Goal: Task Accomplishment & Management: Use online tool/utility

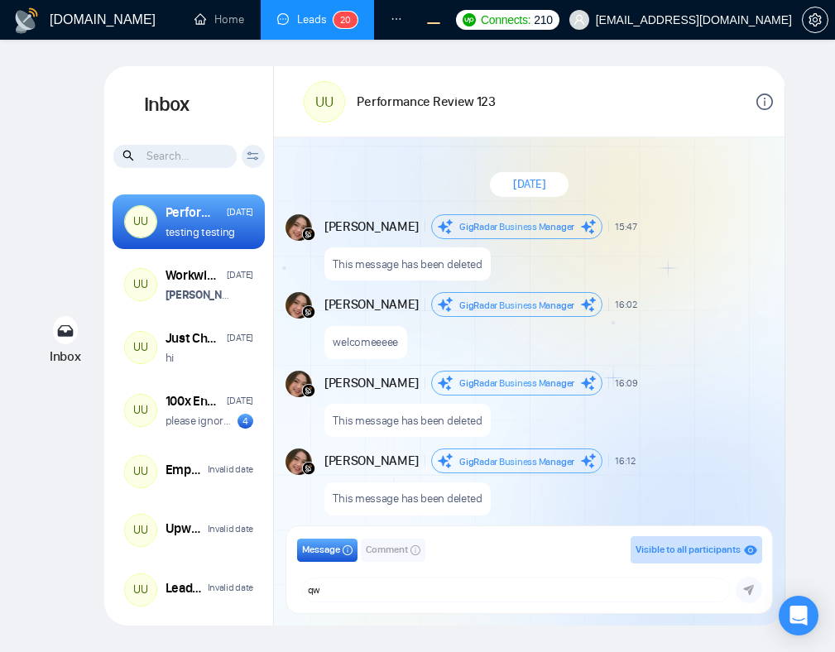
scroll to position [1310, 0]
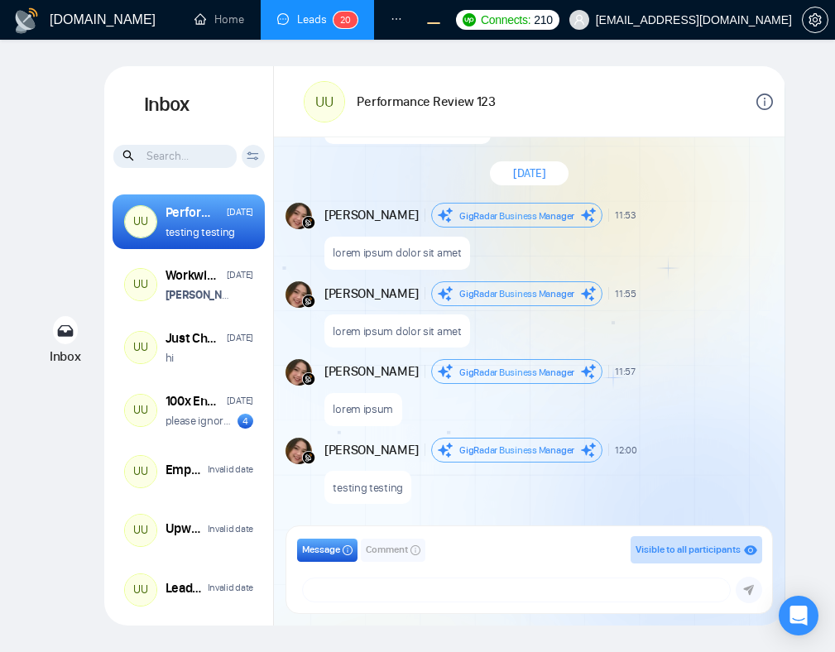
click at [700, 373] on div "New Message" at bounding box center [708, 372] width 122 height 10
click at [694, 594] on textarea at bounding box center [517, 589] width 428 height 23
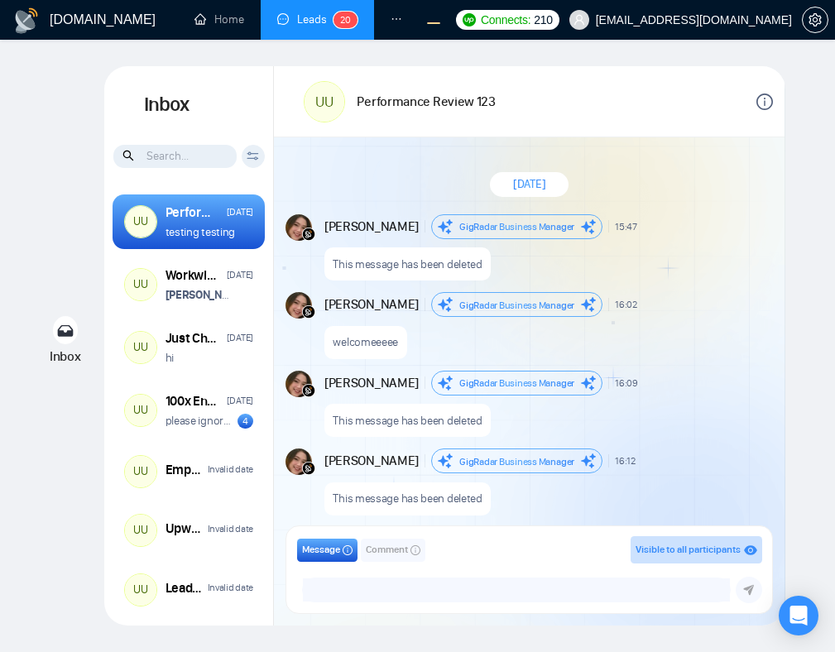
scroll to position [1310, 0]
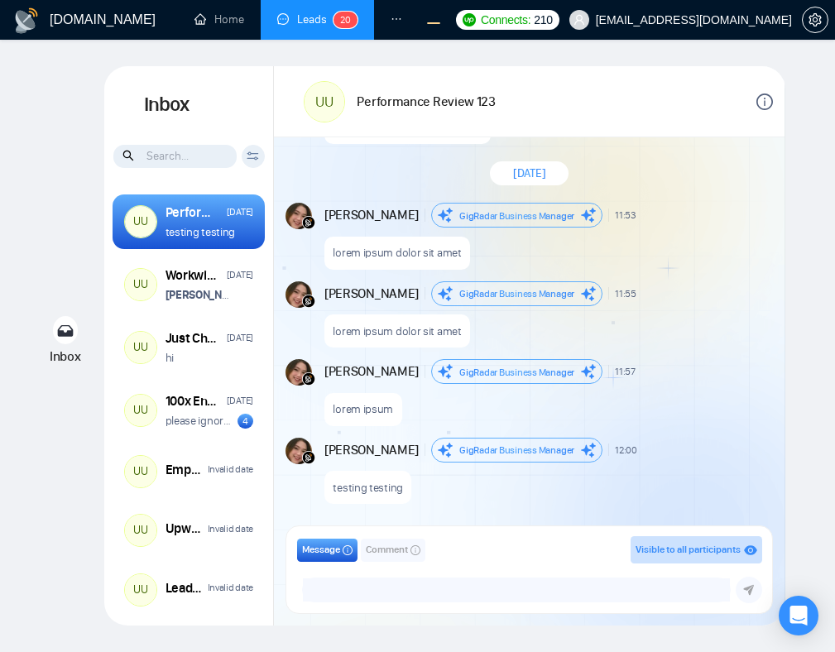
click at [630, 564] on div "Message Comment Visible to all participants GigRadar Business Manager Andrian M…" at bounding box center [529, 569] width 465 height 66
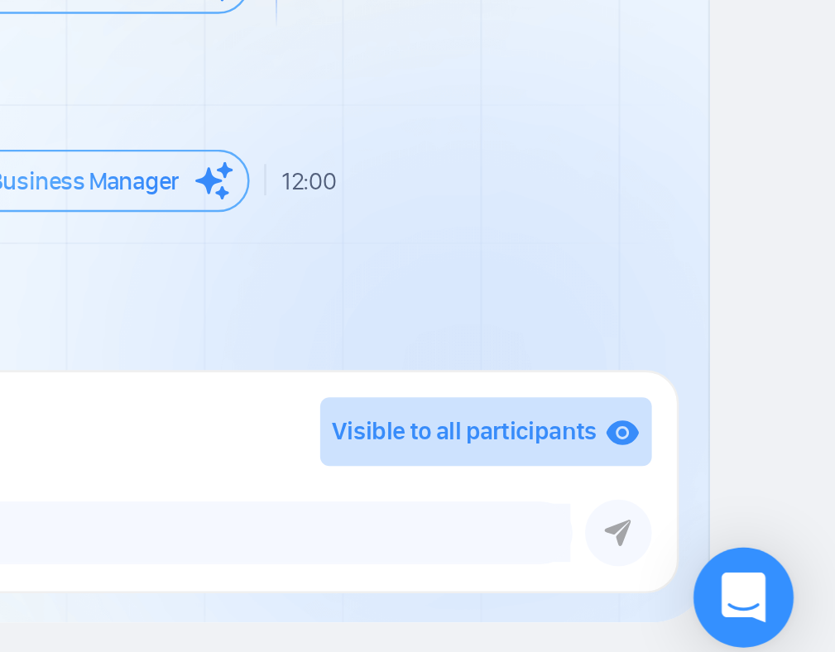
click at [727, 579] on div "​" at bounding box center [517, 589] width 428 height 23
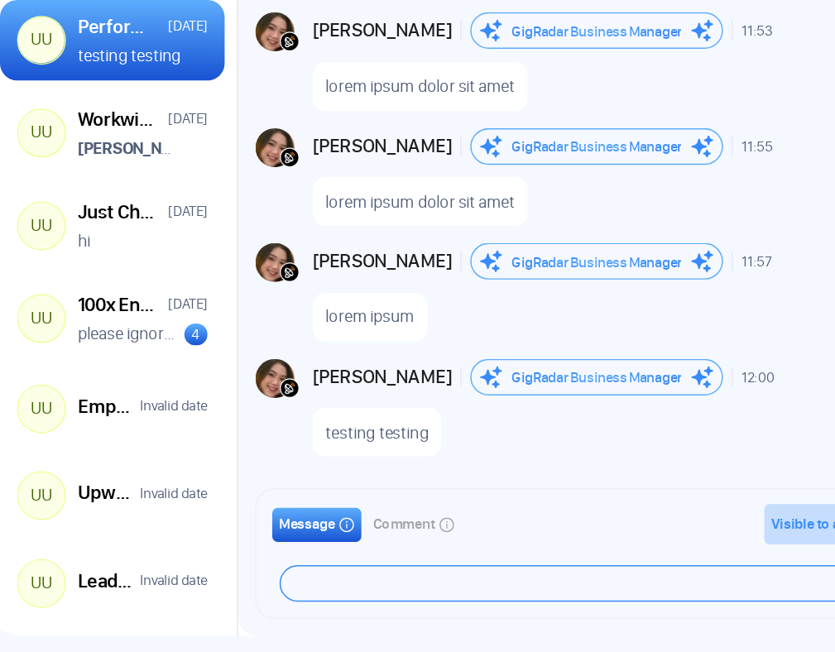
click at [488, 579] on textarea at bounding box center [517, 589] width 428 height 23
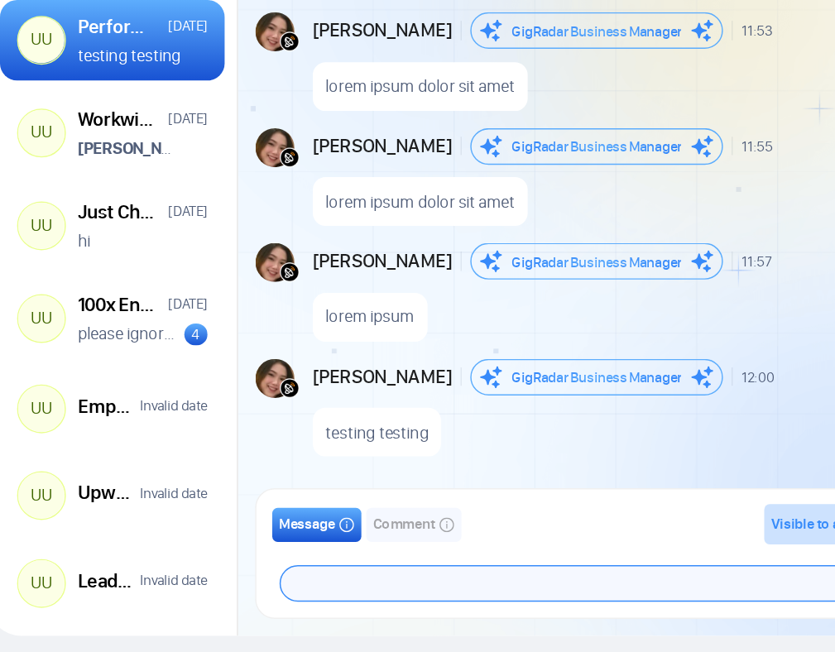
click at [510, 587] on textarea at bounding box center [517, 589] width 428 height 23
type textarea "dadwqdqwdq"
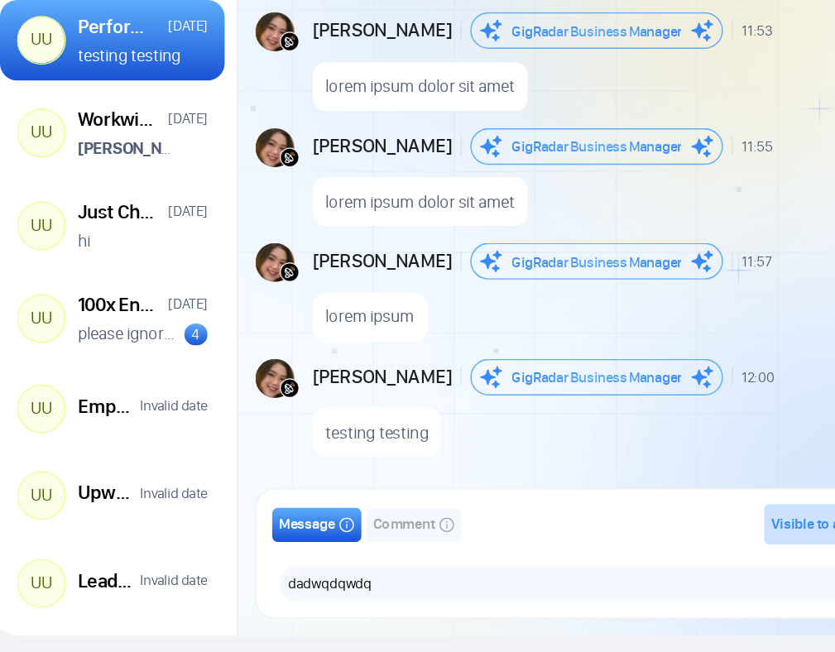
click at [526, 525] on div "Message Comment Visible to all participants GigRadar Business Manager Andrian M…" at bounding box center [529, 570] width 511 height 112
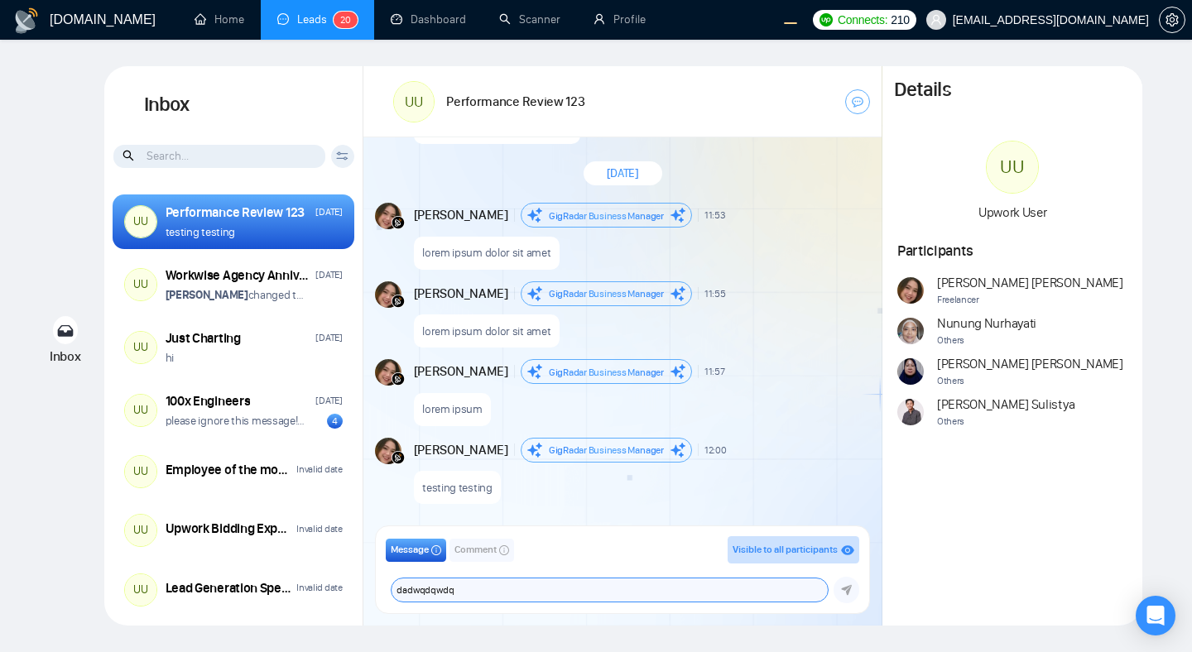
click at [670, 589] on textarea "dadwqdqwdq" at bounding box center [608, 589] width 435 height 23
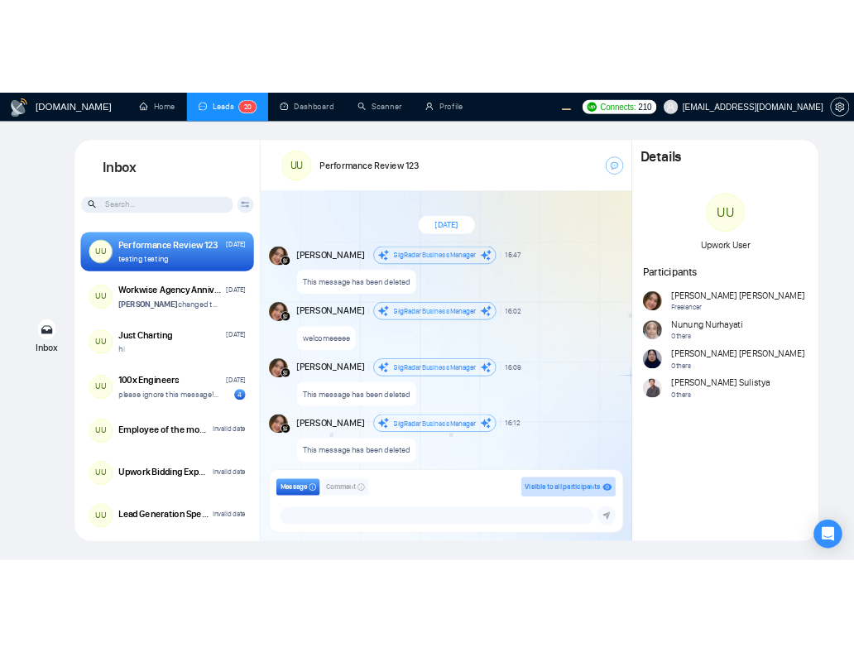
scroll to position [1310, 0]
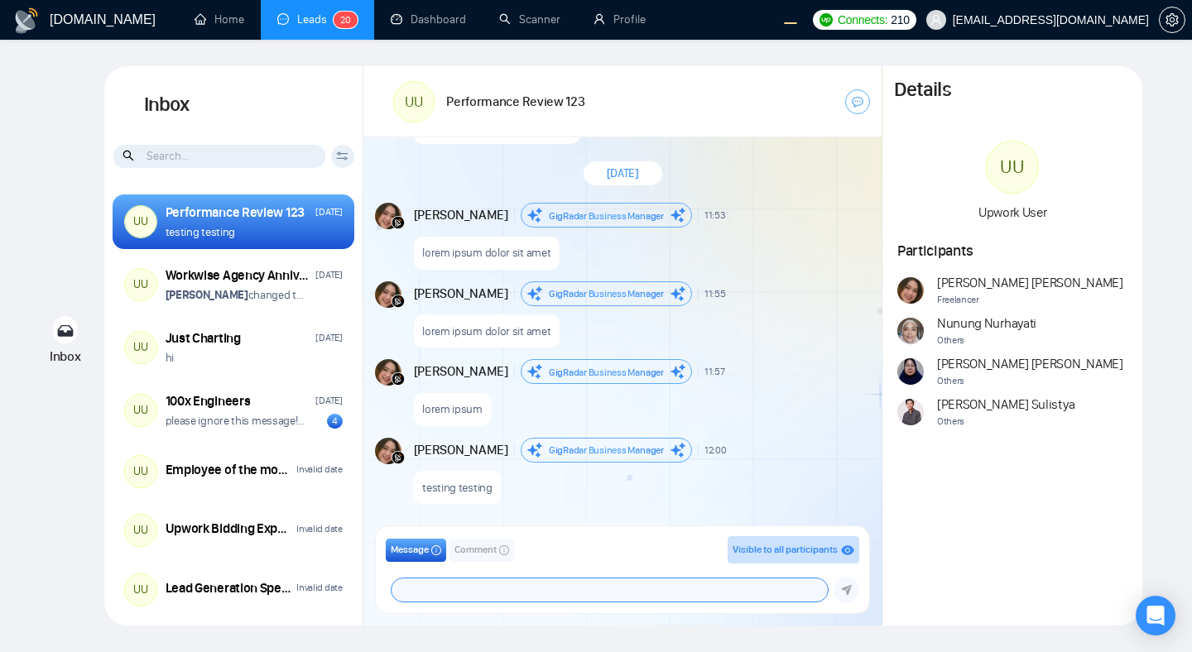
click at [700, 587] on textarea at bounding box center [608, 589] width 435 height 23
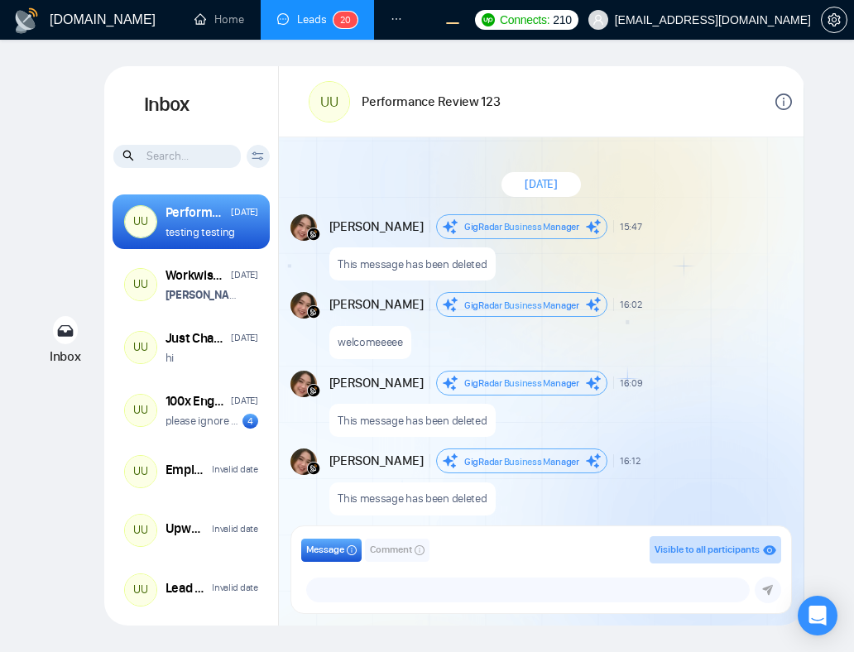
scroll to position [1310, 0]
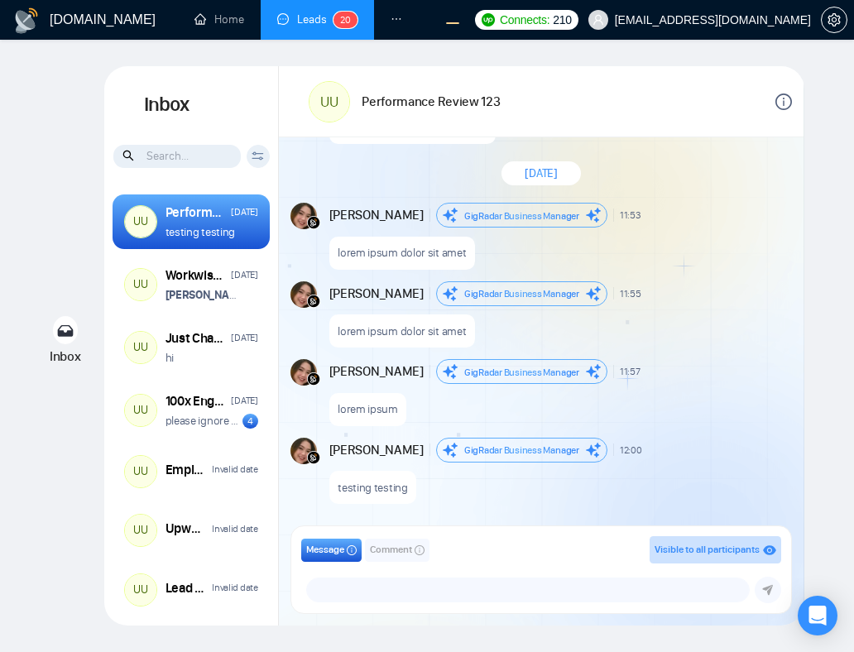
click at [611, 411] on div "lorem ipsum" at bounding box center [559, 405] width 460 height 42
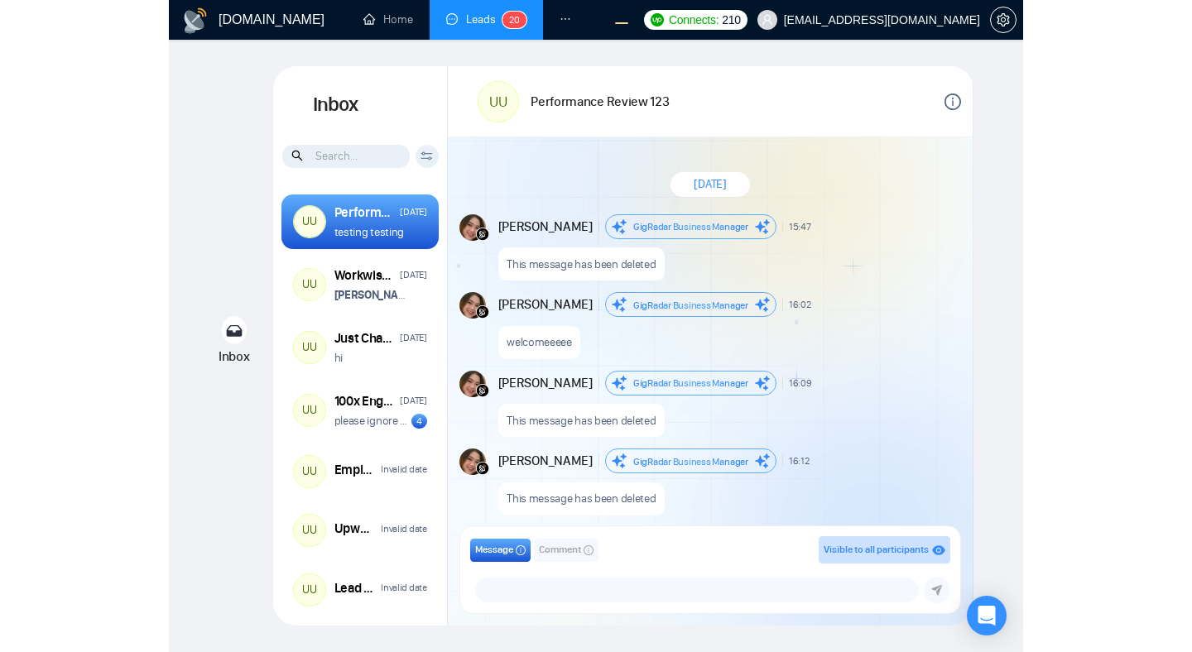
scroll to position [1310, 0]
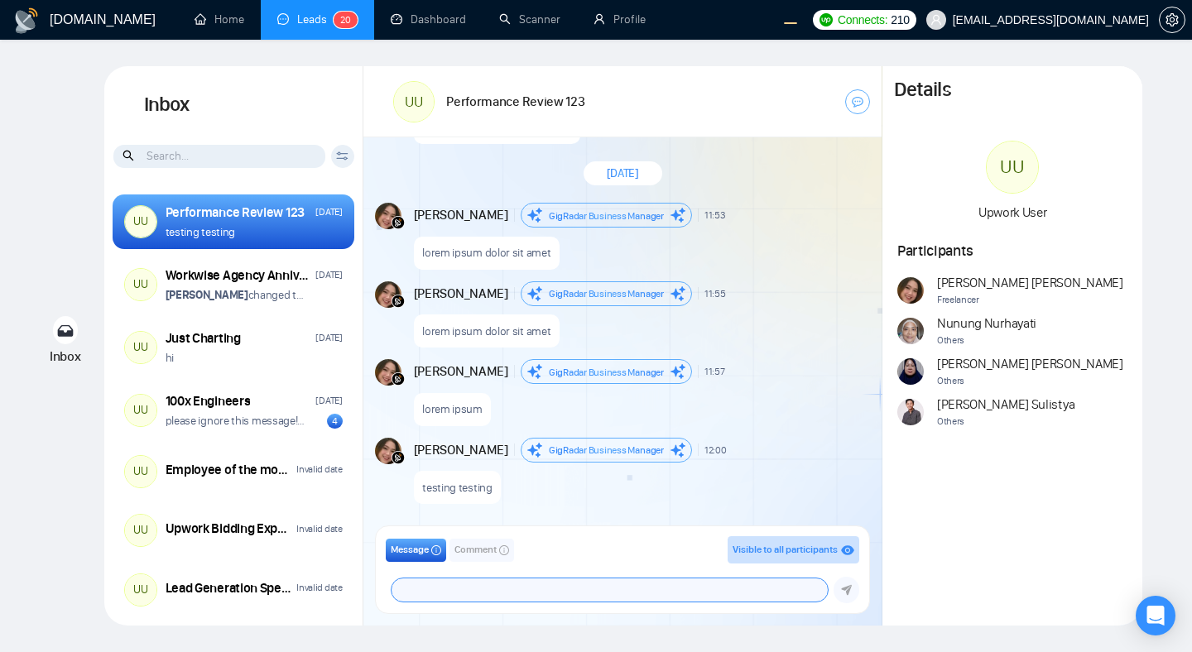
click at [597, 588] on textarea at bounding box center [608, 589] width 435 height 23
click at [472, 558] on button "Comment" at bounding box center [481, 550] width 65 height 23
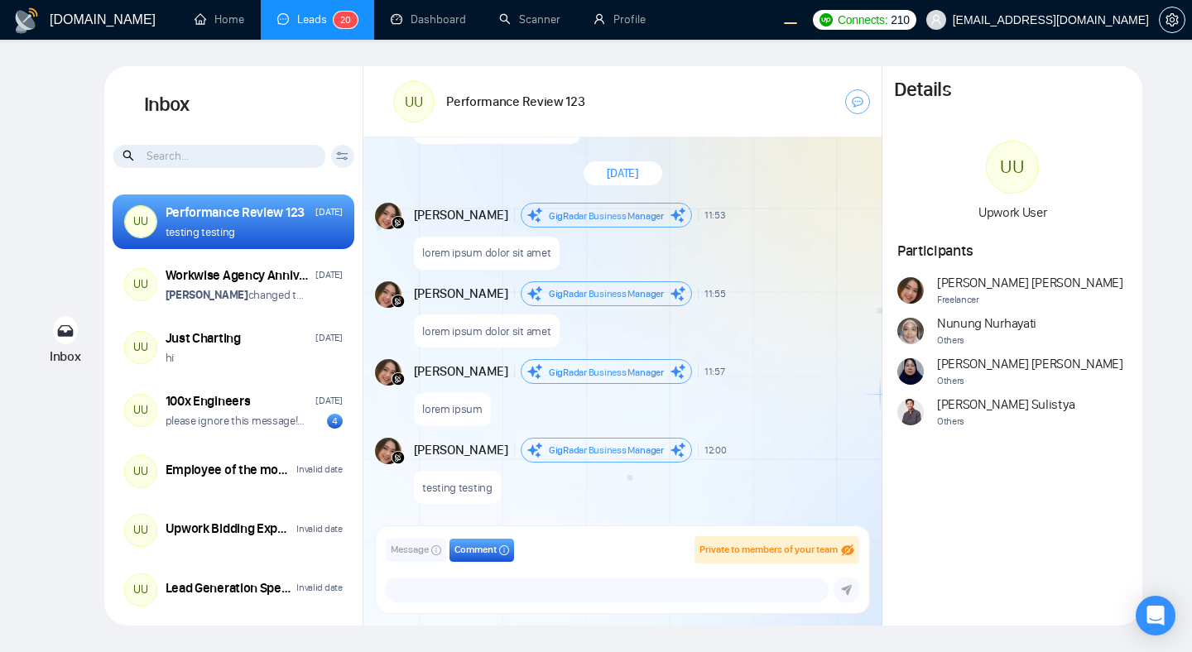
click at [410, 559] on button "Message" at bounding box center [416, 550] width 60 height 23
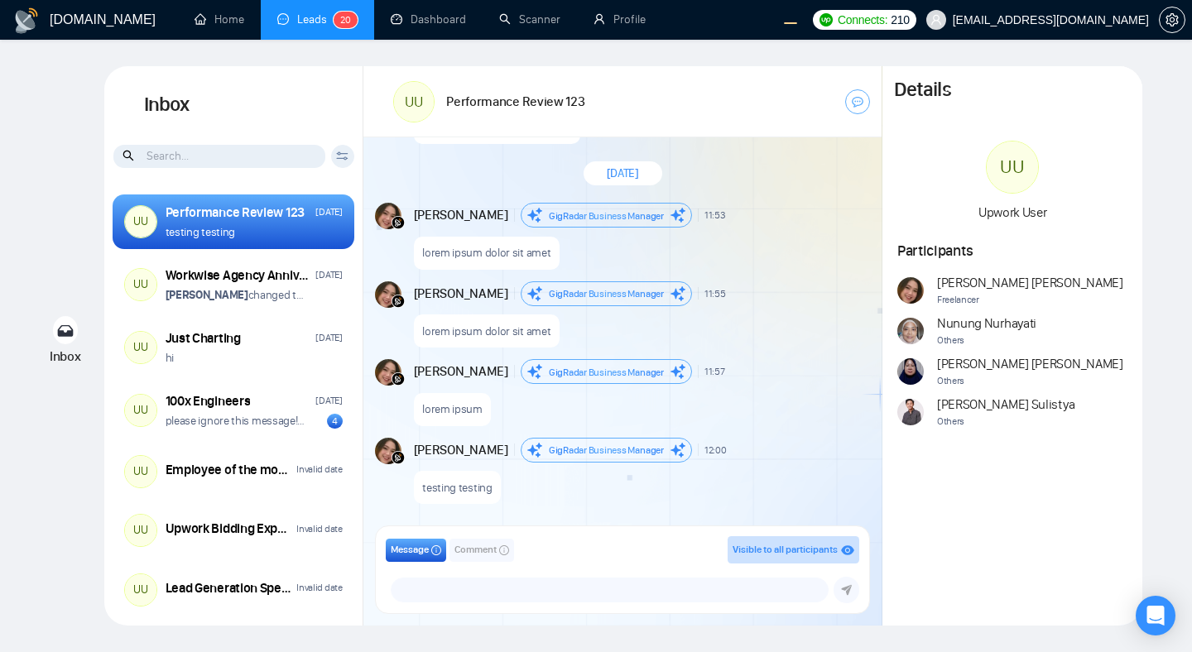
click at [473, 548] on span "Comment" at bounding box center [475, 550] width 42 height 16
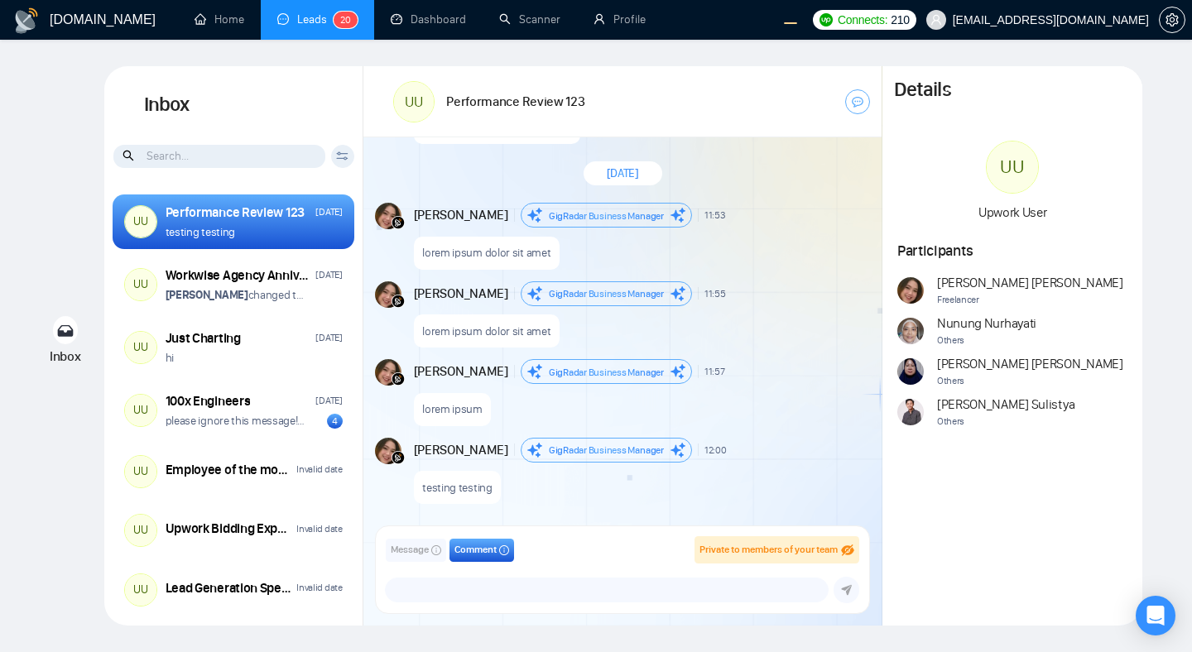
click at [409, 548] on span "Message" at bounding box center [410, 550] width 38 height 16
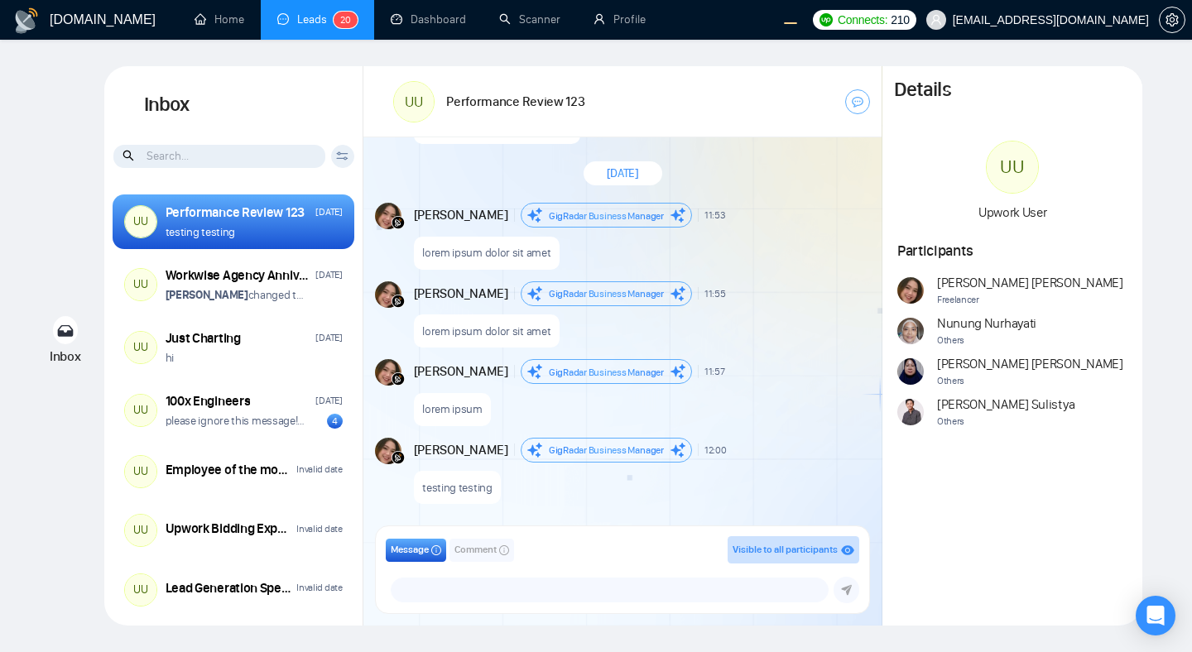
click at [476, 552] on span "Comment" at bounding box center [475, 550] width 42 height 16
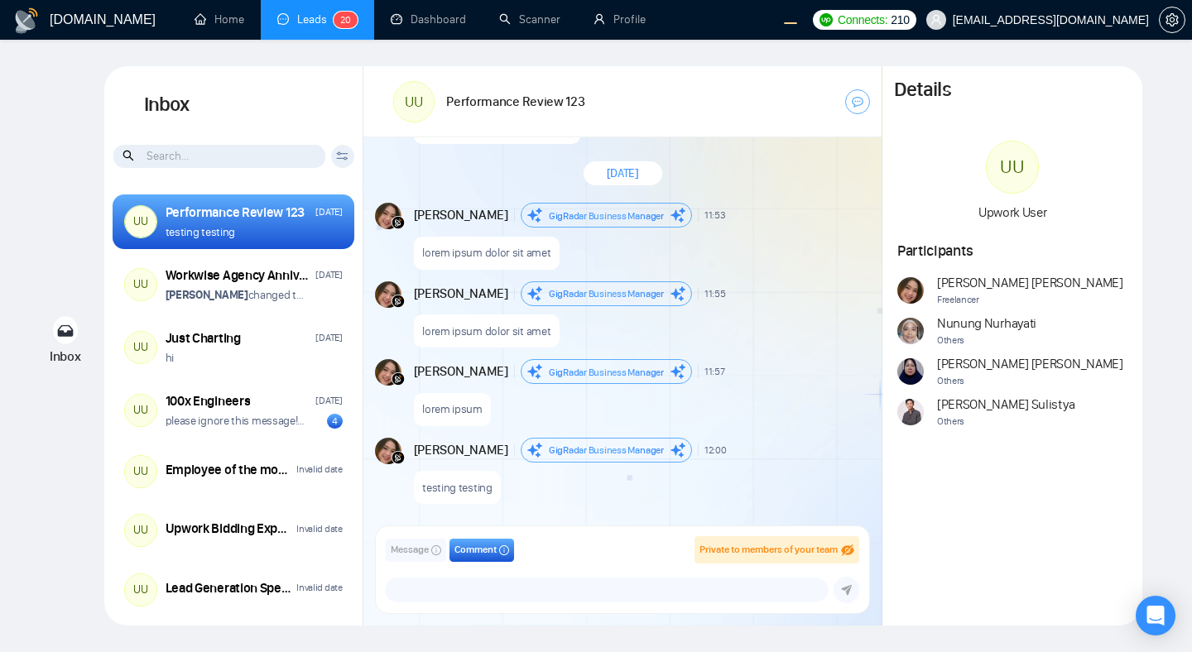
click at [414, 552] on span "Message" at bounding box center [410, 550] width 38 height 16
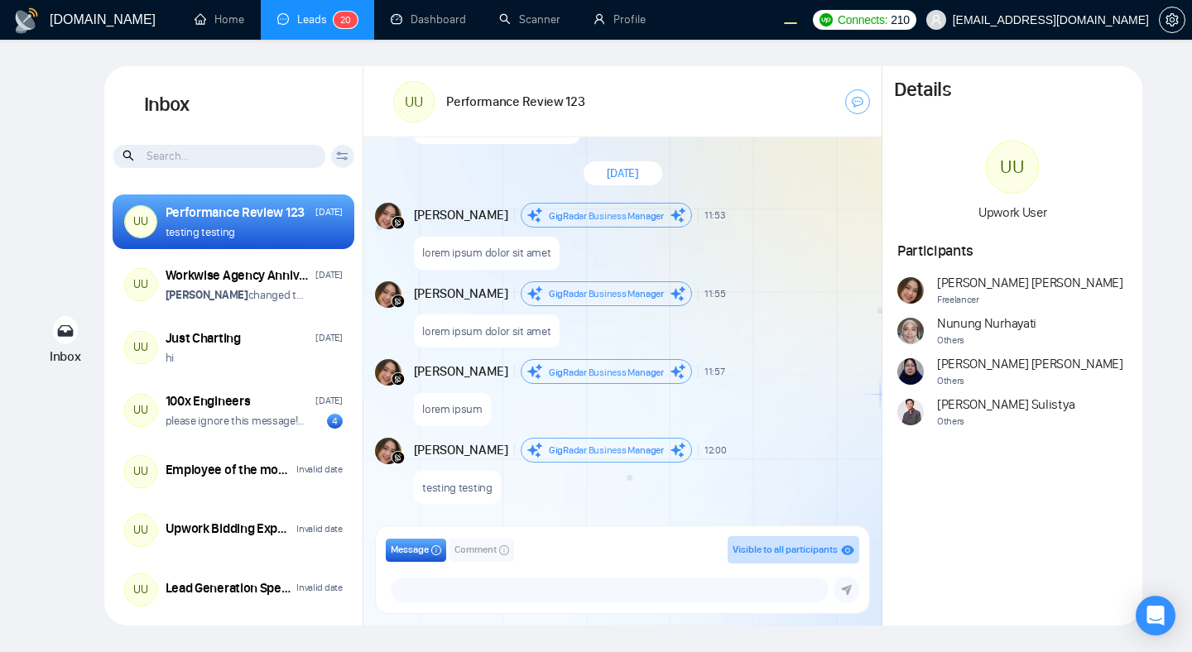
click at [461, 553] on span "Comment" at bounding box center [475, 550] width 42 height 16
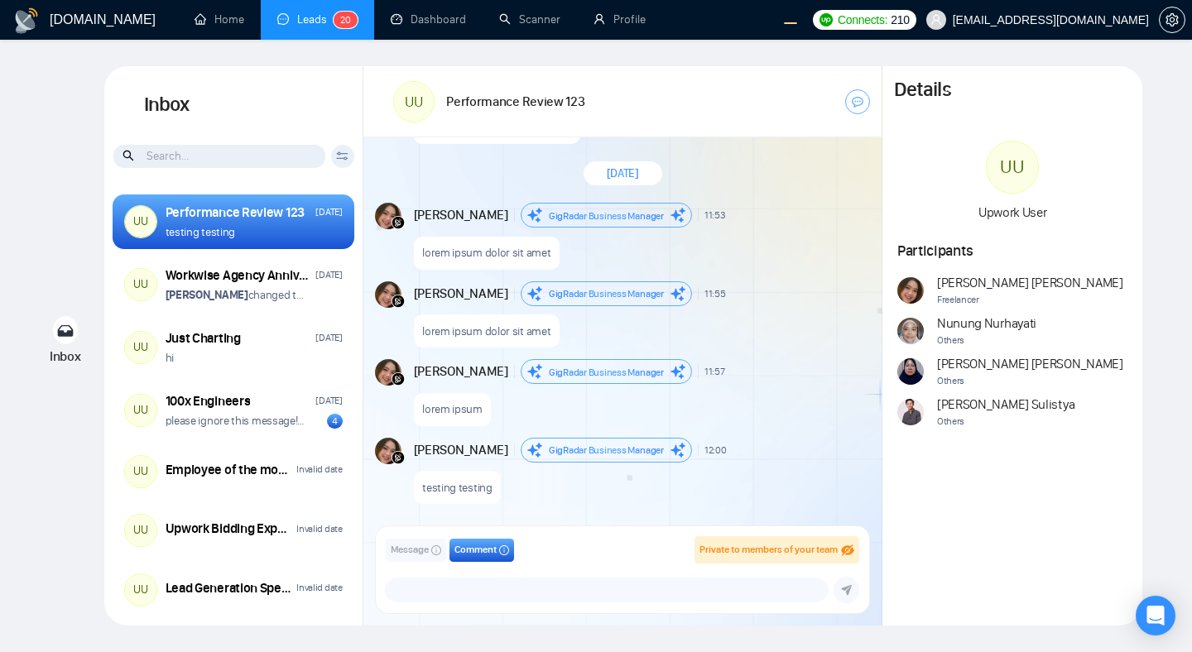
click at [411, 553] on span "Message" at bounding box center [410, 550] width 38 height 16
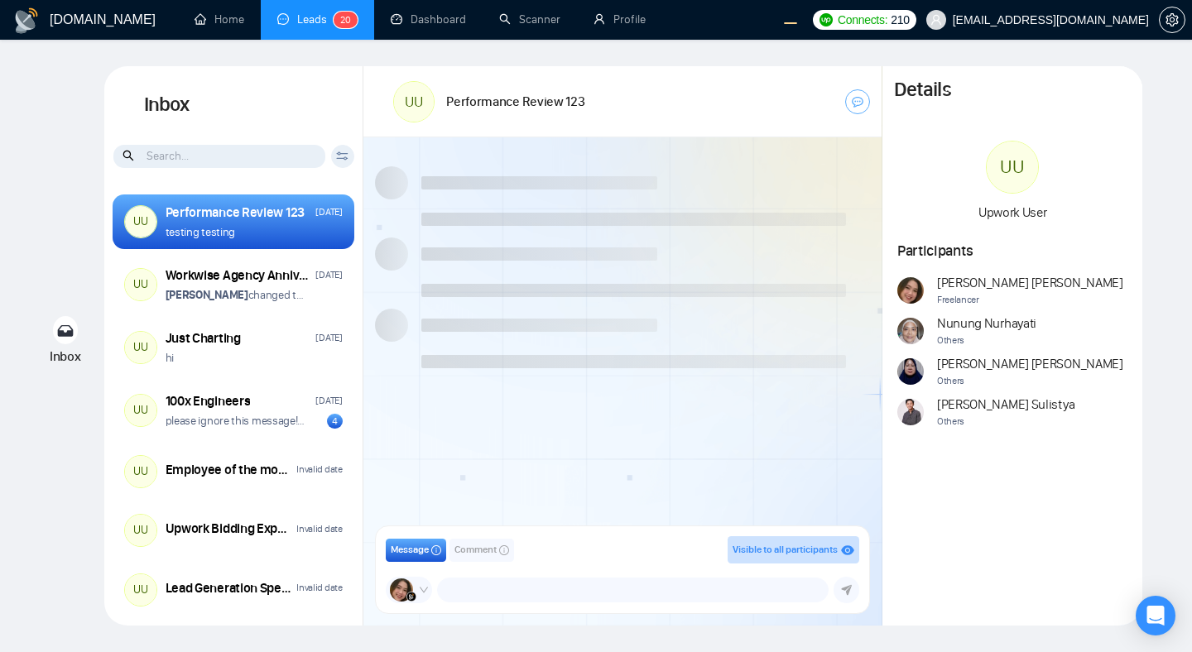
scroll to position [1310, 0]
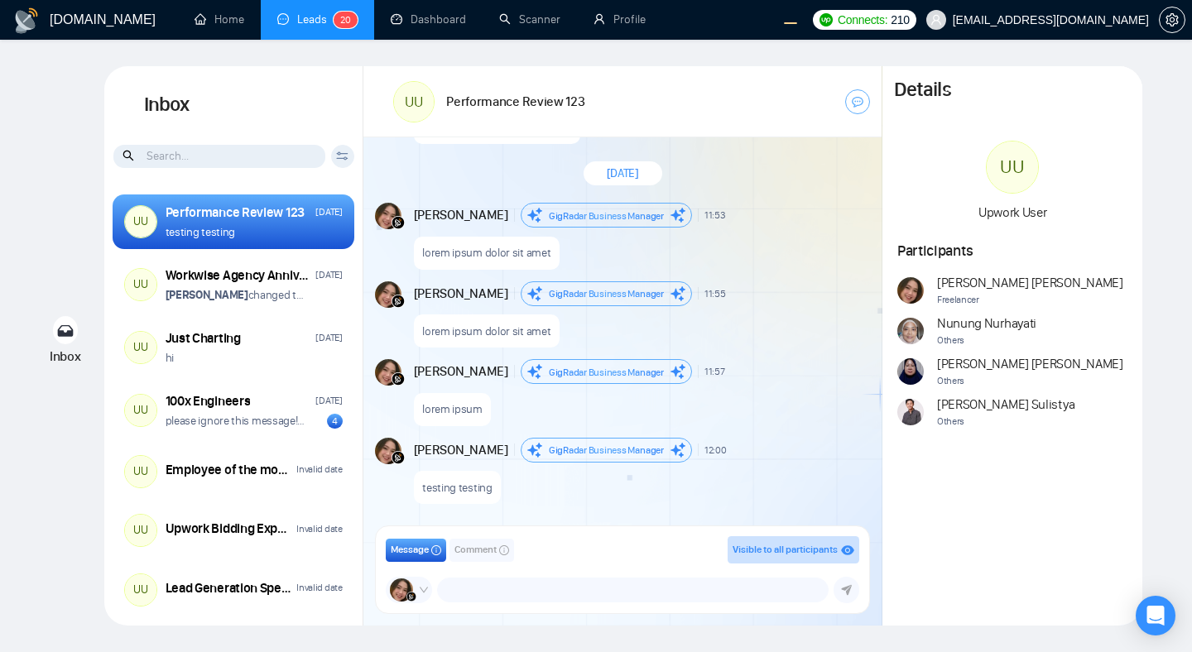
click at [666, 336] on div "lorem ipsum dolor sit amet" at bounding box center [641, 327] width 454 height 42
click at [714, 338] on div "lorem ipsum dolor sit amet" at bounding box center [641, 327] width 454 height 42
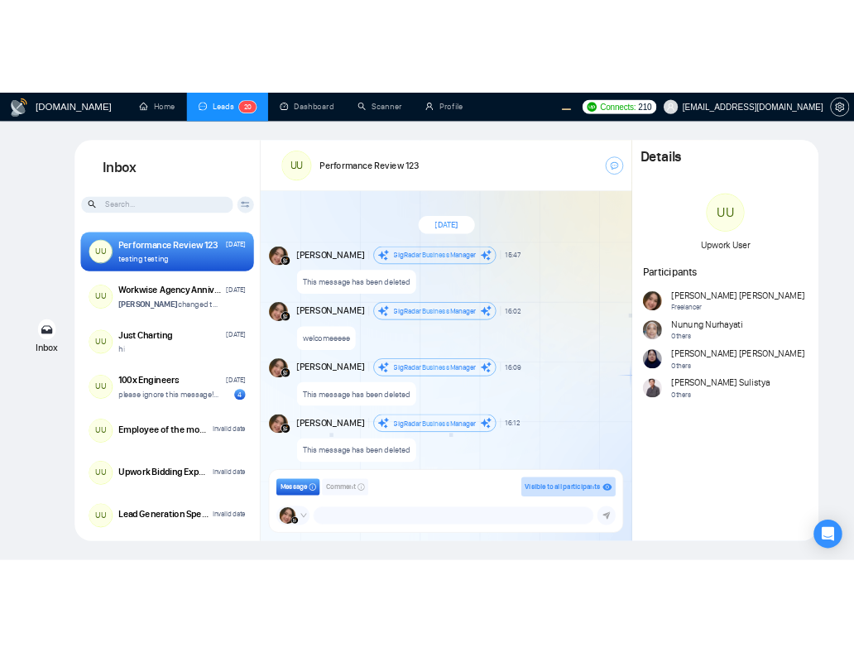
scroll to position [1310, 0]
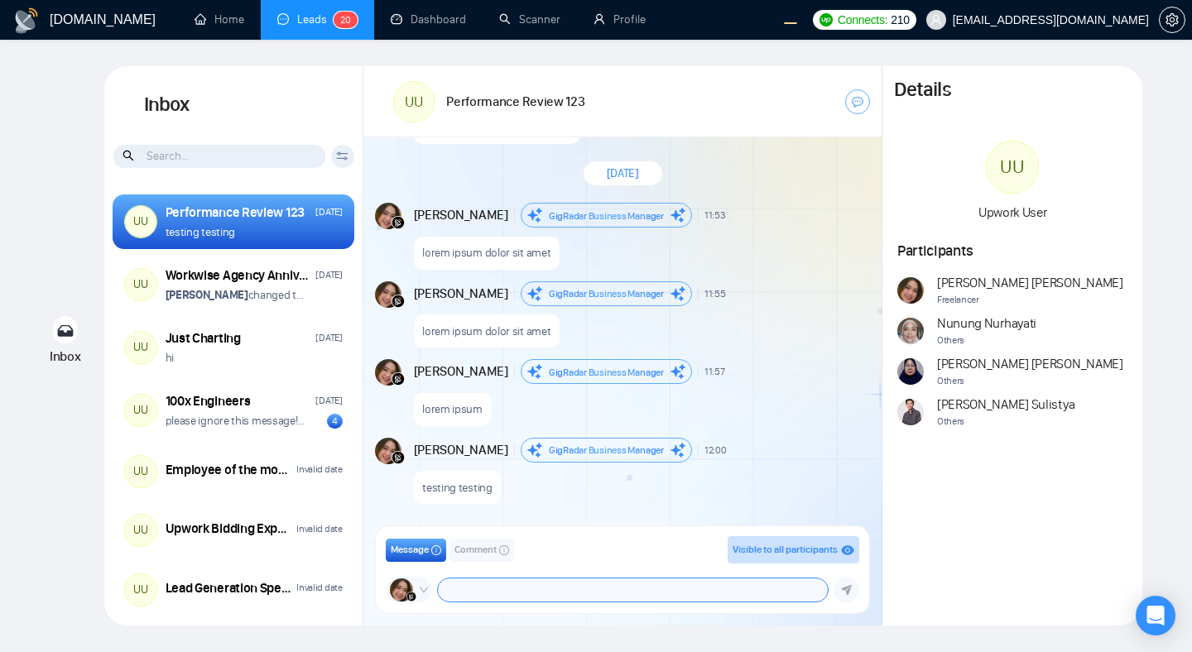
click at [546, 588] on textarea at bounding box center [632, 589] width 389 height 23
type textarea "a"
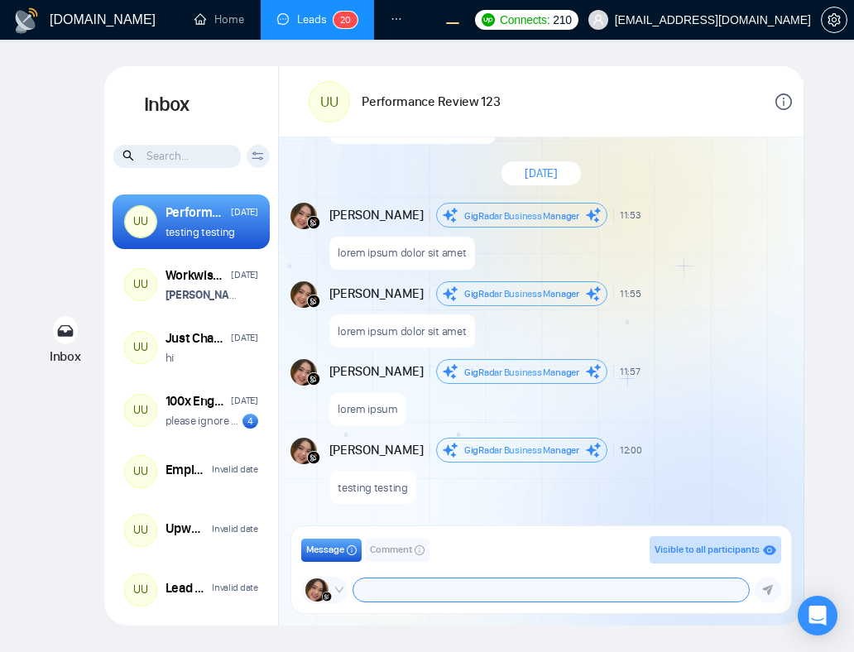
click at [543, 597] on textarea at bounding box center [551, 589] width 396 height 23
click at [694, 593] on textarea at bounding box center [551, 589] width 396 height 23
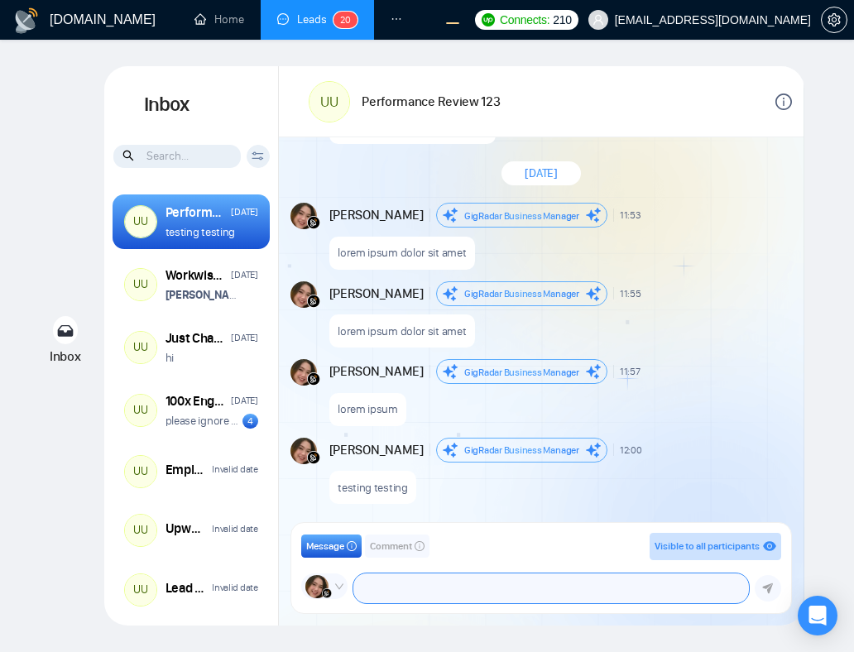
click at [606, 587] on textarea at bounding box center [551, 589] width 396 height 30
click at [487, 589] on textarea at bounding box center [551, 589] width 396 height 30
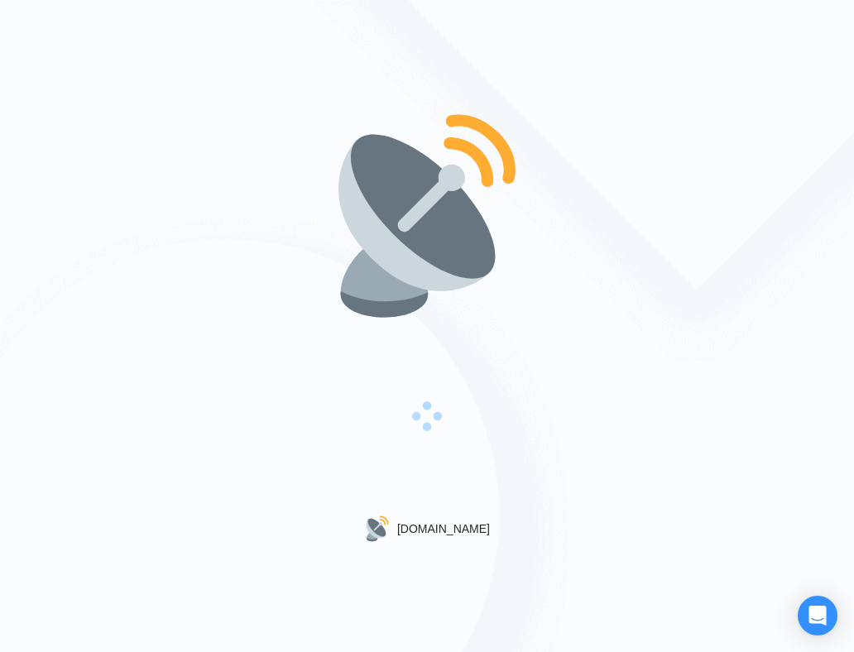
click at [615, 427] on div "[DOMAIN_NAME]" at bounding box center [427, 326] width 854 height 652
click at [662, 327] on div "[DOMAIN_NAME]" at bounding box center [427, 326] width 854 height 652
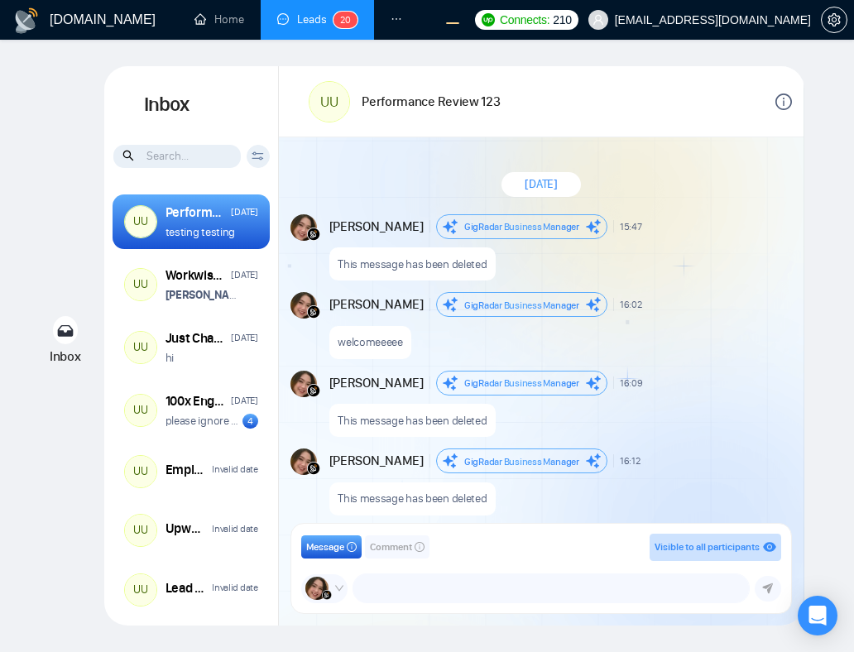
scroll to position [1310, 0]
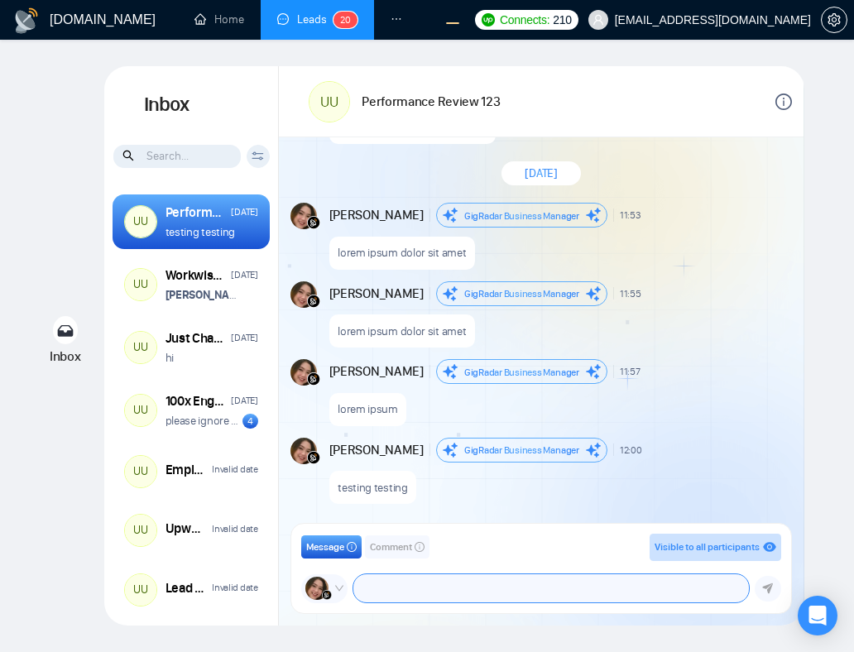
click at [464, 593] on textarea at bounding box center [551, 588] width 396 height 28
click at [340, 591] on icon "down" at bounding box center [339, 588] width 10 height 10
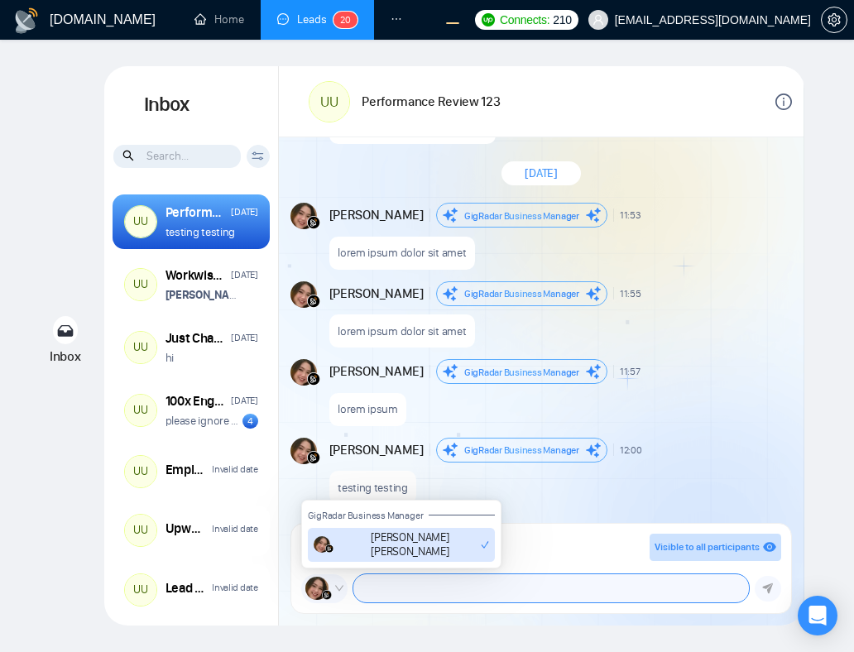
click at [479, 595] on textarea at bounding box center [551, 588] width 396 height 28
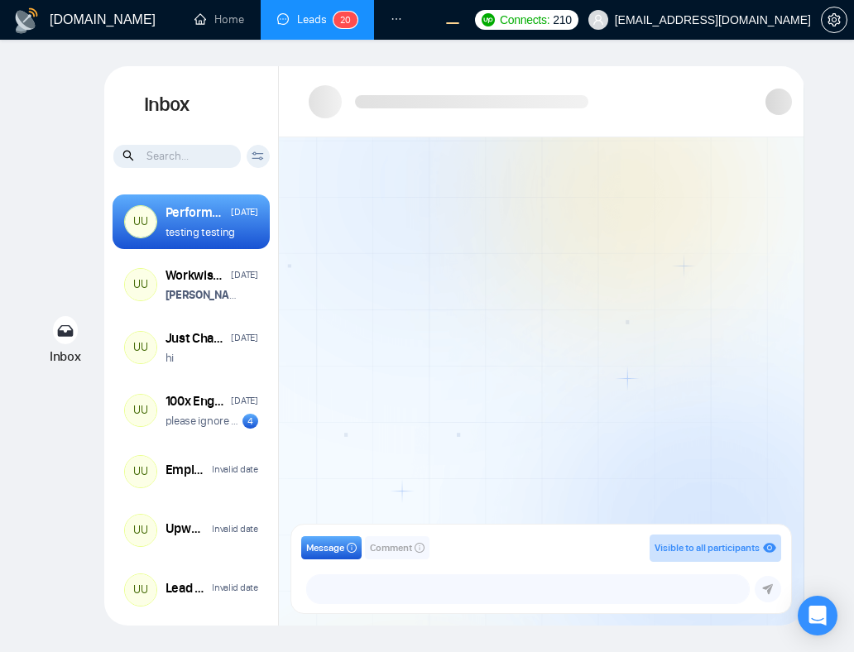
click at [670, 419] on div at bounding box center [541, 335] width 525 height 396
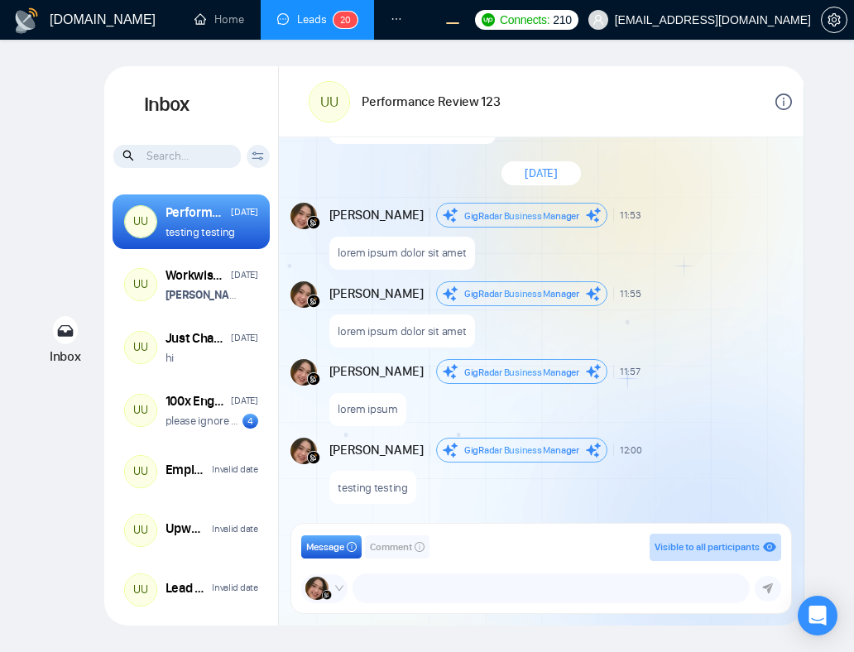
click at [670, 419] on div "lorem ipsum" at bounding box center [559, 405] width 460 height 42
click at [494, 598] on textarea at bounding box center [551, 588] width 396 height 28
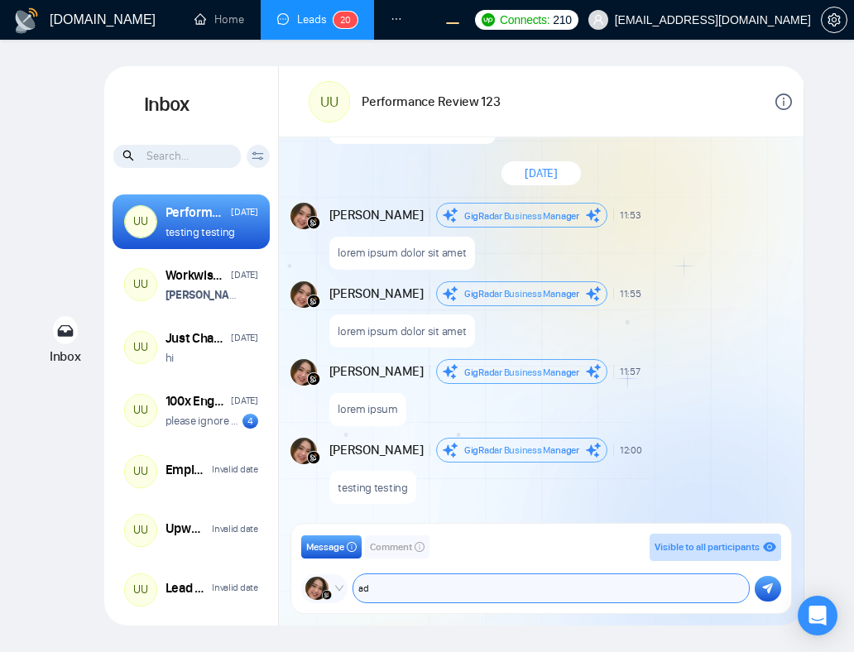
type textarea "a"
paste textarea "lorem ipsum"
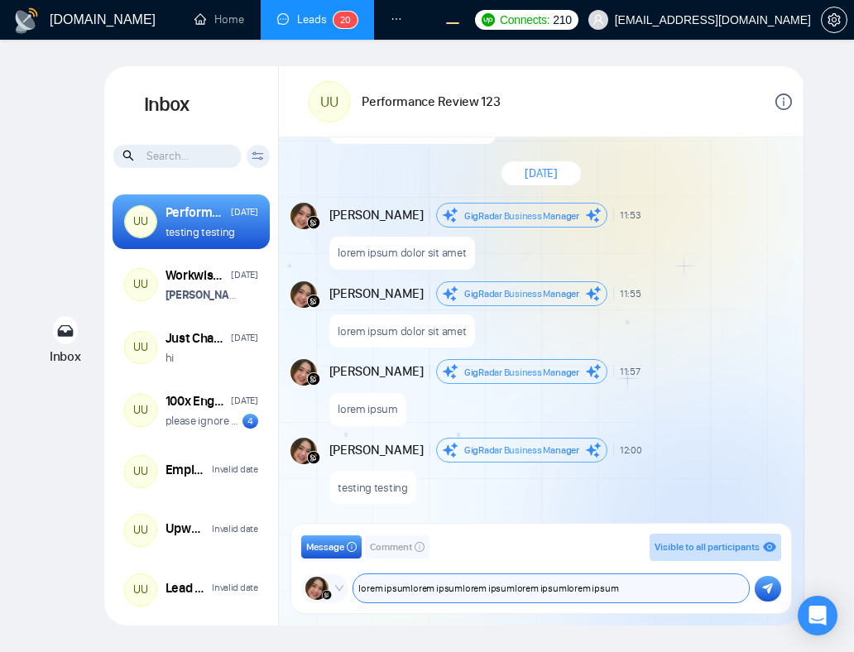
paste textarea "lorem ipsum"
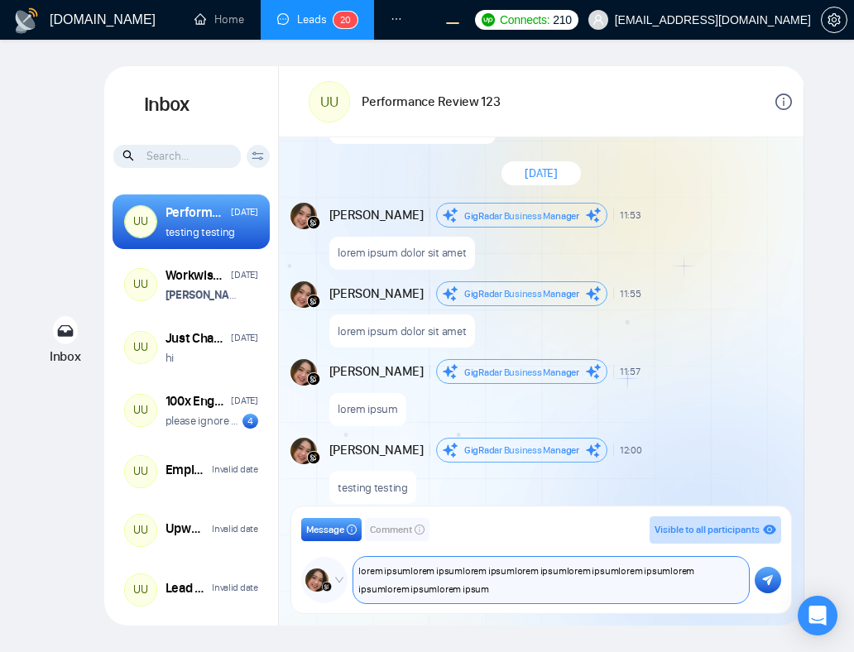
paste textarea "lorem ipsum"
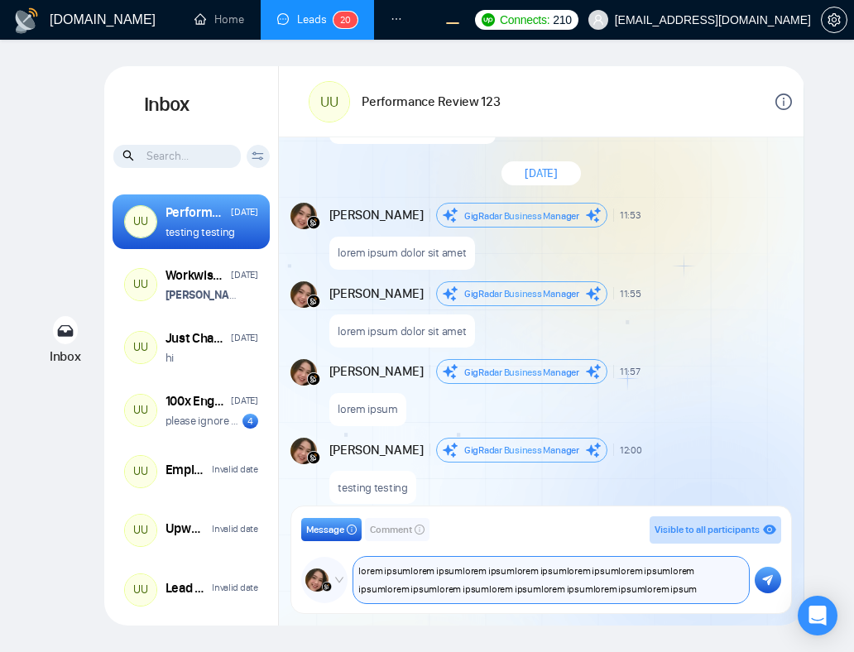
paste textarea "lorem ipsum"
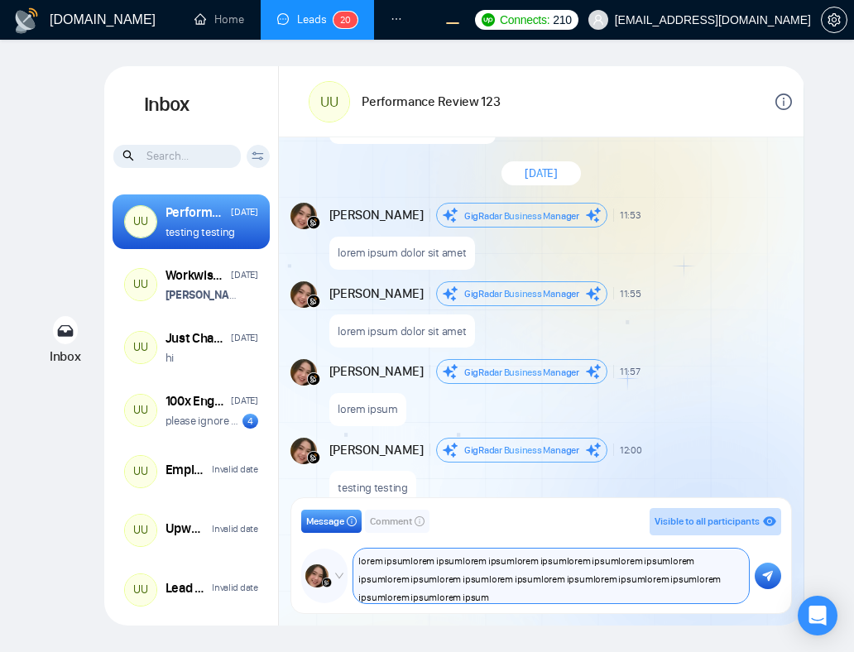
scroll to position [2, 0]
paste textarea "lorem ipsum"
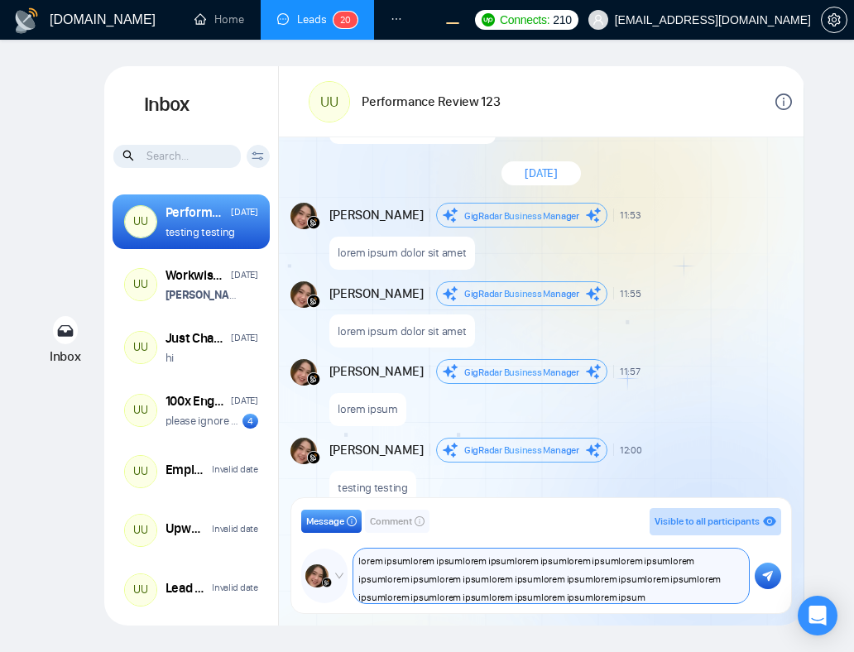
paste textarea "lorem ipsum"
paste textarea
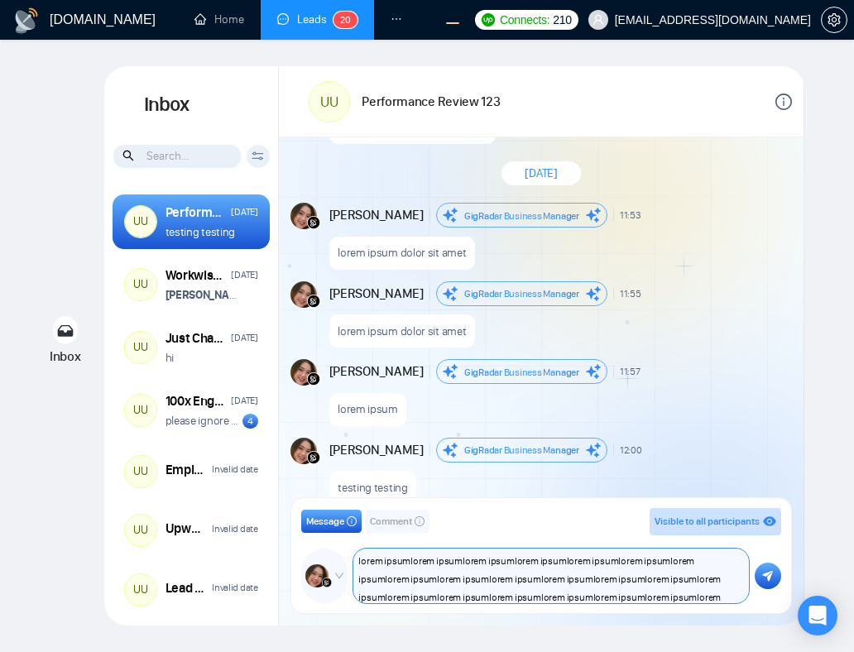
paste textarea
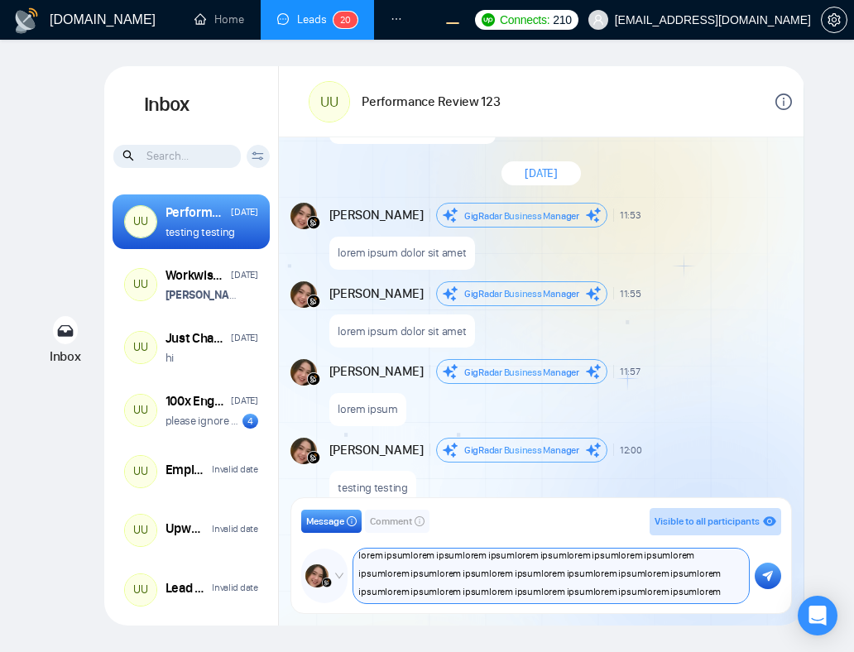
scroll to position [10, 0]
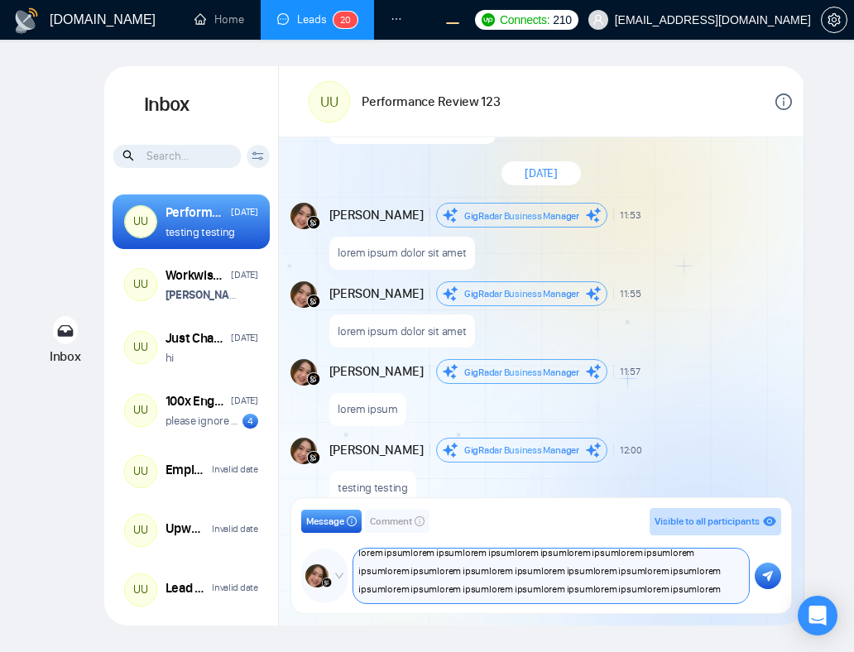
type textarea "lorem ipsumlorem ipsumlorem ipsumlorem ipsumlorem ipsumlorem ipsumlorem ipsumlo…"
click at [680, 561] on textarea "lorem ipsumlorem ipsumlorem ipsumlorem ipsumlorem ipsumlorem ipsumlorem ipsumlo…" at bounding box center [551, 576] width 396 height 55
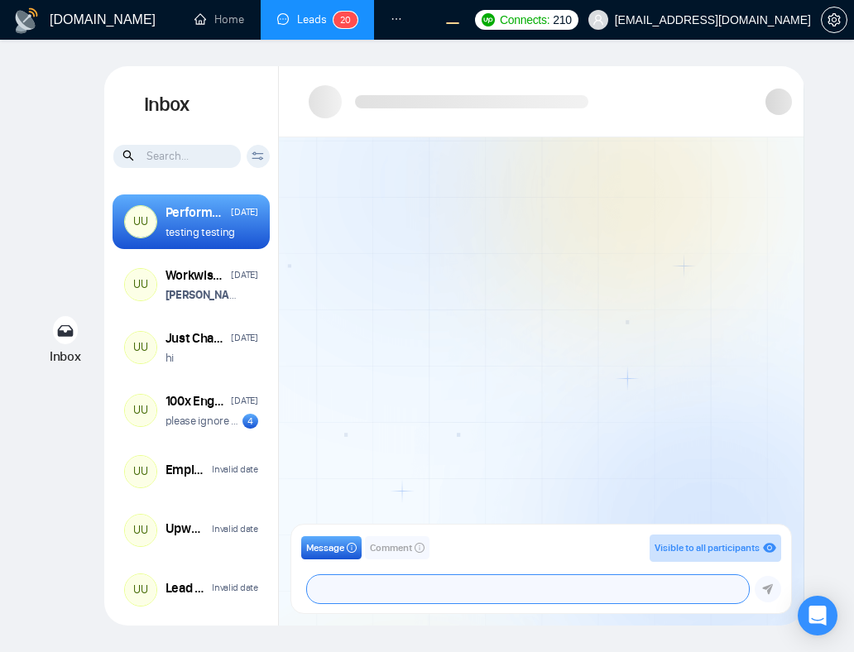
click at [482, 591] on textarea at bounding box center [528, 589] width 442 height 28
paste textarea "lorem ipsumlorem ipsumlorem ipsumlorem ipsumlorem ipsumlorem ipsumlorem ipsumlo…"
type textarea "lorem ipsumlorem ipsumlorem ipsumlorem ipsumlorem ipsumlorem ipsumlorem ipsumlo…"
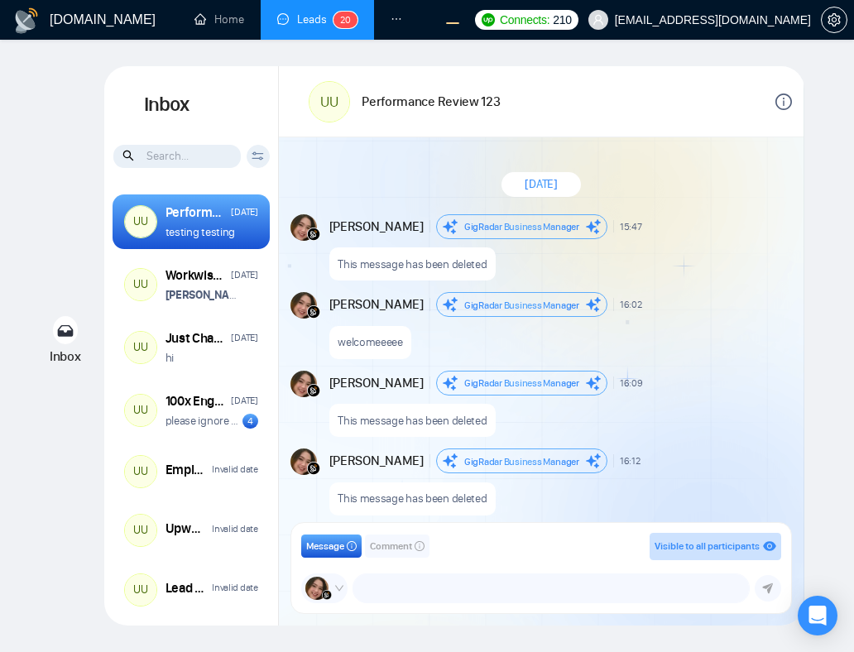
scroll to position [1310, 0]
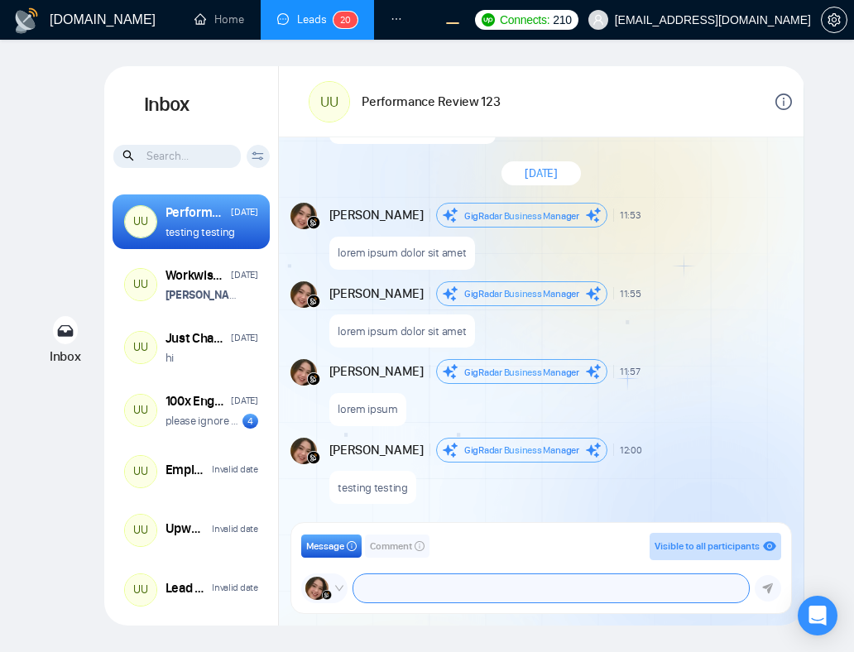
click at [542, 589] on textarea at bounding box center [551, 588] width 396 height 28
paste textarea "lorem ipsumlorem ipsumlorem ipsumlorem ipsumlorem ipsumlorem ipsumlorem ipsumlo…"
type textarea "lorem ipsumlorem ipsumlorem ipsumlorem ipsumlorem ipsumlorem ipsumlorem ipsumlo…"
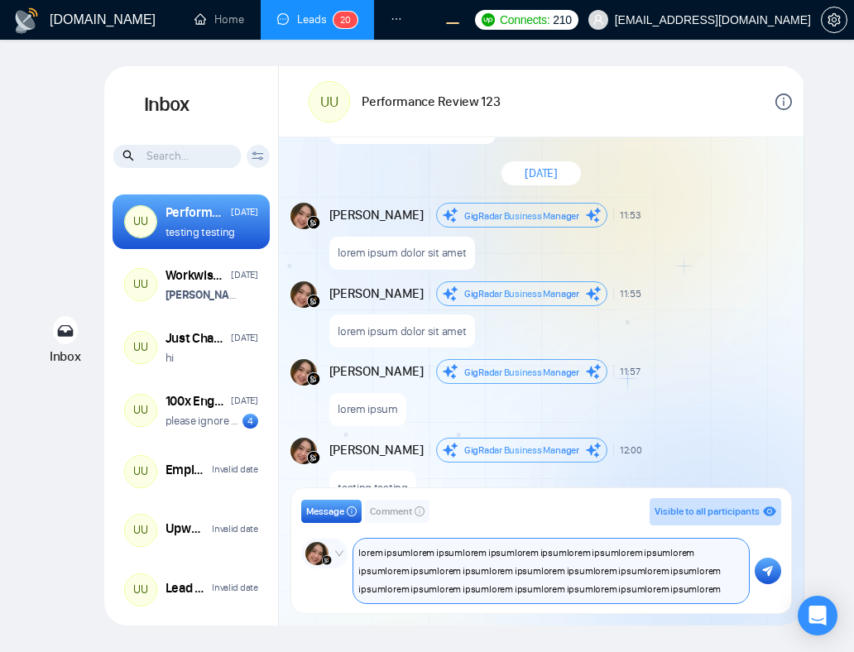
scroll to position [0, 0]
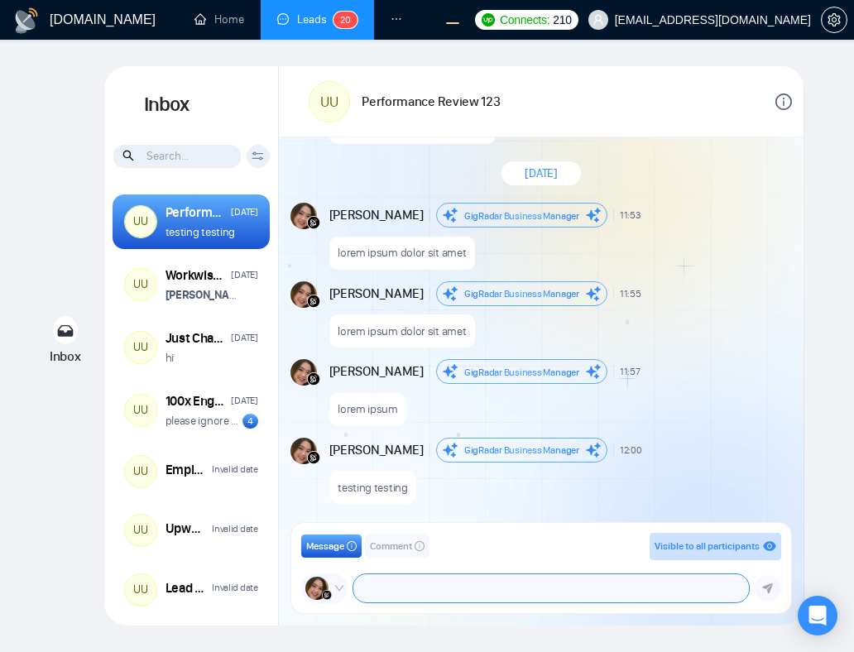
paste textarea "lorem ipsumlorem ipsumlorem ipsumlorem ipsumlorem ipsumlorem ipsumlorem ipsumlo…"
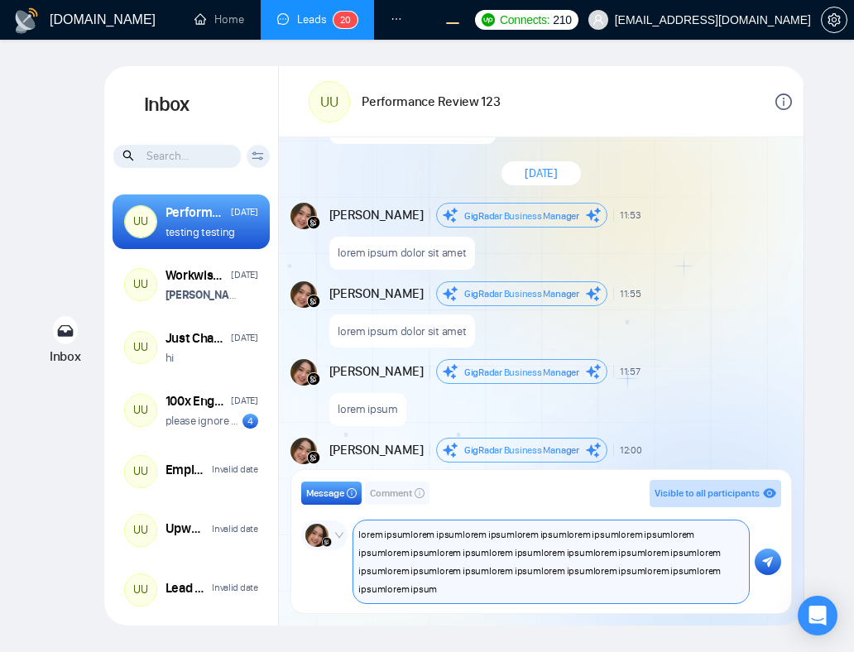
paste textarea
click at [498, 557] on textarea "lorem ipsumlorem ipsumlorem ipsumlorem ipsumlorem ipsumlorem ipsumlorem ipsumlo…" at bounding box center [551, 562] width 396 height 83
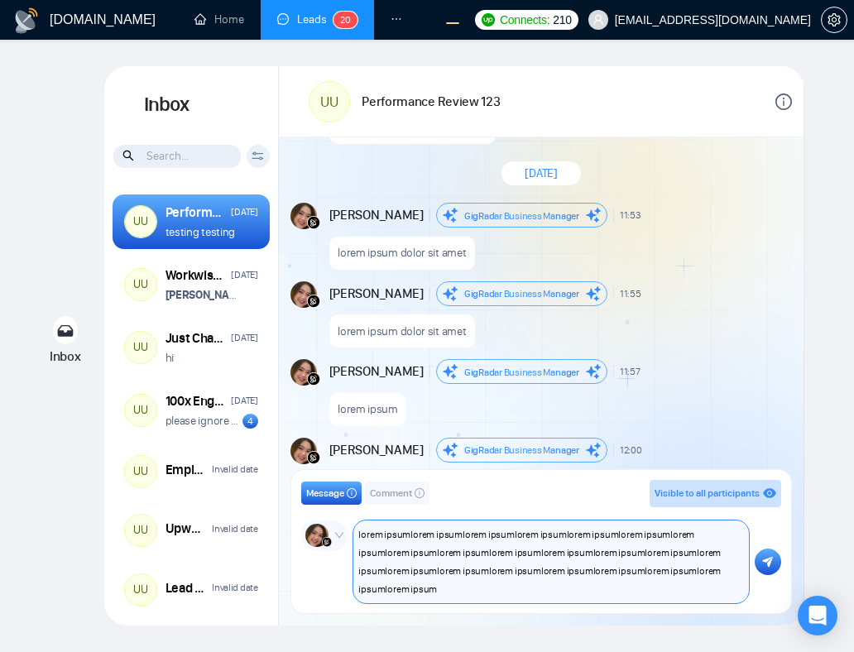
type textarea "lorem ipsumlorem ipsumlorem ipsumlorem ipsumlorem ipsumlorem ipsumlorem ipsumlo…"
click at [468, 550] on textarea "lorem ipsumlorem ipsumlorem ipsumlorem ipsumlorem ipsumlorem ipsumlorem ipsumlo…" at bounding box center [551, 562] width 396 height 83
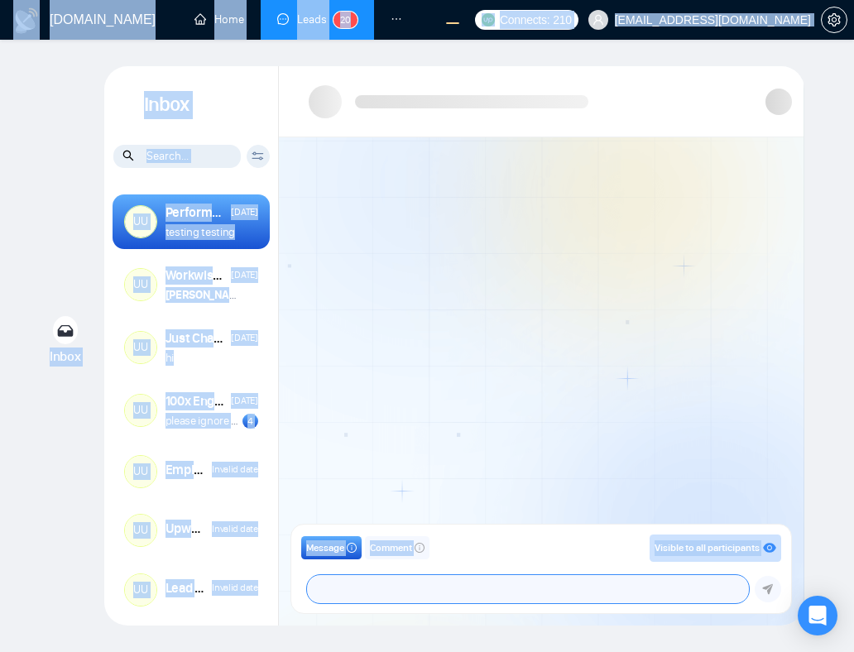
click at [443, 589] on textarea at bounding box center [528, 589] width 442 height 28
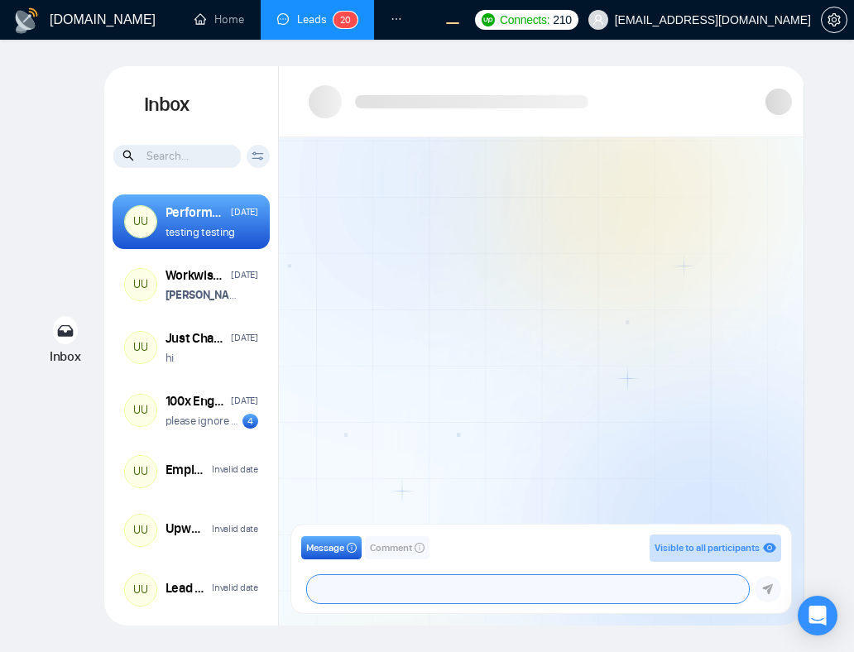
paste textarea "logoGigRadar.io Home Leads Connects: 210 workwiseupworkgency@gmail.com Inbox In…"
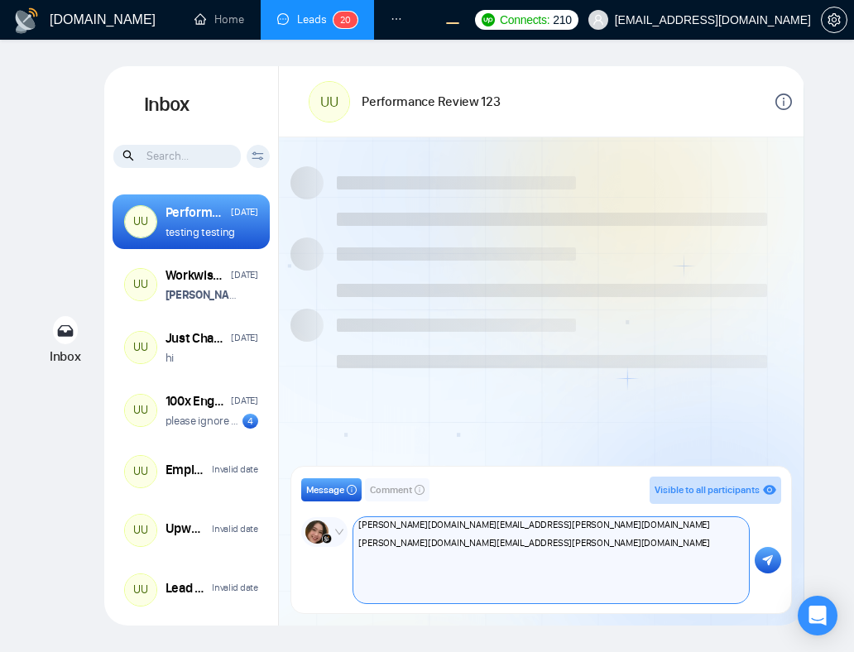
scroll to position [1310, 0]
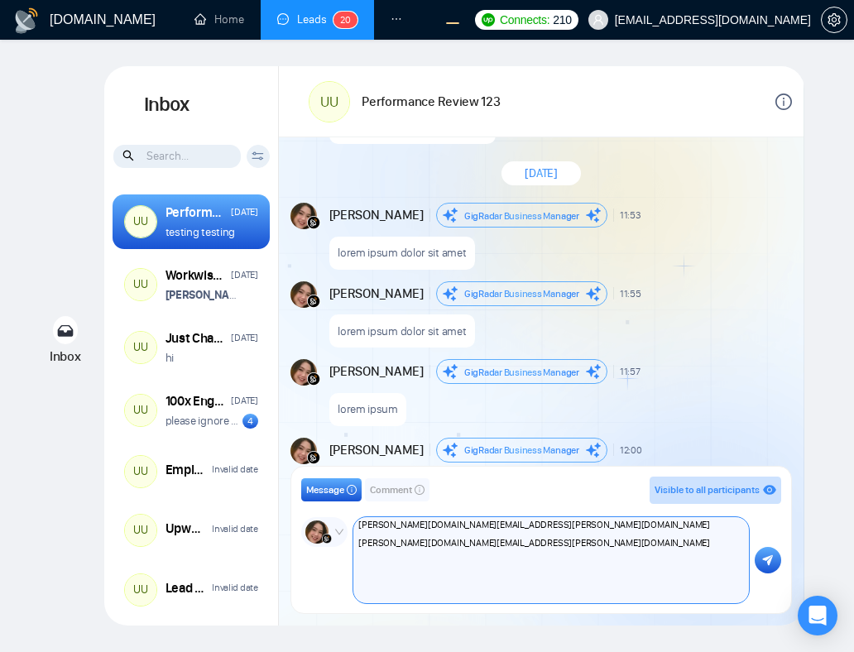
paste textarea
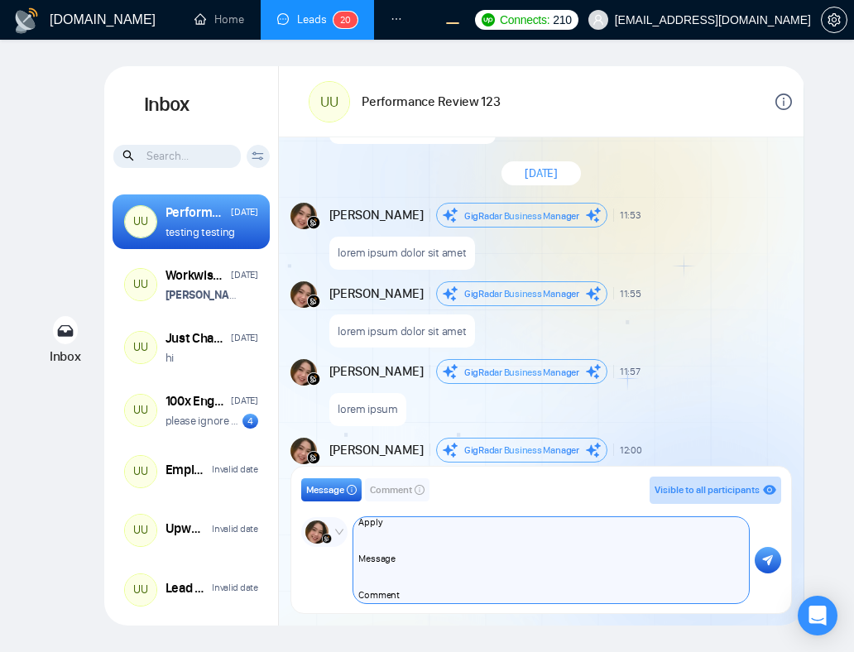
scroll to position [0, 0]
click at [449, 551] on textarea "logoGigRadar.io Home Leads Connects: 210 workwiseupworkgency@gmail.com Inbox In…" at bounding box center [551, 560] width 396 height 86
click at [362, 548] on textarea "logoGigRadar.io Home Leads Connects: 210 workwiseupworkgency@gmail.com Inbox In…" at bounding box center [551, 560] width 396 height 86
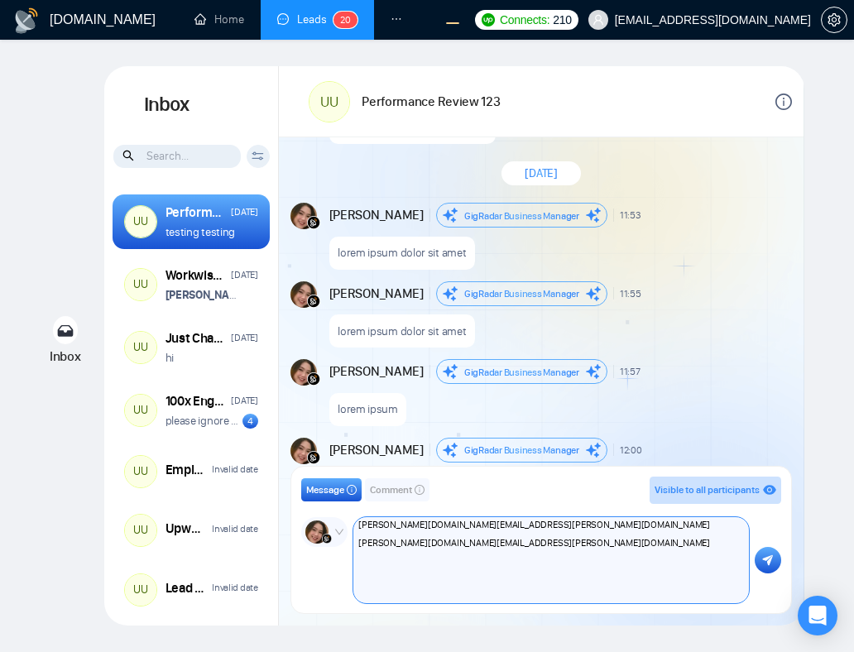
type textarea "logoGigRadar.io Home Leads Connects: 210 workwiseupworkgency@gmail.com Inbox In…"
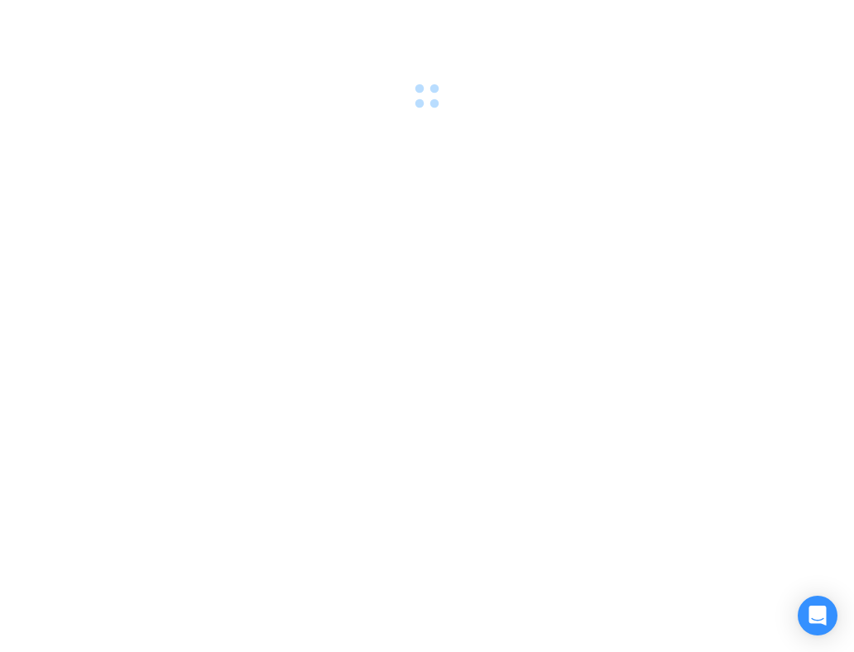
click at [535, 428] on div at bounding box center [427, 326] width 854 height 652
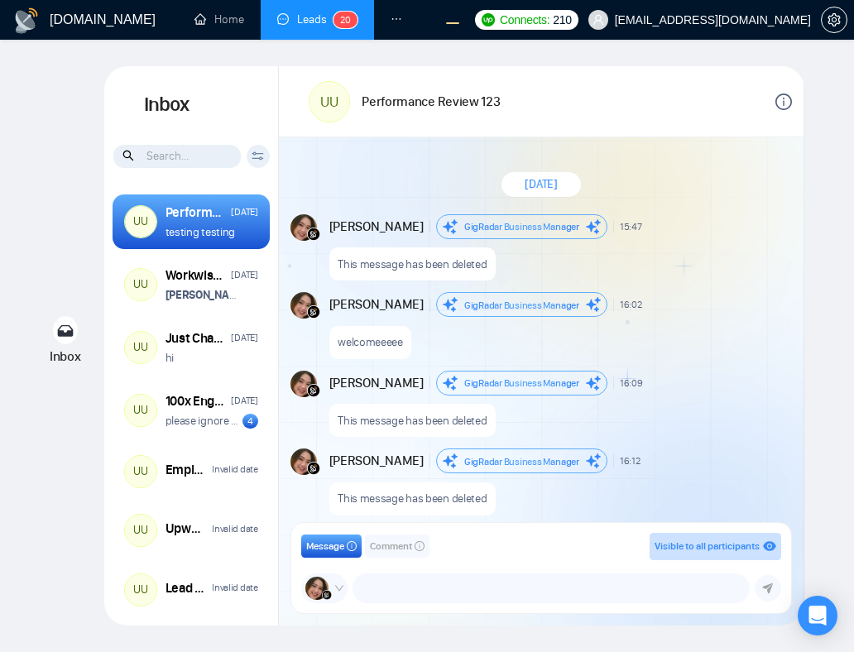
scroll to position [1310, 0]
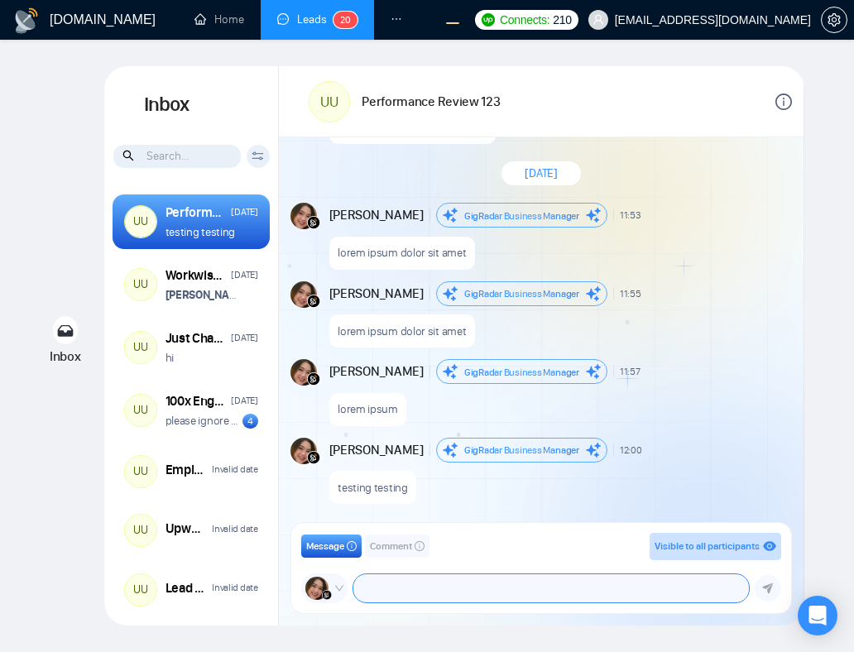
click at [392, 591] on textarea at bounding box center [551, 588] width 396 height 28
type textarea "a"
paste textarea "lorem ipsum"
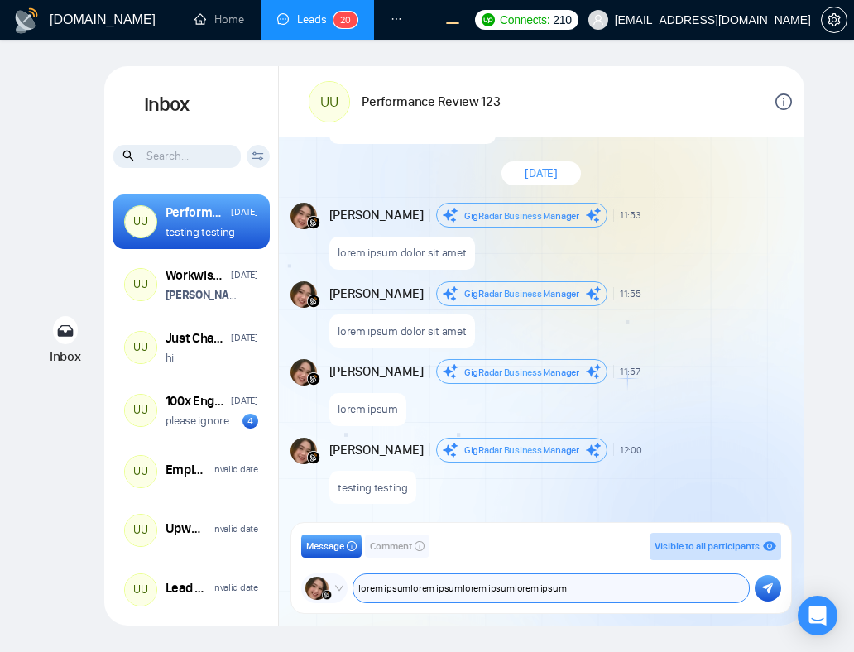
paste textarea "lorem ipsum"
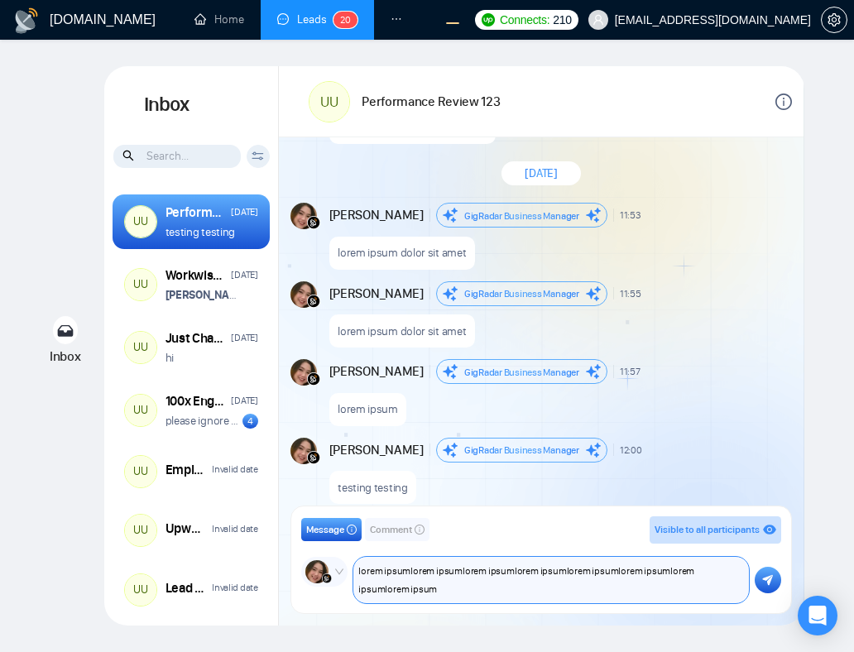
paste textarea "lorem ipsum"
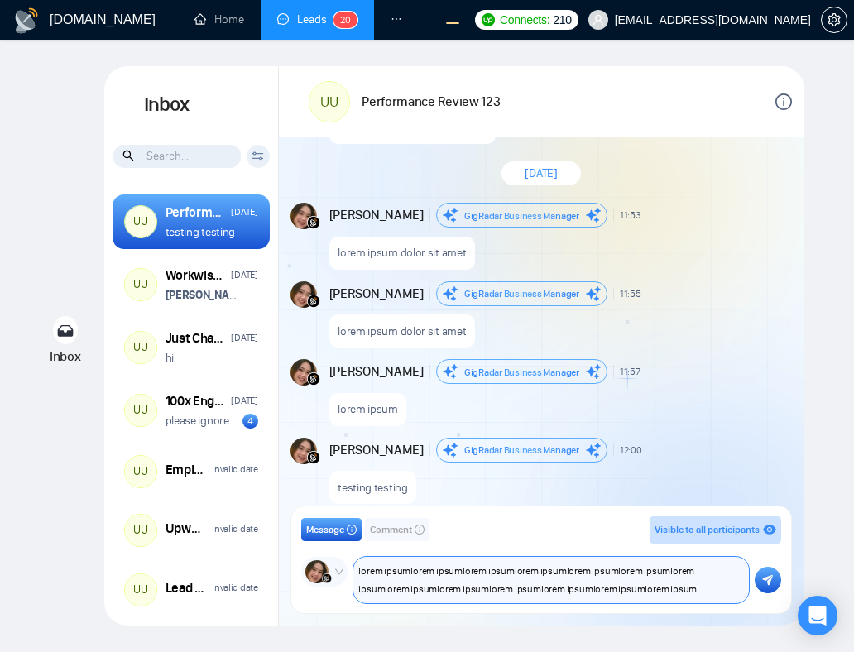
paste textarea "lorem ipsum"
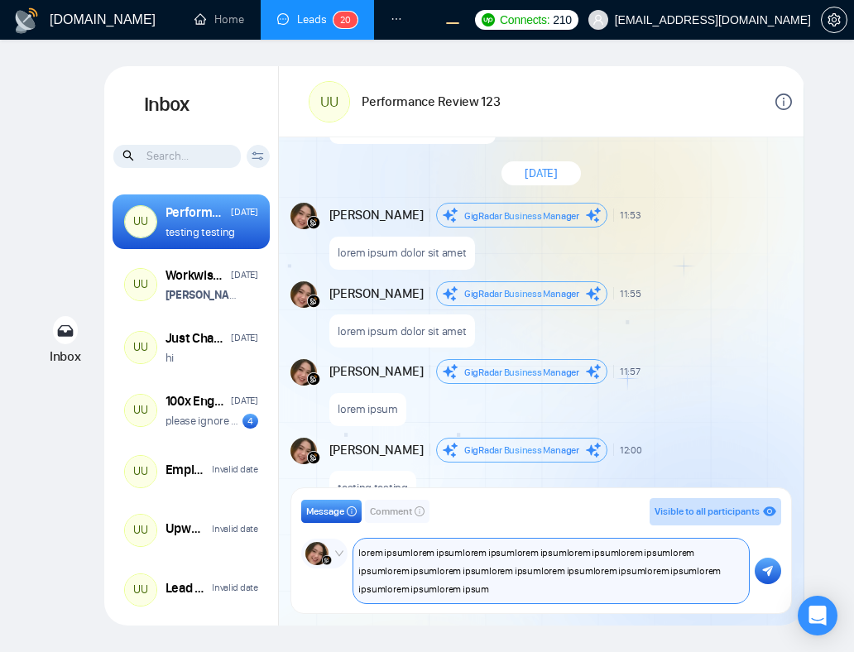
paste textarea "lorem ipsum"
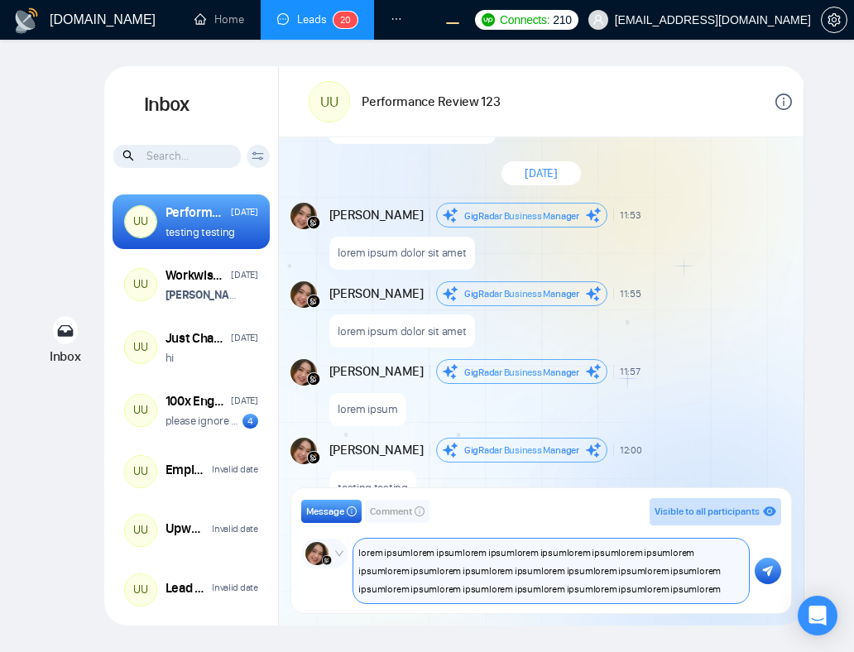
paste textarea "lorem ipsum"
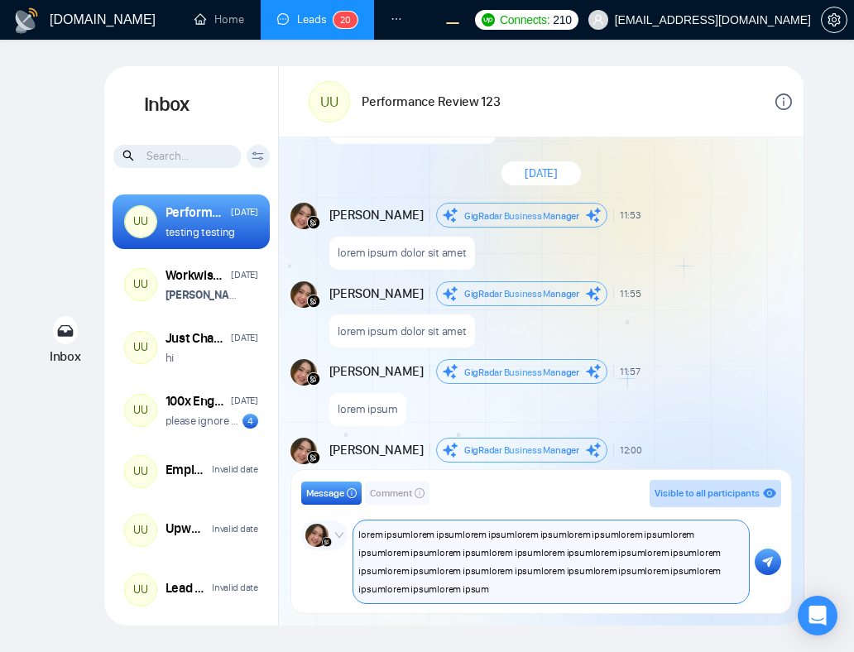
paste textarea
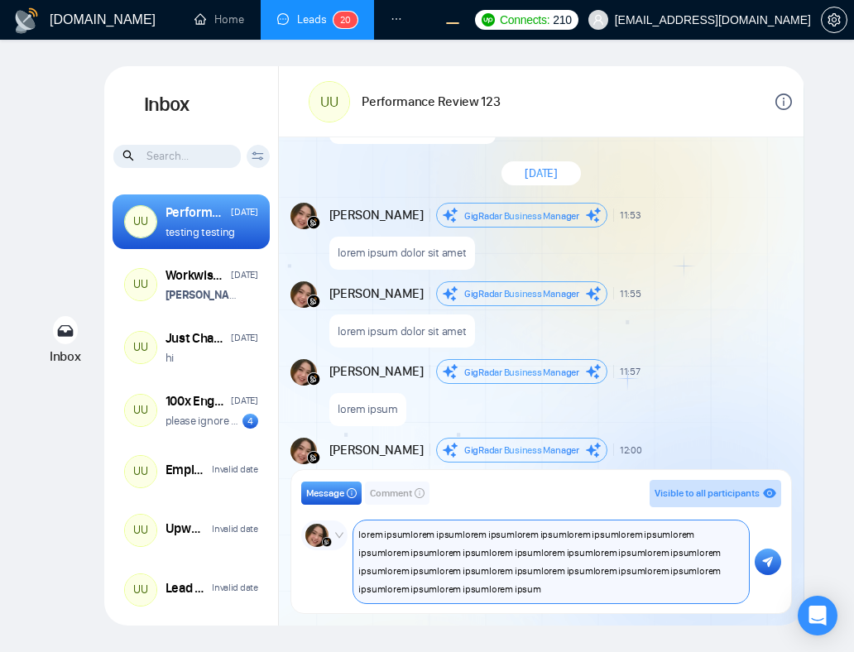
paste textarea
paste
click at [442, 567] on textarea "lorem ipsumlorem ipsumlorem ipsumlorem ipsumlorem ipsumlorem ipsumlorem ipsumlo…" at bounding box center [551, 562] width 396 height 83
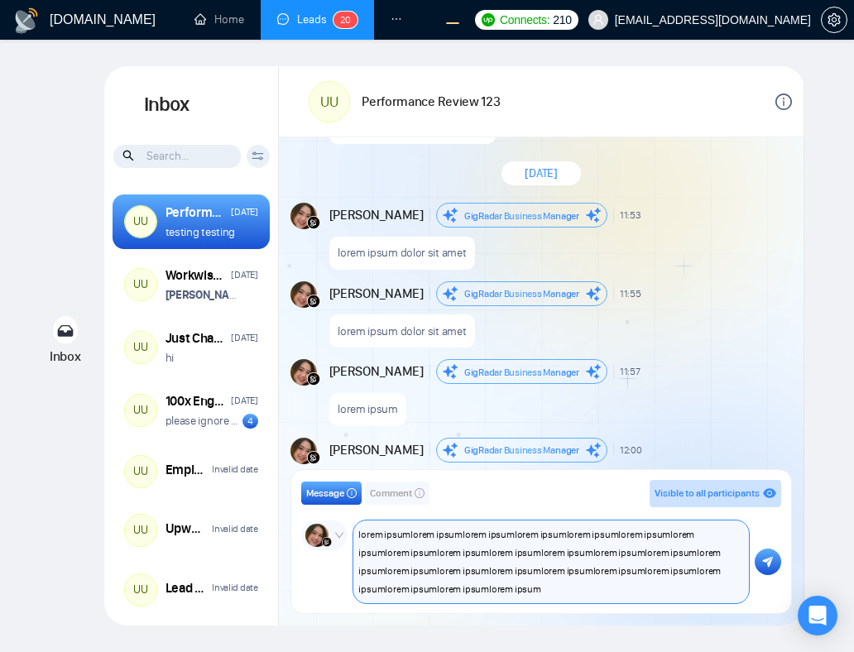
type textarea "lorem ipsumlorem ipsumlorem ipsumlorem ipsumlorem ipsumlorem ipsumlorem ipsumlo…"
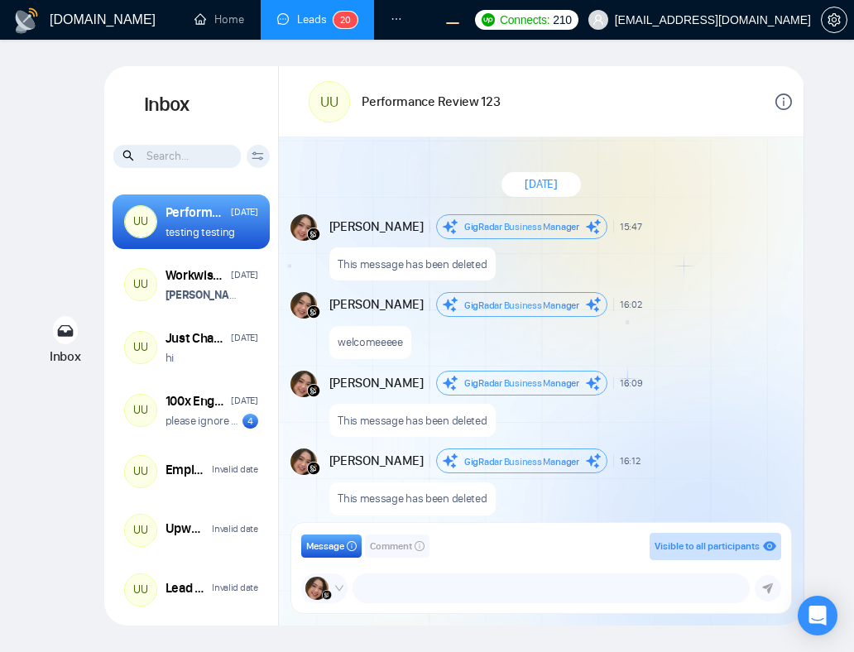
scroll to position [1310, 0]
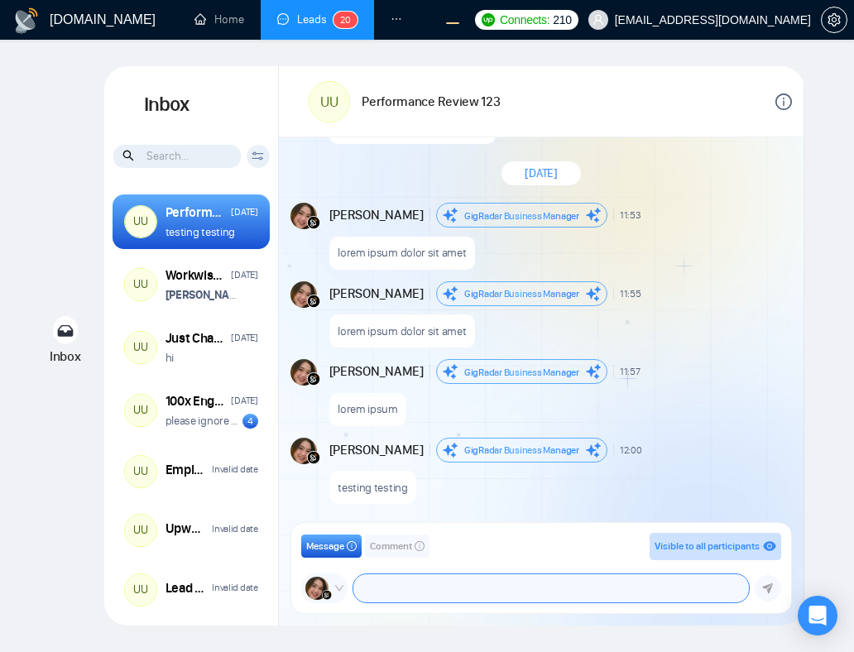
click at [487, 586] on textarea at bounding box center [551, 588] width 396 height 28
paste textarea "lorem ipsumlorem ipsumlorem ipsumlorem ipsumlorem ipsumlorem ipsumlorem ipsumlo…"
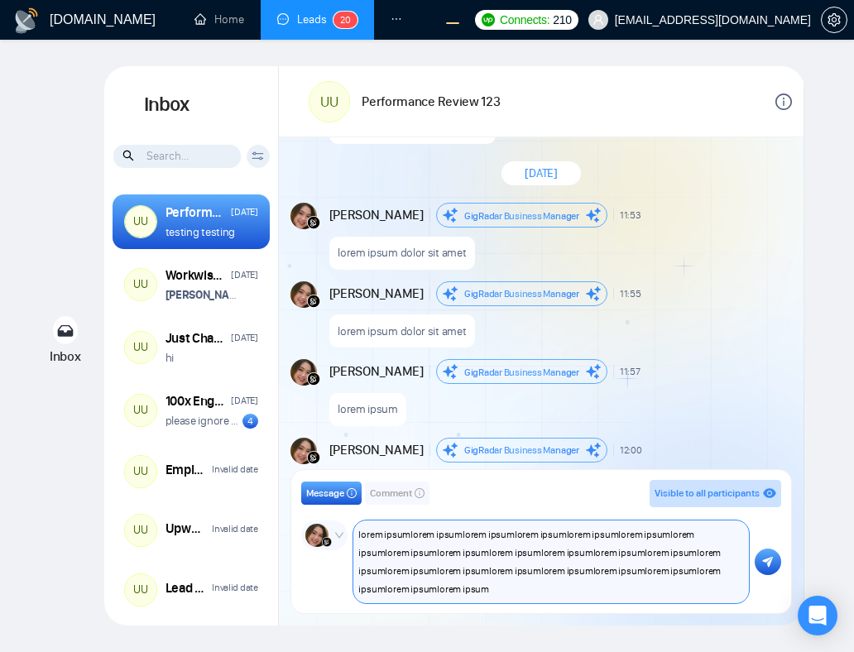
paste textarea
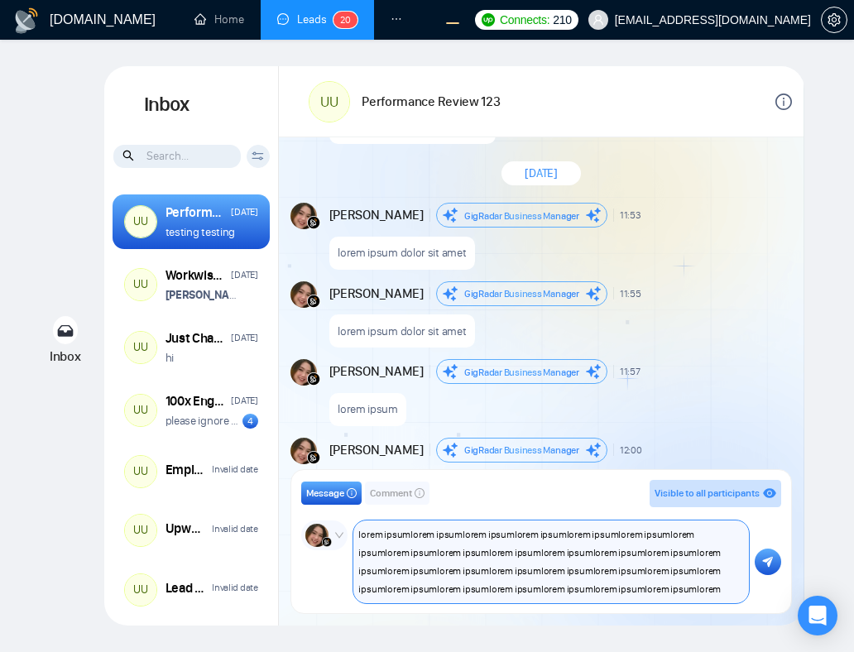
paste textarea
type textarea "lorem ipsumlorem ipsumlorem ipsumlorem ipsumlorem ipsumlorem ipsumlorem ipsumlo…"
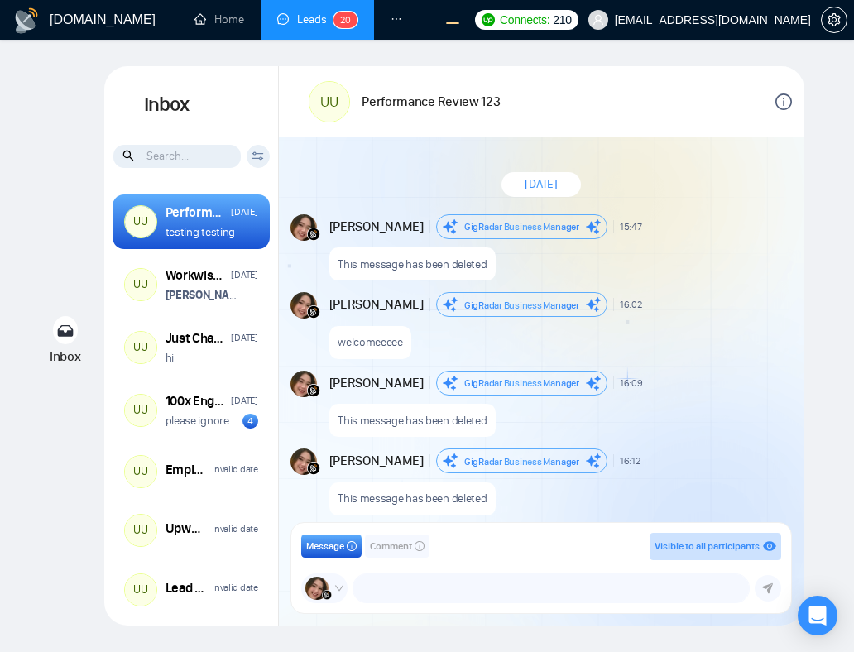
scroll to position [1310, 0]
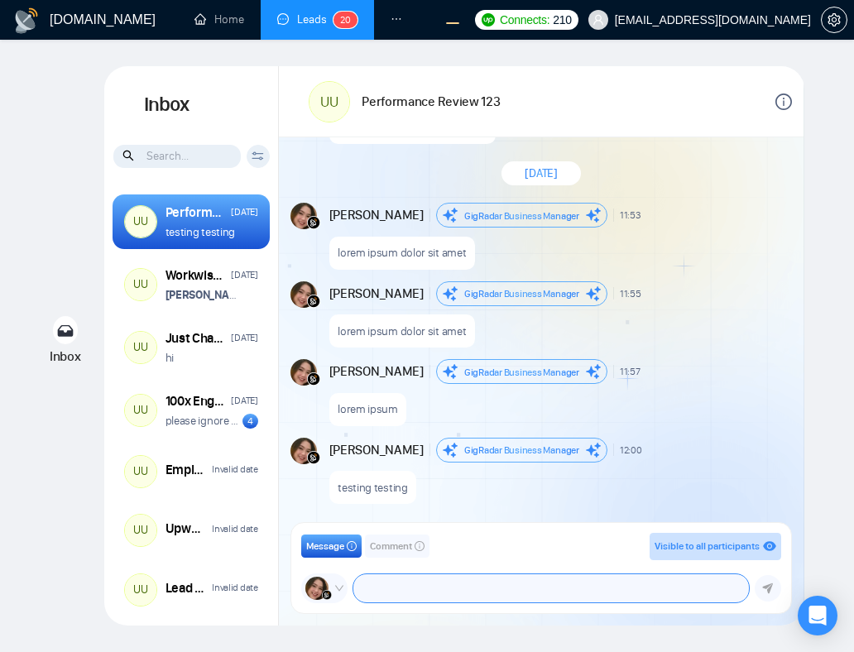
click at [420, 596] on textarea at bounding box center [551, 588] width 396 height 28
paste textarea "lorem ipsumlorem ipsumlorem ipsumlorem ipsumlorem ipsumlorem ipsumlorem ipsumlo…"
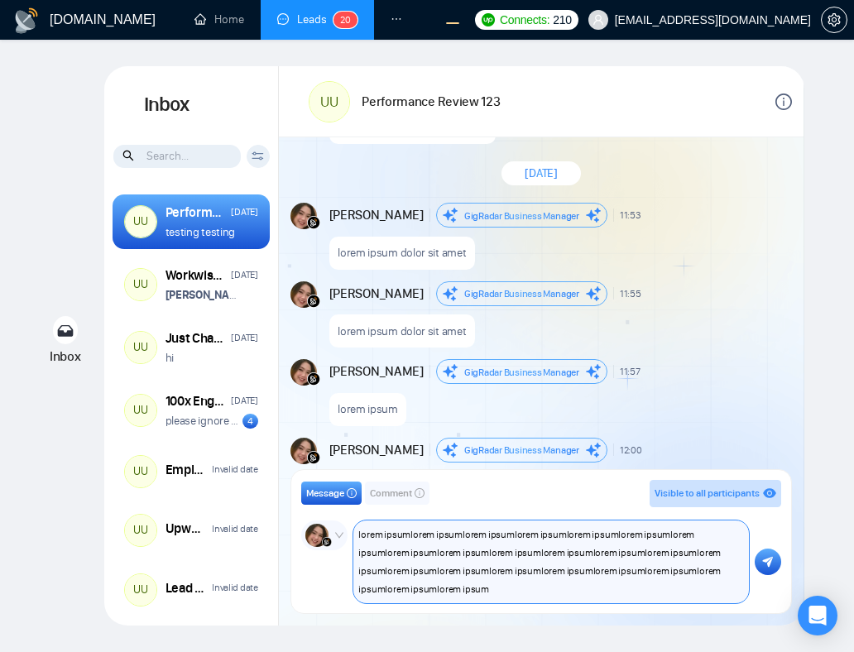
scroll to position [0, 0]
paste textarea
type textarea "lorem ipsumlorem ipsumlorem ipsumlorem ipsumlorem ipsumlorem ipsumlorem ipsumlo…"
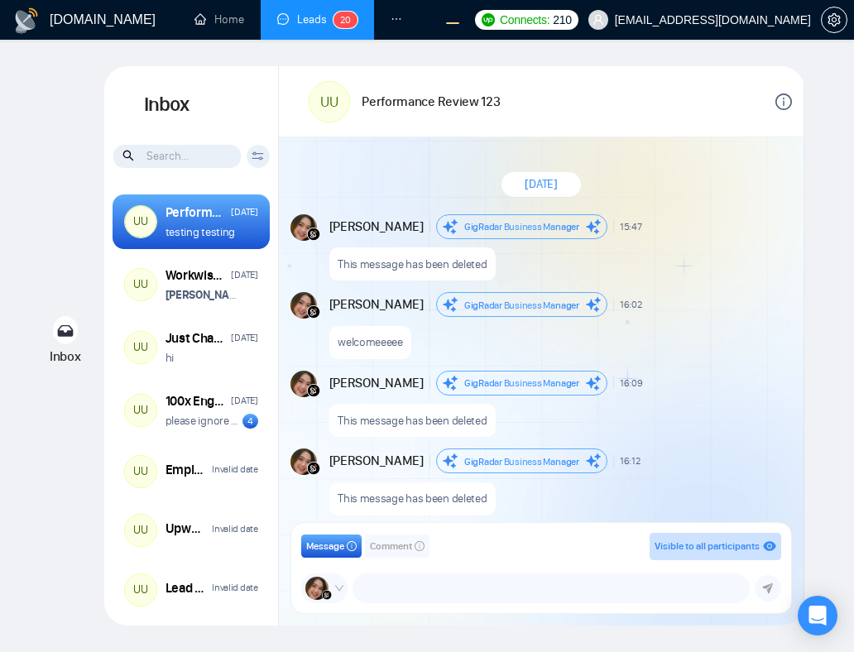
scroll to position [1310, 0]
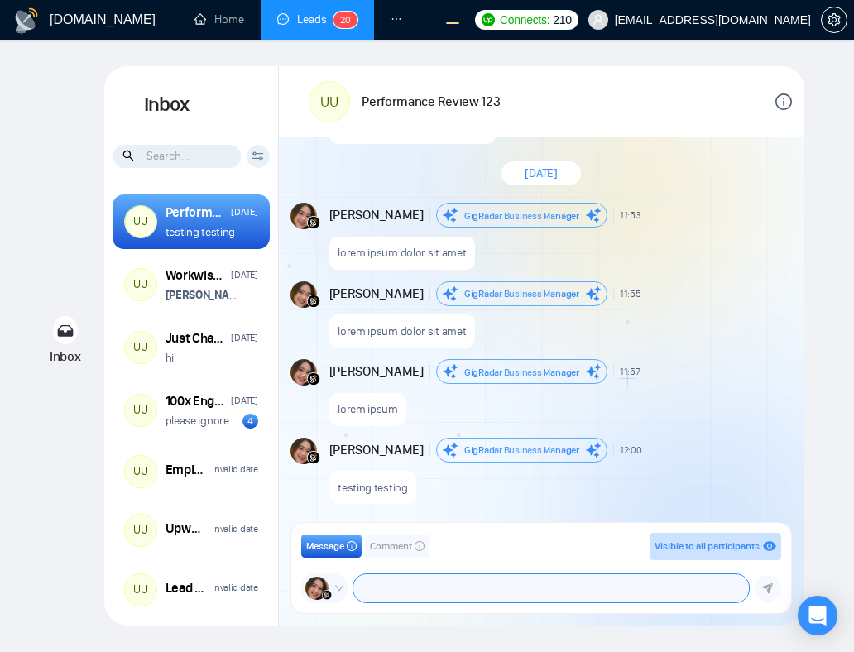
click at [458, 591] on textarea at bounding box center [551, 588] width 396 height 28
paste textarea "lorem ipsumlorem ipsumlorem ipsumlorem ipsumlorem ipsumlorem ipsumlorem ipsumlo…"
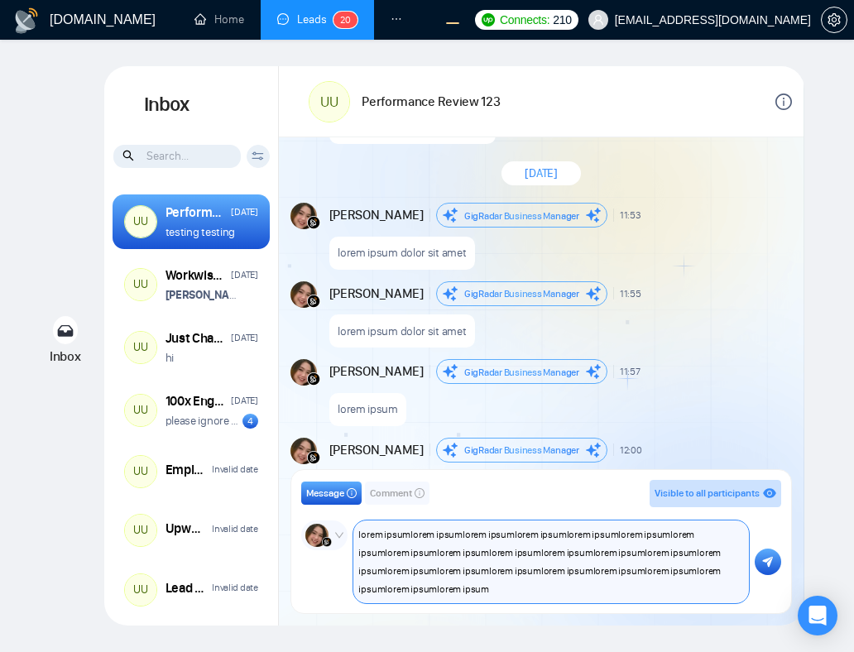
scroll to position [0, 0]
paste textarea
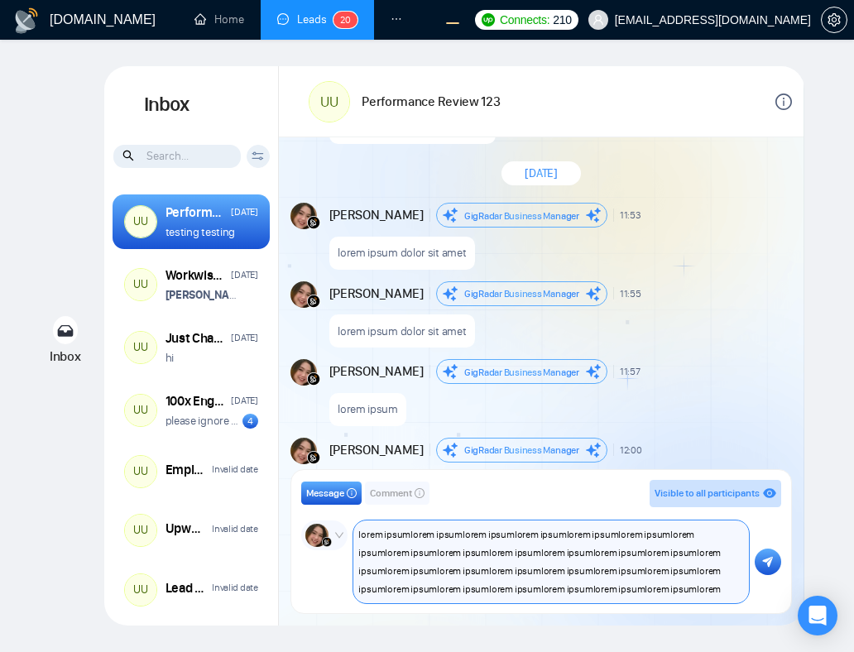
click at [606, 589] on textarea "lorem ipsumlorem ipsumlorem ipsumlorem ipsumlorem ipsumlorem ipsumlorem ipsumlo…" at bounding box center [551, 562] width 396 height 83
drag, startPoint x: 714, startPoint y: 593, endPoint x: 346, endPoint y: 524, distance: 374.6
click at [346, 524] on div "GigRadar Business Manager Andrian Marsella salman.fatih@gigradar.io frnamlas@pr…" at bounding box center [540, 562] width 479 height 83
type textarea "lorem ipsumlorem ipsumlorem ipsumlorem ipsumlorem ipsumlorem ipsumlorem ipsumlo…"
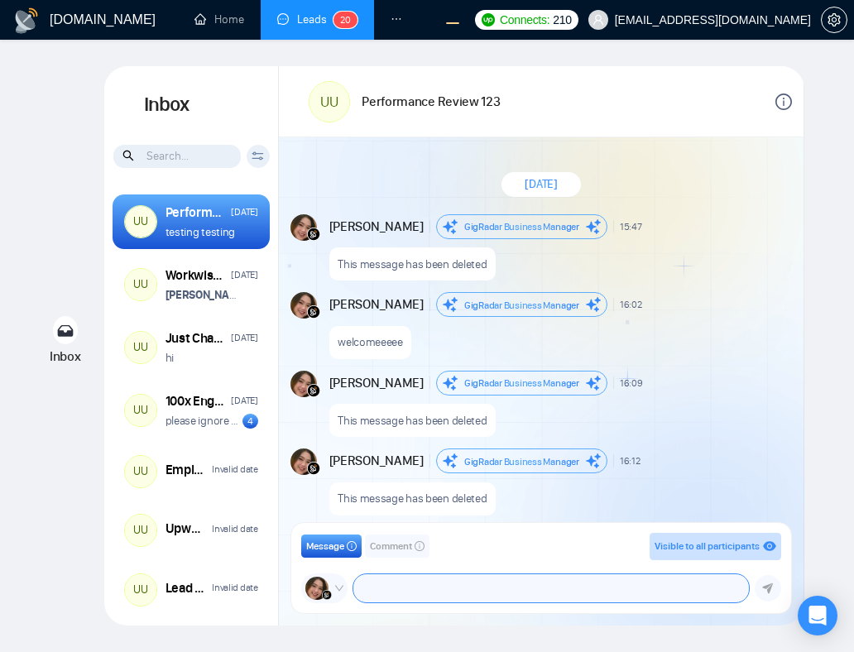
scroll to position [1310, 0]
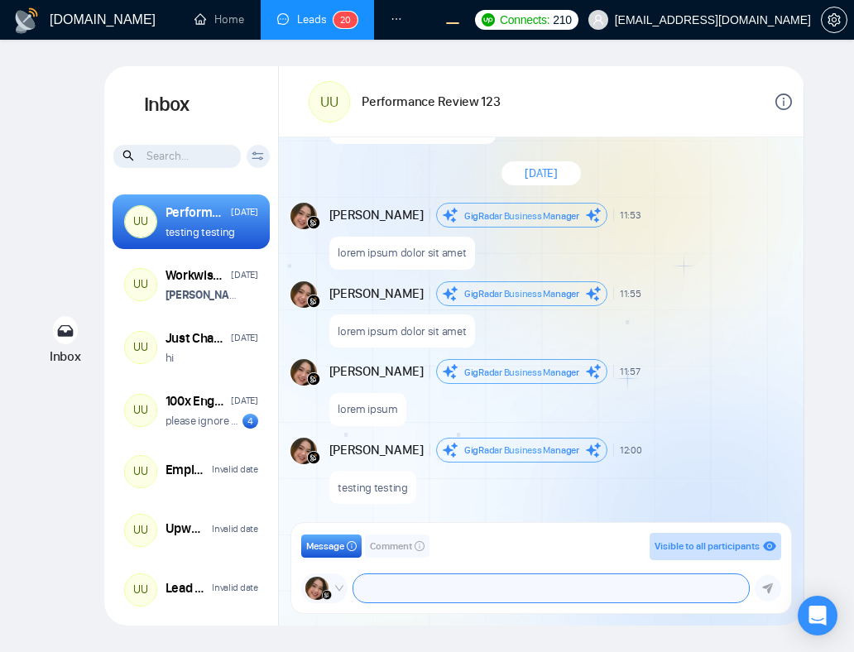
click at [451, 584] on textarea at bounding box center [551, 588] width 396 height 28
paste textarea "lorem ipsumlorem ipsumlorem ipsumlorem ipsumlorem ipsumlorem ipsumlorem ipsumlo…"
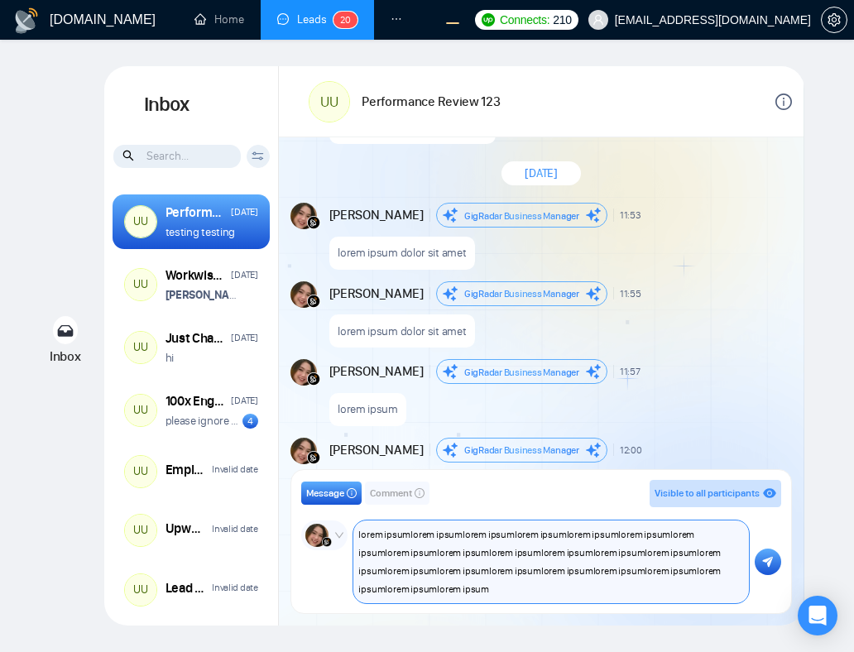
scroll to position [0, 0]
paste textarea "lorem ipsumlorem ipsumlorem ipsumlorem ipsumlorem ipsumlorem ipsumlorem ipsumlo…"
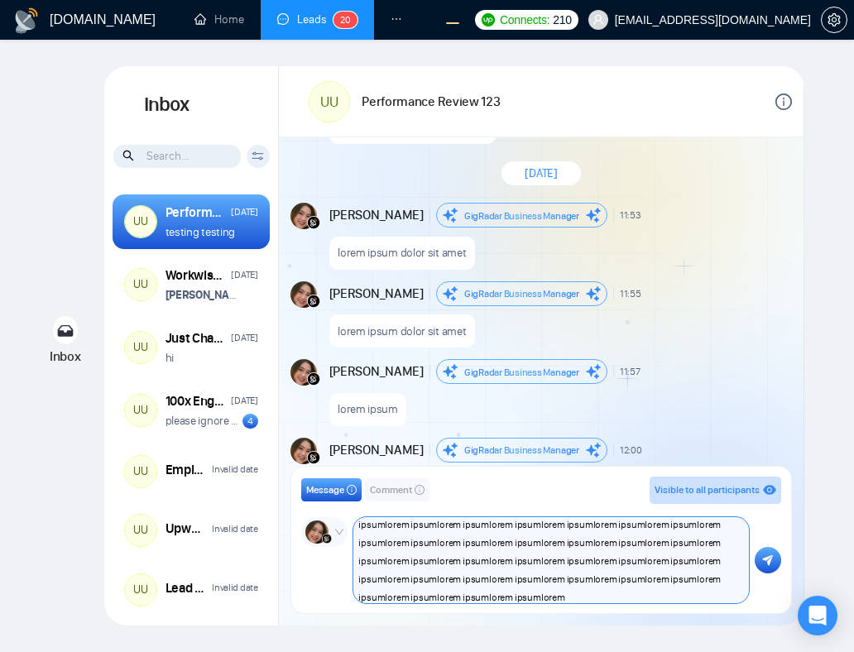
scroll to position [43, 0]
paste textarea
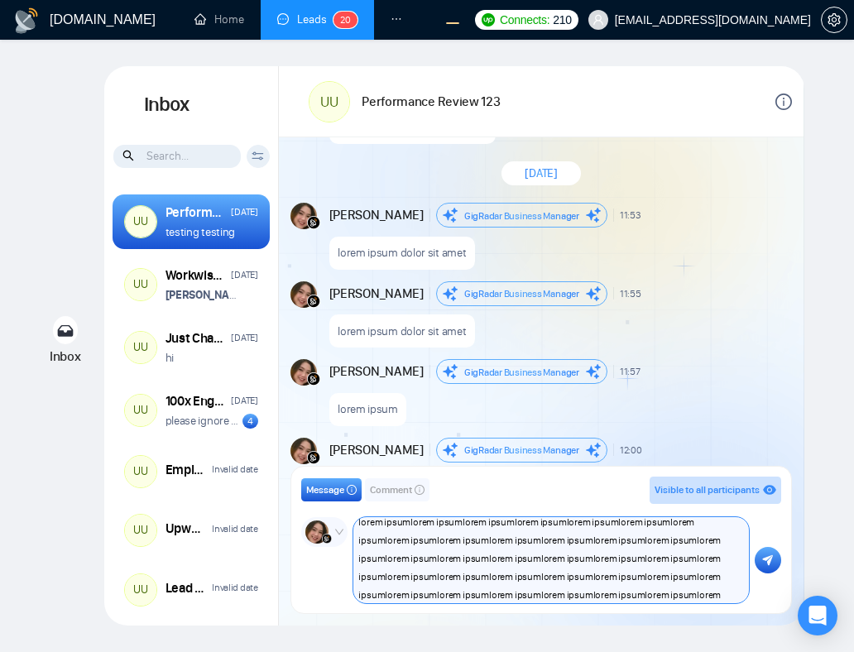
scroll to position [51, 0]
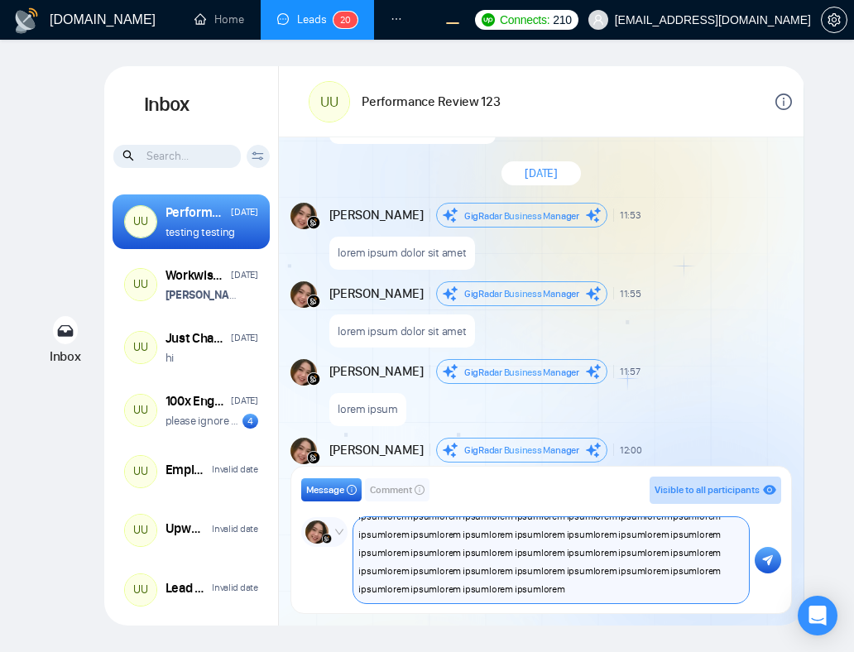
click at [551, 569] on textarea "lorem ipsumlorem ipsumlorem ipsumlorem ipsumlorem ipsumlorem ipsumlorem ipsumlo…" at bounding box center [551, 560] width 396 height 86
type textarea "lorem ipsumlorem ipsumlorem ipsumlorem ipsumlorem ipsumlorem ipsumlorem ipsumlo…"
click at [614, 571] on textarea "lorem ipsumlorem ipsumlorem ipsumlorem ipsumlorem ipsumlorem ipsumlorem ipsumlo…" at bounding box center [551, 560] width 396 height 86
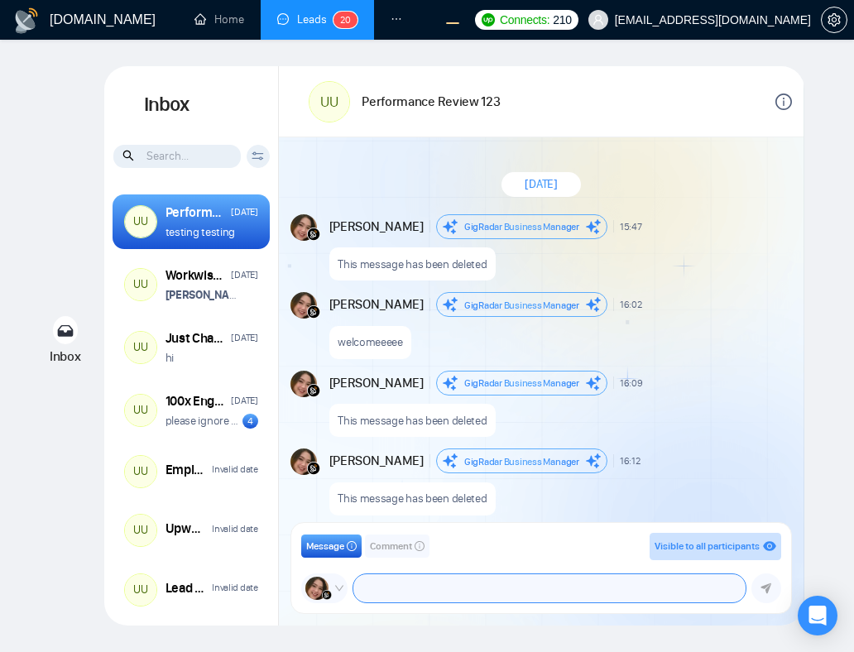
scroll to position [1310, 0]
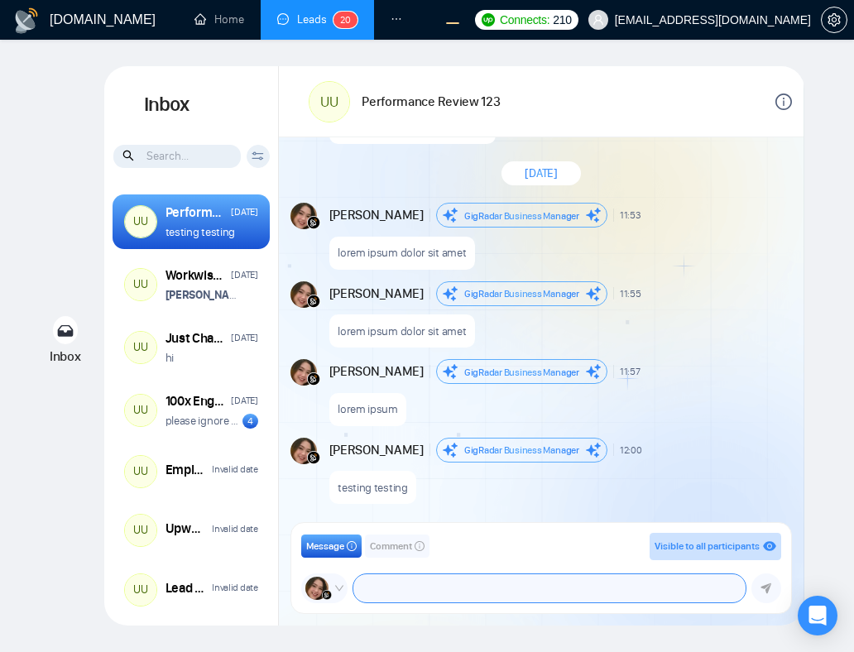
click at [580, 585] on textarea at bounding box center [548, 588] width 391 height 28
click at [412, 587] on textarea at bounding box center [548, 588] width 391 height 28
paste textarea "lorem ipsumlorem ipsumlorem ipsumlorem ipsumlorem ipsumlorem ipsumlorem ipsumlo…"
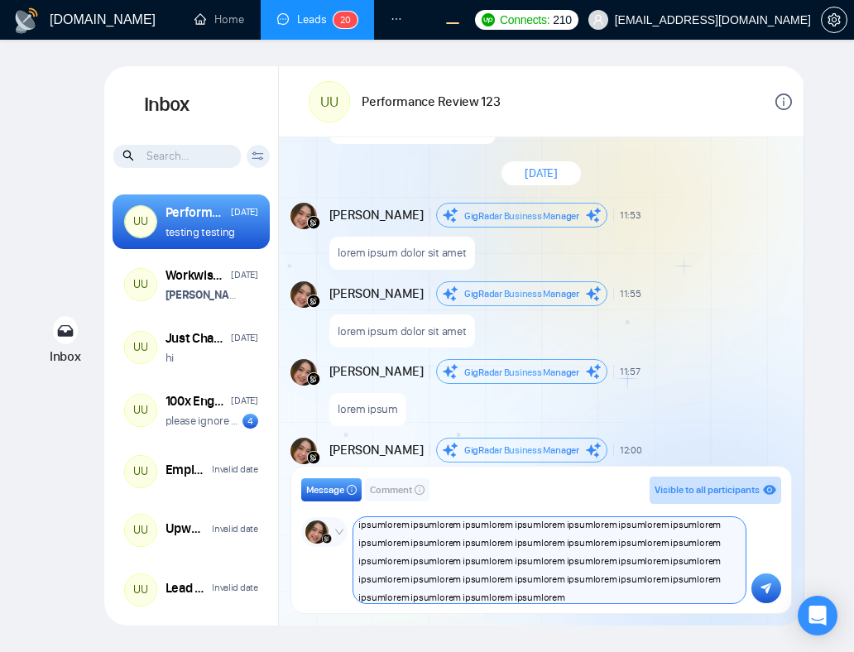
scroll to position [43, 0]
paste textarea
type textarea "lorem ipsumlorem ipsumlorem ipsumlorem ipsumlorem ipsumlorem ipsumlorem ipsumlo…"
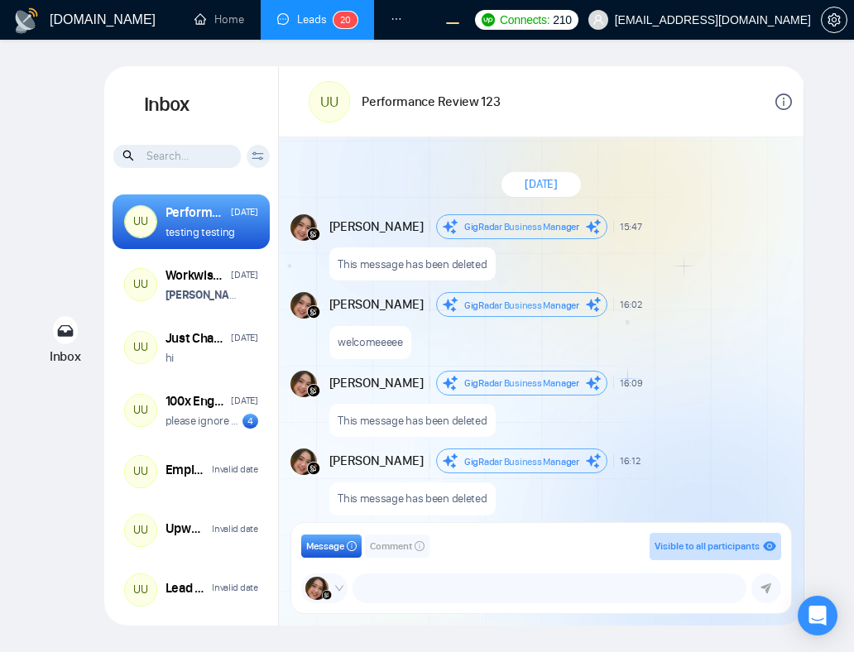
scroll to position [1310, 0]
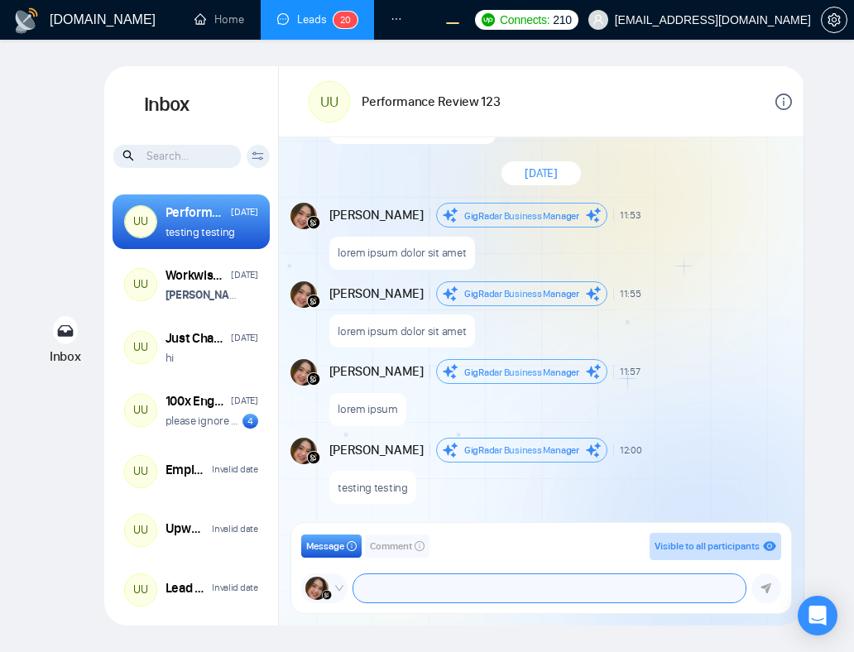
click at [420, 586] on textarea at bounding box center [548, 588] width 391 height 28
paste textarea "lorem ipsumlorem ipsumlorem ipsumlorem ipsumlorem ipsumlorem ipsumlorem ipsumlo…"
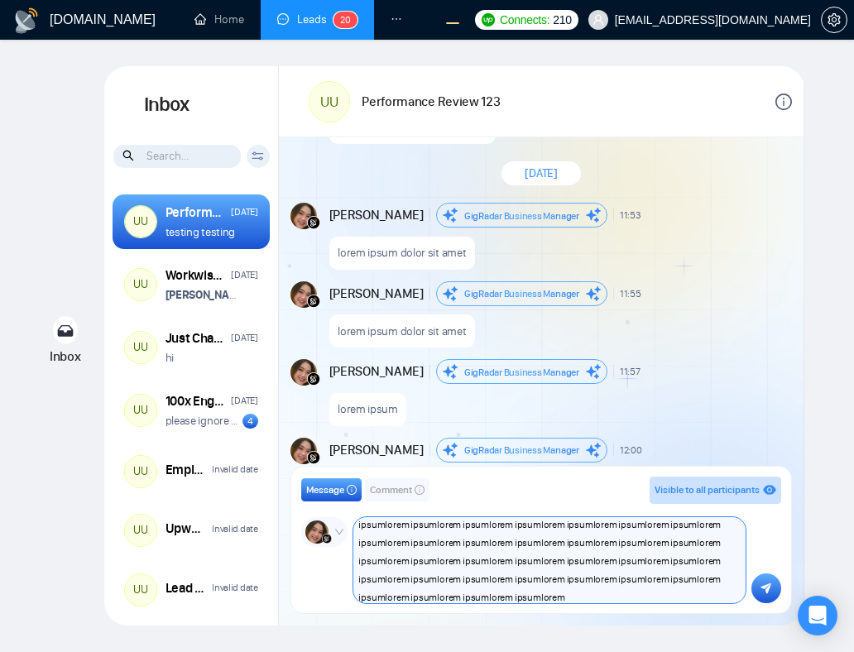
scroll to position [43, 0]
type textarea "lorem ipsumlorem ipsumlorem ipsumlorem ipsumlorem ipsumlorem ipsumlorem ipsumlo…"
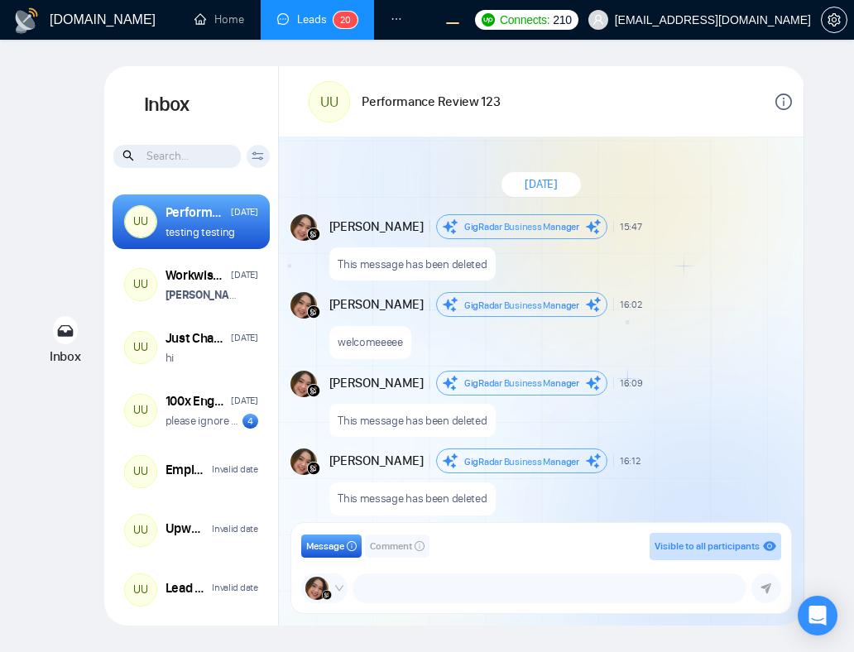
scroll to position [1310, 0]
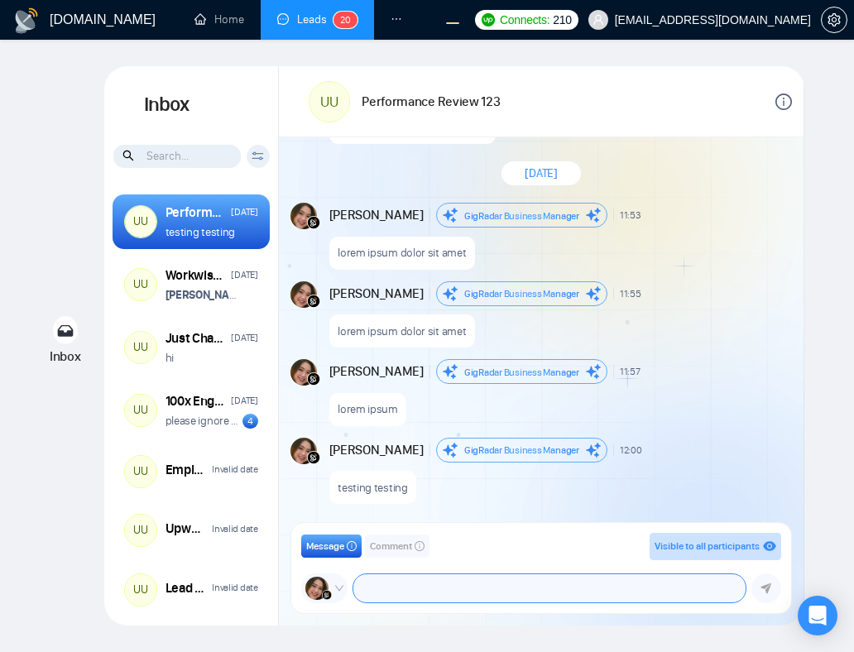
click at [442, 588] on textarea at bounding box center [548, 588] width 391 height 28
paste textarea "lorem ipsumlorem ipsumlorem ipsumlorem ipsumlorem ipsumlorem ipsumlorem ipsumlo…"
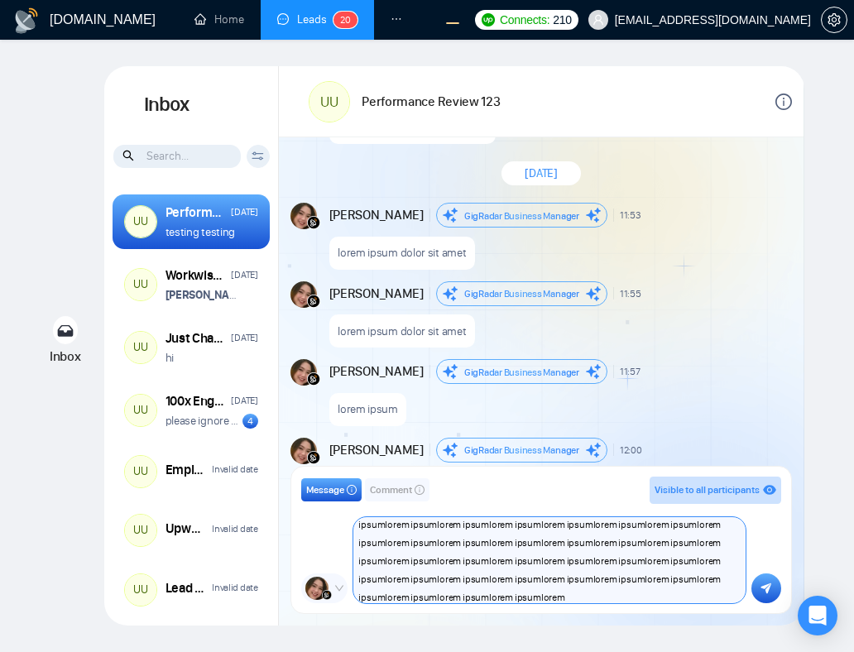
scroll to position [43, 0]
click at [440, 558] on textarea "lorem ipsumlorem ipsumlorem ipsumlorem ipsumlorem ipsumlorem ipsumlorem ipsumlo…" at bounding box center [548, 560] width 391 height 86
paste textarea "Lorem ipsum dolor sit amet, consectetur adipiscing elit, sed do eiusmod tempor …"
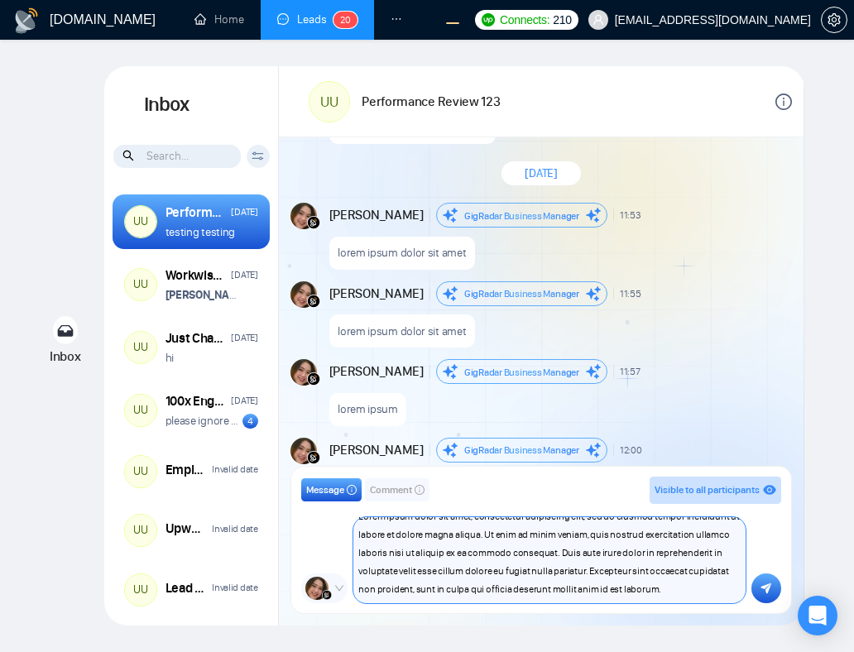
scroll to position [0, 0]
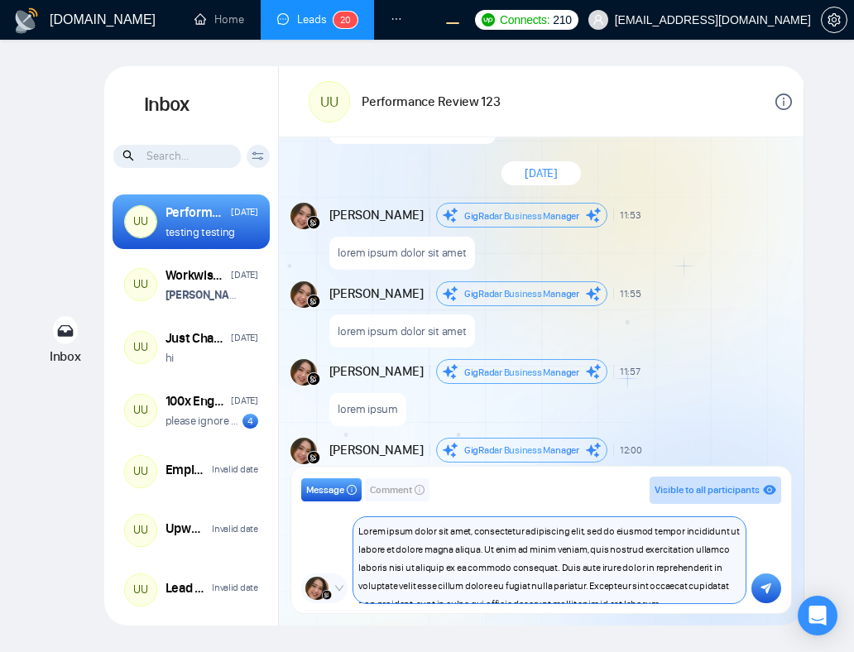
type textarea "Lorem ipsum dolor sit amet, consectetur adipiscing elit, sed do eiusmod tempor …"
click at [767, 586] on icon "submit" at bounding box center [766, 588] width 11 height 11
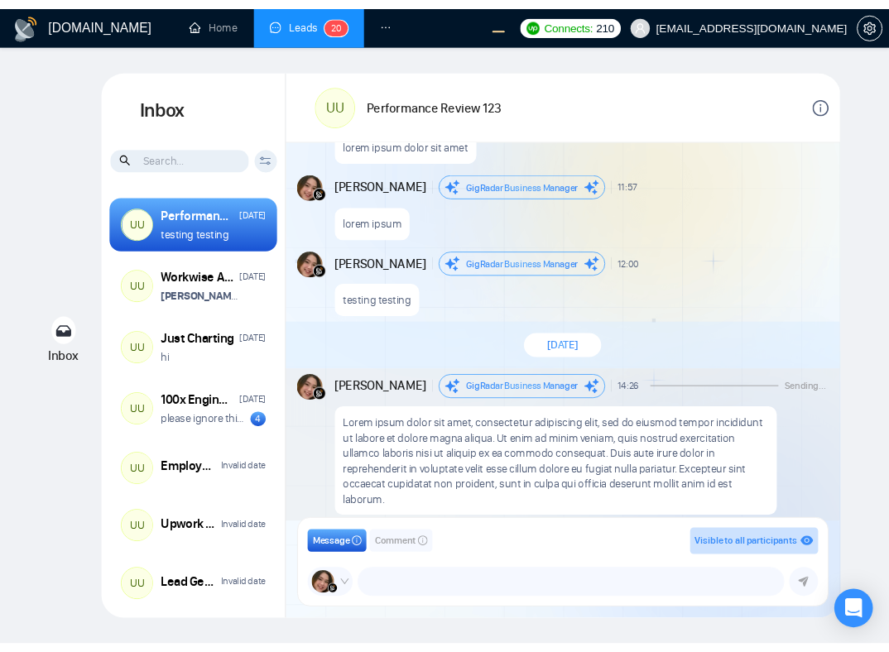
scroll to position [1515, 0]
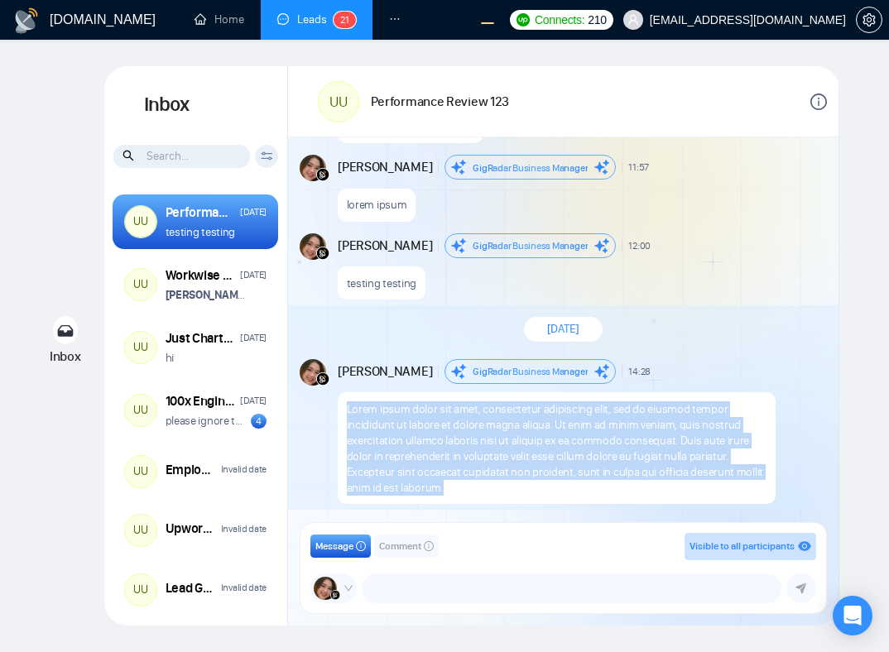
drag, startPoint x: 454, startPoint y: 485, endPoint x: 332, endPoint y: 410, distance: 142.6
click at [332, 410] on div "Andrian Marsella GigRadar Business Manager 14:28 New Message Lorem ipsum dolor …" at bounding box center [563, 431] width 550 height 157
copy p "Lorem ipsum dolor sit amet, consectetur adipiscing elit, sed do eiusmod tempor …"
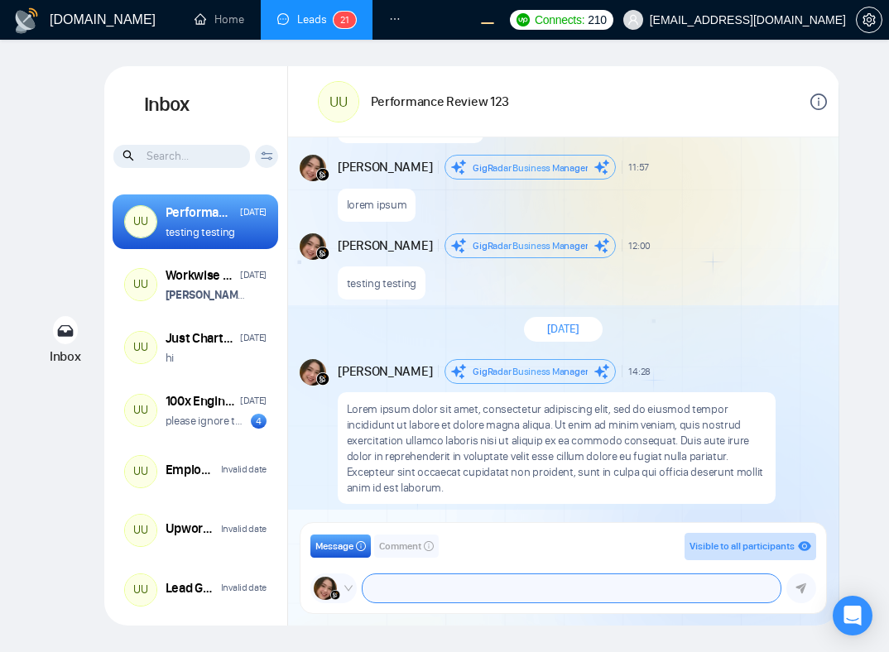
click at [434, 588] on textarea at bounding box center [571, 588] width 418 height 28
paste textarea "Lorem ipsum dolor sit amet, consectetur adipiscing elit, sed do eiusmod tempor …"
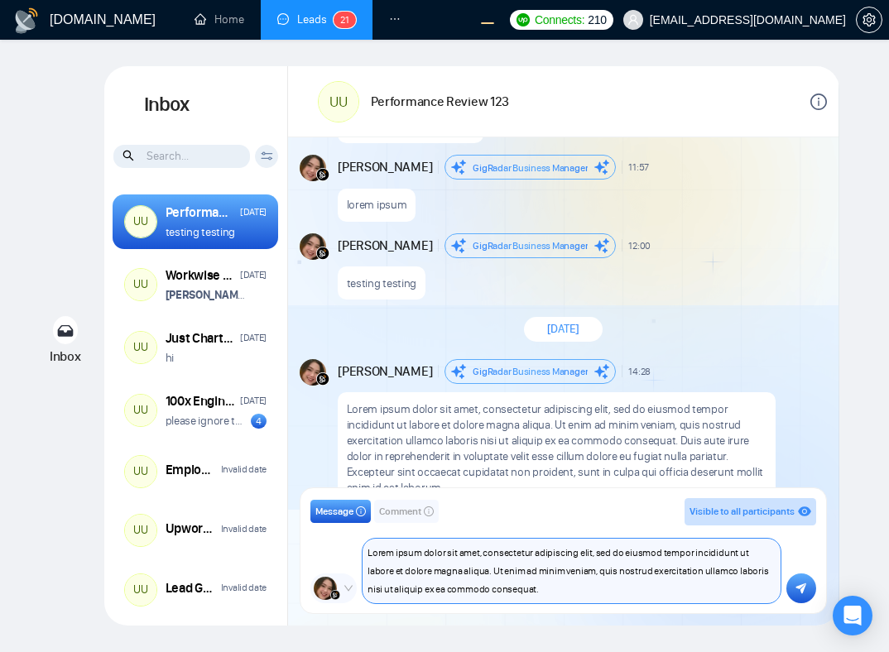
scroll to position [0, 0]
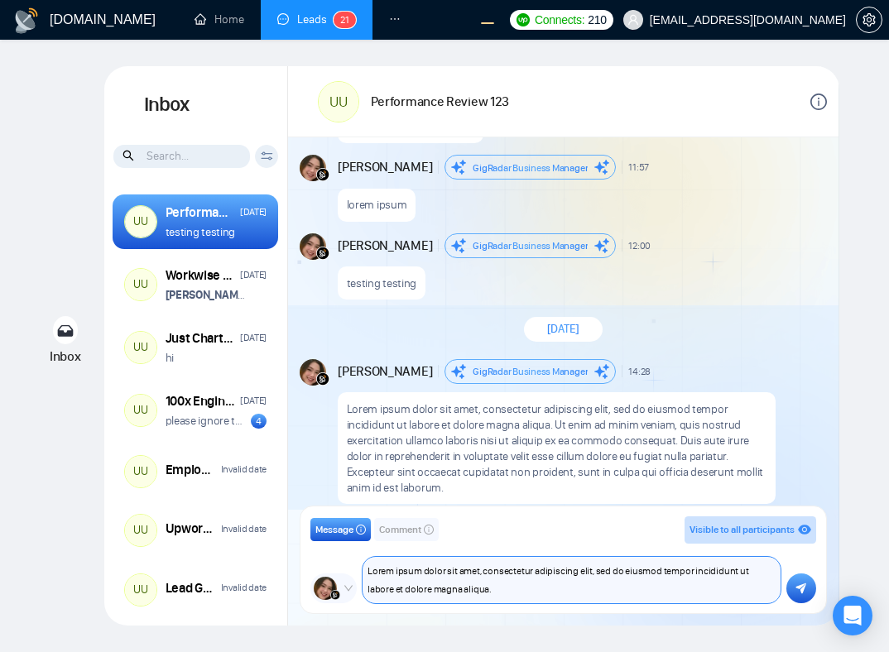
type textarea "Lorem ipsum dolor sit amet, consectetur adipiscing elit, sed do eiusmod tempor …"
click at [797, 593] on icon "submit" at bounding box center [800, 589] width 11 height 12
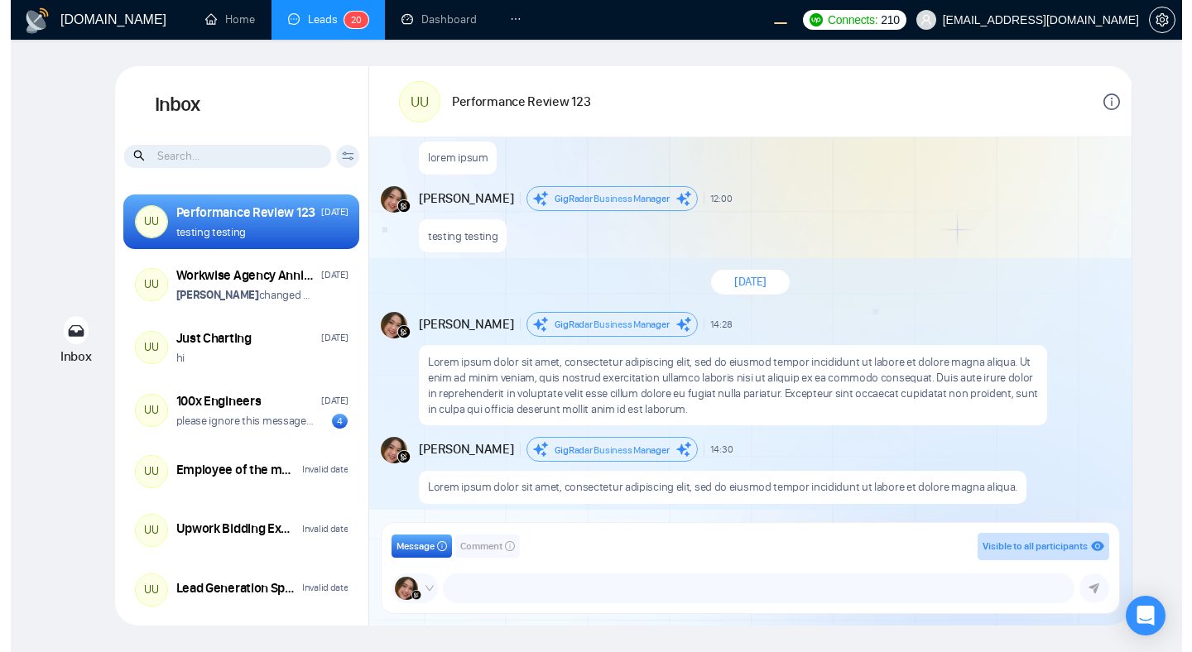
scroll to position [1608, 0]
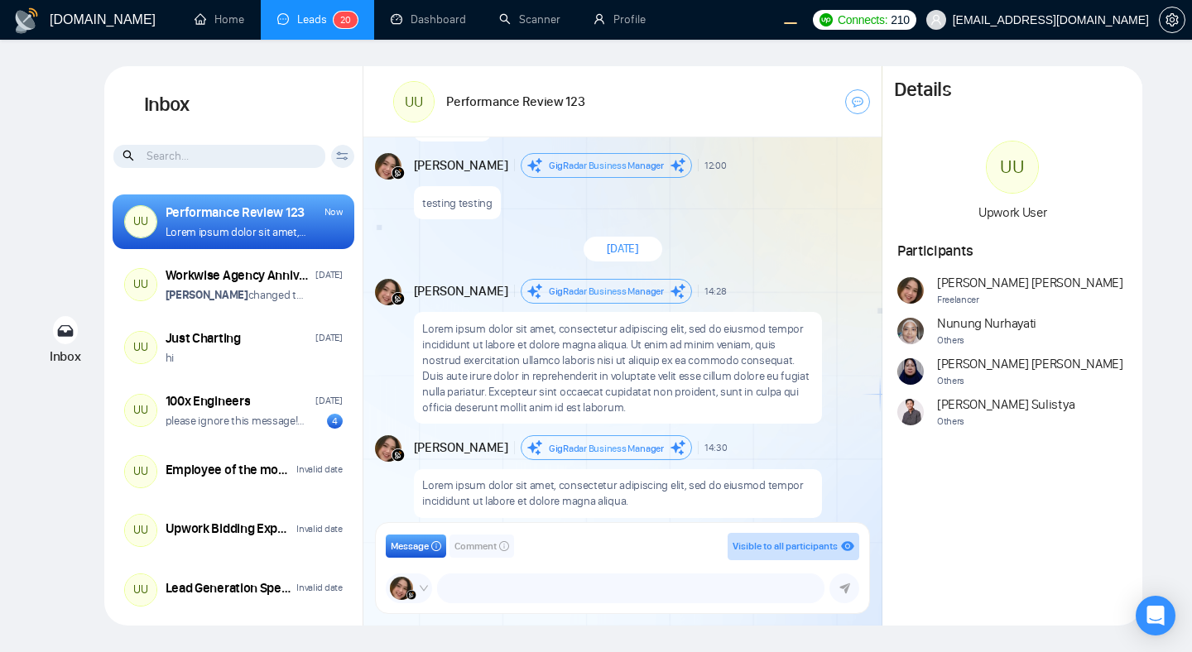
scroll to position [1452, 0]
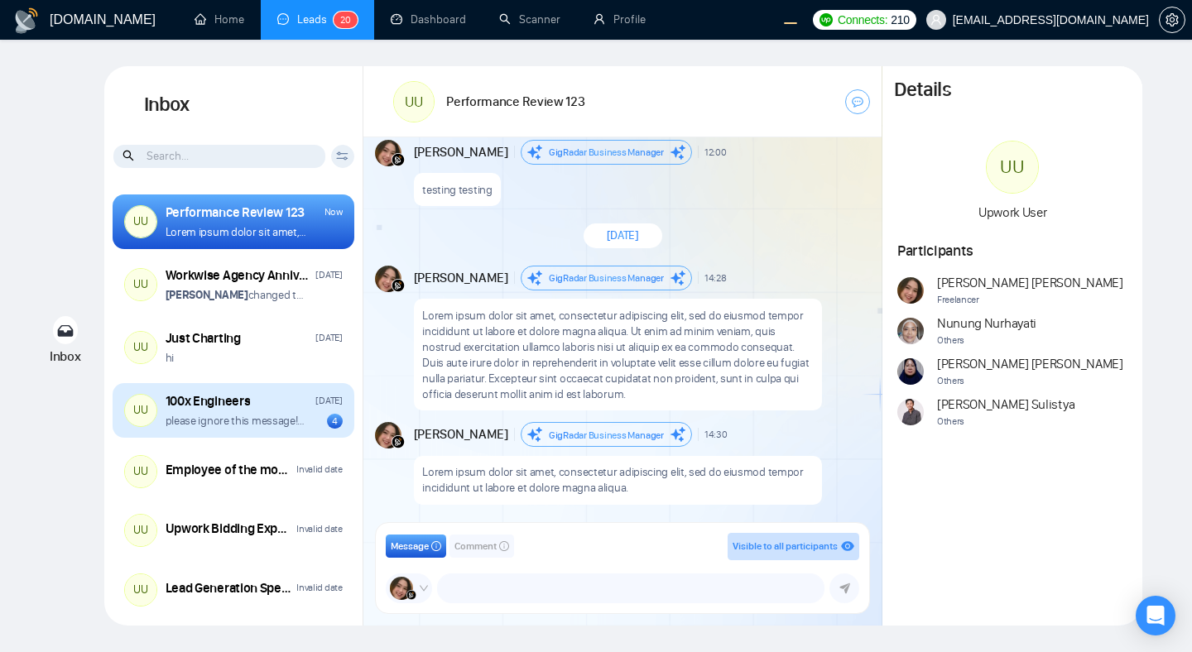
click at [257, 411] on div "100x Engineers [DATE] please ignore this message!!!! 🙏 4" at bounding box center [254, 410] width 177 height 37
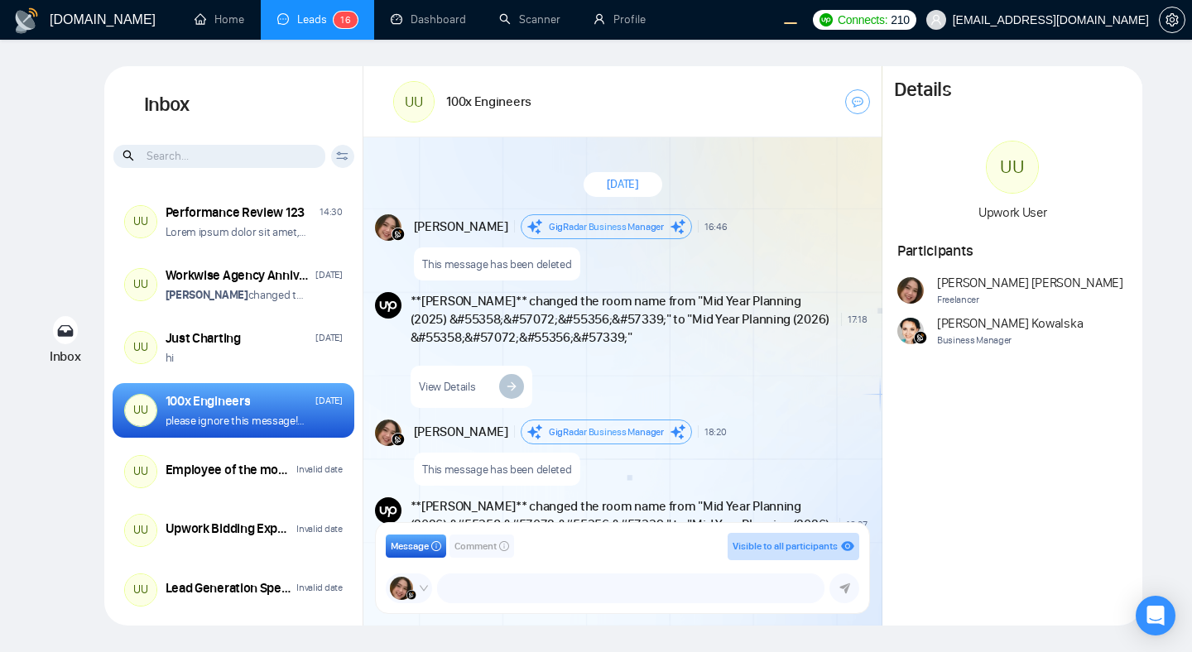
scroll to position [1930, 0]
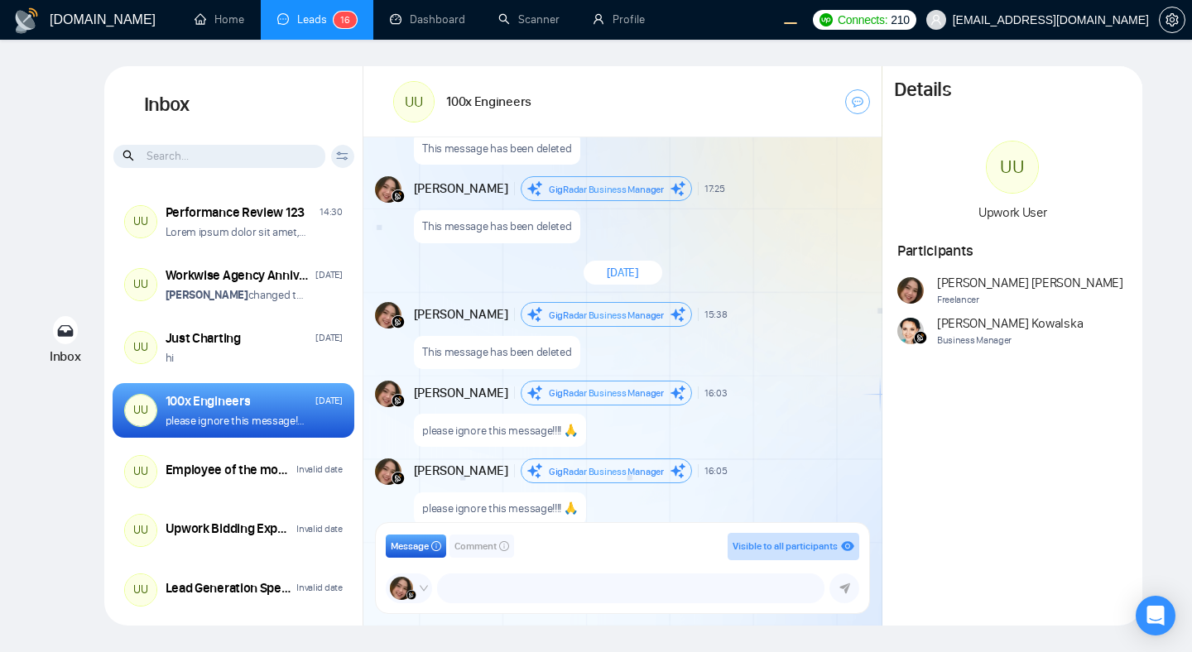
click at [721, 292] on div "[DATE]" at bounding box center [622, 273] width 518 height 48
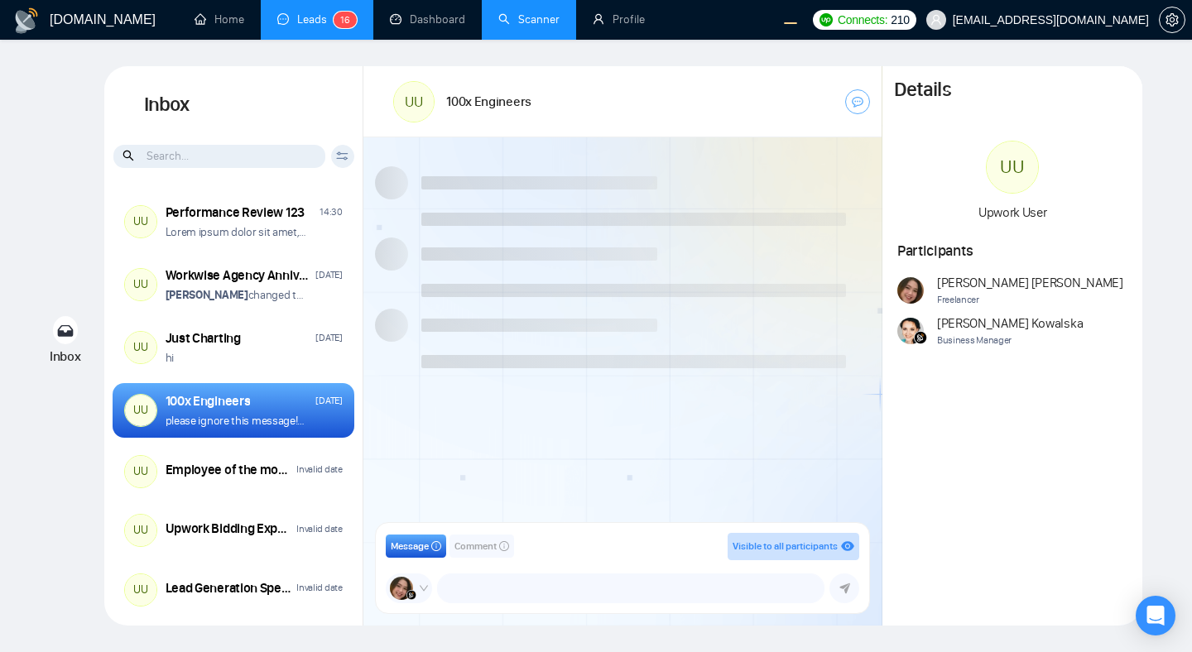
scroll to position [1303, 0]
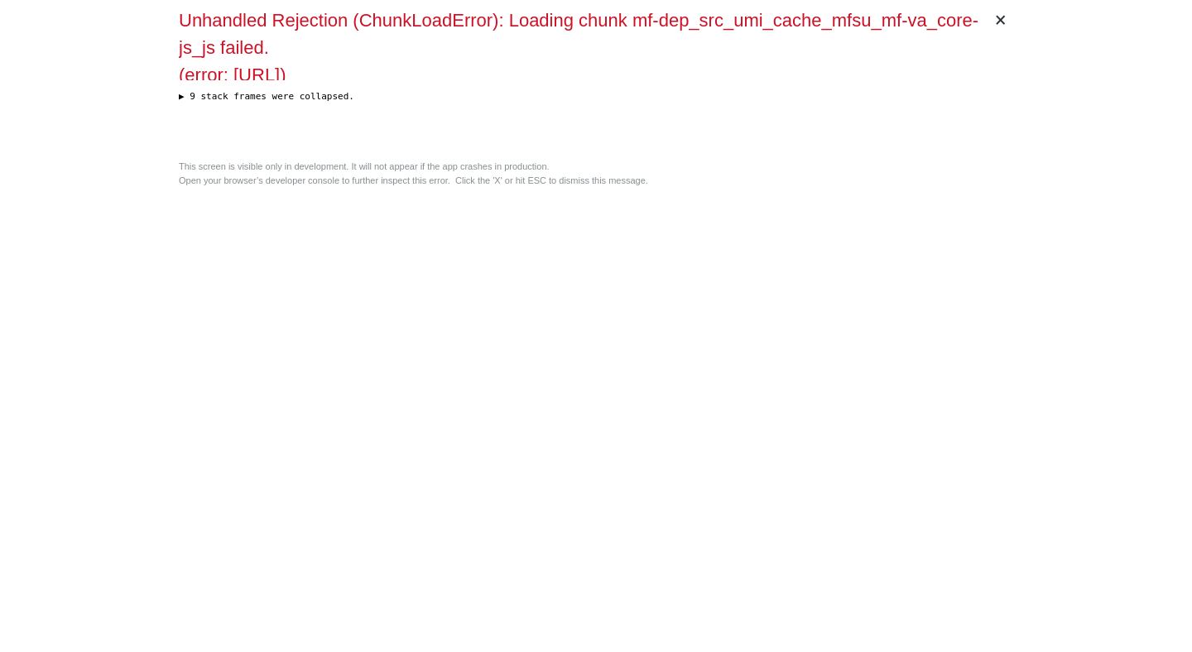
click at [696, 291] on div "× Unhandled Rejection (ChunkLoadError): Loading chunk mf-dep_src_umi_cache_mfsu…" at bounding box center [595, 326] width 847 height 652
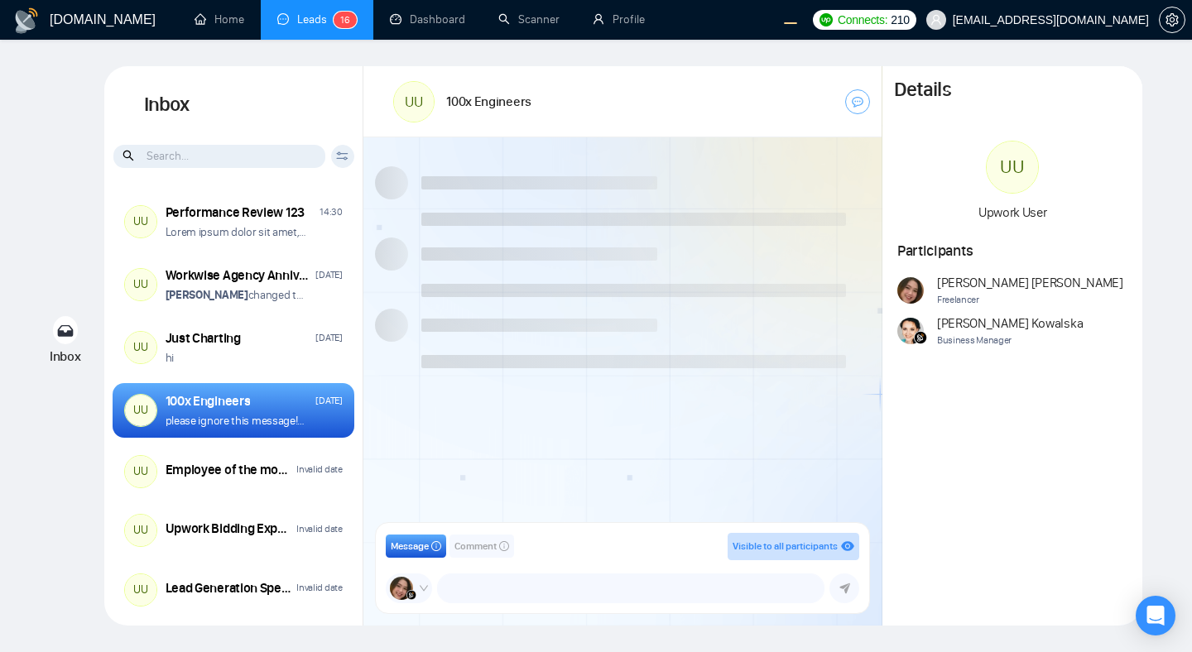
scroll to position [1303, 0]
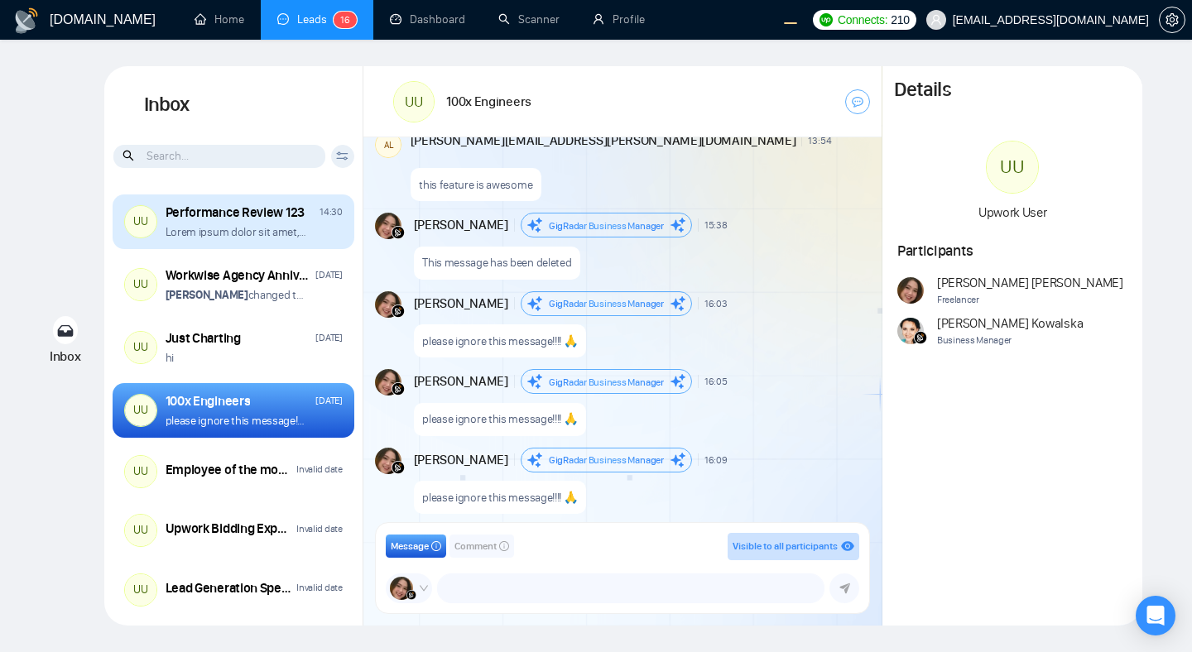
click at [255, 240] on div "UU Performance Review 123 14:30 Lorem ipsum dolor sit amet, consectetur adipisc…" at bounding box center [234, 221] width 242 height 55
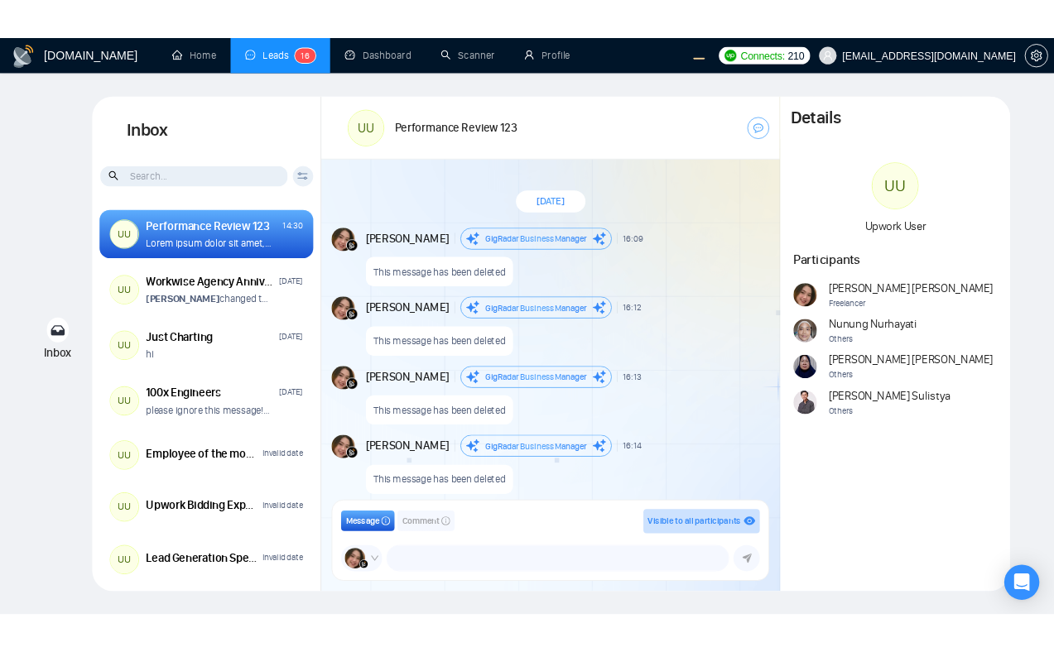
scroll to position [1452, 0]
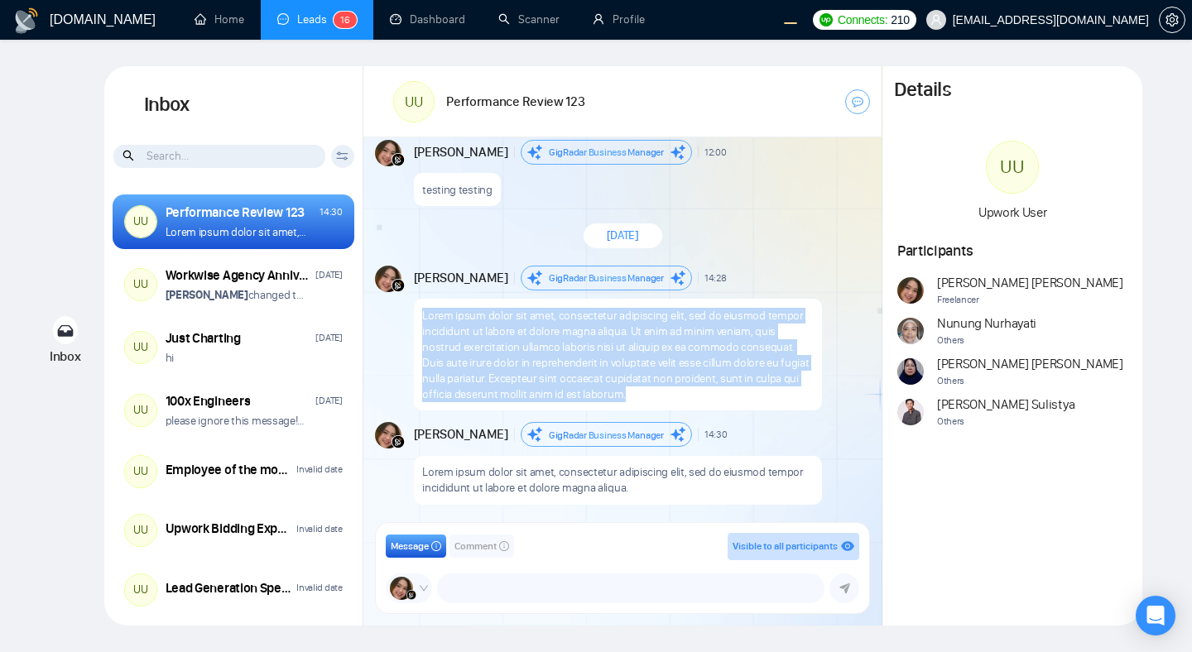
drag, startPoint x: 615, startPoint y: 391, endPoint x: 416, endPoint y: 312, distance: 213.9
click at [416, 312] on div "Lorem ipsum dolor sit amet, consectetur adipiscing elit, sed do eiusmod tempor …" at bounding box center [618, 355] width 408 height 112
copy p "Lorem ipsum dolor sit amet, consectetur adipiscing elit, sed do eiusmod tempor …"
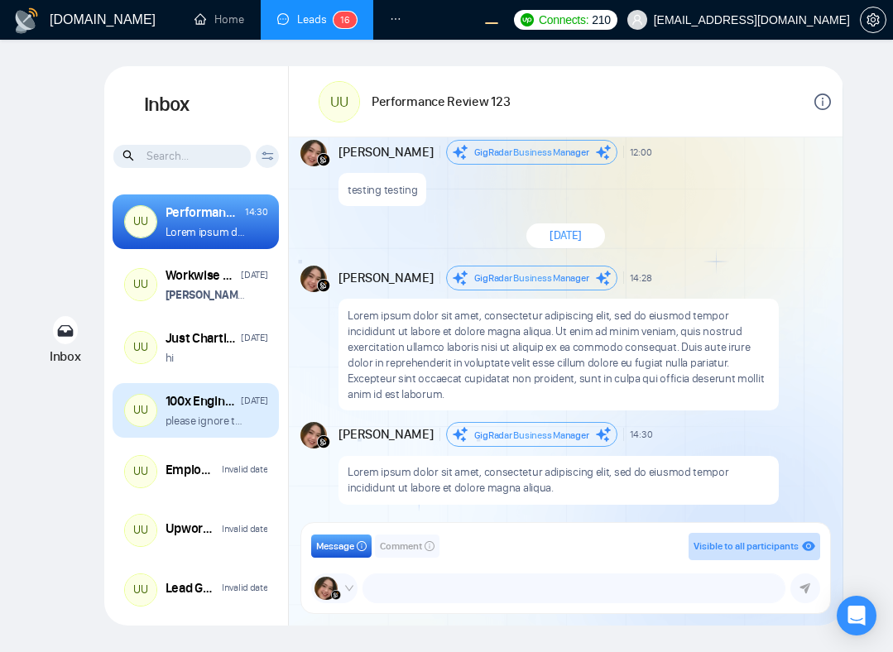
click at [252, 430] on div "UU 100x Engineers Wednesday please ignore this message!!!! 🙏" at bounding box center [196, 410] width 166 height 55
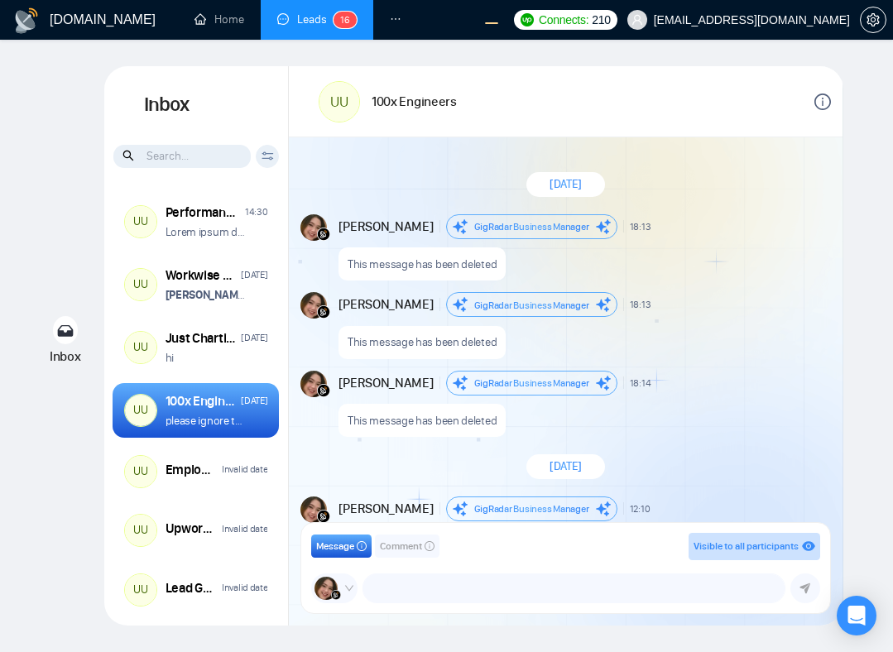
scroll to position [1303, 0]
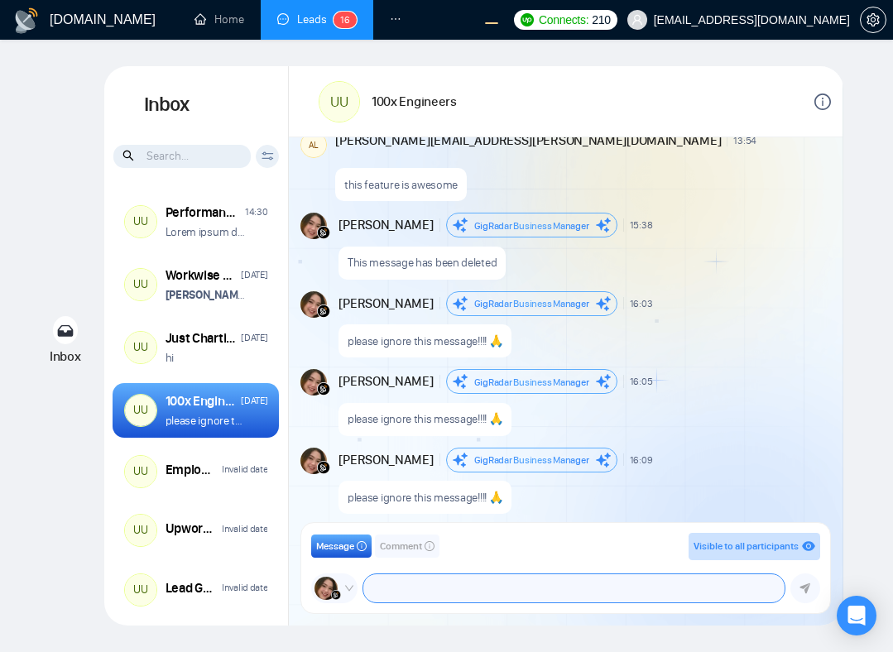
click at [406, 586] on textarea at bounding box center [573, 588] width 421 height 28
paste textarea "Lorem ipsum dolor sit amet, consectetur adipiscing elit, sed do eiusmod tempor …"
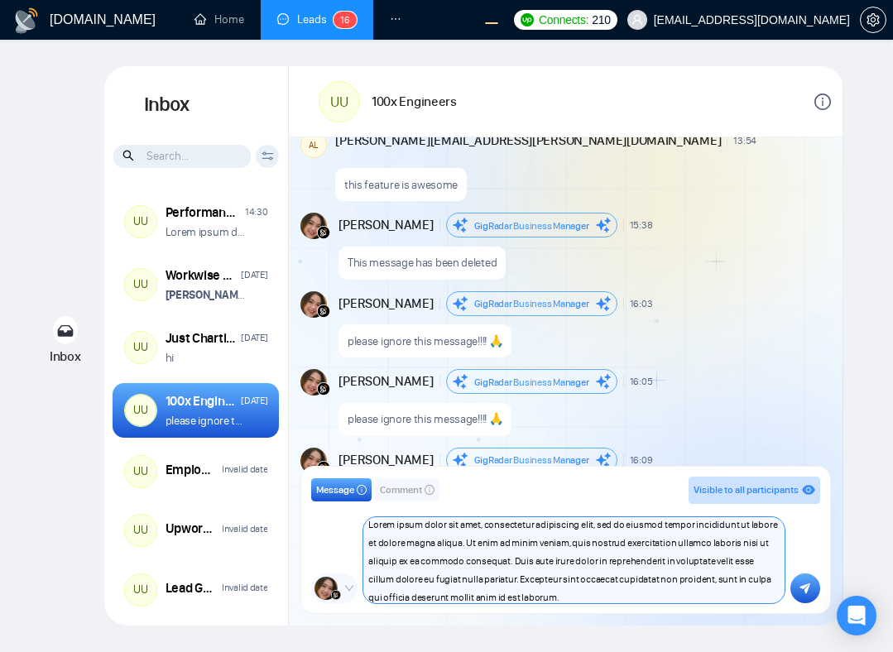
scroll to position [0, 0]
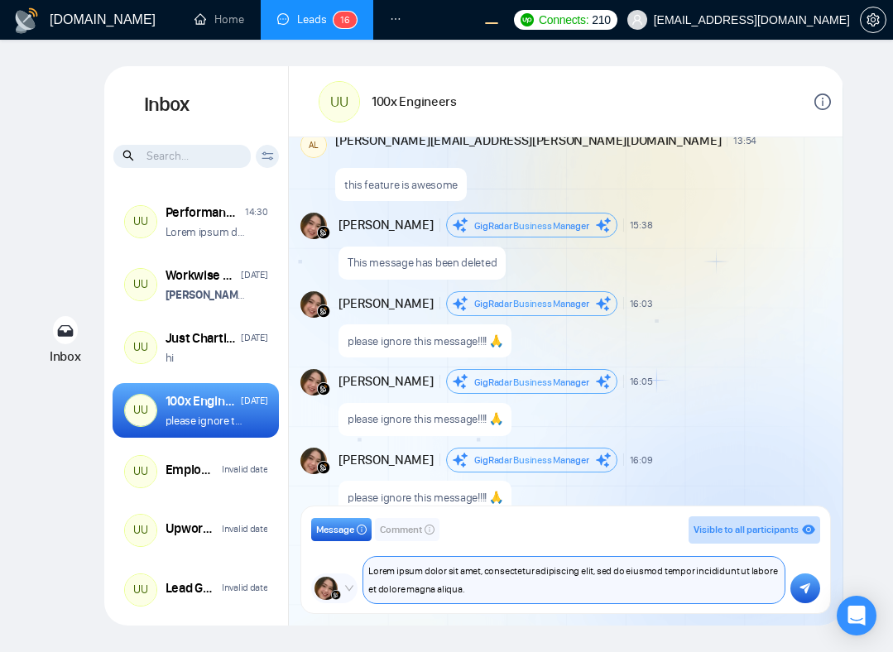
click at [516, 583] on textarea "Lorem ipsum dolor sit amet, consectetur adipiscing elit, sed do eiusmod tempor …" at bounding box center [573, 580] width 421 height 46
type textarea "Lorem ipsum dolor sit amet, consectetur adipiscing elit, sed do eiusmod tempor …"
click at [797, 590] on button "submit" at bounding box center [805, 589] width 30 height 30
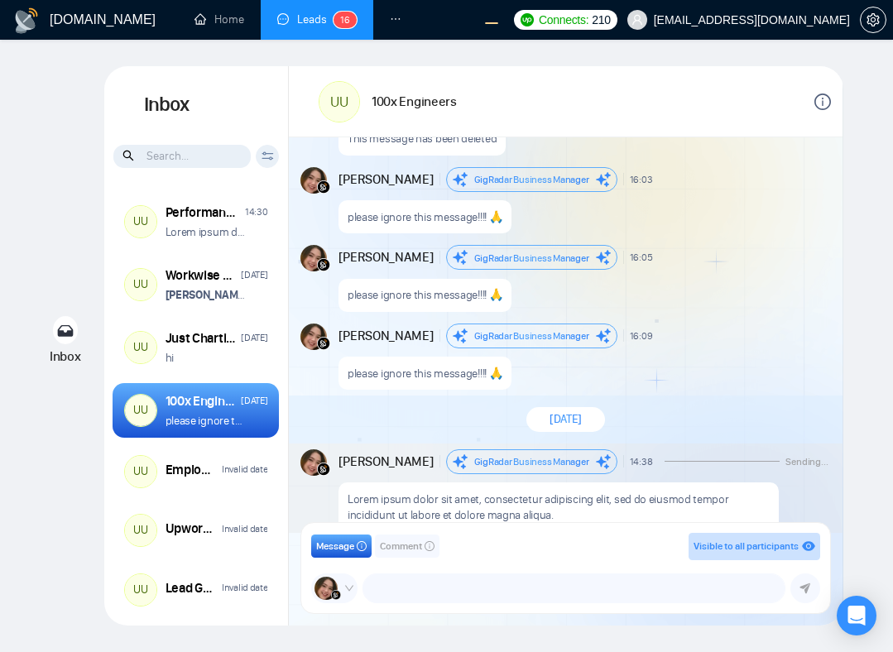
scroll to position [1445, 0]
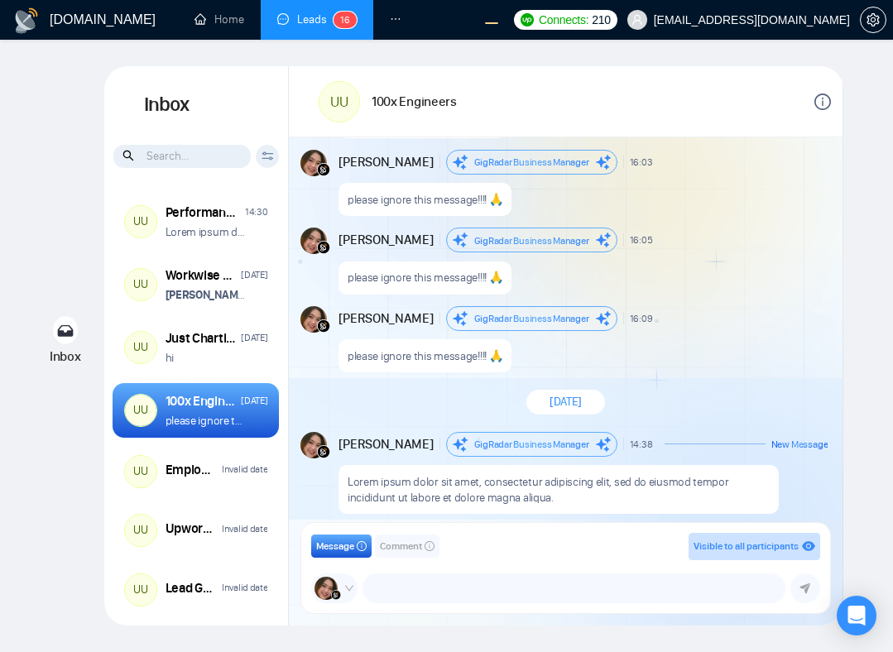
click at [663, 228] on div "Andrian Marsella GigRadar Business Manager 16:05 New Message" at bounding box center [582, 240] width 489 height 25
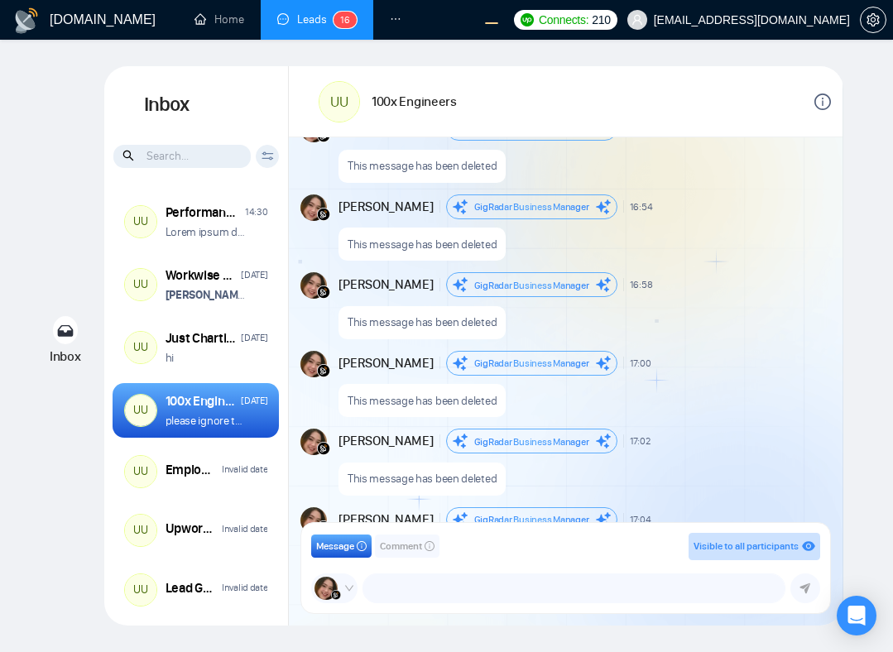
scroll to position [1727, 0]
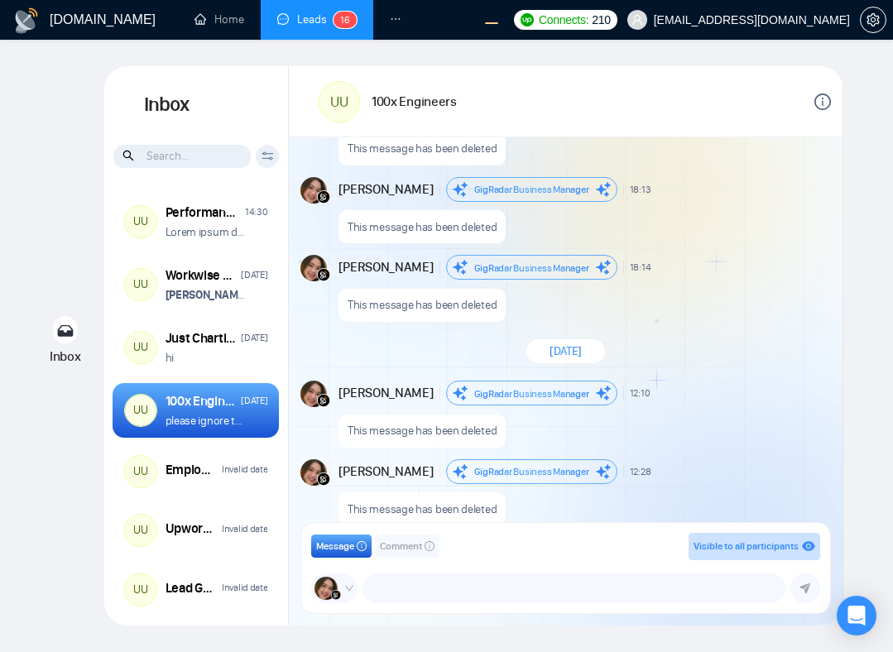
click at [713, 365] on div "[DATE]" at bounding box center [566, 352] width 554 height 48
click at [735, 386] on div "[PERSON_NAME] Business Manager 12:10 New Message" at bounding box center [582, 393] width 489 height 25
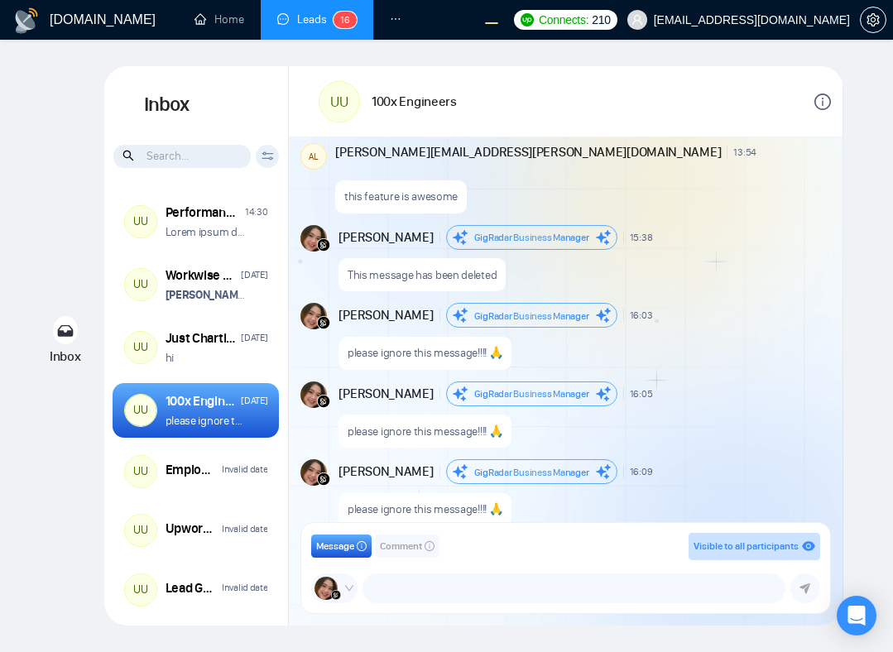
scroll to position [2915, 0]
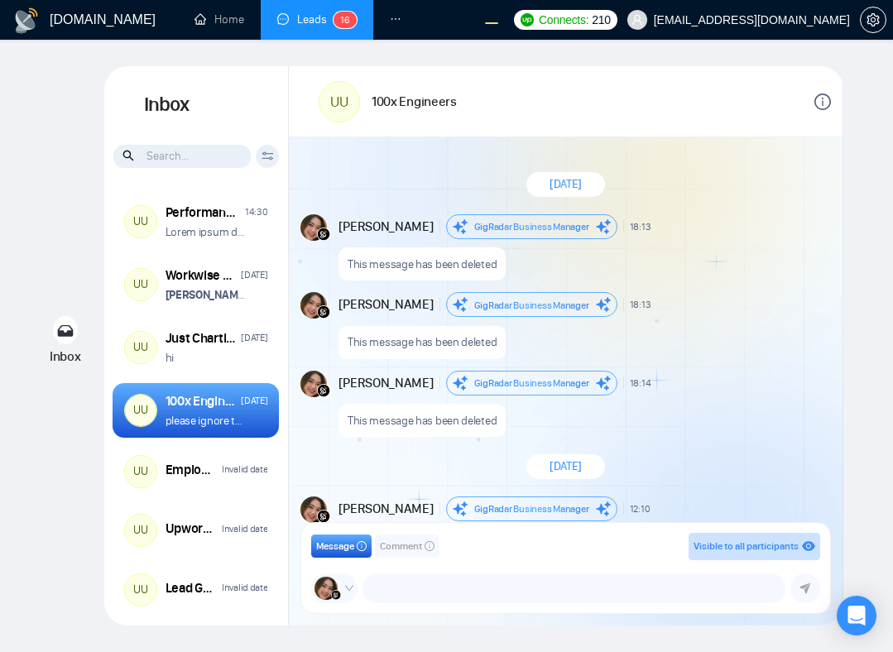
scroll to position [1303, 0]
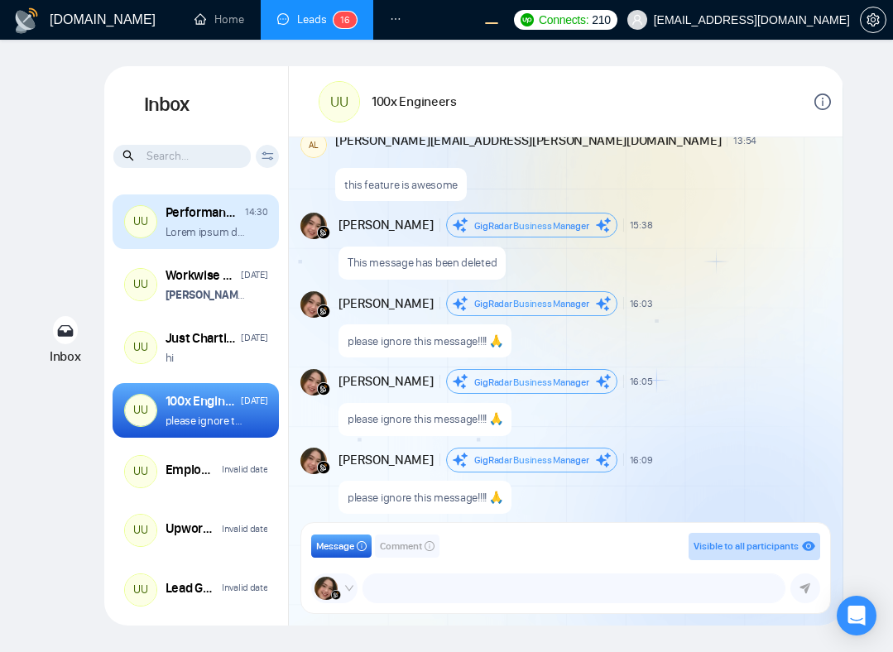
click at [233, 238] on p "Lorem ipsum dolor sit amet, consectetur adipiscing elit, sed do eiusmod tempor …" at bounding box center [207, 232] width 82 height 16
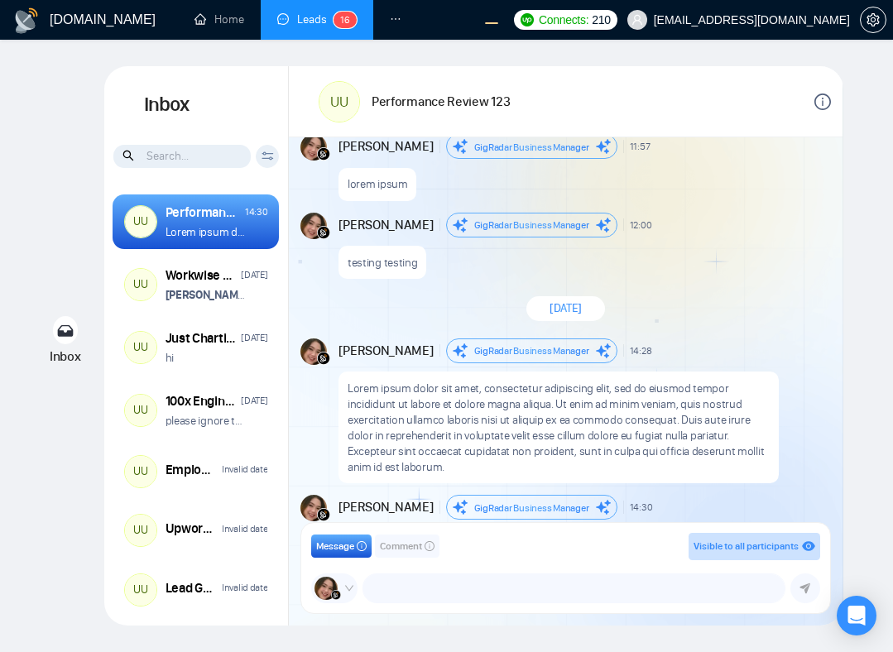
scroll to position [2234, 0]
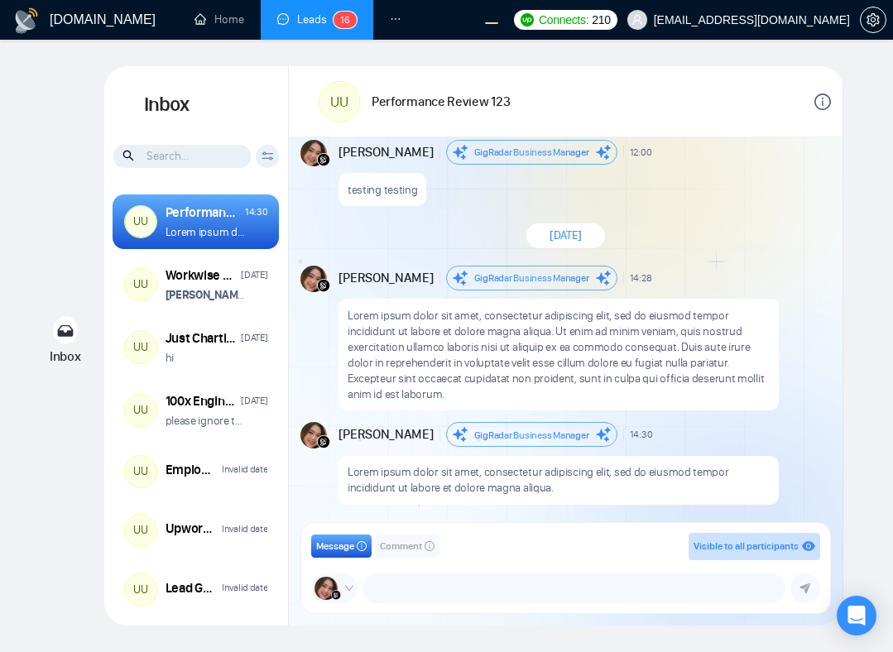
click at [735, 425] on div "Andrian Marsella GigRadar Business Manager 14:30 New Message" at bounding box center [582, 434] width 489 height 25
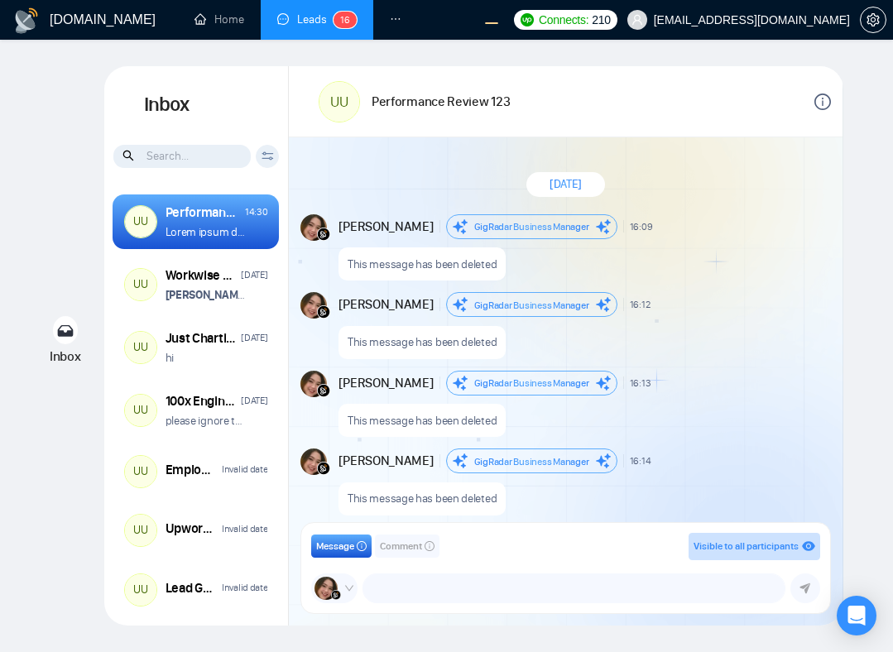
scroll to position [1452, 0]
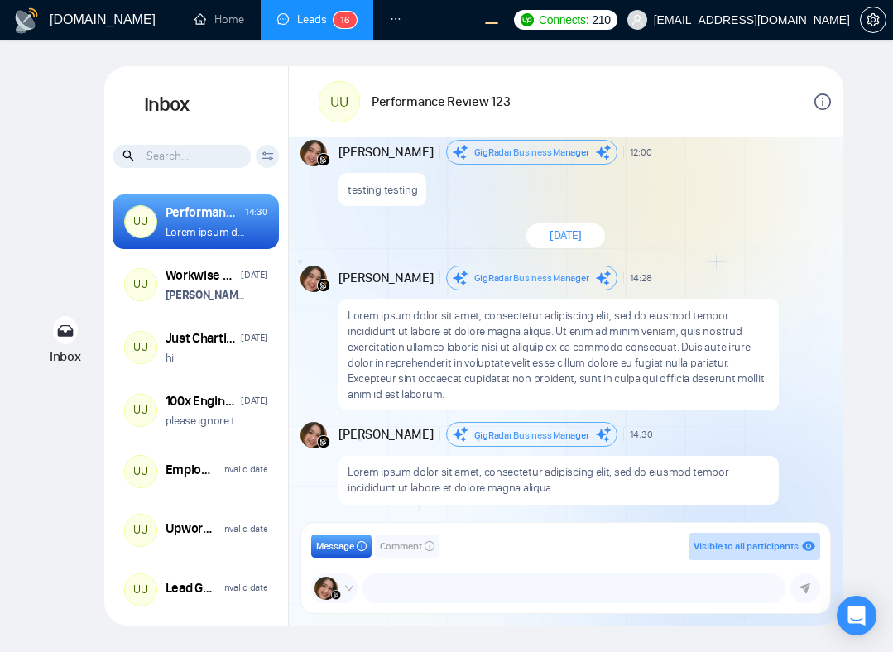
click at [631, 176] on div "testing testing" at bounding box center [582, 186] width 489 height 42
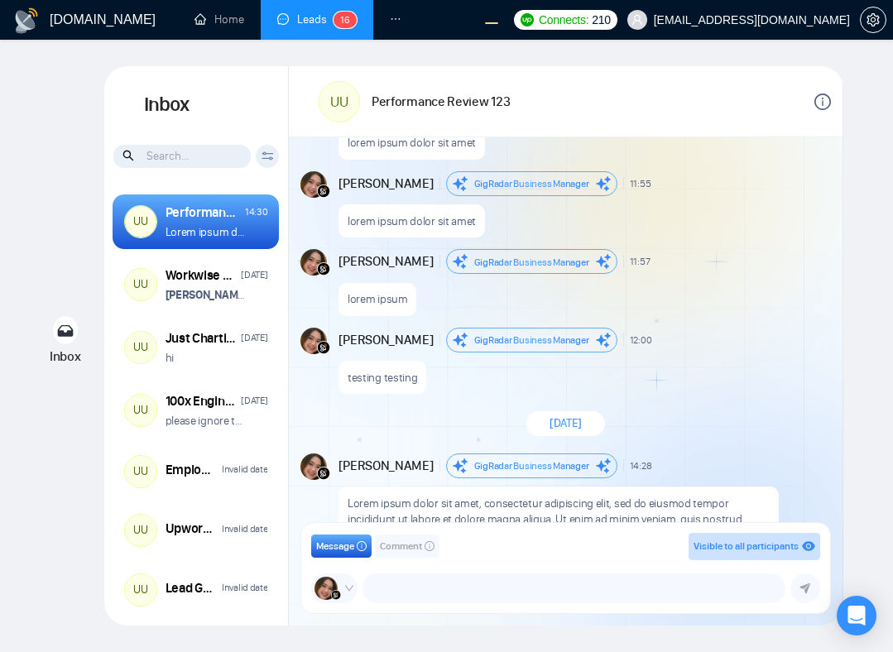
scroll to position [2234, 0]
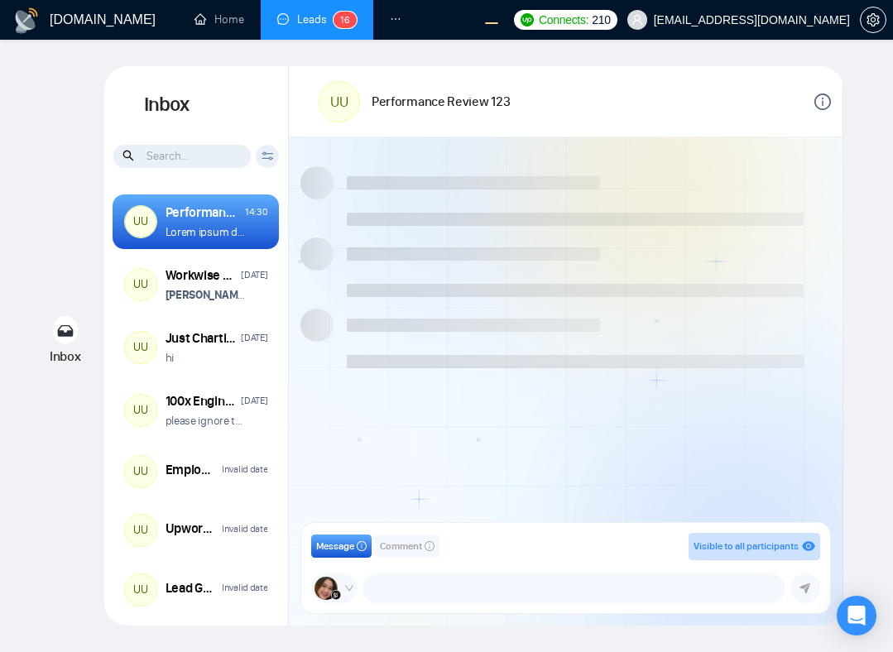
scroll to position [1452, 0]
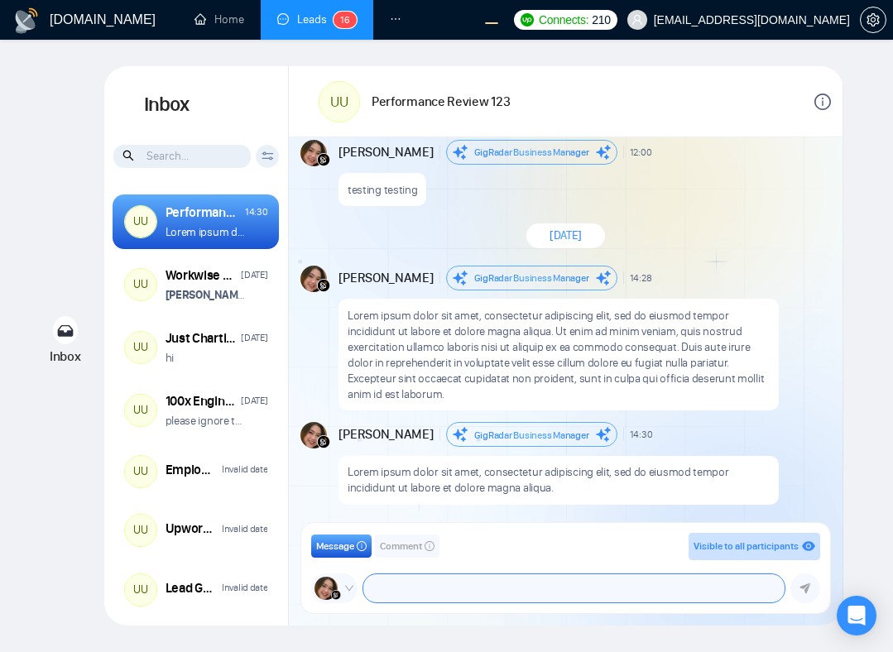
click at [504, 584] on textarea at bounding box center [573, 588] width 421 height 28
type textarea "hi hi hi"
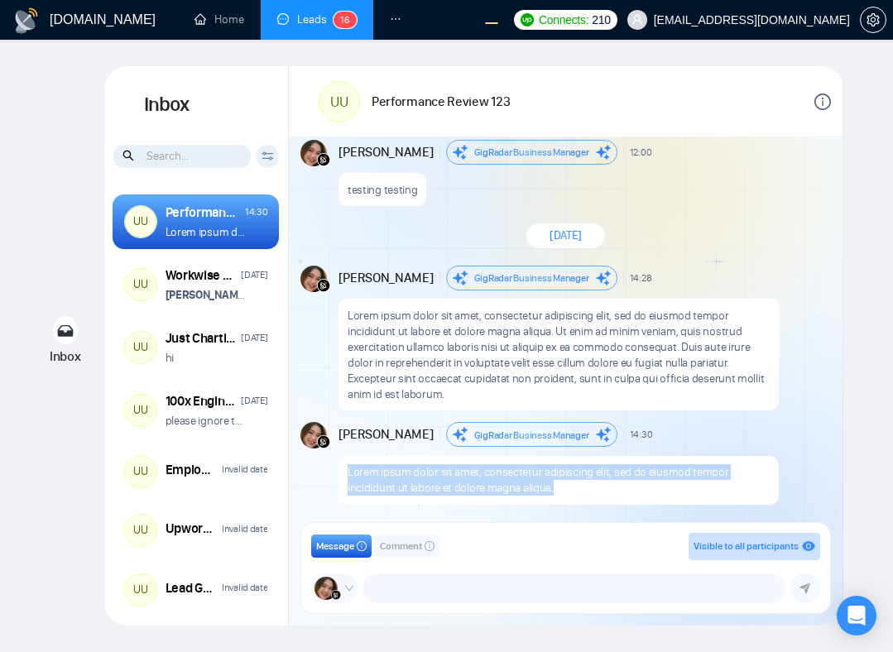
drag, startPoint x: 554, startPoint y: 492, endPoint x: 334, endPoint y: 468, distance: 221.4
click at [334, 468] on div "Andrian Marsella GigRadar Business Manager 14:30 New Message Lorem ipsum dolor …" at bounding box center [565, 463] width 530 height 83
copy p "Lorem ipsum dolor sit amet, consectetur adipiscing elit, sed do eiusmod tempor …"
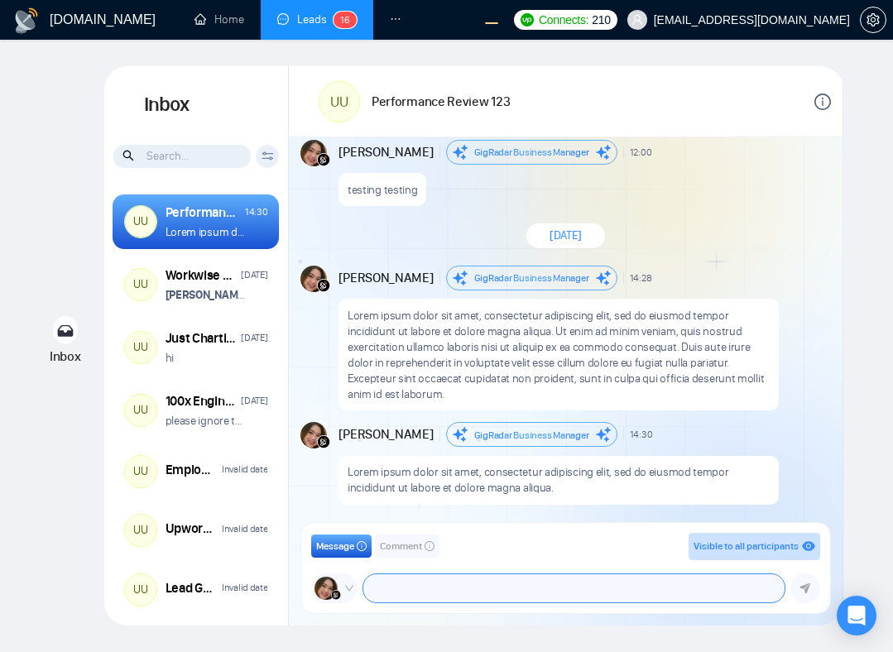
click at [419, 583] on textarea at bounding box center [573, 588] width 421 height 28
paste textarea "Lorem ipsum dolor sit amet, consectetur adipiscing elit, sed do eiusmod tempor …"
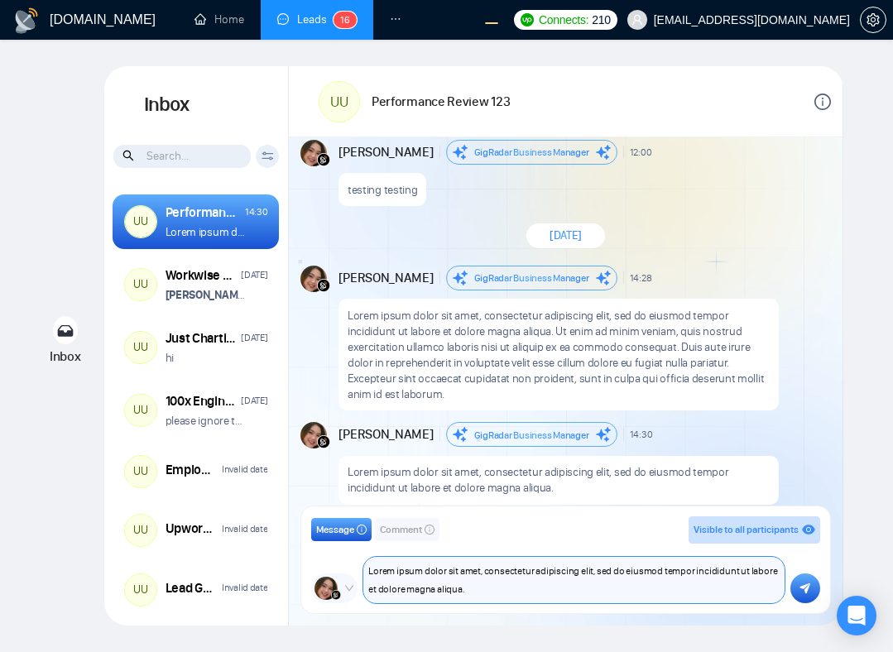
type textarea "Lorem ipsum dolor sit amet, consectetur adipiscing elit, sed do eiusmod tempor …"
click at [804, 589] on icon "submit" at bounding box center [804, 589] width 11 height 12
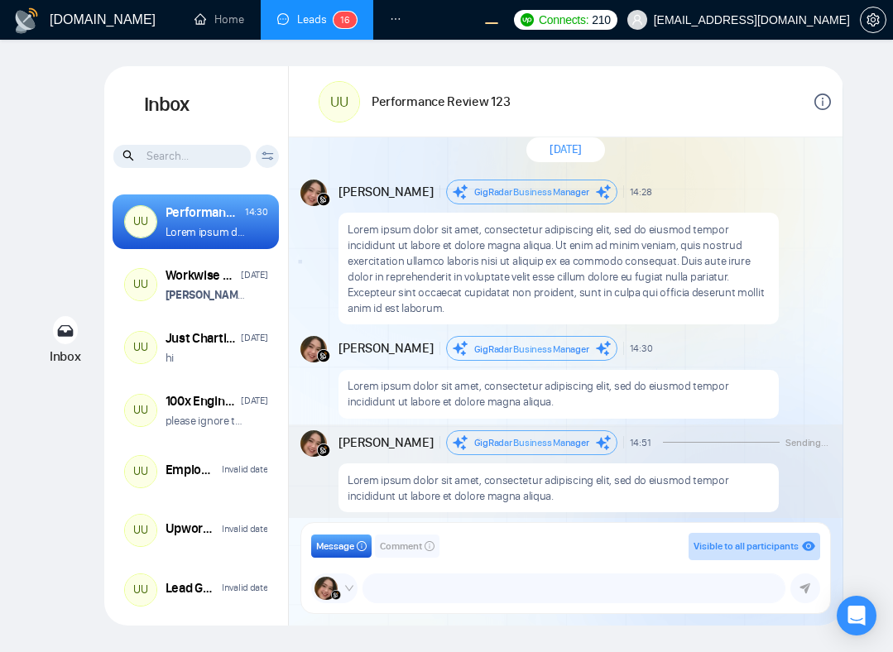
scroll to position [1546, 0]
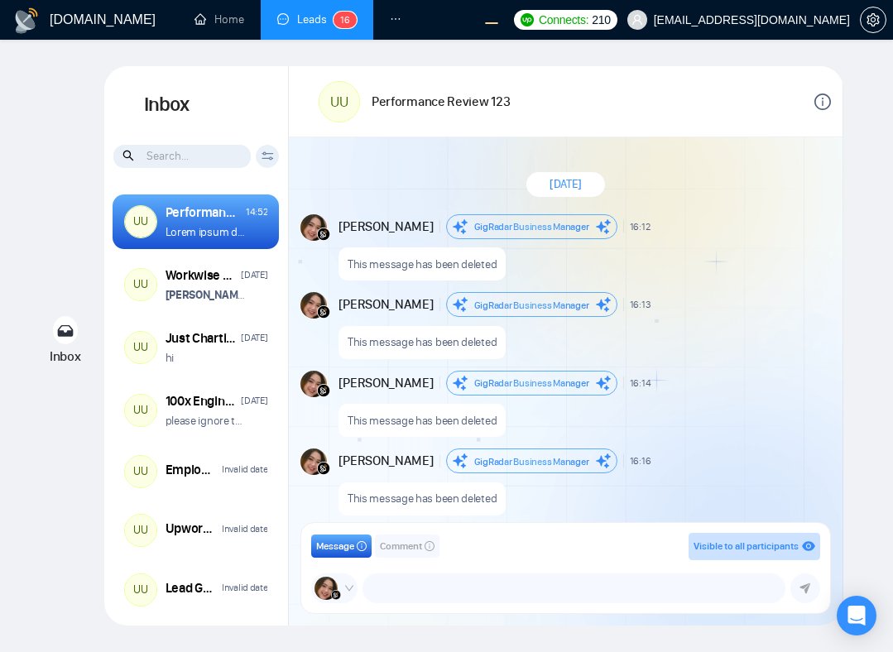
scroll to position [1467, 0]
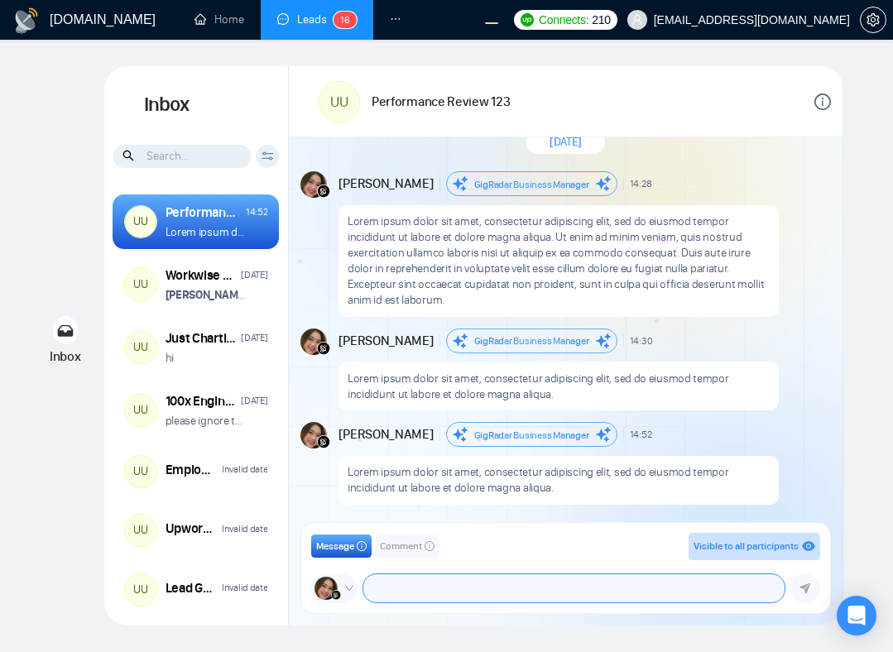
click at [414, 588] on textarea at bounding box center [573, 588] width 421 height 28
click at [415, 492] on p "Lorem ipsum dolor sit amet, consectetur adipiscing elit, sed do eiusmod tempor …" at bounding box center [559, 479] width 423 height 31
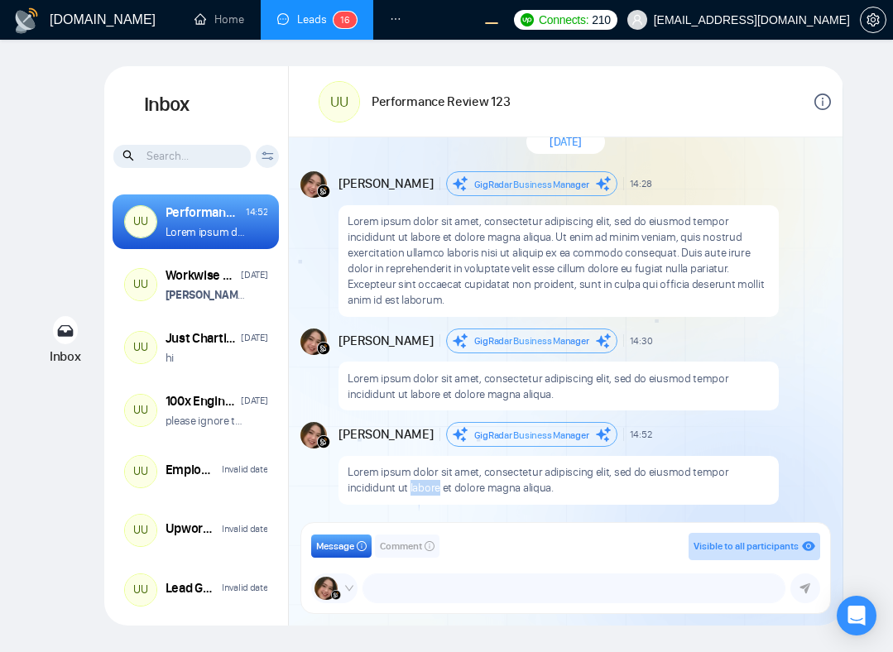
click at [415, 492] on p "Lorem ipsum dolor sit amet, consectetur adipiscing elit, sed do eiusmod tempor …" at bounding box center [559, 479] width 423 height 31
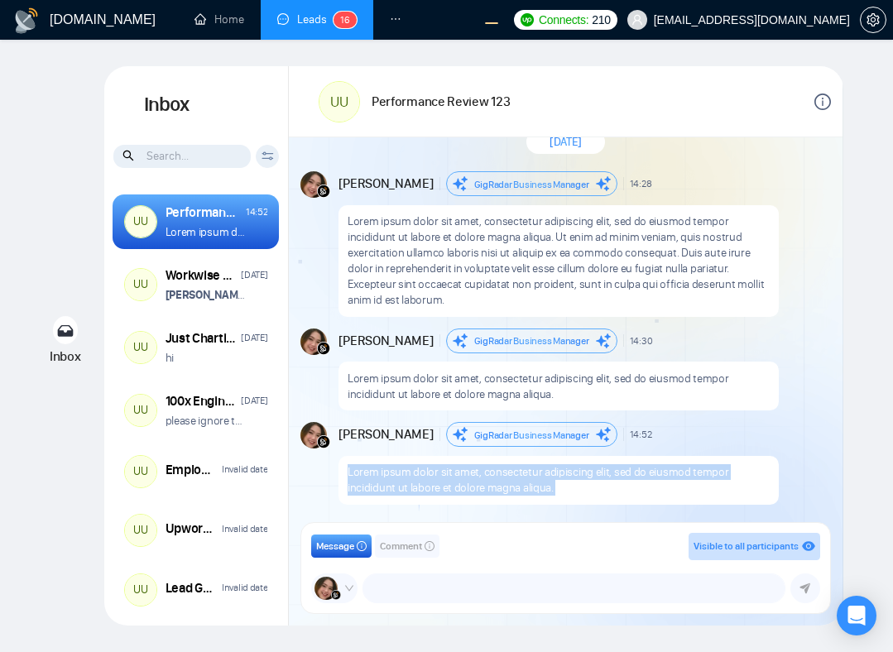
click at [415, 492] on p "Lorem ipsum dolor sit amet, consectetur adipiscing elit, sed do eiusmod tempor …" at bounding box center [559, 479] width 423 height 31
copy p "Lorem ipsum dolor sit amet, consectetur adipiscing elit, sed do eiusmod tempor …"
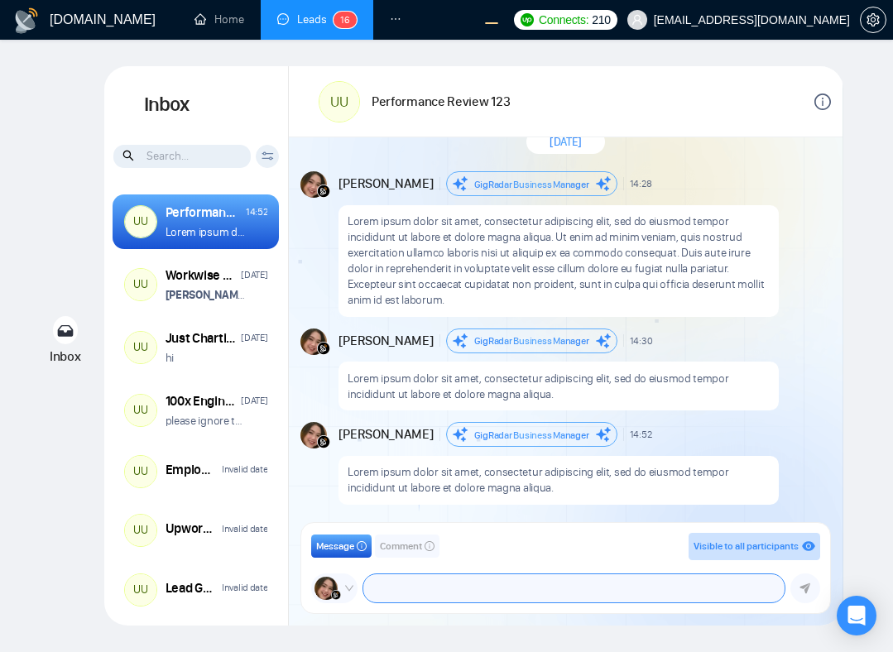
click at [448, 579] on textarea at bounding box center [573, 588] width 421 height 28
paste textarea "Lorem ipsum dolor sit amet, consectetur adipiscing elit, sed do eiusmod tempor …"
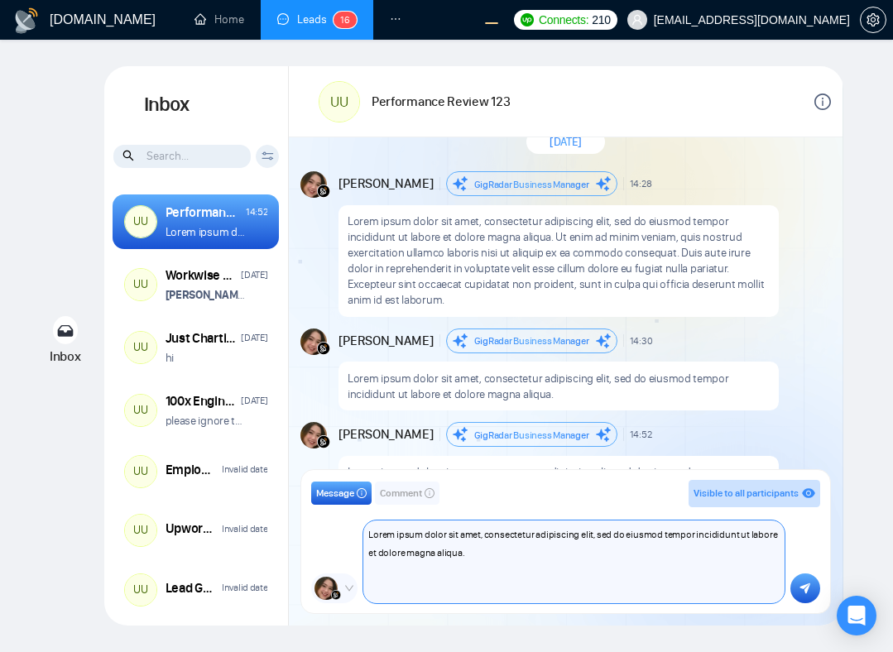
scroll to position [0, 0]
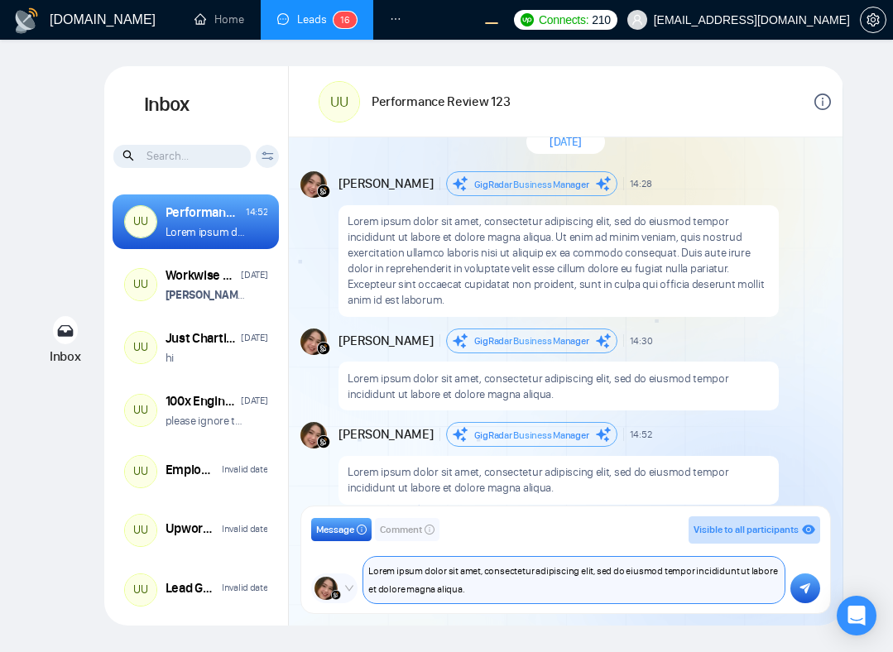
type textarea "Lorem ipsum dolor sit amet, consectetur adipiscing elit, sed do eiusmod tempor …"
click at [809, 588] on icon "submit" at bounding box center [805, 588] width 11 height 11
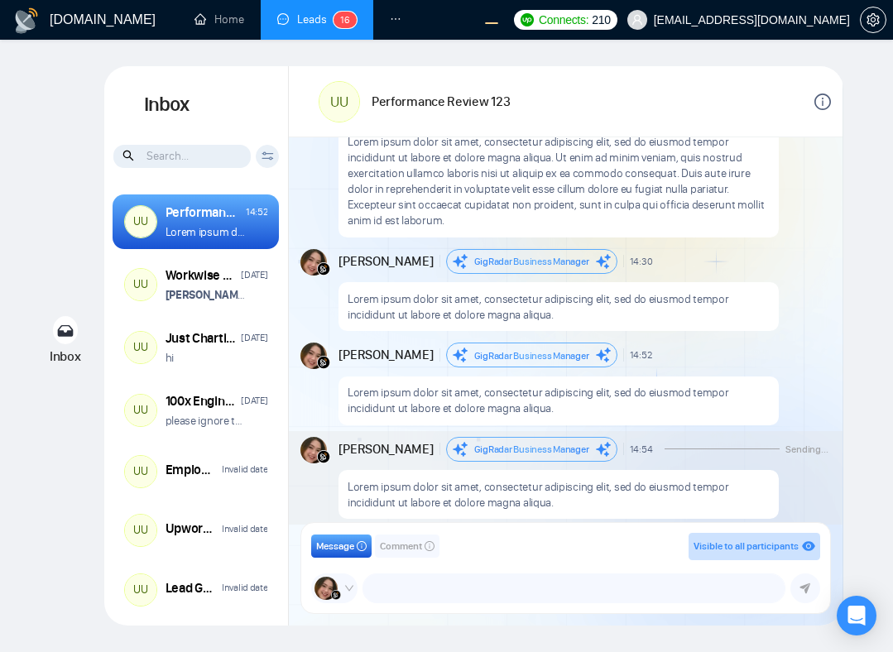
scroll to position [1562, 0]
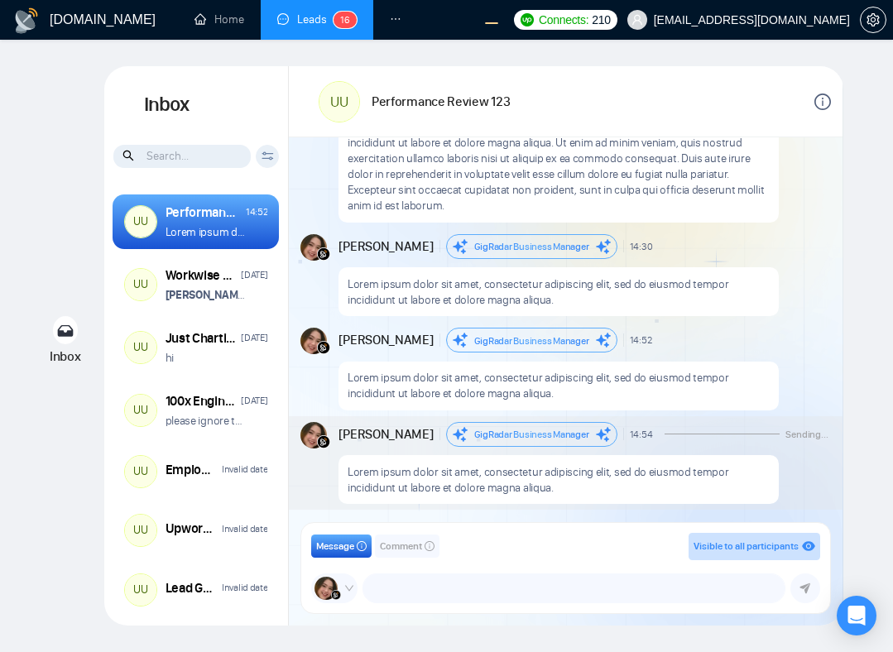
click at [847, 73] on div "Inbox Inbox Client Reset Date Reset Reset Apply UU Performance Review 123 14:52…" at bounding box center [446, 345] width 840 height 559
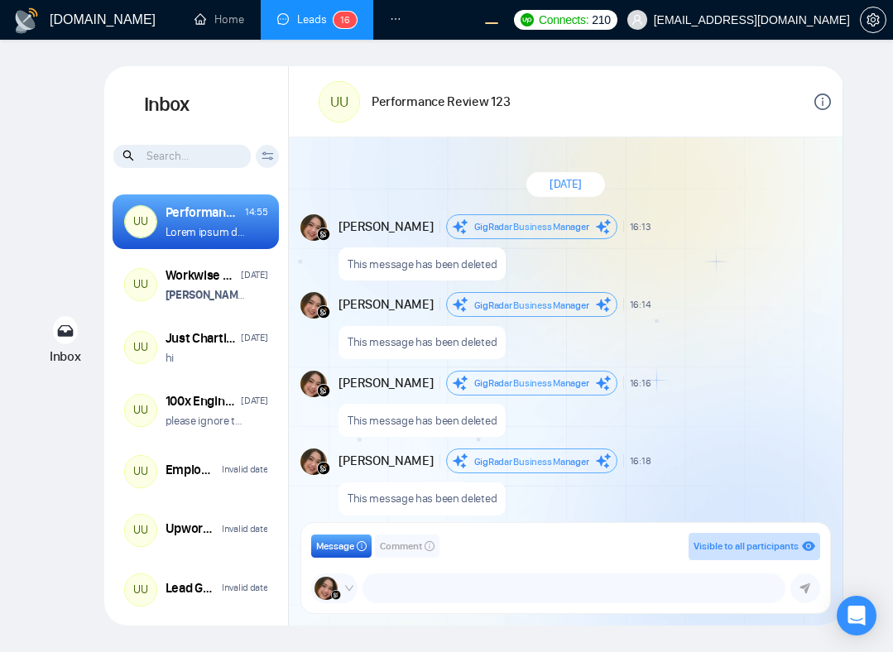
scroll to position [1483, 0]
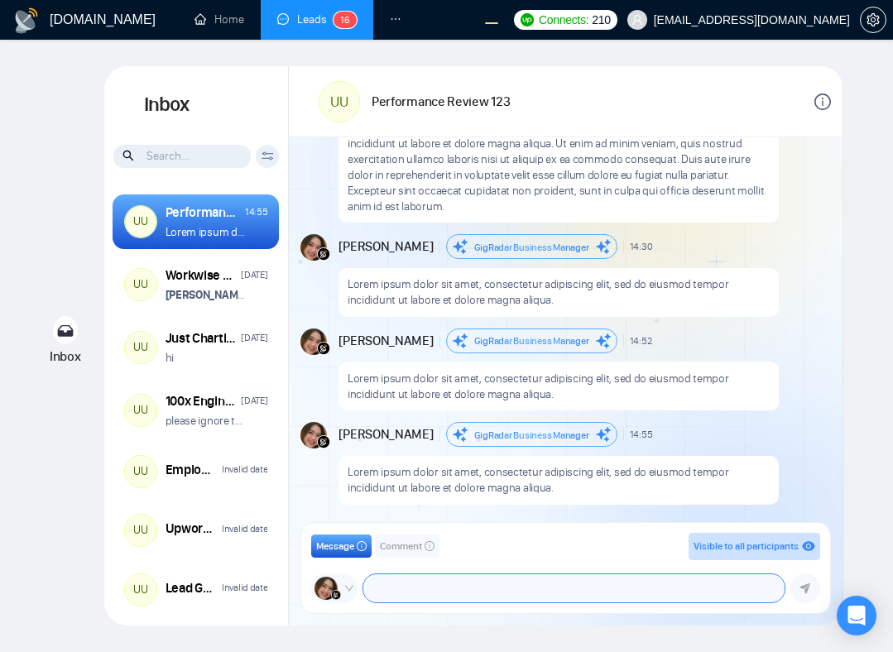
click at [616, 593] on textarea at bounding box center [573, 588] width 421 height 28
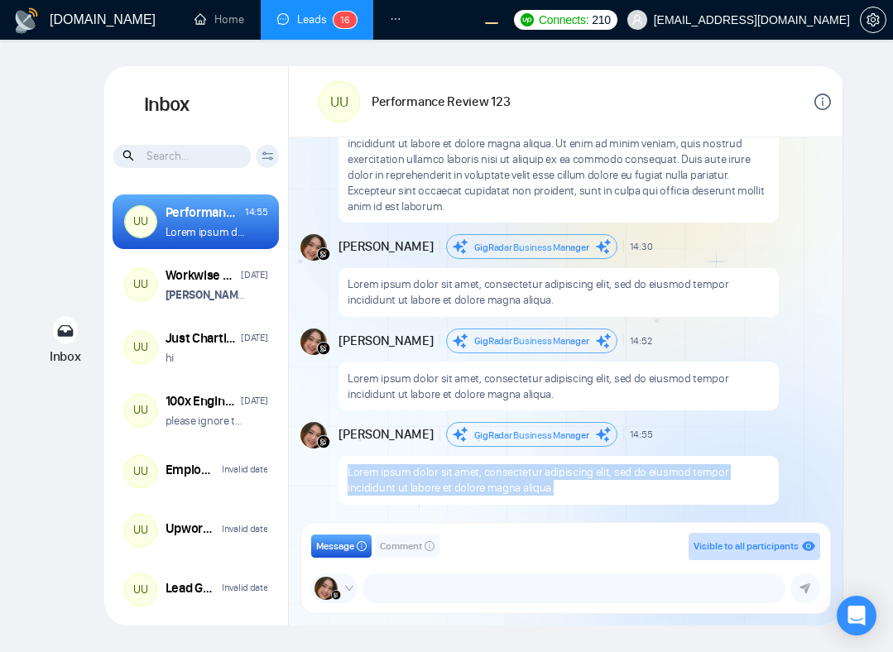
drag, startPoint x: 569, startPoint y: 482, endPoint x: 335, endPoint y: 476, distance: 234.3
click at [335, 476] on div "Andrian Marsella GigRadar Business Manager 14:55 New Message Lorem ipsum dolor …" at bounding box center [565, 463] width 530 height 83
copy p "Lorem ipsum dolor sit amet, consectetur adipiscing elit, sed do eiusmod tempor …"
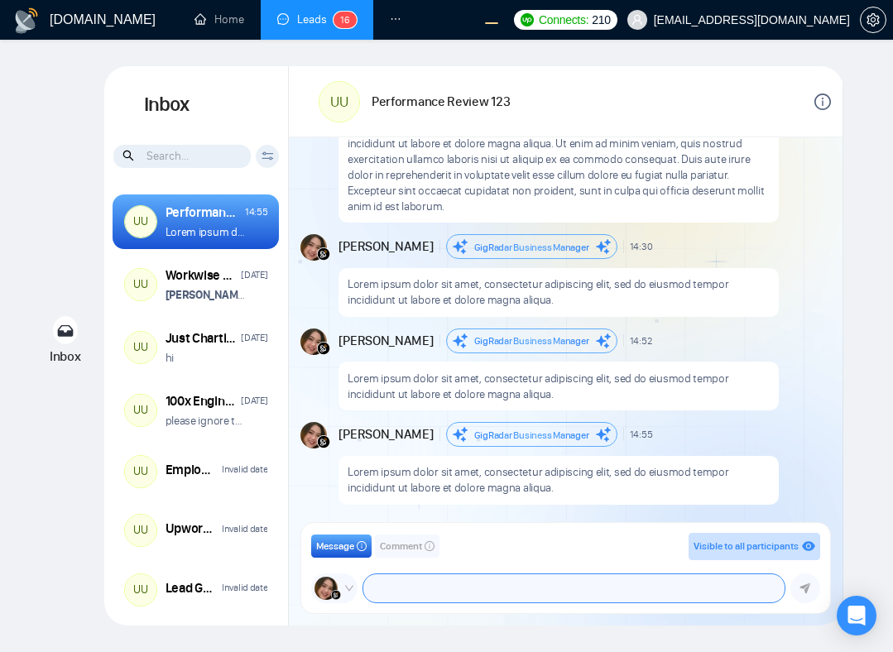
click at [430, 591] on textarea at bounding box center [573, 588] width 421 height 28
paste textarea "Lorem ipsum dolor sit amet, consectetur adipiscing elit, sed do eiusmod tempor …"
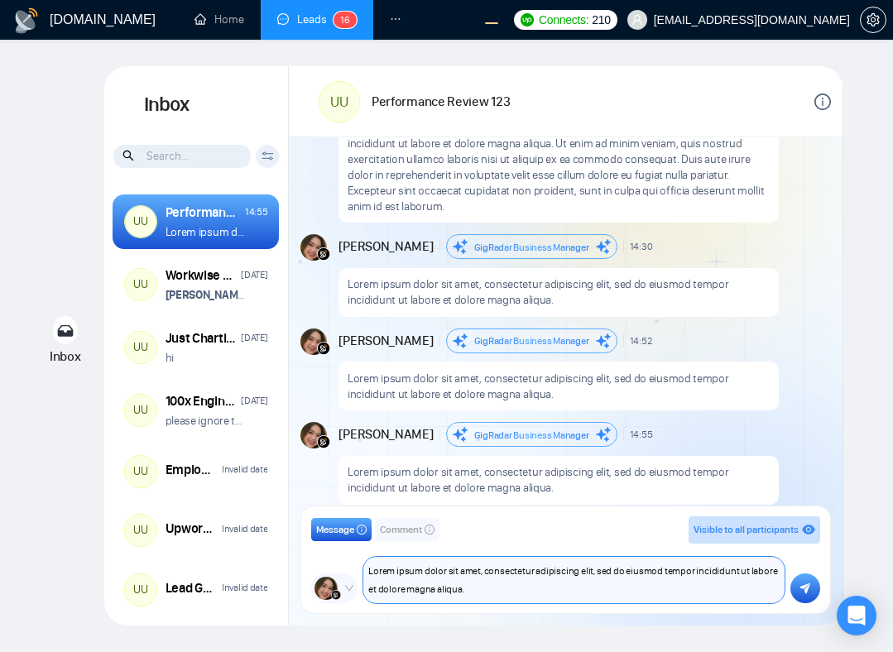
type textarea "Lorem ipsum dolor sit amet, consectetur adipiscing elit, sed do eiusmod tempor …"
click at [798, 588] on button "submit" at bounding box center [805, 589] width 30 height 30
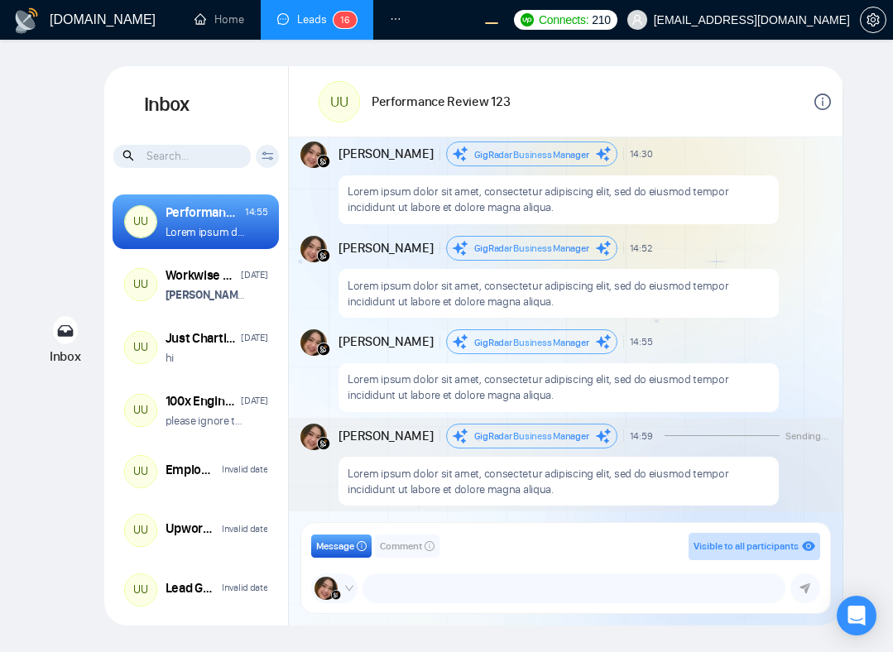
scroll to position [1577, 0]
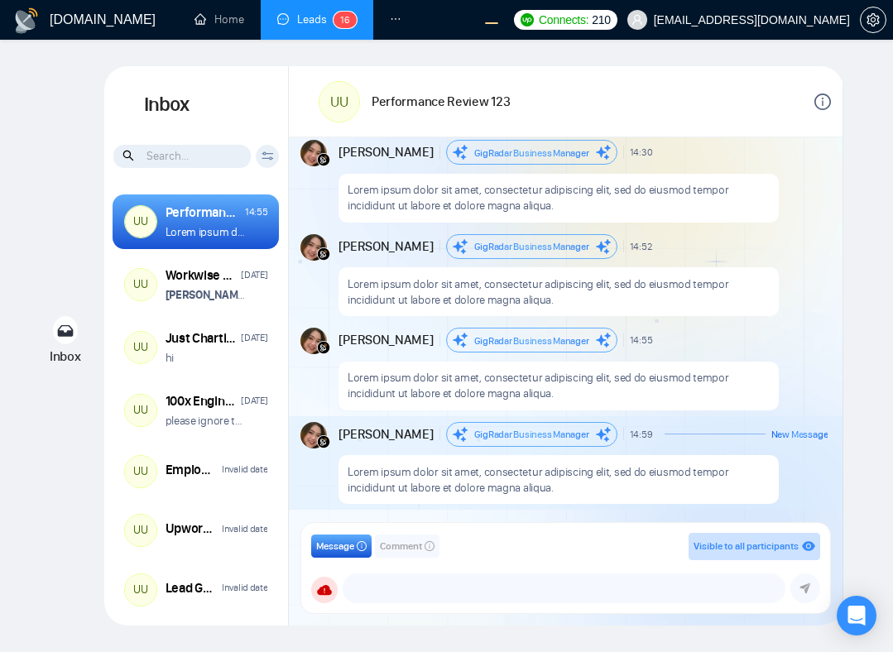
click at [487, 482] on p "Lorem ipsum dolor sit amet, consectetur adipiscing elit, sed do eiusmod tempor …" at bounding box center [559, 479] width 423 height 31
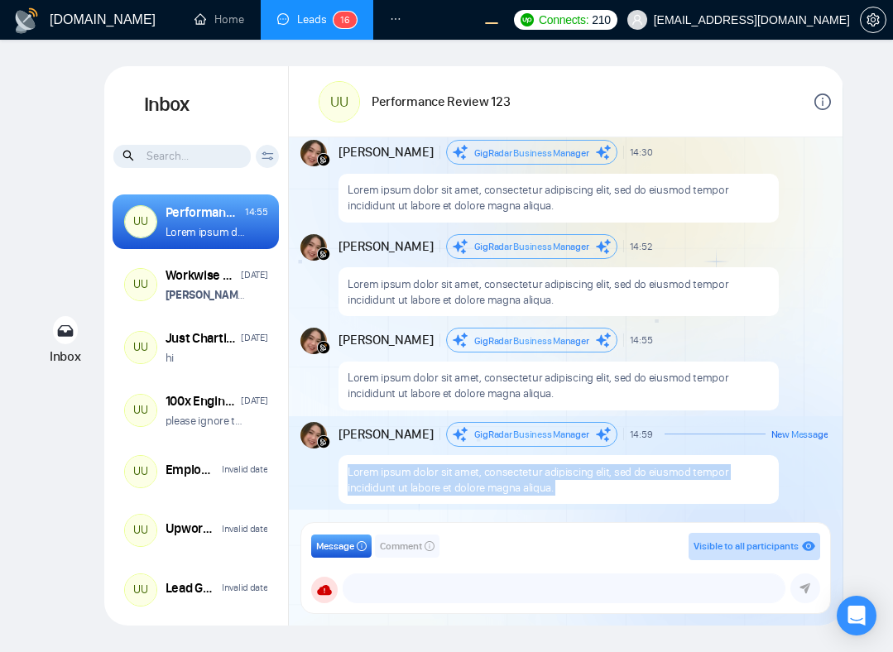
click at [487, 482] on p "Lorem ipsum dolor sit amet, consectetur adipiscing elit, sed do eiusmod tempor …" at bounding box center [559, 479] width 423 height 31
copy p "Lorem ipsum dolor sit amet, consectetur adipiscing elit, sed do eiusmod tempor …"
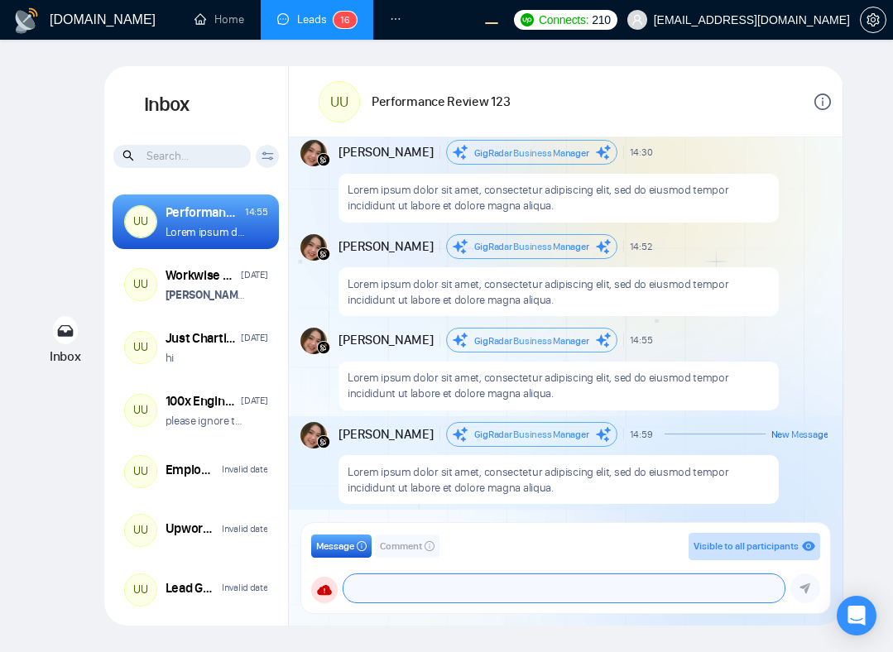
click at [510, 591] on textarea at bounding box center [563, 588] width 441 height 28
click at [560, 436] on span "GigRadar Business Manager" at bounding box center [531, 435] width 115 height 12
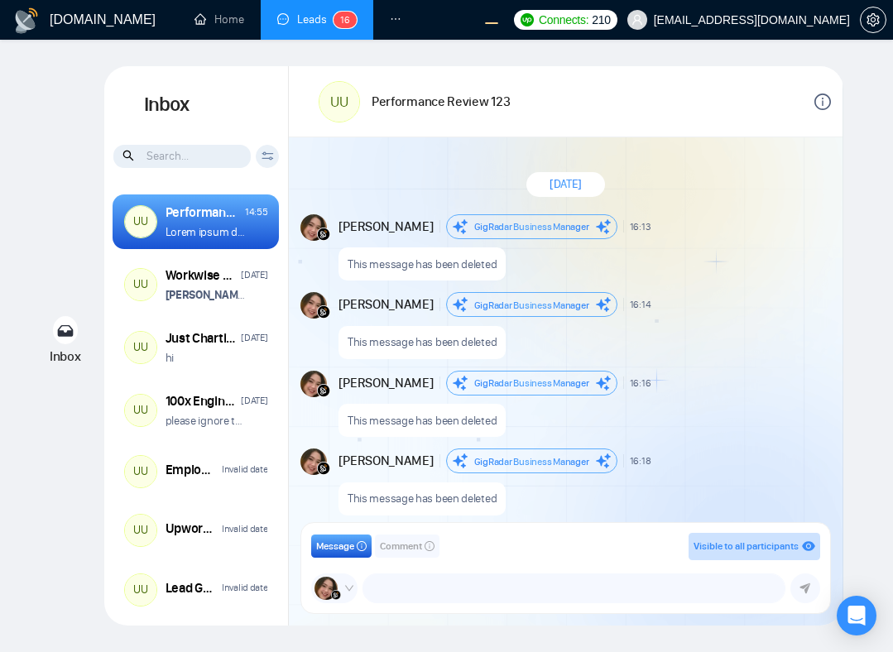
scroll to position [1483, 0]
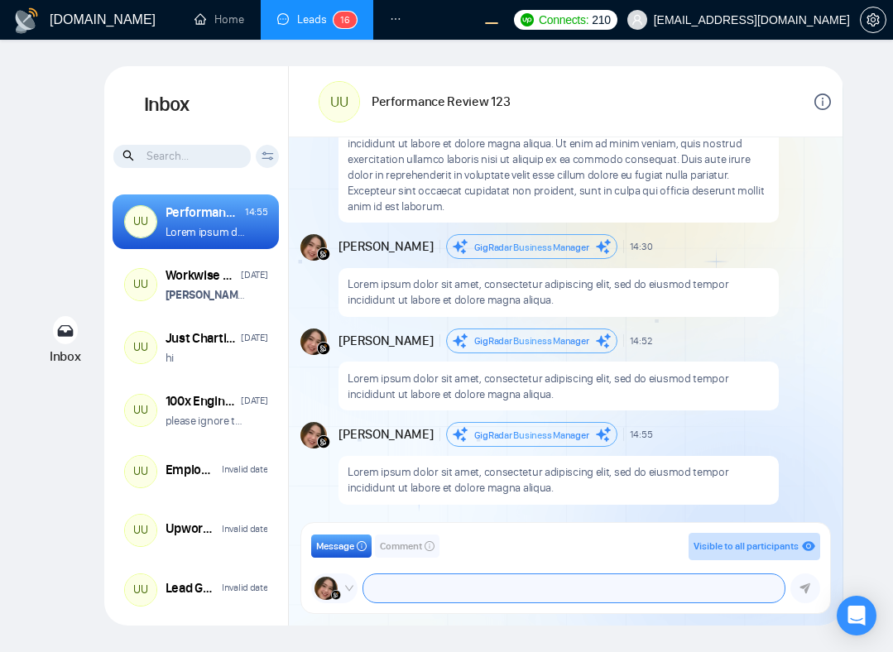
click at [458, 585] on textarea at bounding box center [573, 588] width 421 height 28
paste textarea "Lorem ipsum dolor sit amet, consectetur adipiscing elit, sed do eiusmod tempor …"
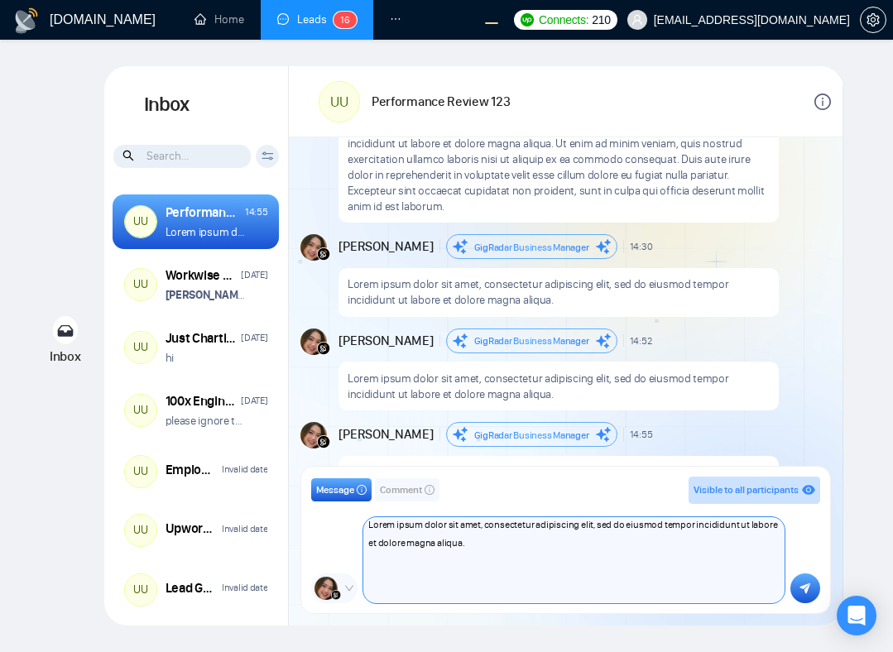
scroll to position [0, 0]
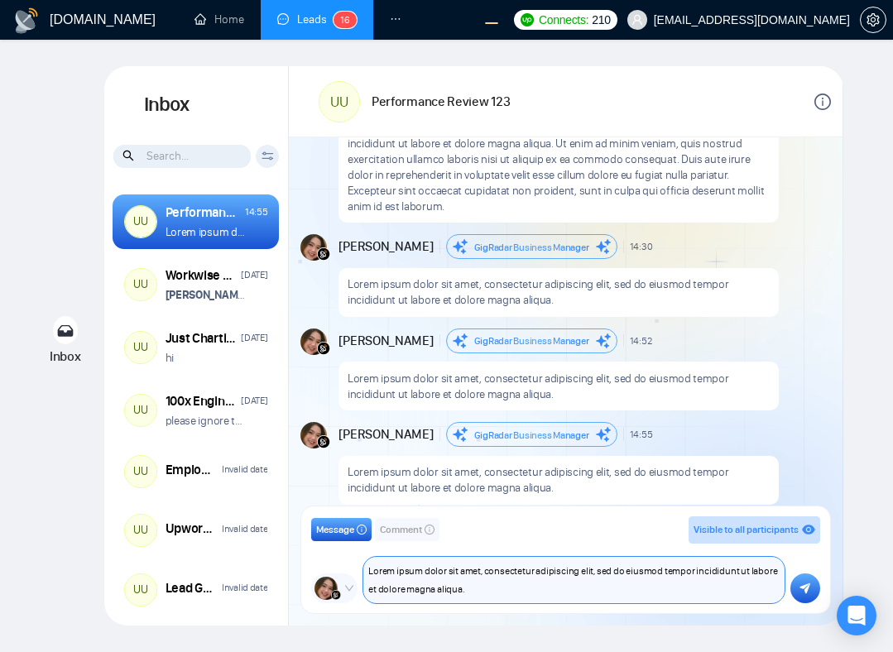
type textarea "Lorem ipsum dolor sit amet, consectetur adipiscing elit, sed do eiusmod tempor …"
click at [799, 588] on icon "submit" at bounding box center [804, 589] width 11 height 12
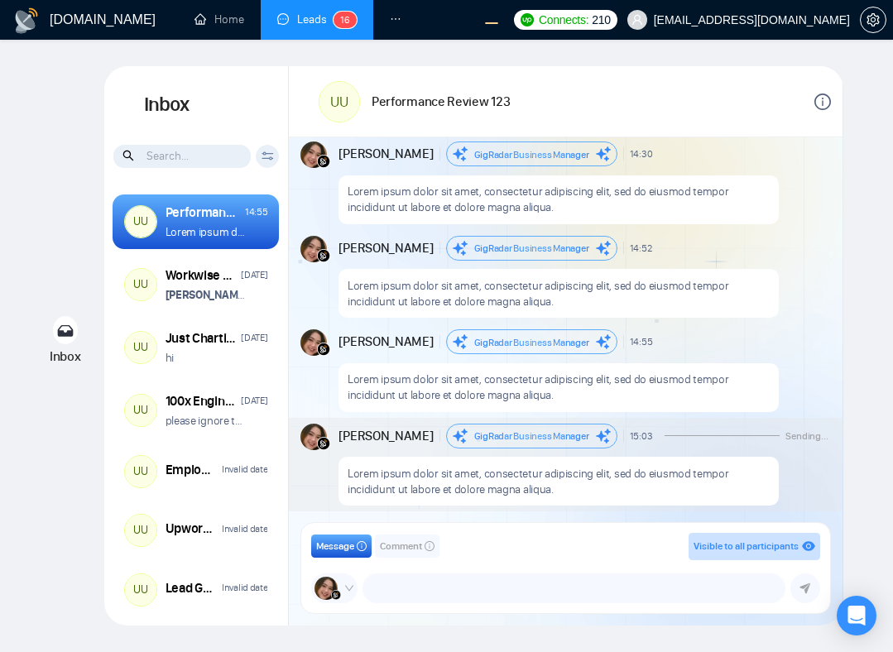
scroll to position [1577, 0]
click at [856, 59] on div "GigRadar.io Home Leads 1 6 Dashboard Scanner Profile Connects: 210 workwiseupwo…" at bounding box center [446, 326] width 893 height 652
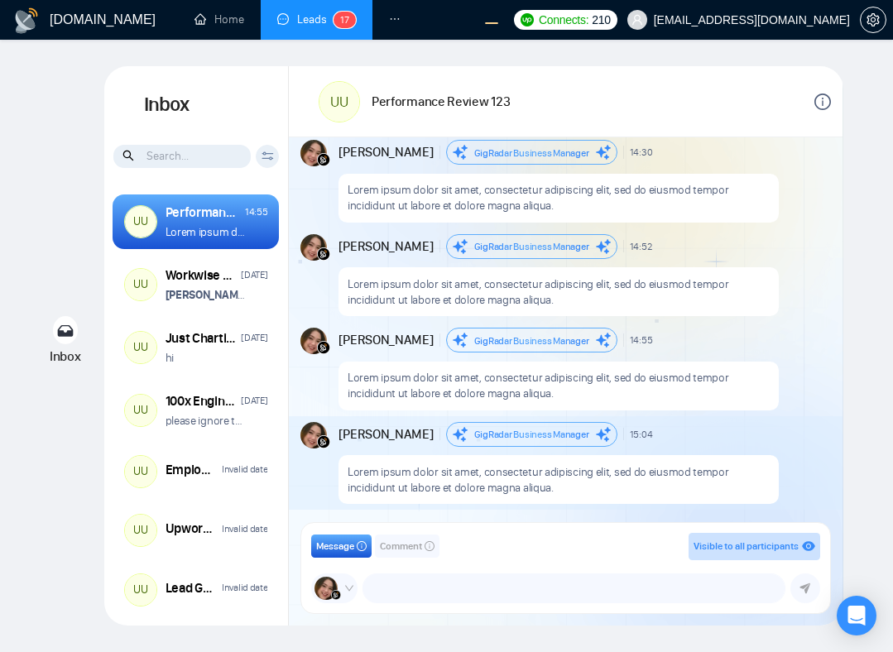
click at [63, 214] on div "Inbox Inbox Client Reset Date Reset Reset Apply UU Performance Review 123 14:55…" at bounding box center [446, 345] width 840 height 559
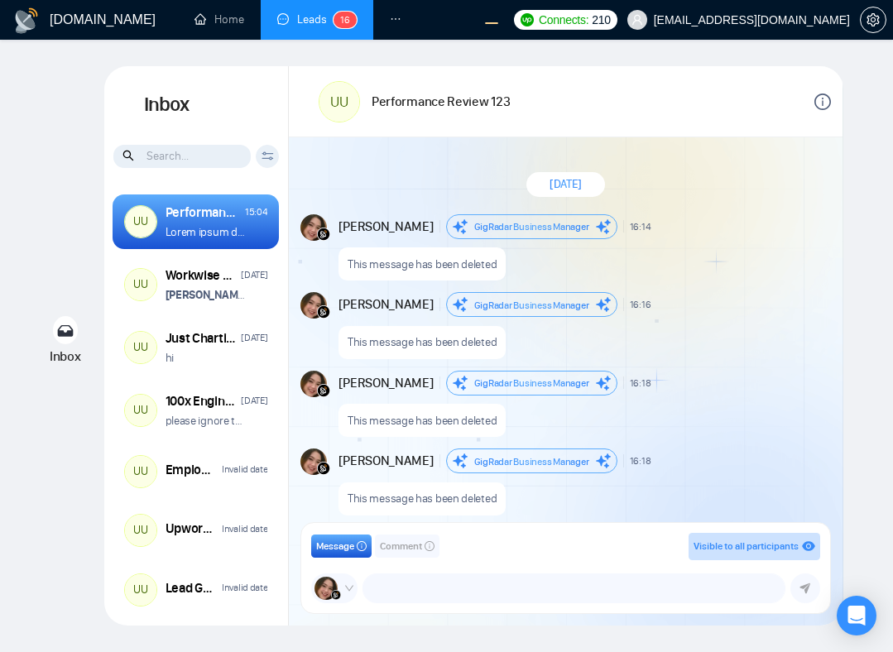
scroll to position [1499, 0]
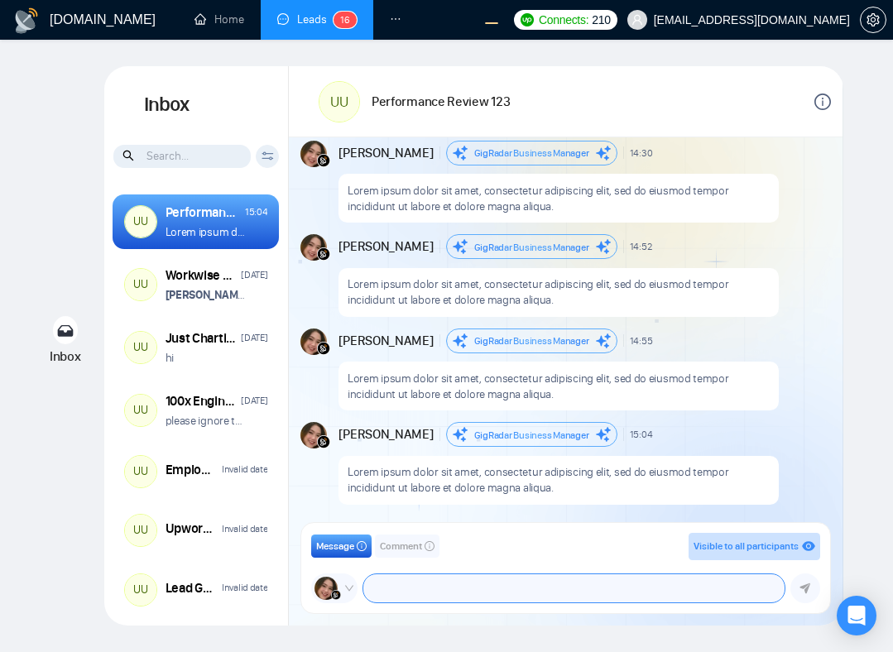
click at [473, 587] on textarea at bounding box center [573, 588] width 421 height 28
type textarea "helloooo"
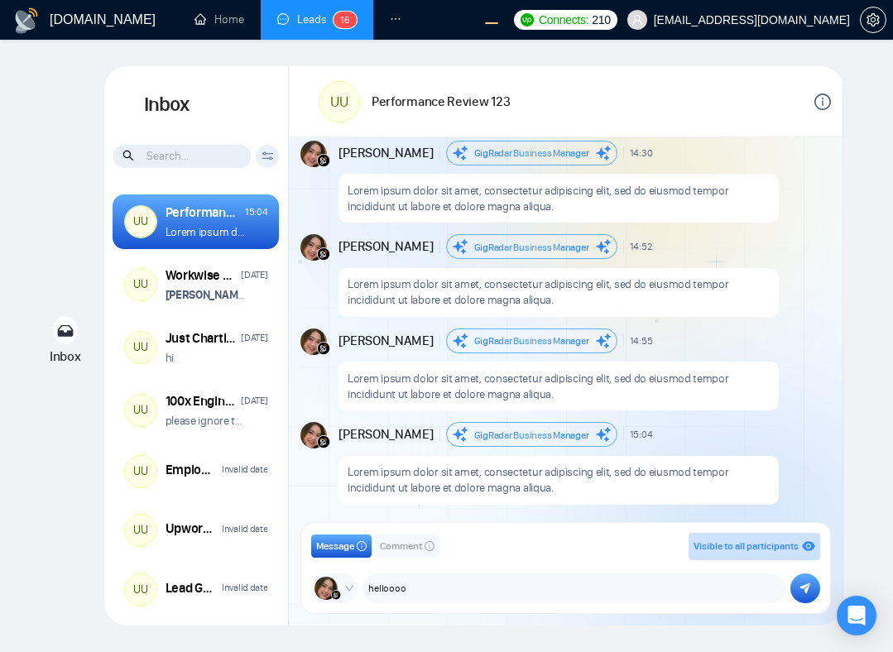
click at [801, 588] on icon "submit" at bounding box center [805, 588] width 11 height 11
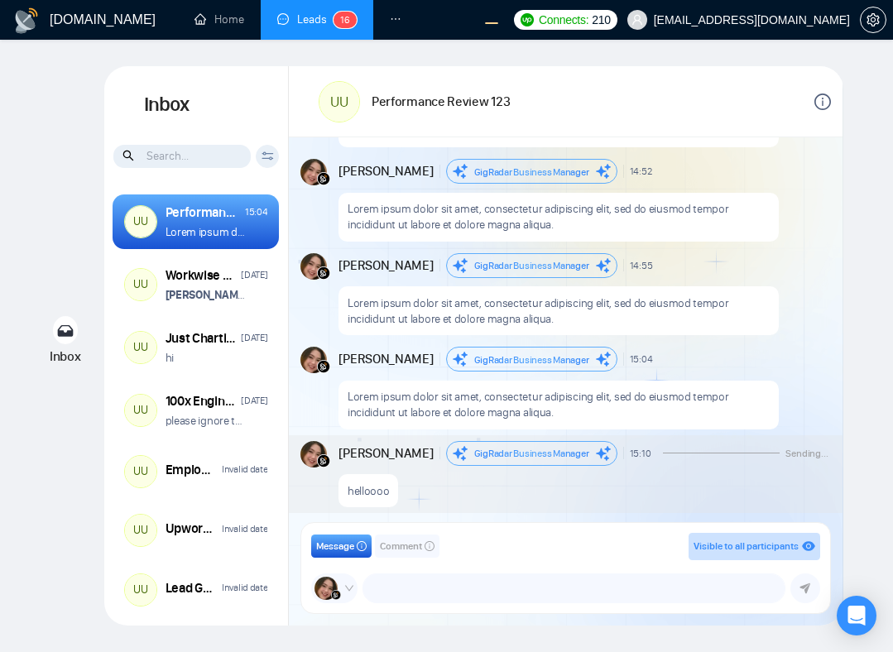
scroll to position [1577, 0]
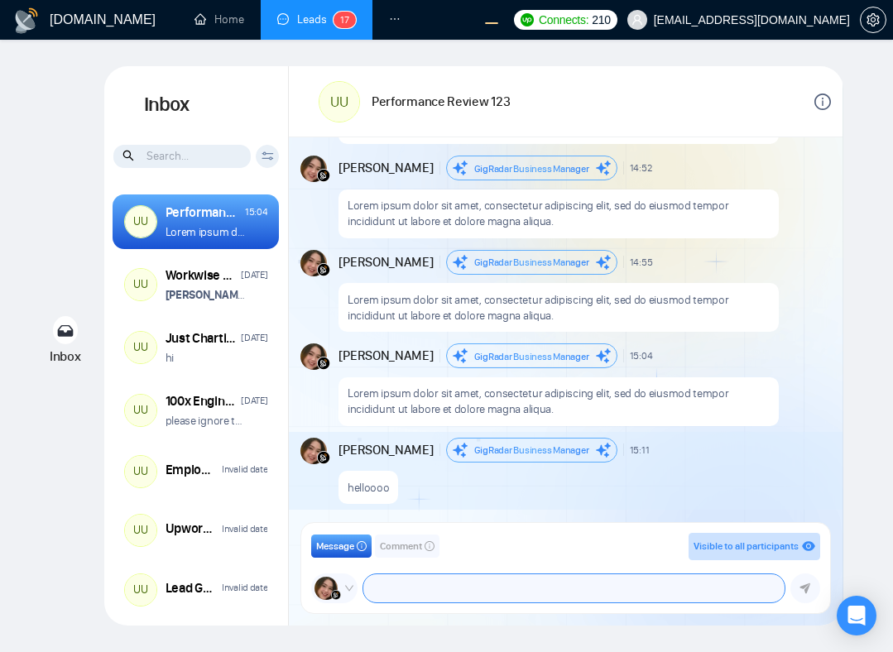
click at [459, 587] on textarea "helloooo" at bounding box center [573, 588] width 421 height 28
type textarea "apa kabarnya guys ?"
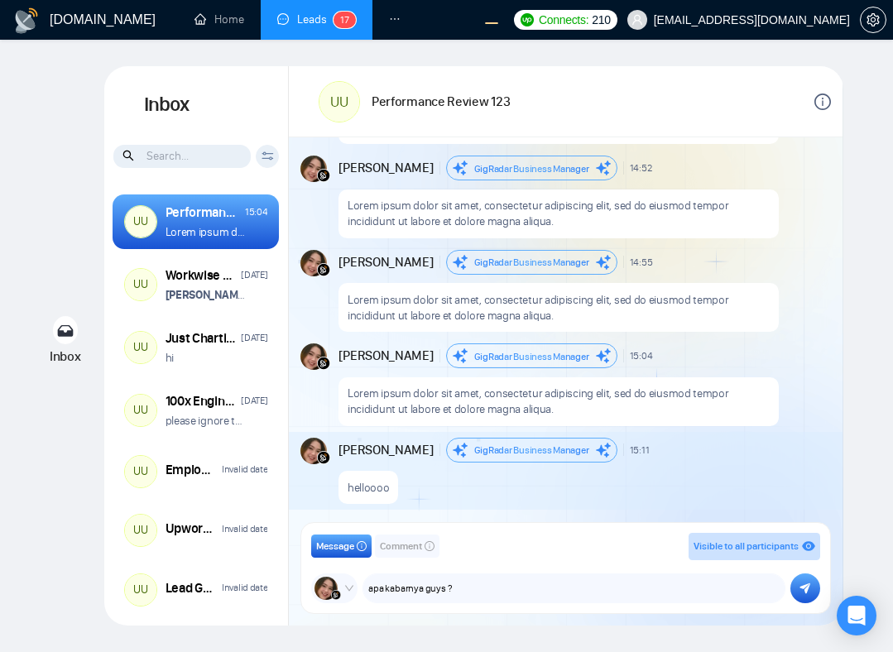
click at [798, 583] on button "submit" at bounding box center [805, 589] width 30 height 30
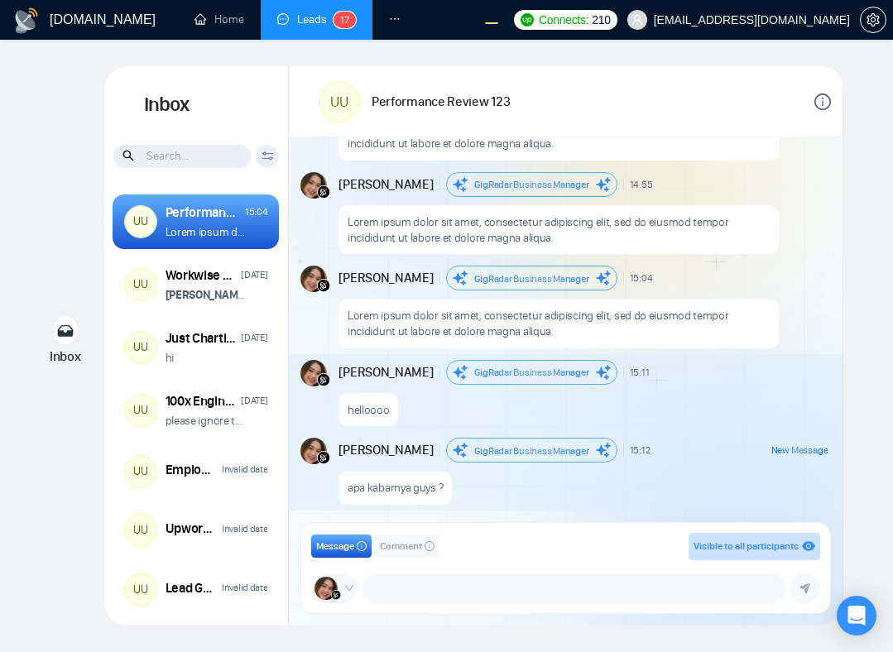
click at [635, 414] on div "helloooo" at bounding box center [582, 406] width 489 height 42
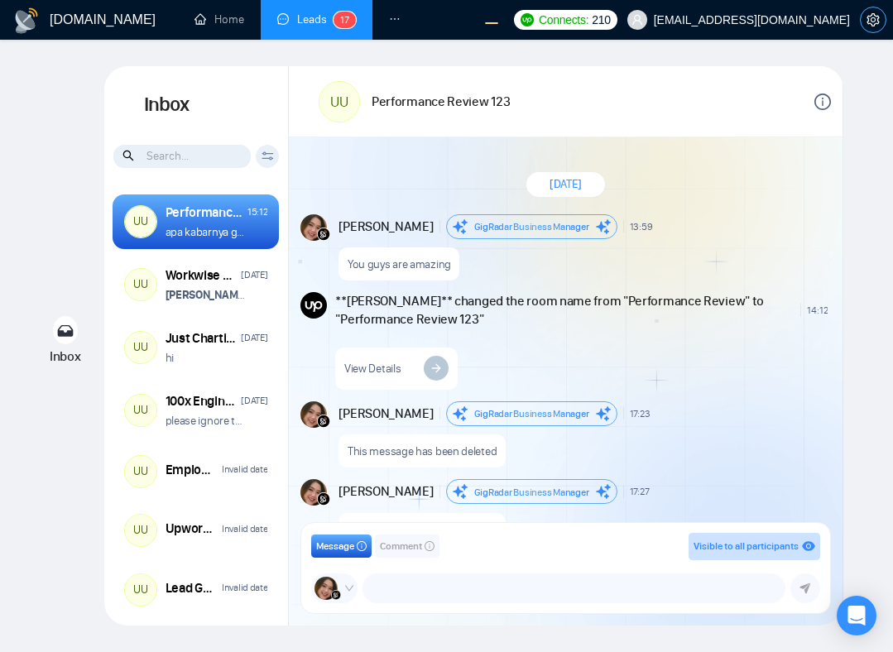
scroll to position [1467, 0]
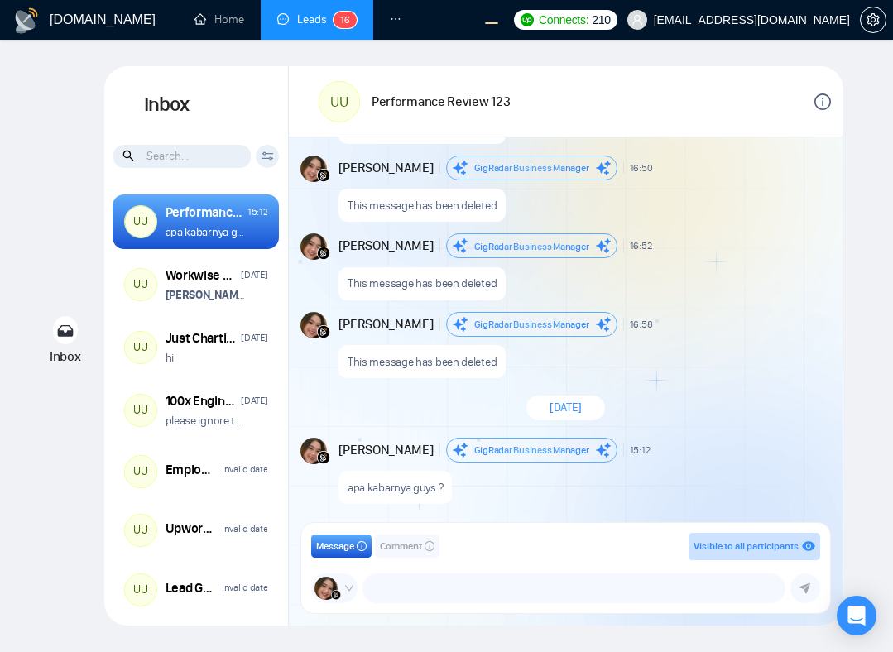
click at [758, 227] on div "[DATE] [PERSON_NAME] Business Manager 13:59 New Message You guys are amazing **…" at bounding box center [566, 335] width 554 height 396
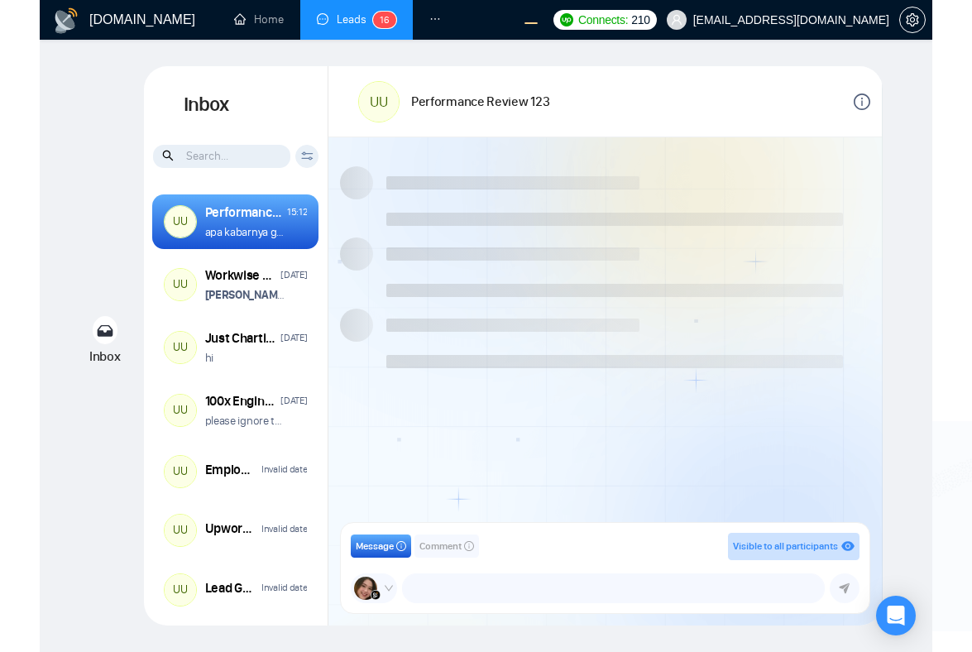
scroll to position [1499, 0]
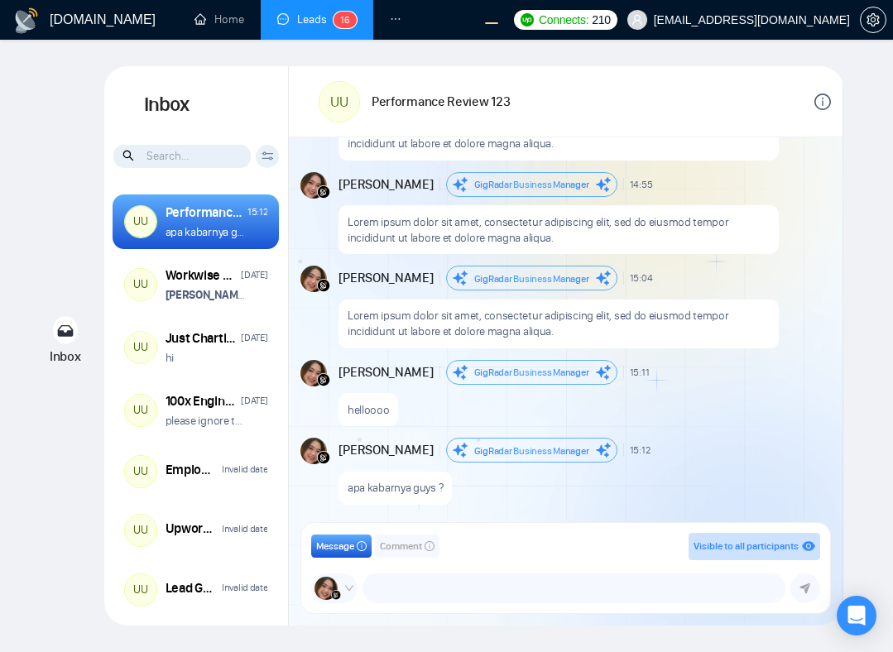
click at [745, 406] on div "helloooo" at bounding box center [582, 406] width 489 height 42
click at [406, 492] on p "apa kabarnya guys ?" at bounding box center [395, 488] width 95 height 16
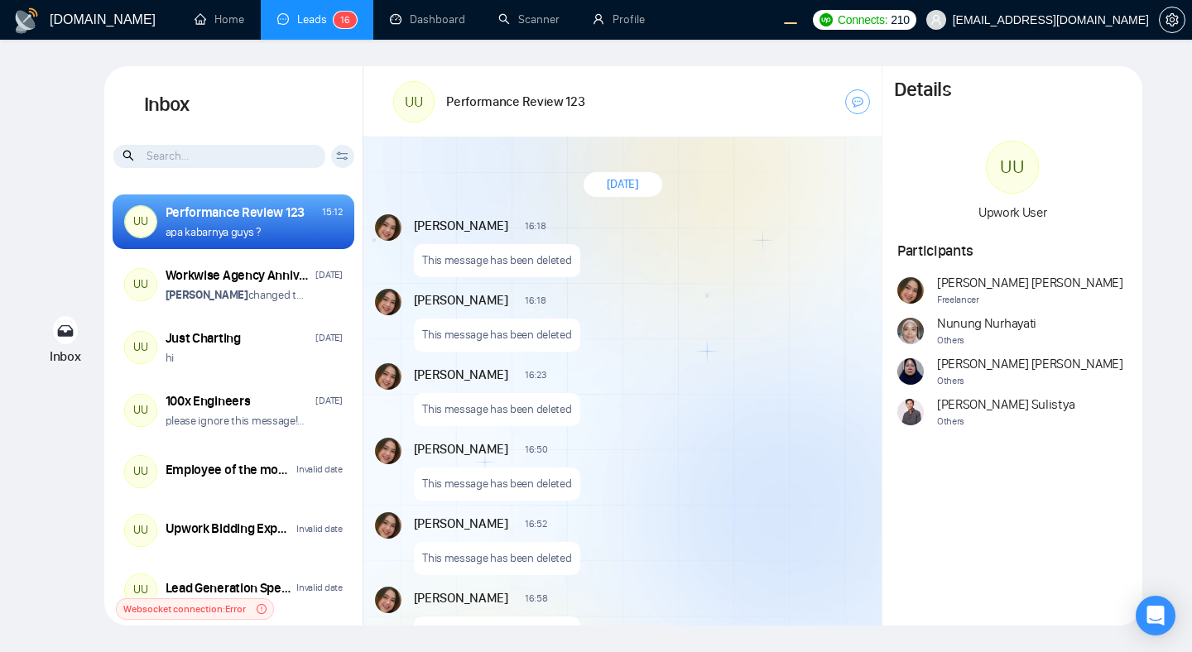
scroll to position [1332, 0]
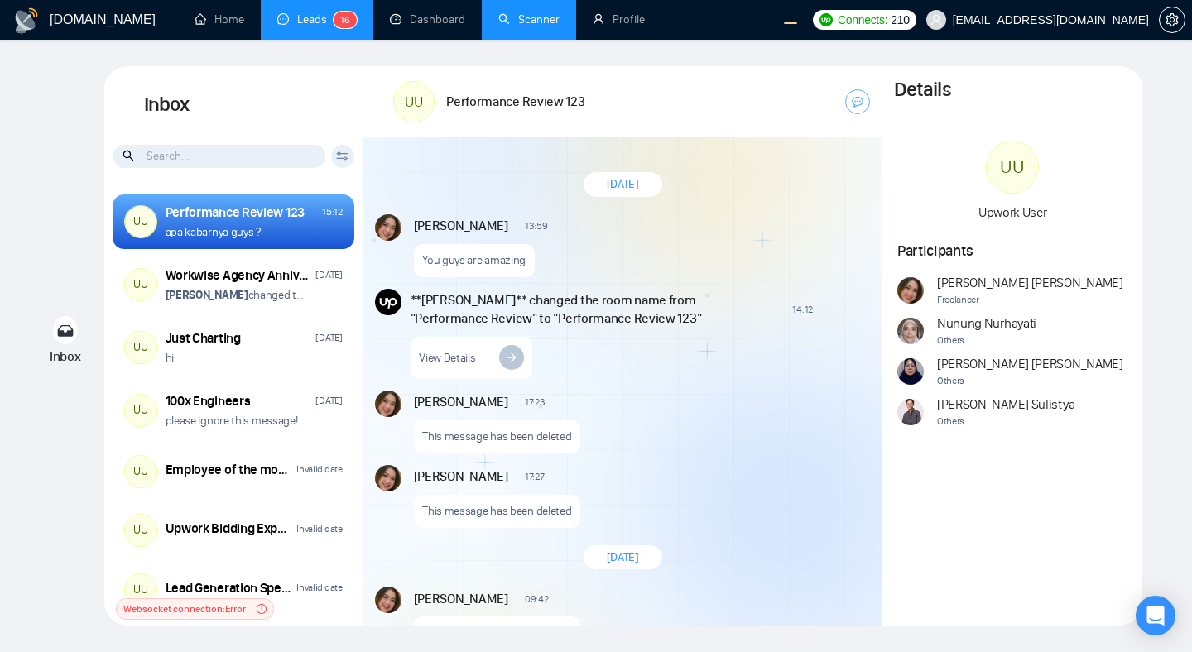
click at [526, 23] on link "Scanner" at bounding box center [528, 19] width 61 height 14
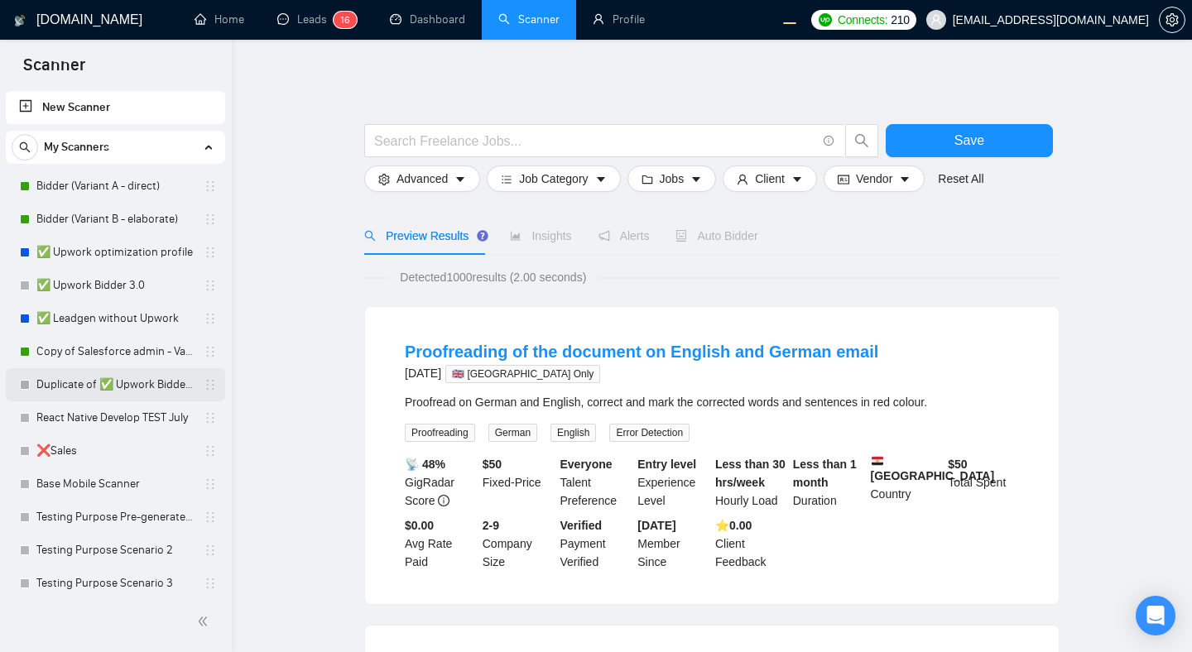
scroll to position [273, 0]
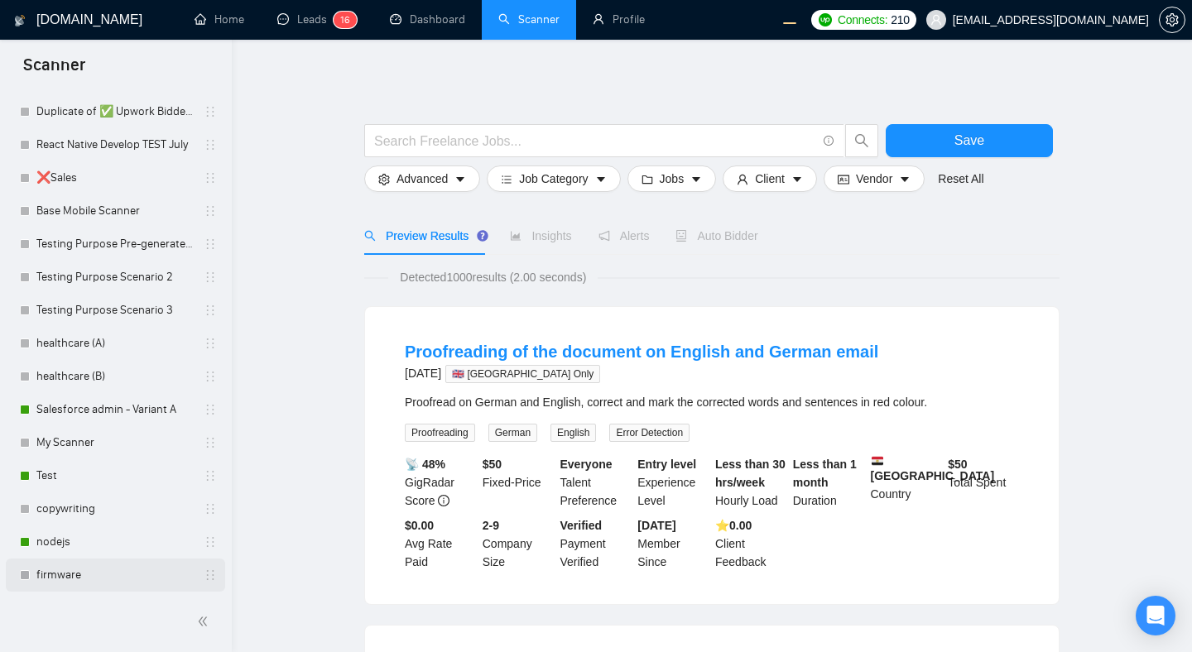
click at [168, 576] on link "firmware" at bounding box center [114, 575] width 157 height 33
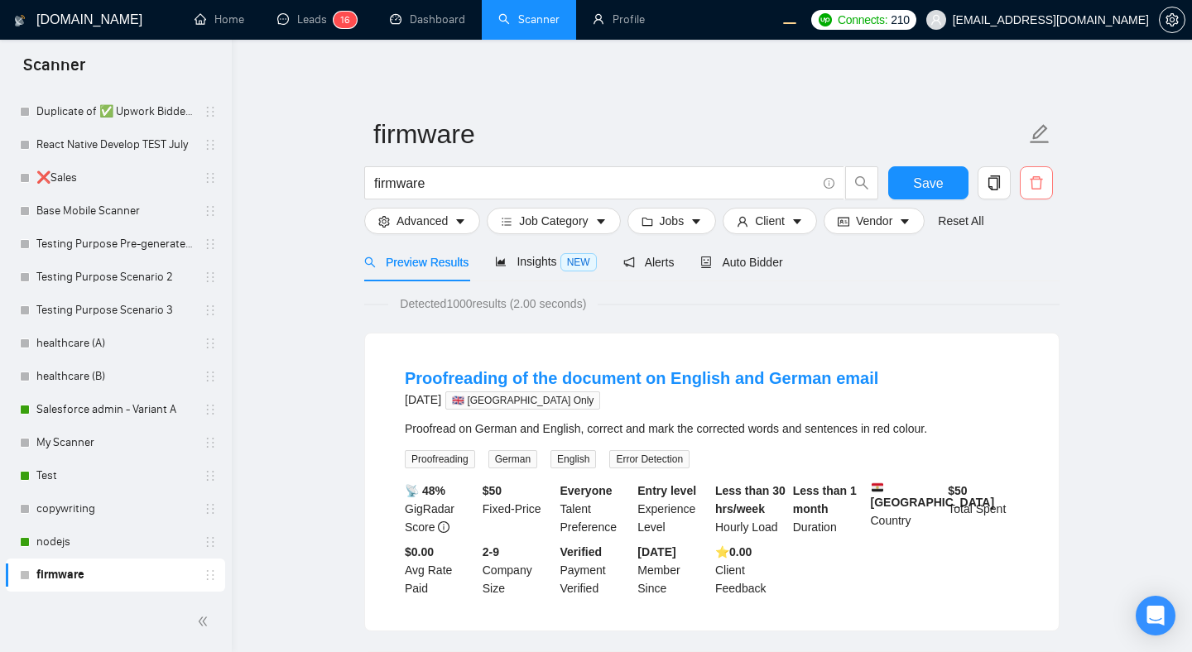
click at [1022, 178] on span "delete" at bounding box center [1035, 182] width 31 height 15
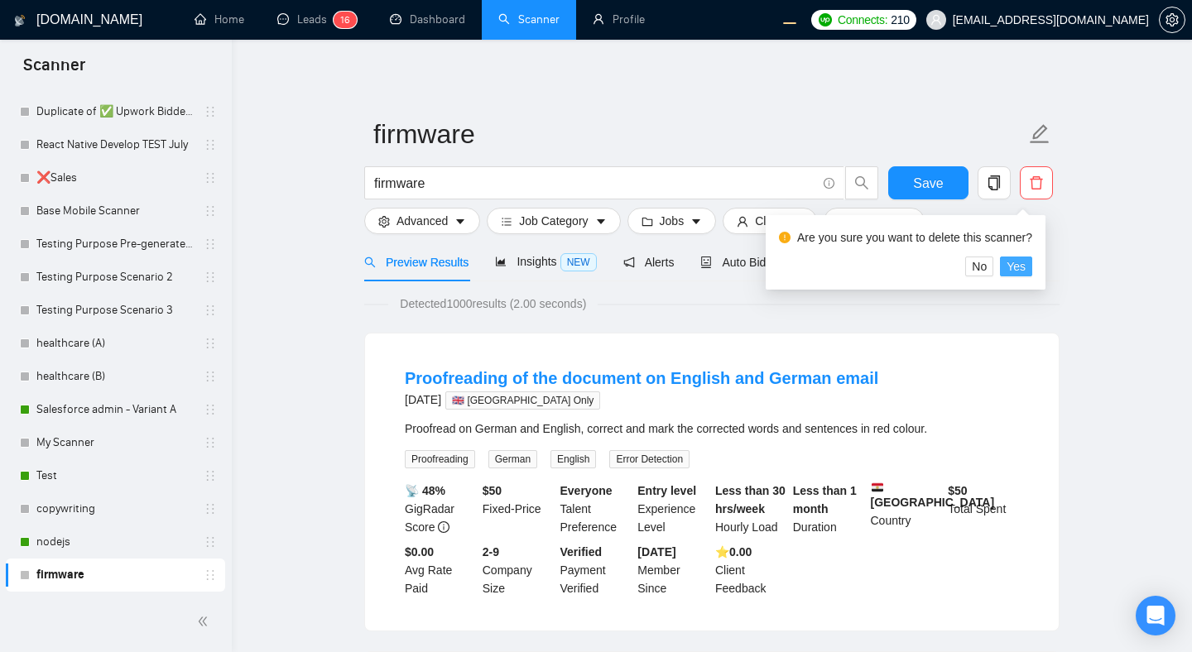
click at [1024, 267] on span "Yes" at bounding box center [1015, 266] width 19 height 18
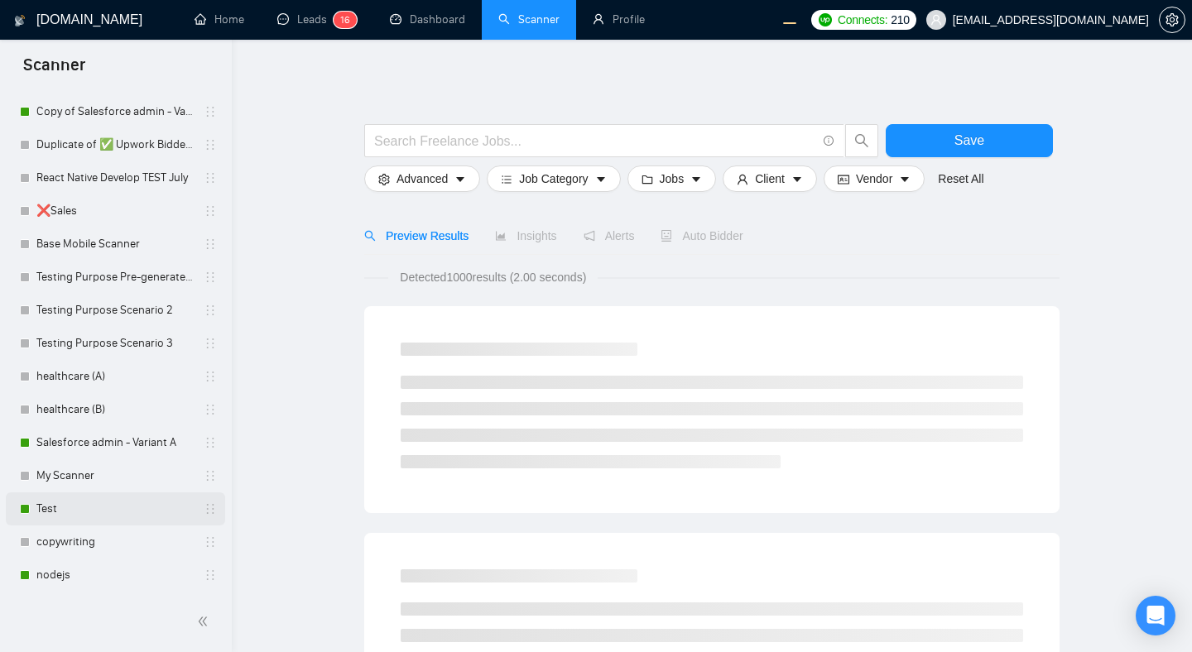
scroll to position [240, 0]
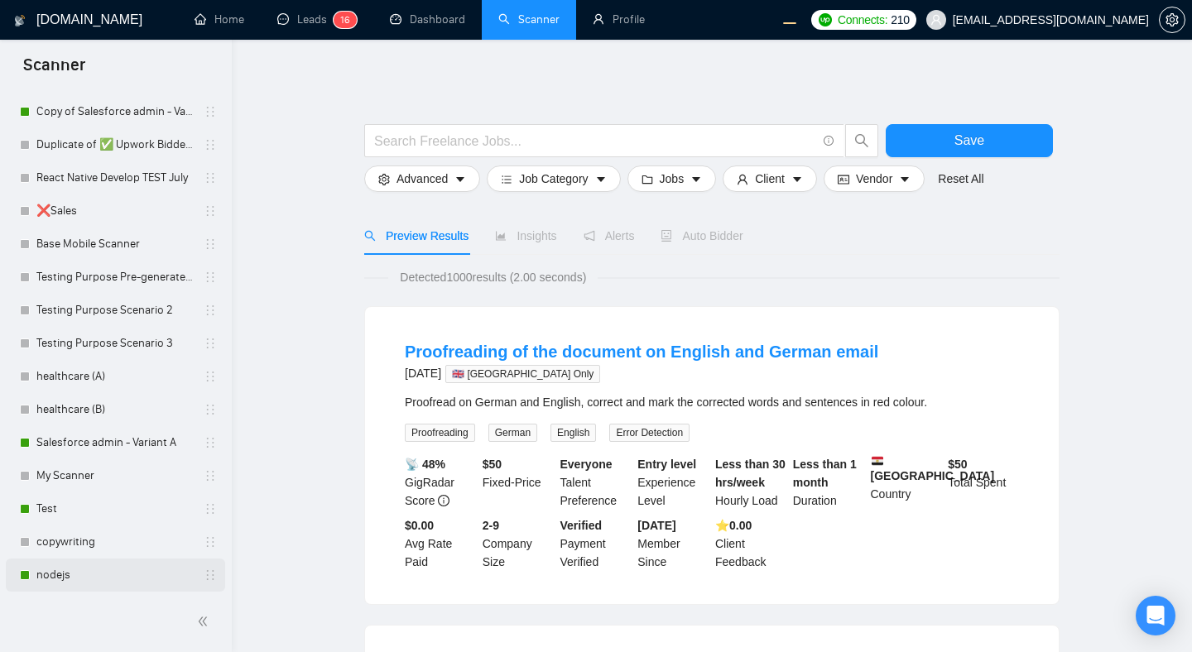
click at [170, 575] on link "nodejs" at bounding box center [114, 575] width 157 height 33
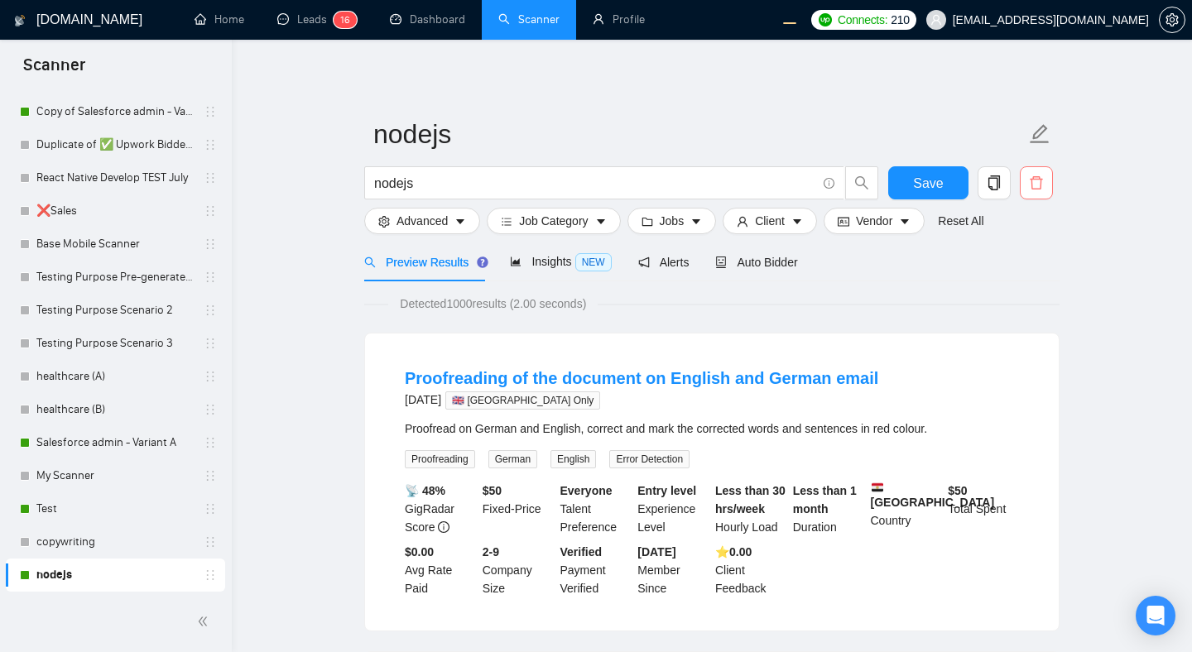
click at [1036, 179] on icon "delete" at bounding box center [1036, 182] width 12 height 13
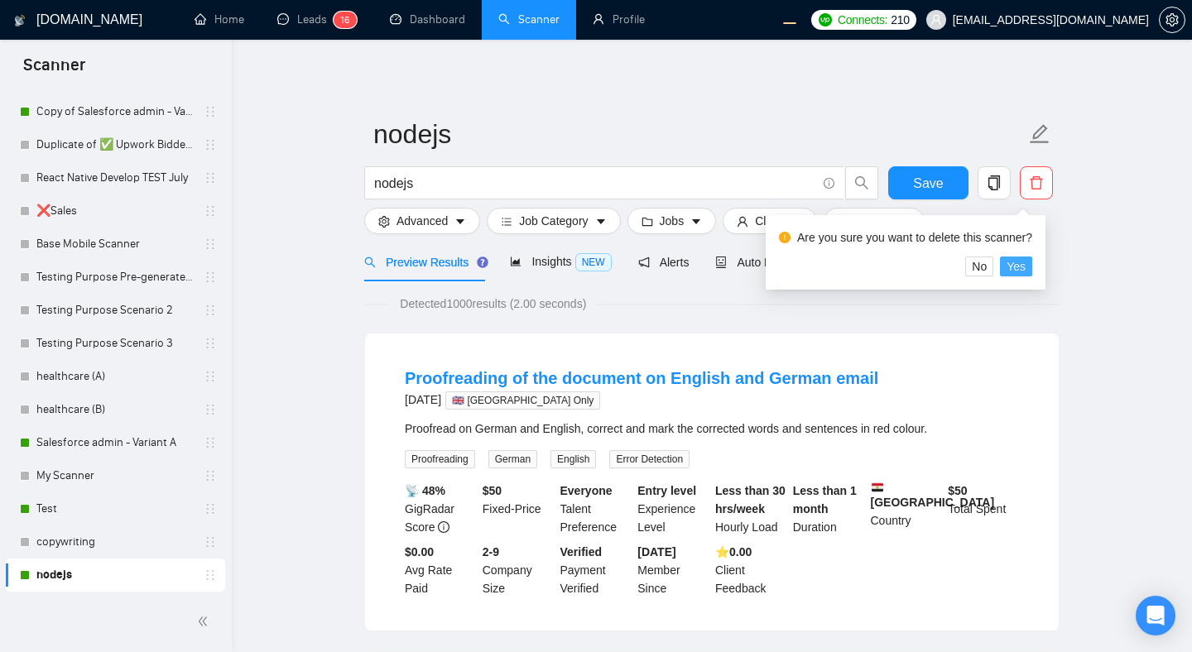
click at [1024, 272] on span "Yes" at bounding box center [1015, 266] width 19 height 18
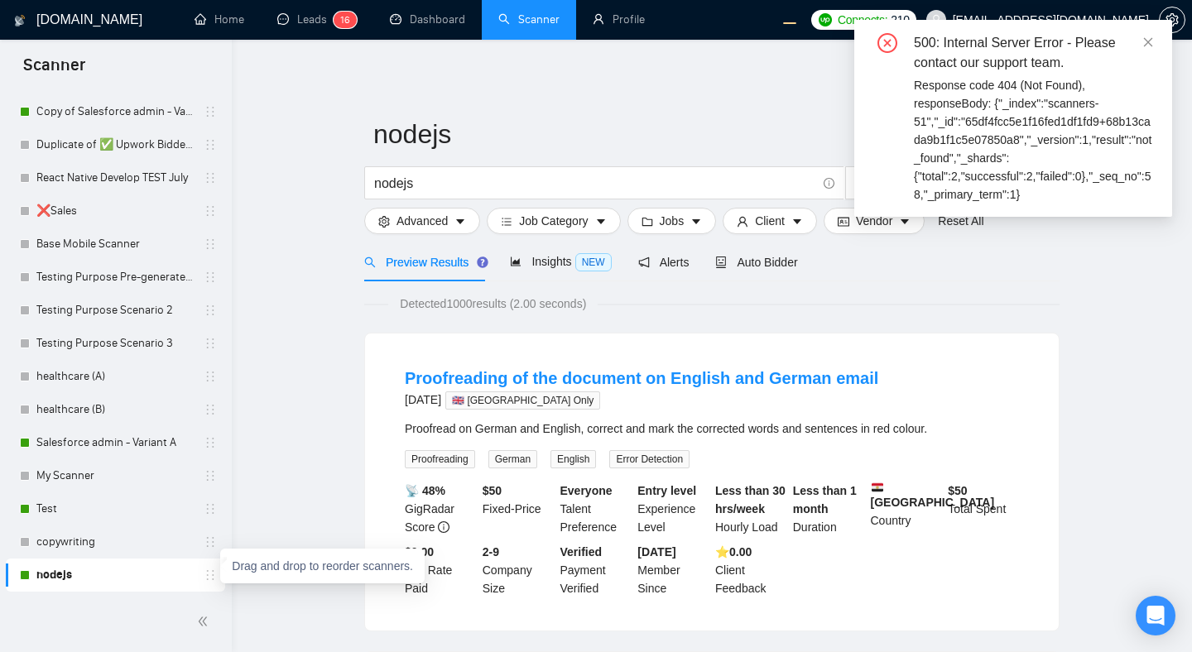
click at [204, 575] on icon "holder" at bounding box center [210, 575] width 13 height 13
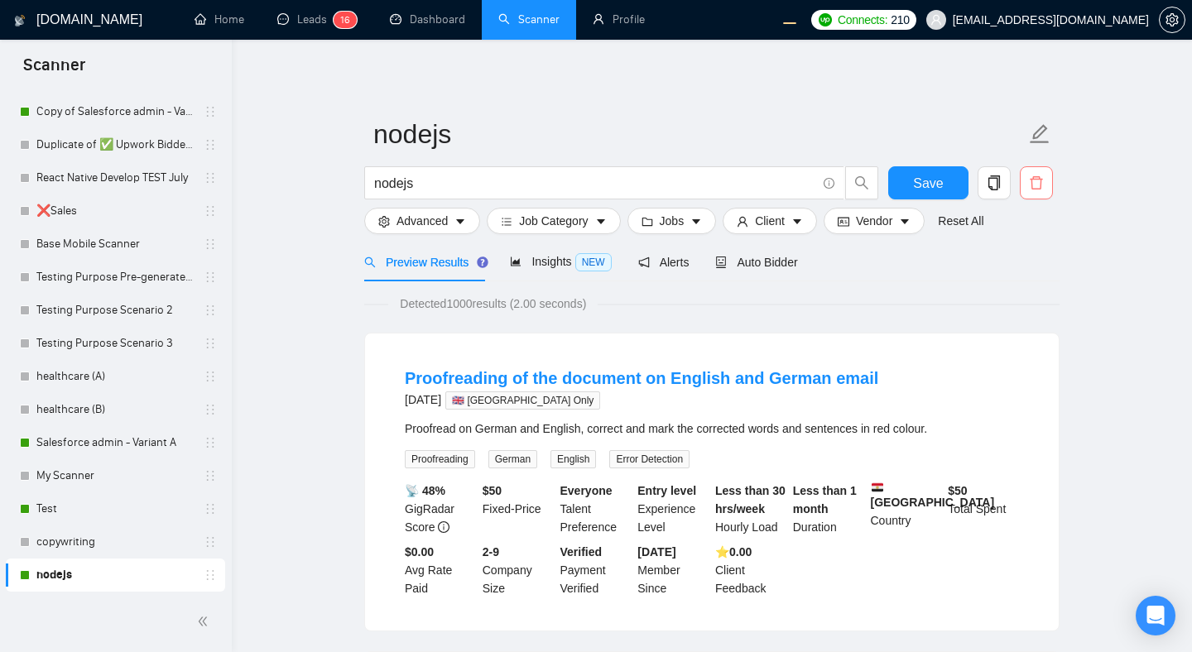
click at [1039, 189] on icon "delete" at bounding box center [1036, 182] width 12 height 13
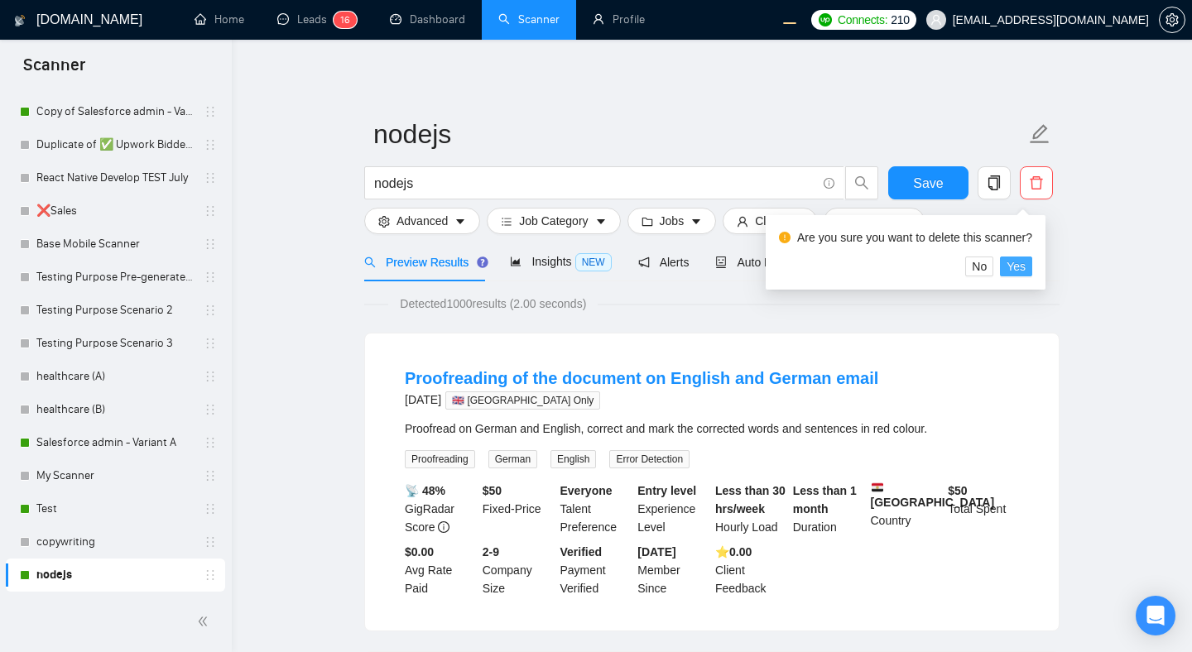
click at [1021, 268] on span "Yes" at bounding box center [1015, 266] width 19 height 18
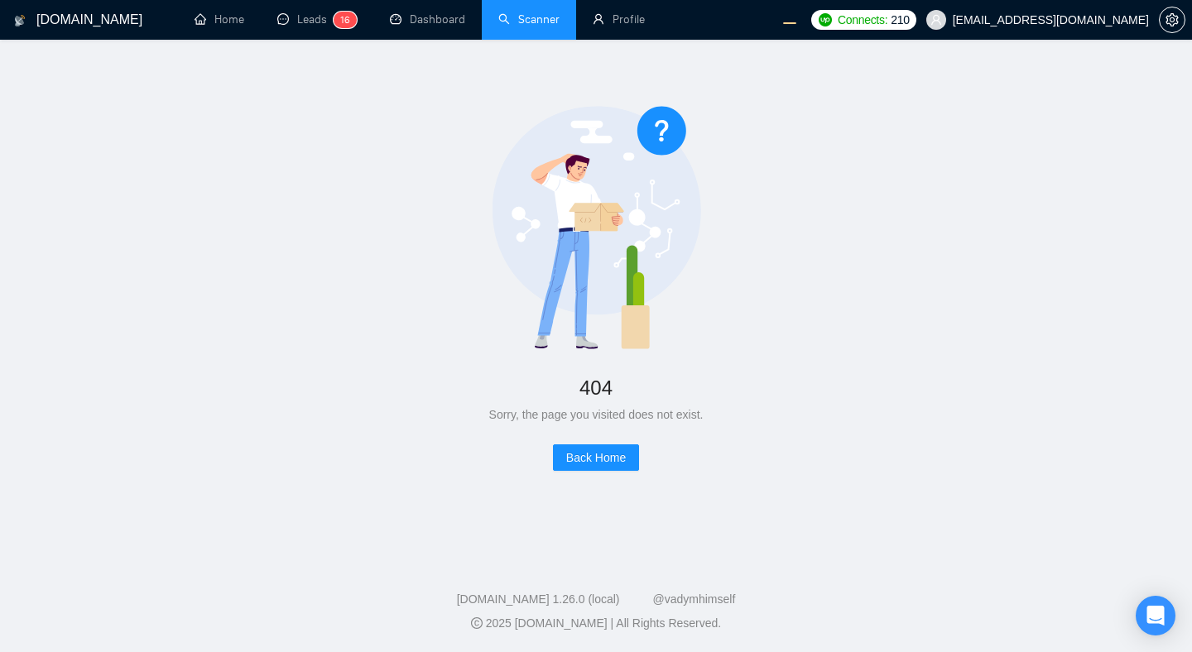
click at [526, 26] on link "Scanner" at bounding box center [528, 19] width 61 height 14
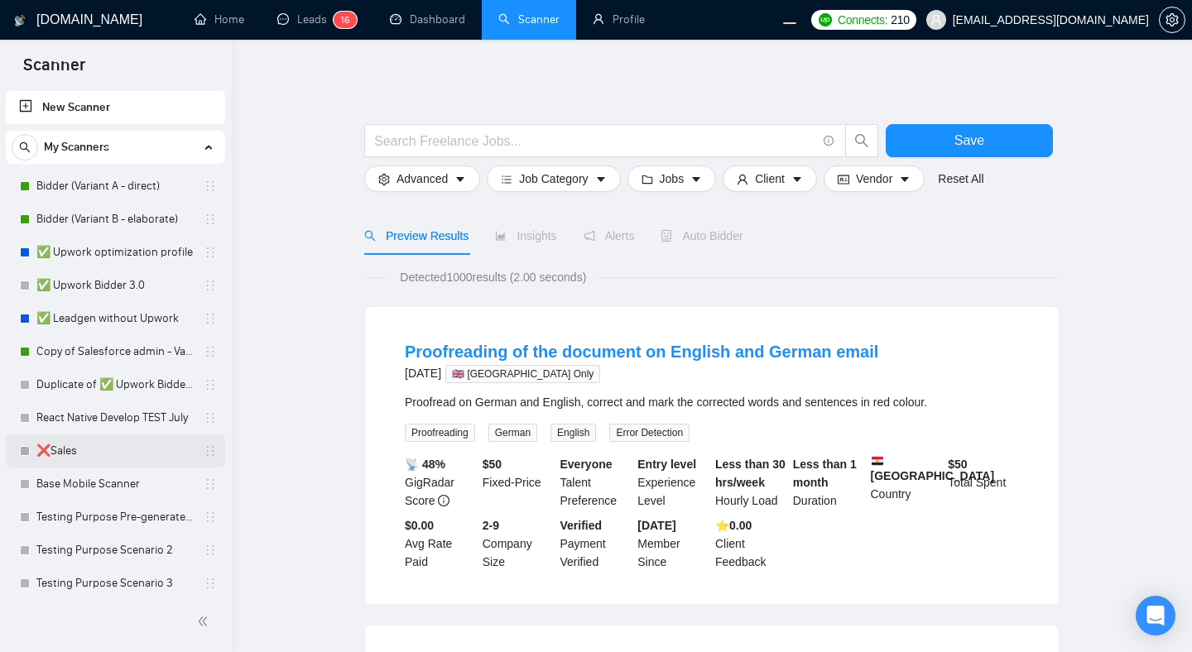
scroll to position [207, 0]
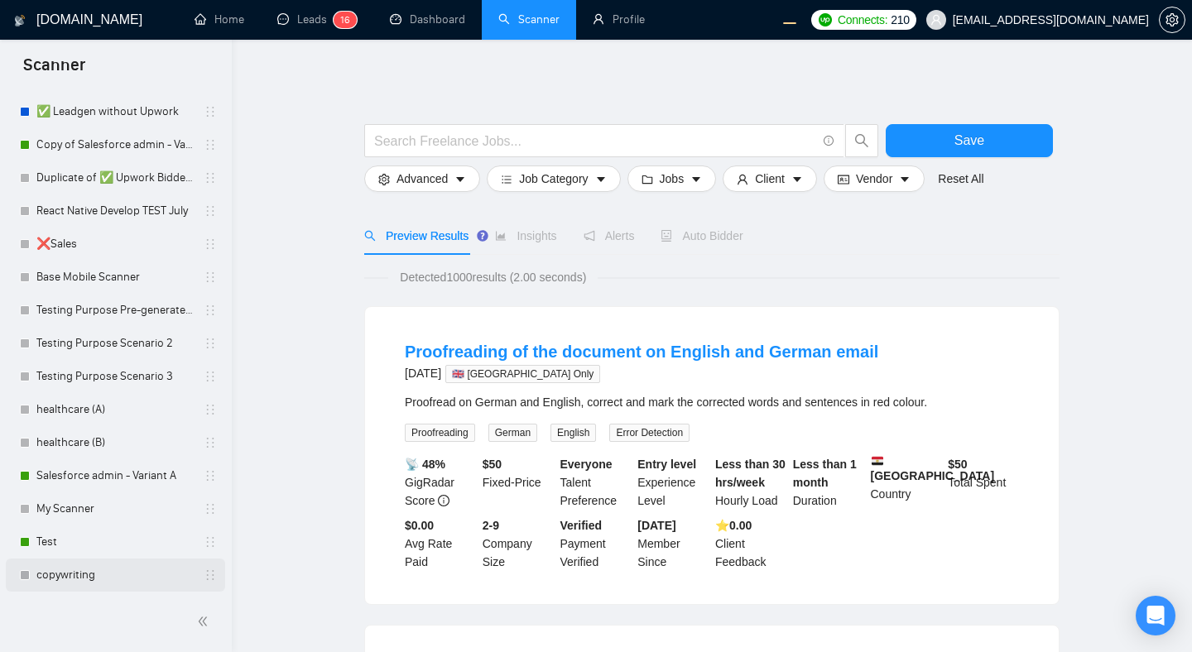
click at [88, 583] on link "copywriting" at bounding box center [114, 575] width 157 height 33
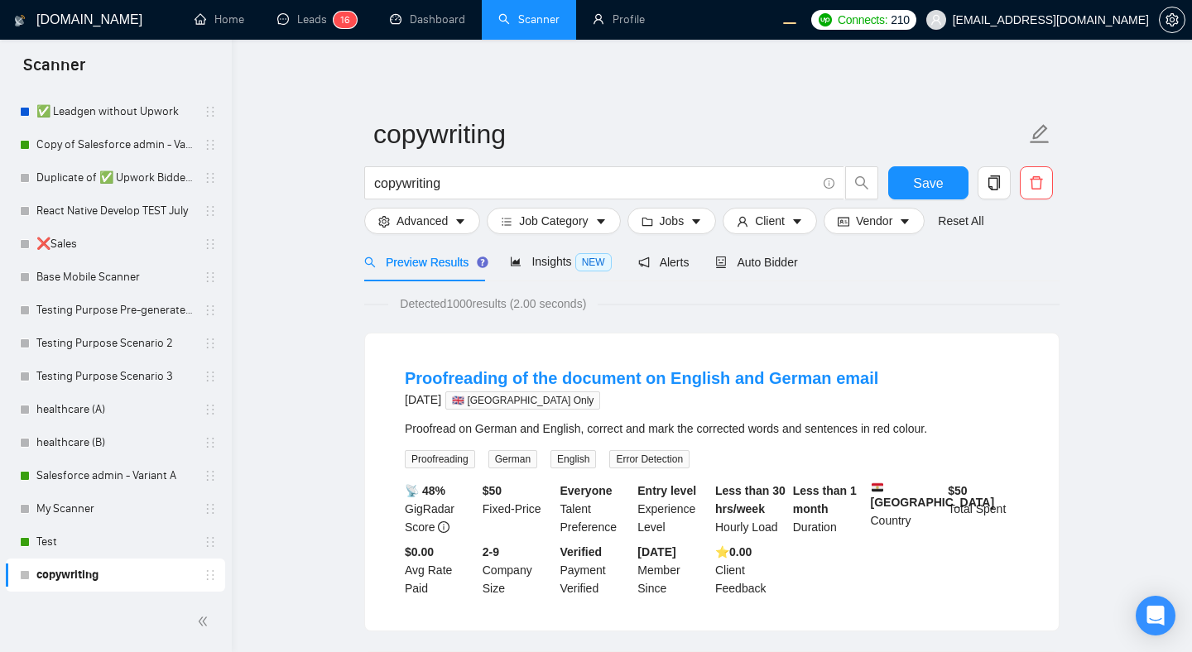
click at [1035, 182] on icon "delete" at bounding box center [1036, 182] width 15 height 15
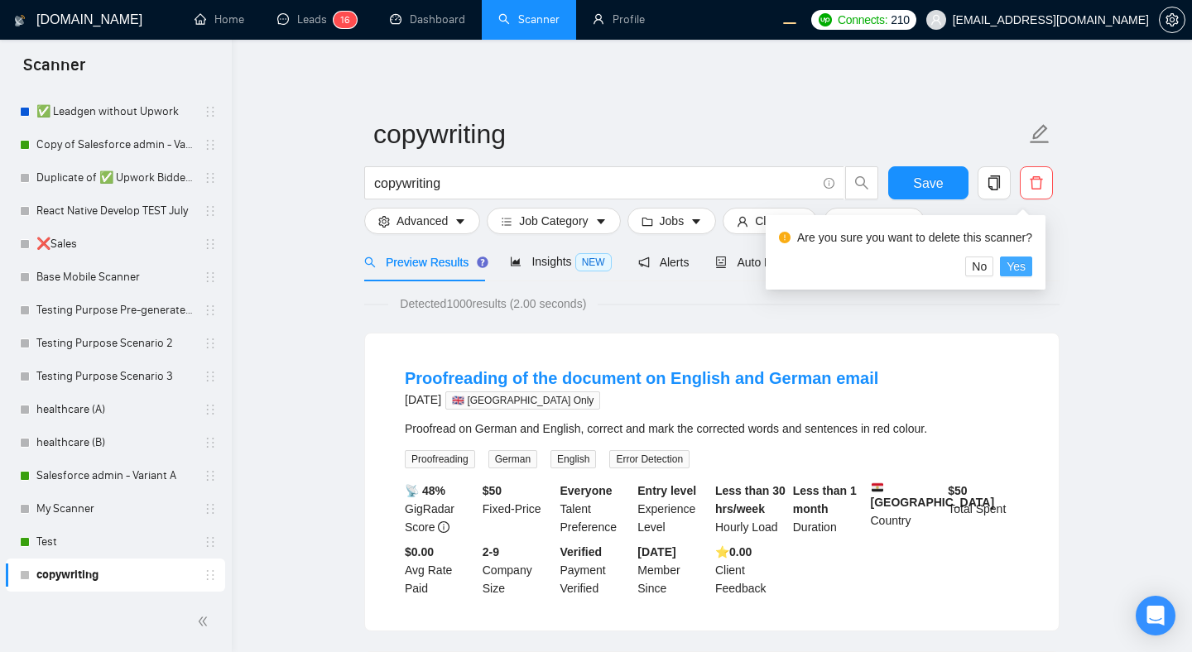
click at [1020, 264] on span "Yes" at bounding box center [1015, 266] width 19 height 18
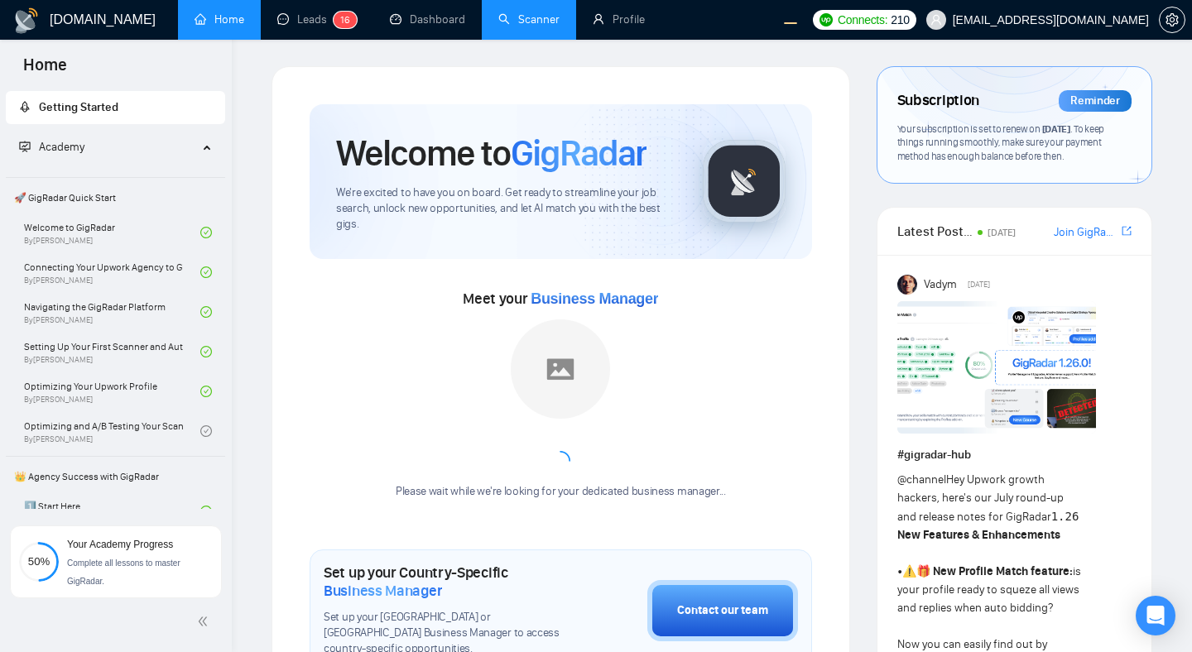
click at [515, 26] on link "Scanner" at bounding box center [528, 19] width 61 height 14
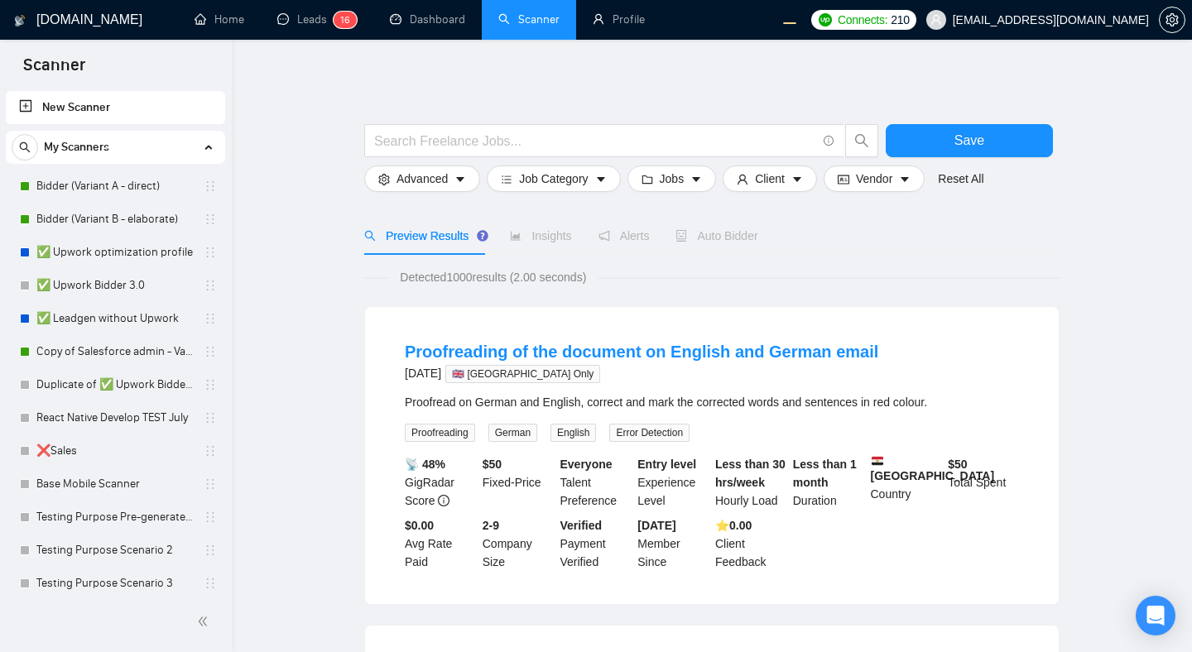
click at [85, 110] on link "New Scanner" at bounding box center [115, 107] width 193 height 33
click at [391, 146] on input "text" at bounding box center [595, 141] width 442 height 21
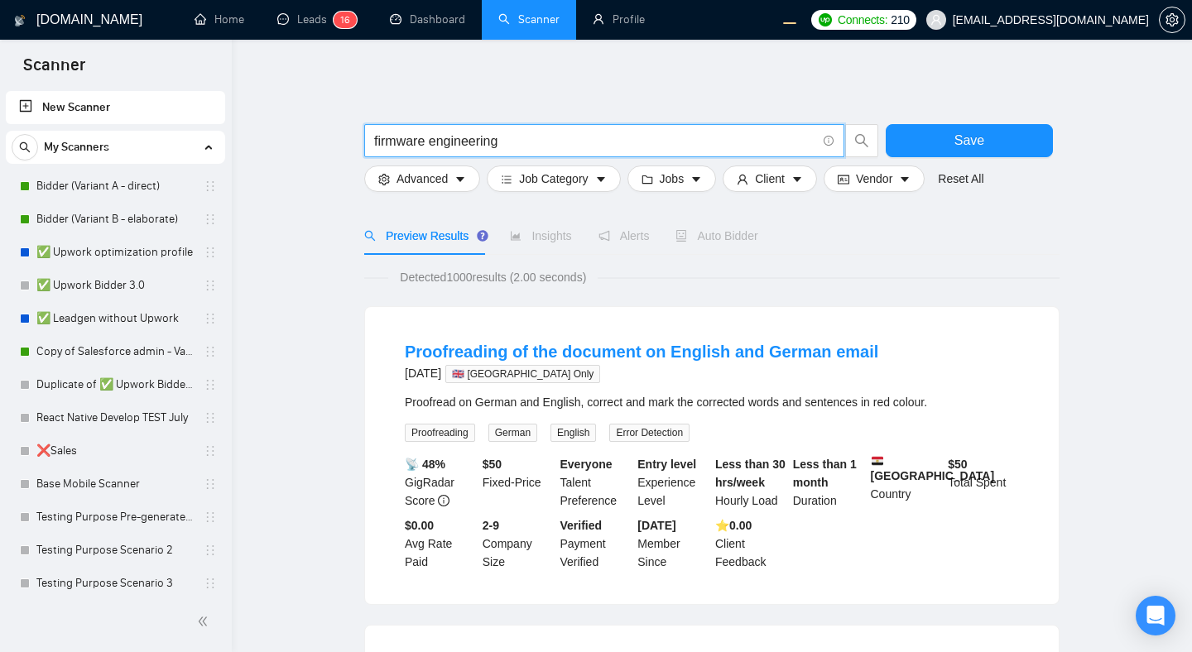
type input "firmware engineering"
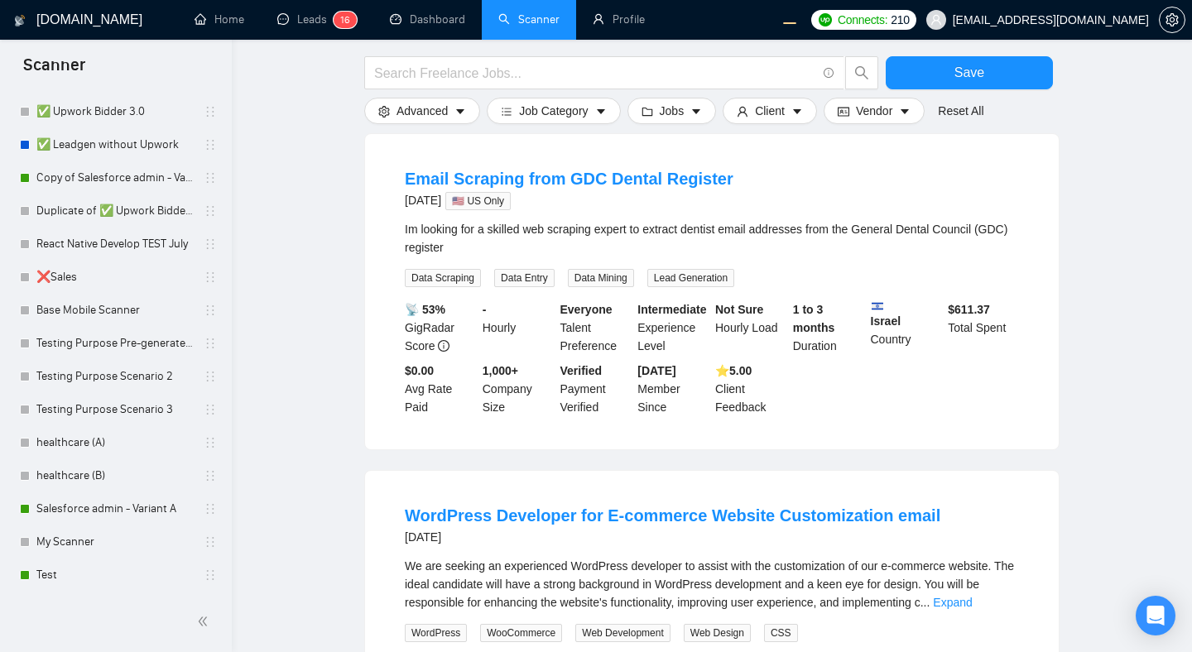
scroll to position [498, 0]
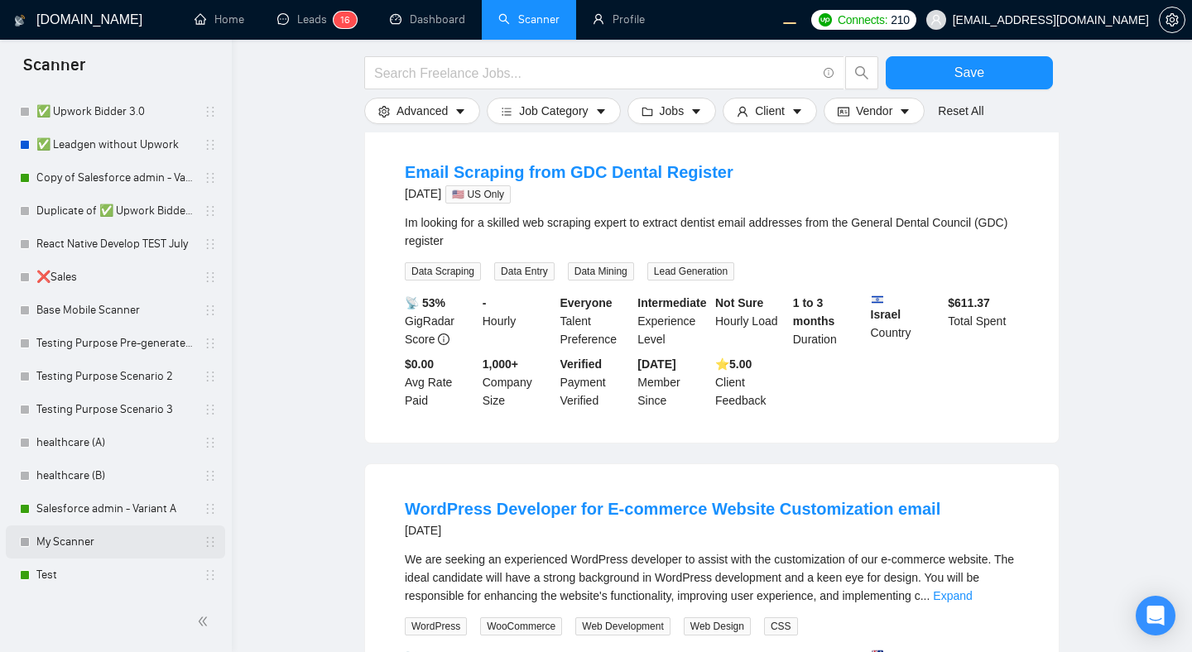
click at [60, 543] on link "My Scanner" at bounding box center [114, 542] width 157 height 33
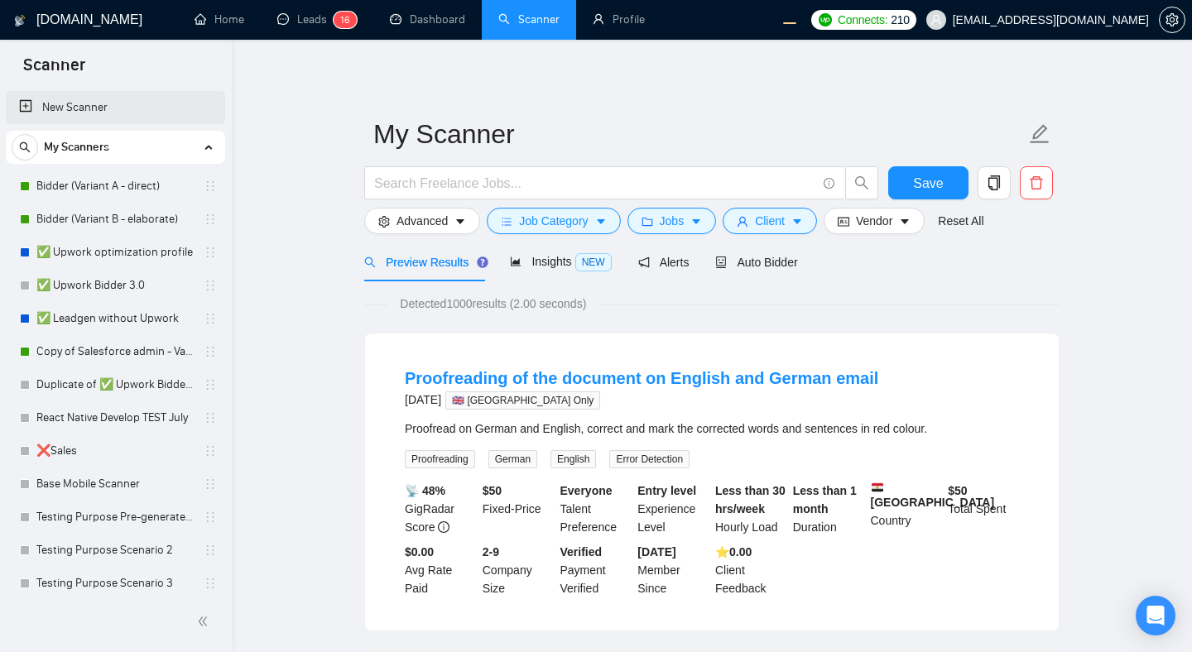
click at [95, 106] on link "New Scanner" at bounding box center [115, 107] width 193 height 33
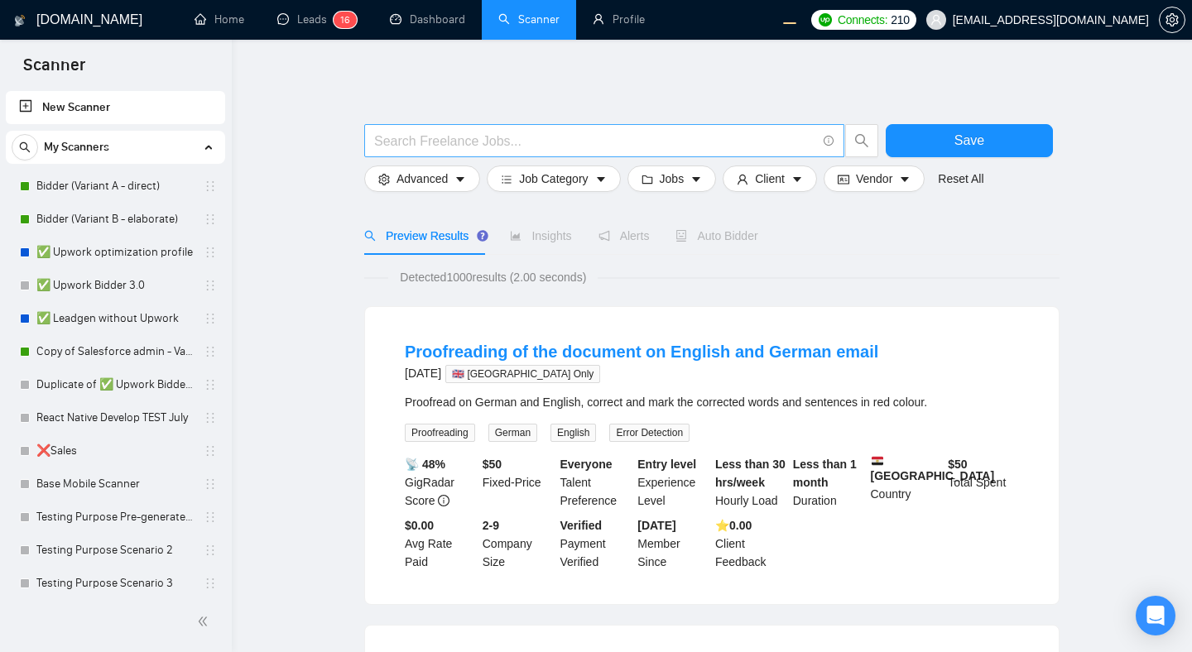
click at [681, 147] on input "text" at bounding box center [595, 141] width 442 height 21
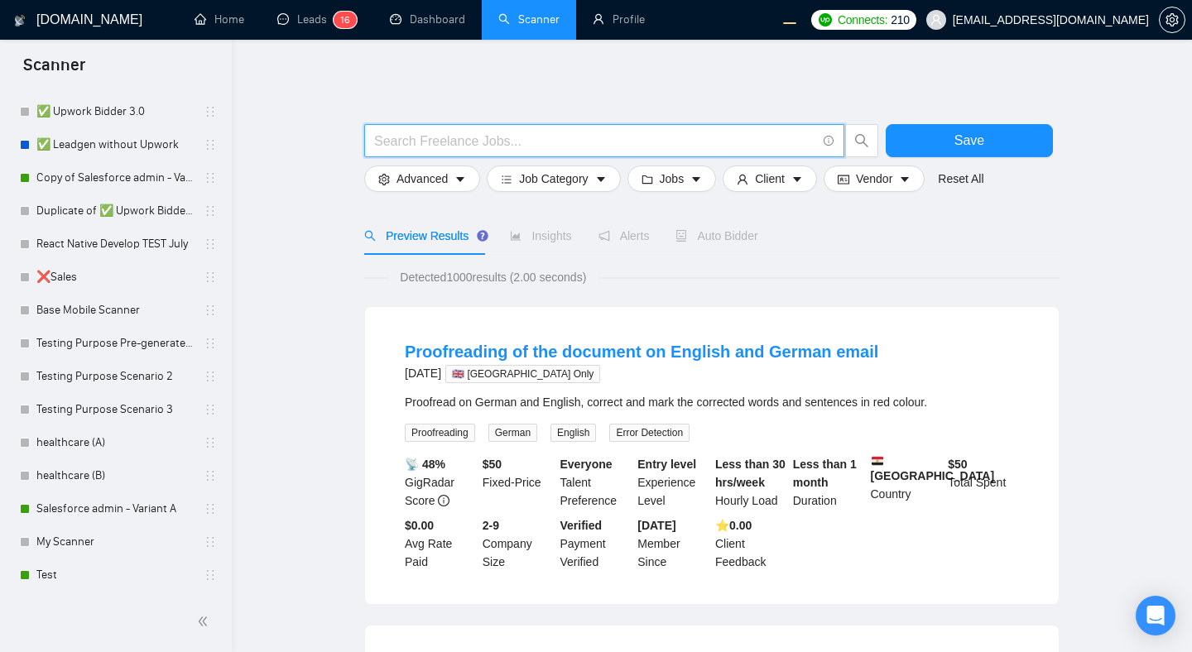
click at [432, 133] on input "text" at bounding box center [595, 141] width 442 height 21
type input "firmware engineering"
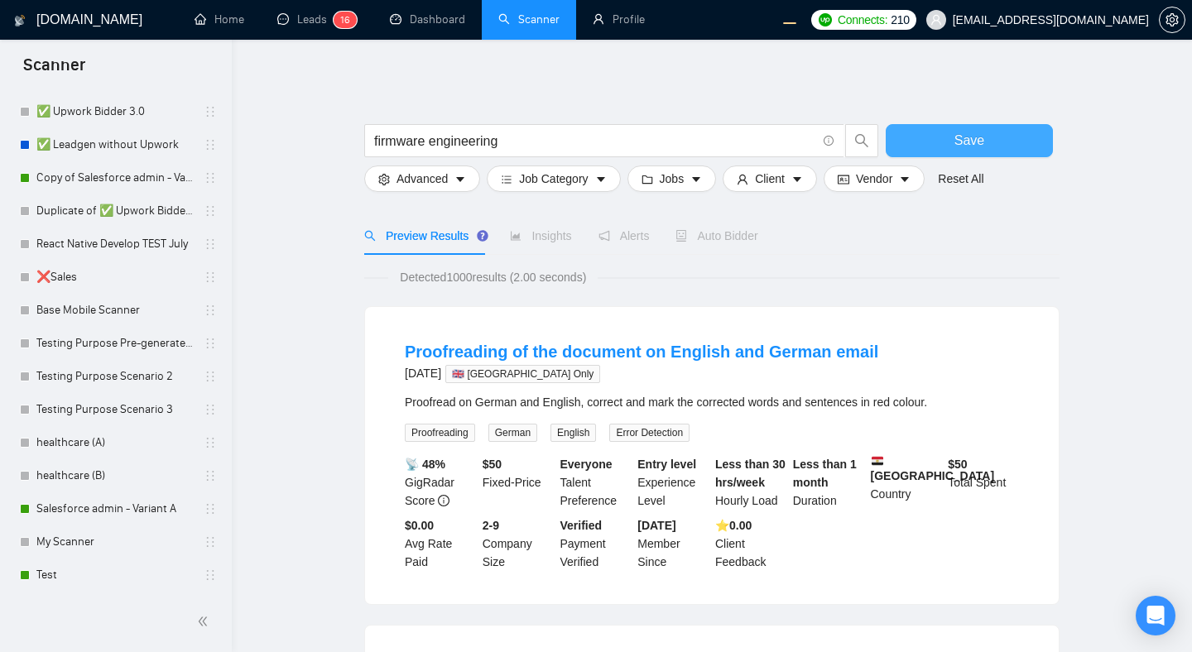
click at [944, 134] on button "Save" at bounding box center [969, 140] width 167 height 33
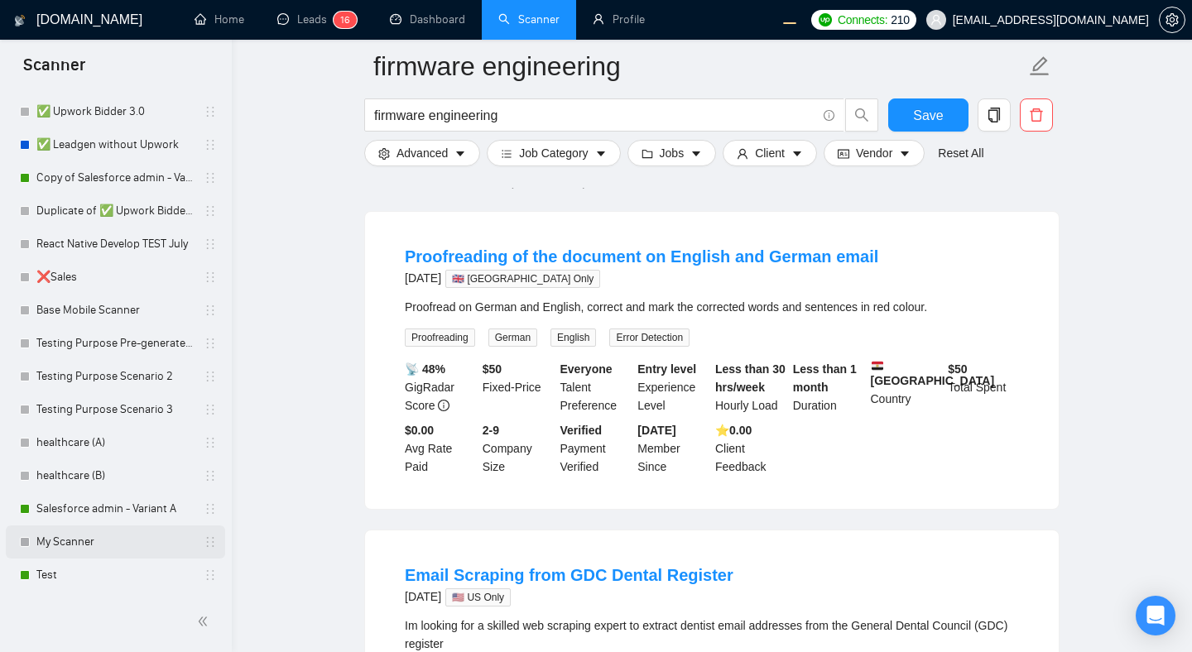
scroll to position [207, 0]
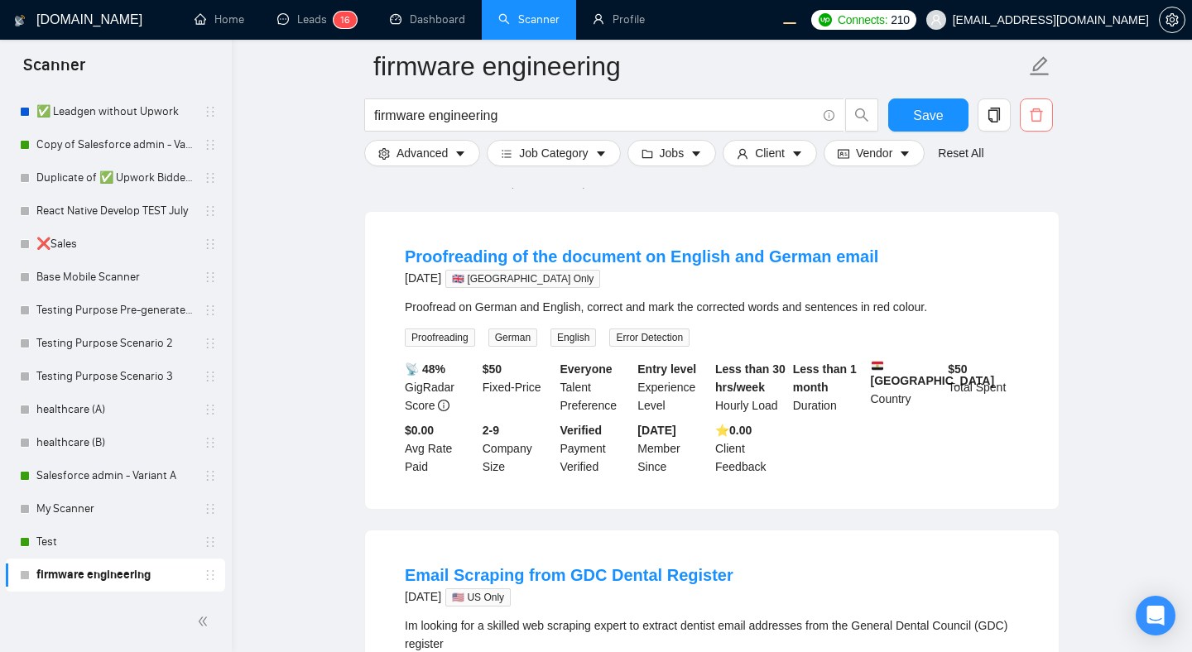
click at [1039, 116] on icon "delete" at bounding box center [1036, 115] width 15 height 15
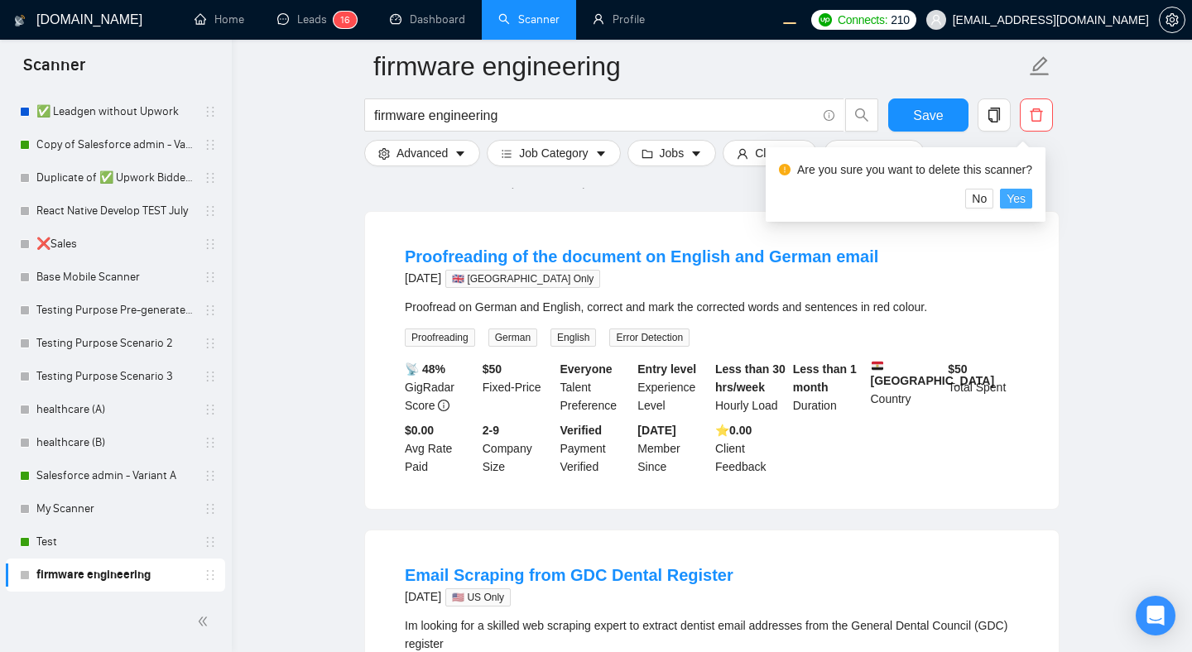
click at [1025, 208] on span "Yes" at bounding box center [1015, 199] width 19 height 18
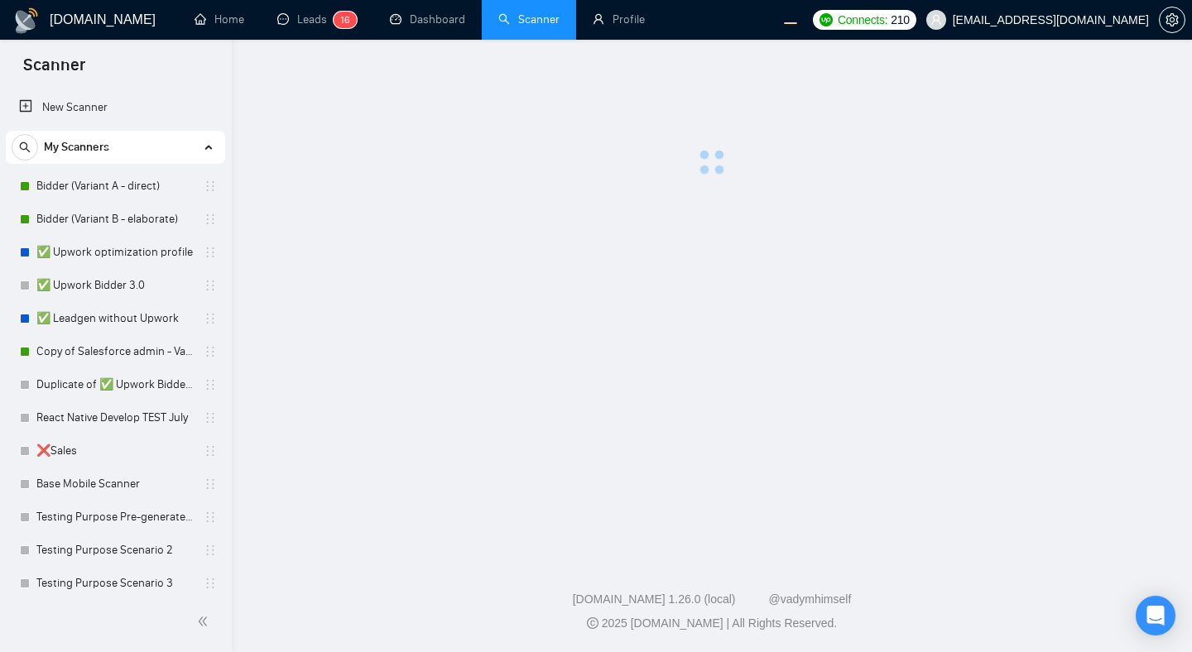
click at [733, 259] on main at bounding box center [711, 295] width 907 height 458
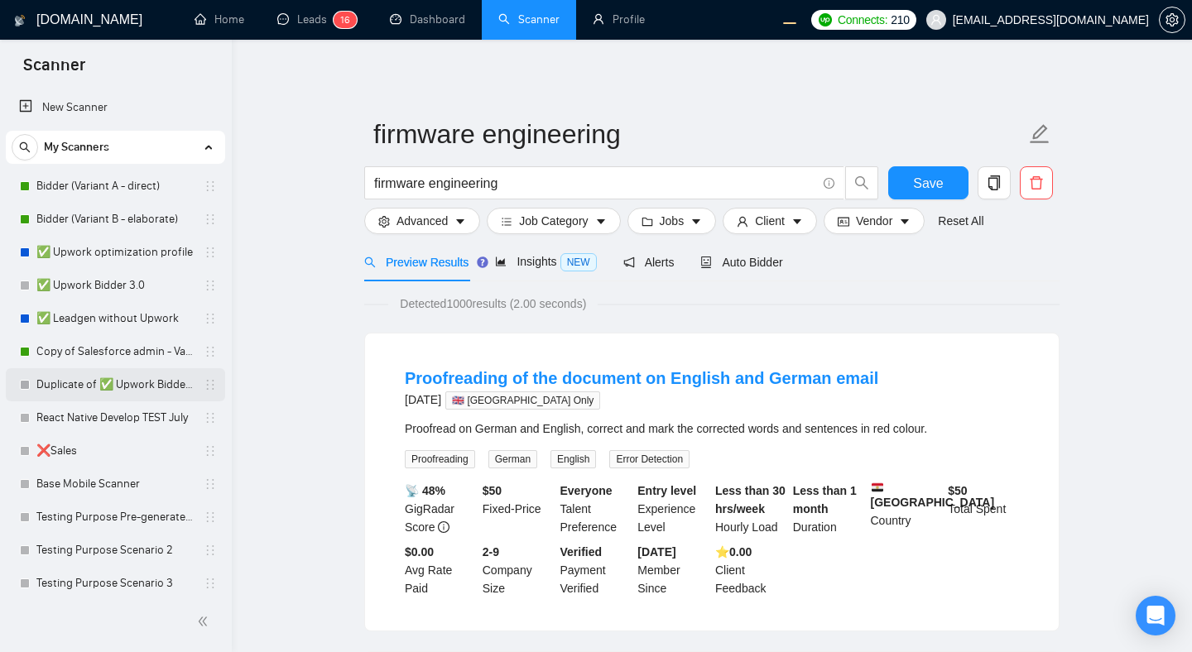
scroll to position [207, 0]
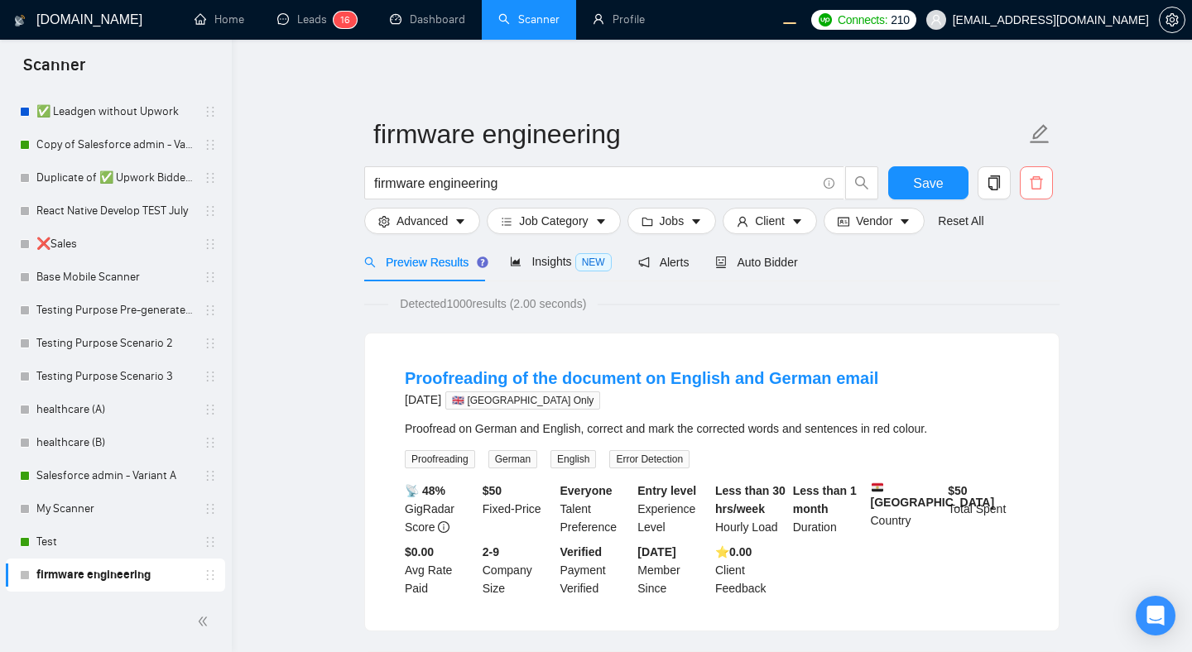
click at [1033, 177] on icon "delete" at bounding box center [1036, 182] width 12 height 13
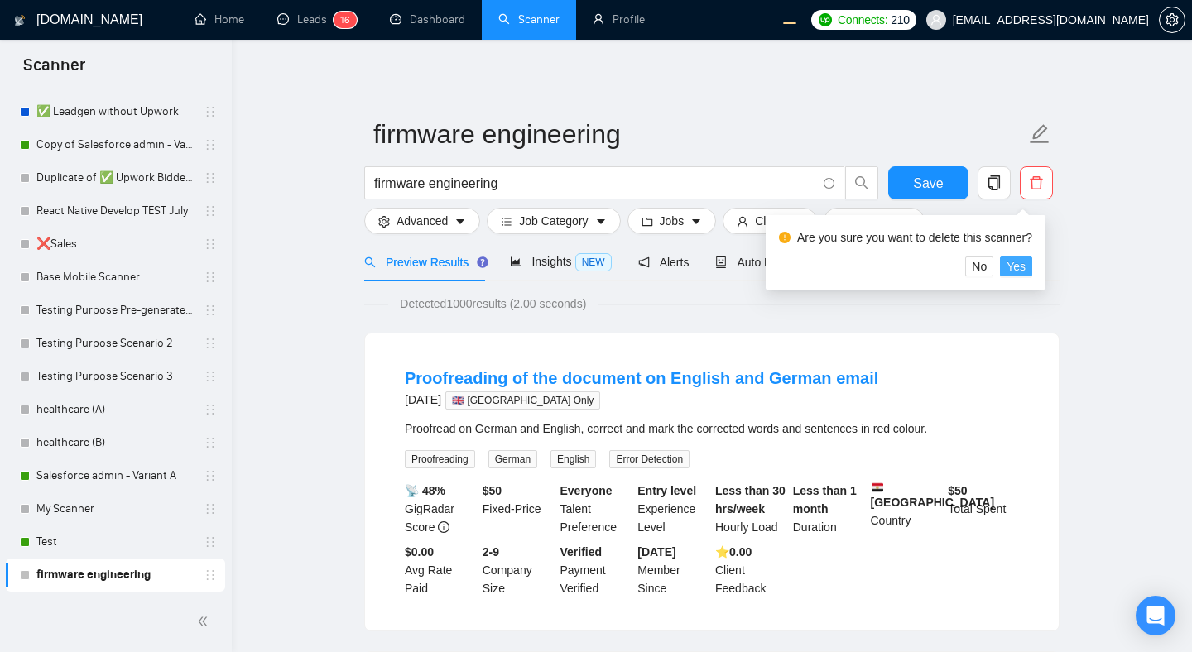
click at [1025, 268] on span "Yes" at bounding box center [1015, 266] width 19 height 18
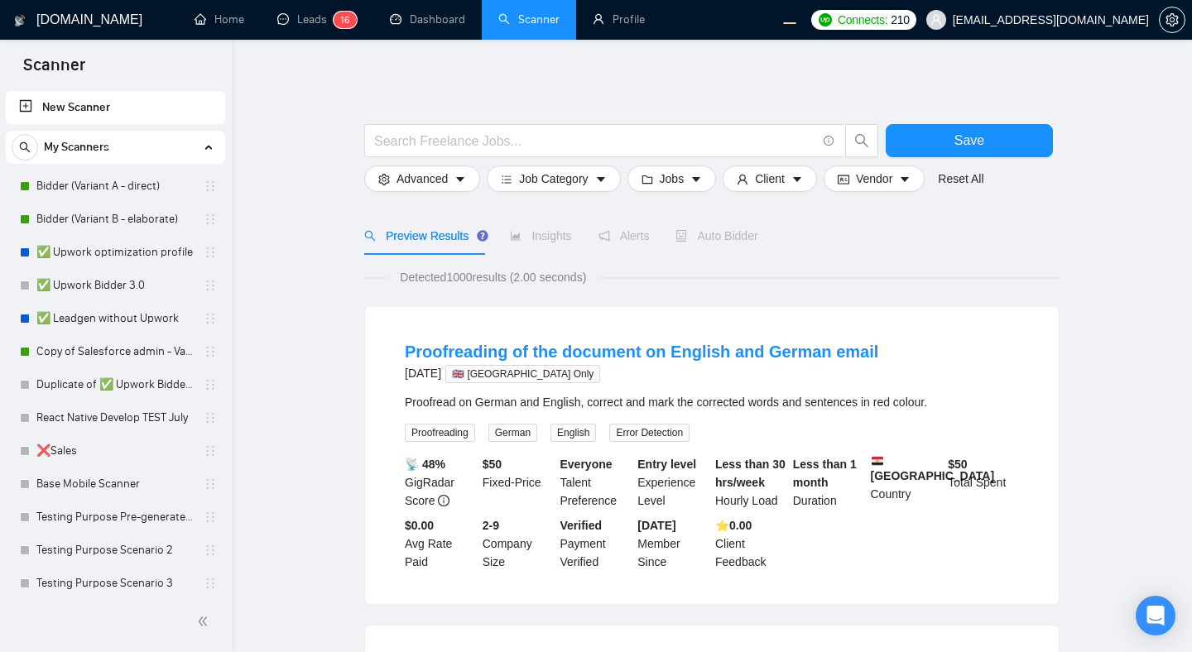
click at [77, 100] on link "New Scanner" at bounding box center [115, 107] width 193 height 33
click at [544, 138] on input "text" at bounding box center [595, 141] width 442 height 21
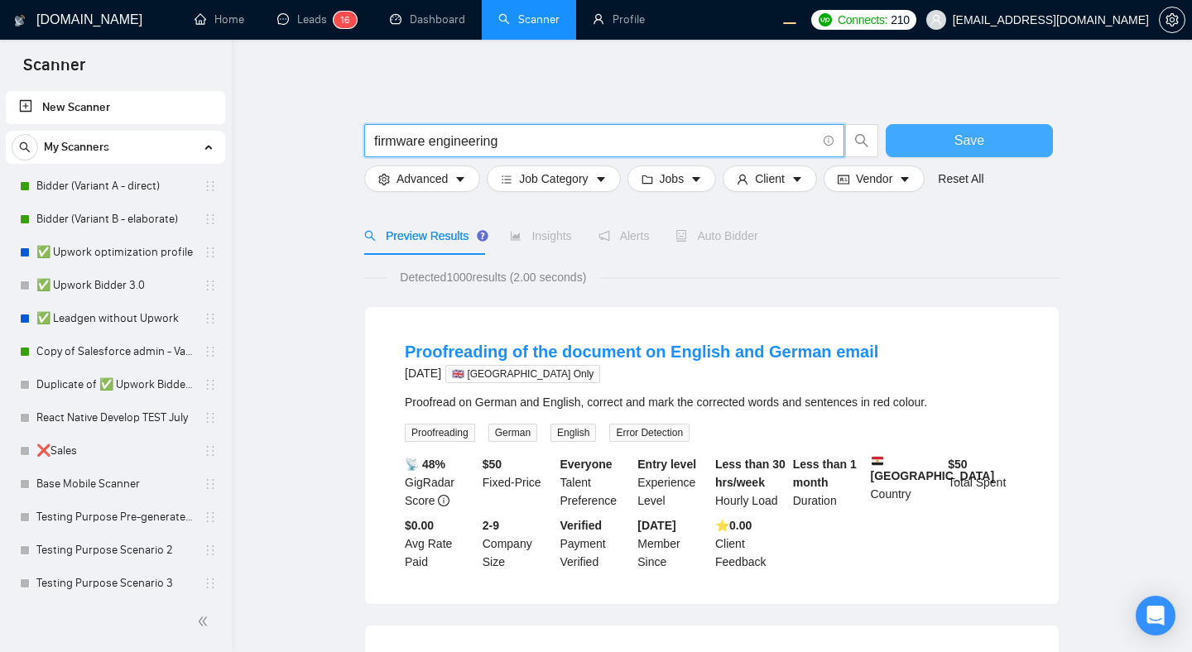
type input "firmware engineering"
click at [939, 134] on button "Save" at bounding box center [969, 140] width 167 height 33
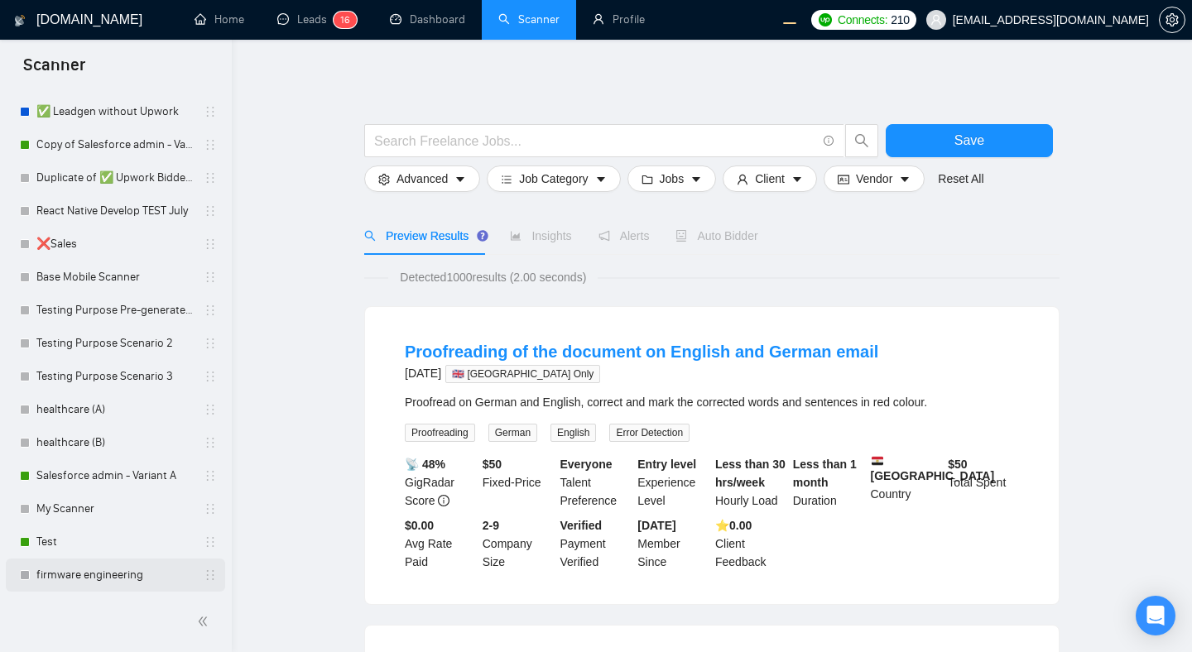
click at [103, 573] on link "firmware engineering" at bounding box center [114, 575] width 157 height 33
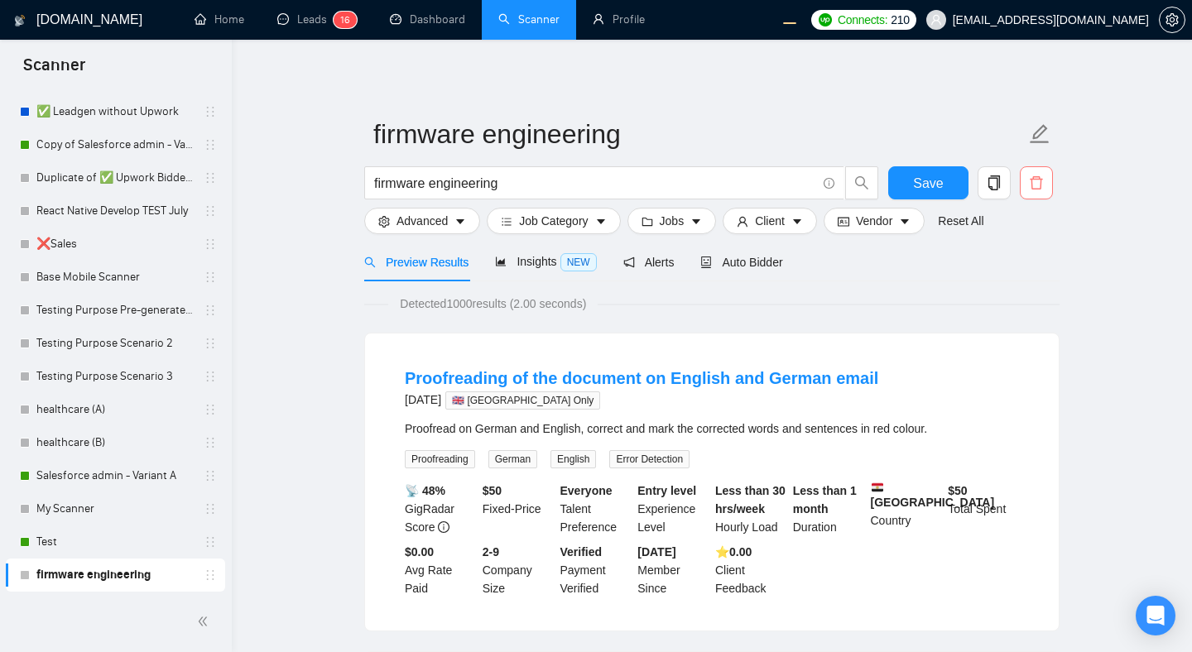
click at [1026, 189] on span "delete" at bounding box center [1035, 182] width 31 height 15
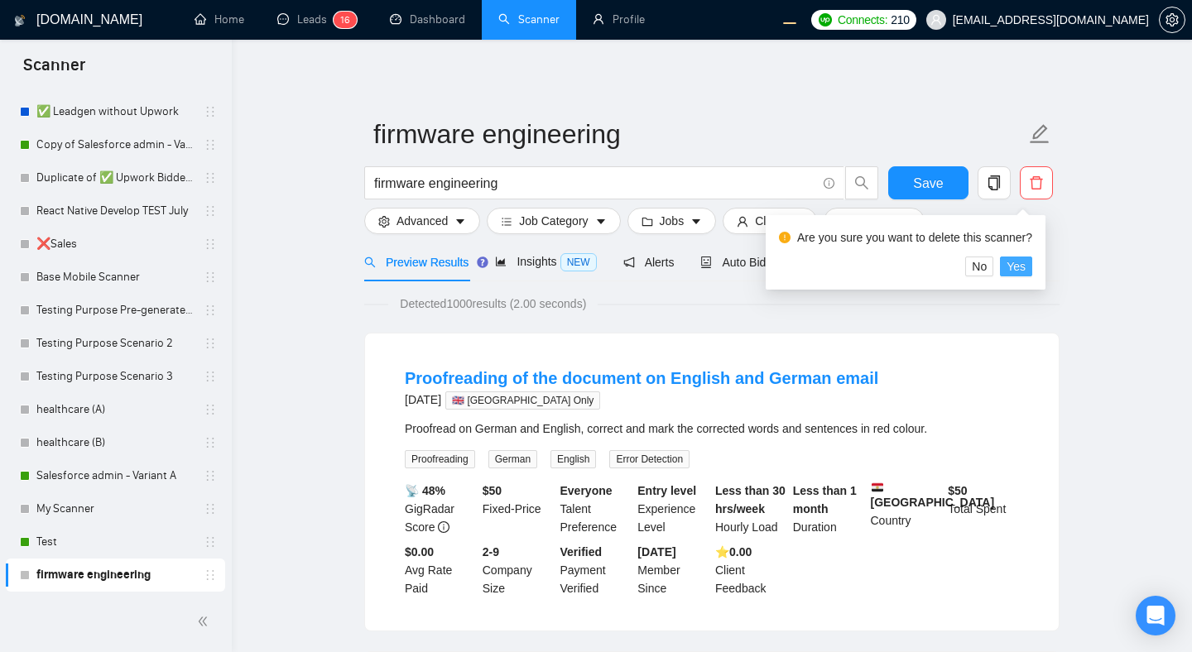
click at [1020, 271] on span "Yes" at bounding box center [1015, 266] width 19 height 18
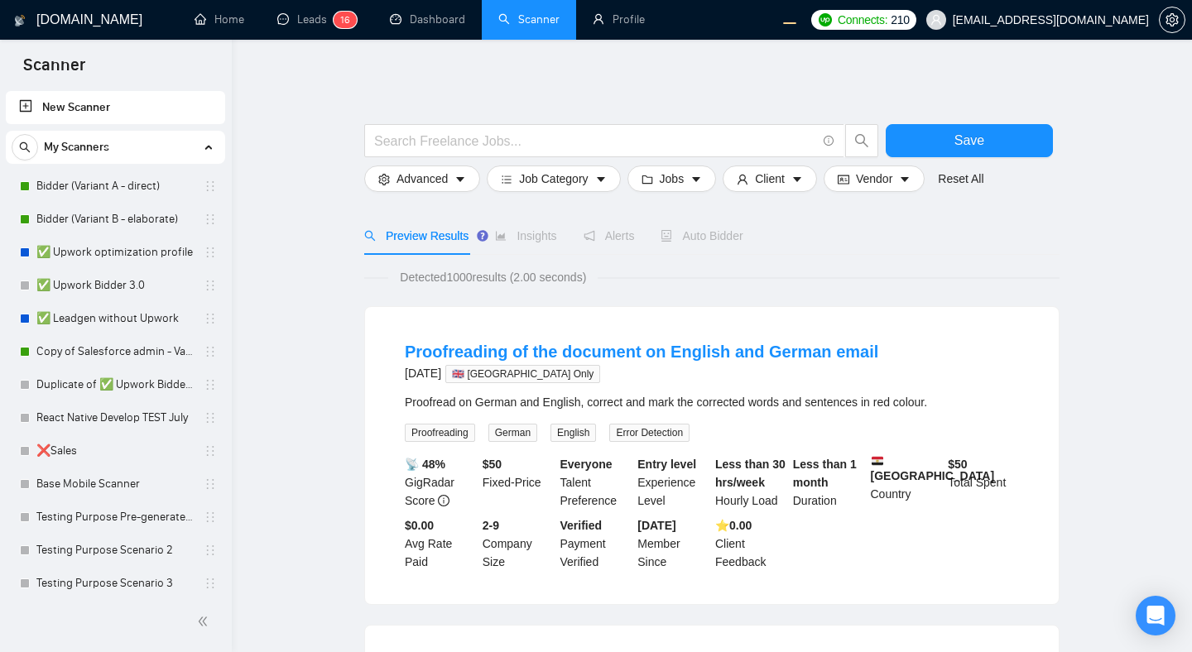
click at [67, 109] on link "New Scanner" at bounding box center [115, 107] width 193 height 33
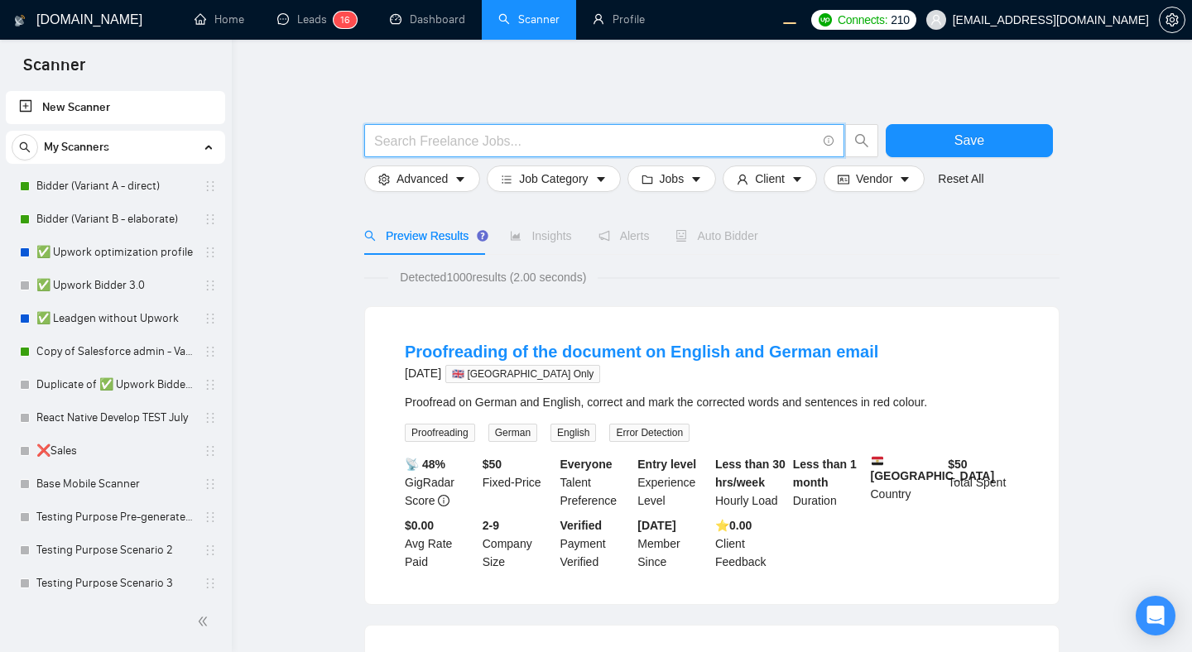
click at [415, 137] on input "text" at bounding box center [595, 141] width 442 height 21
type input "firmware engineering"
click at [907, 142] on button "Save" at bounding box center [969, 140] width 167 height 33
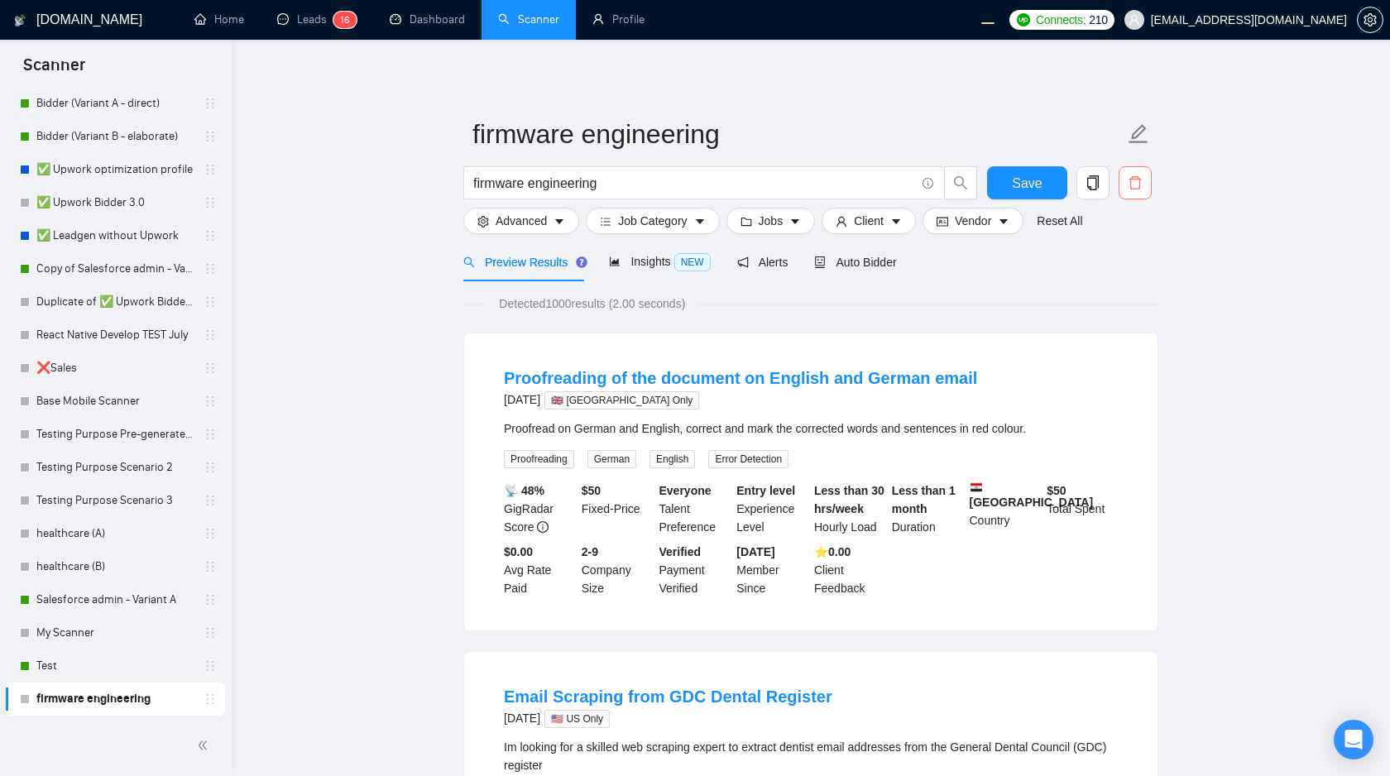
click at [1137, 190] on icon "delete" at bounding box center [1135, 182] width 15 height 15
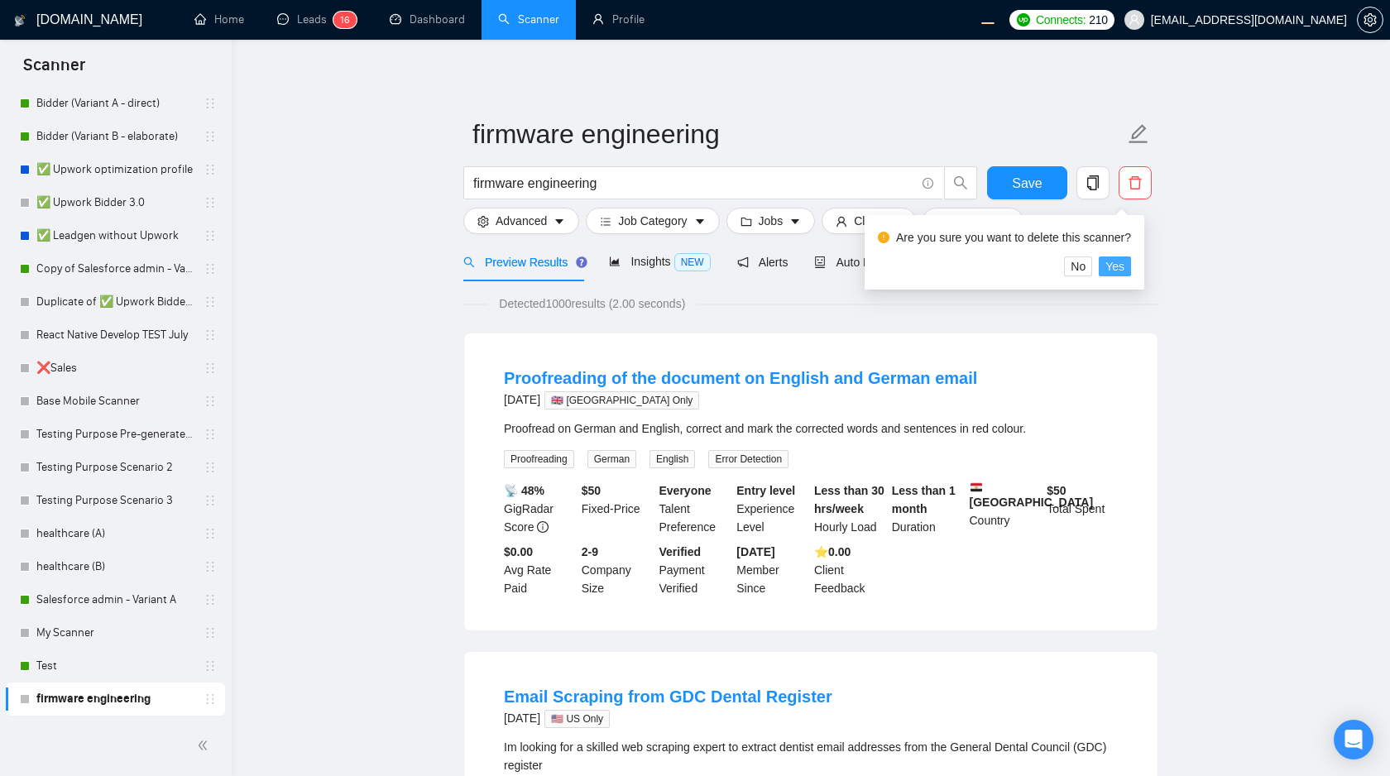
click at [1125, 268] on span "Yes" at bounding box center [1115, 266] width 19 height 18
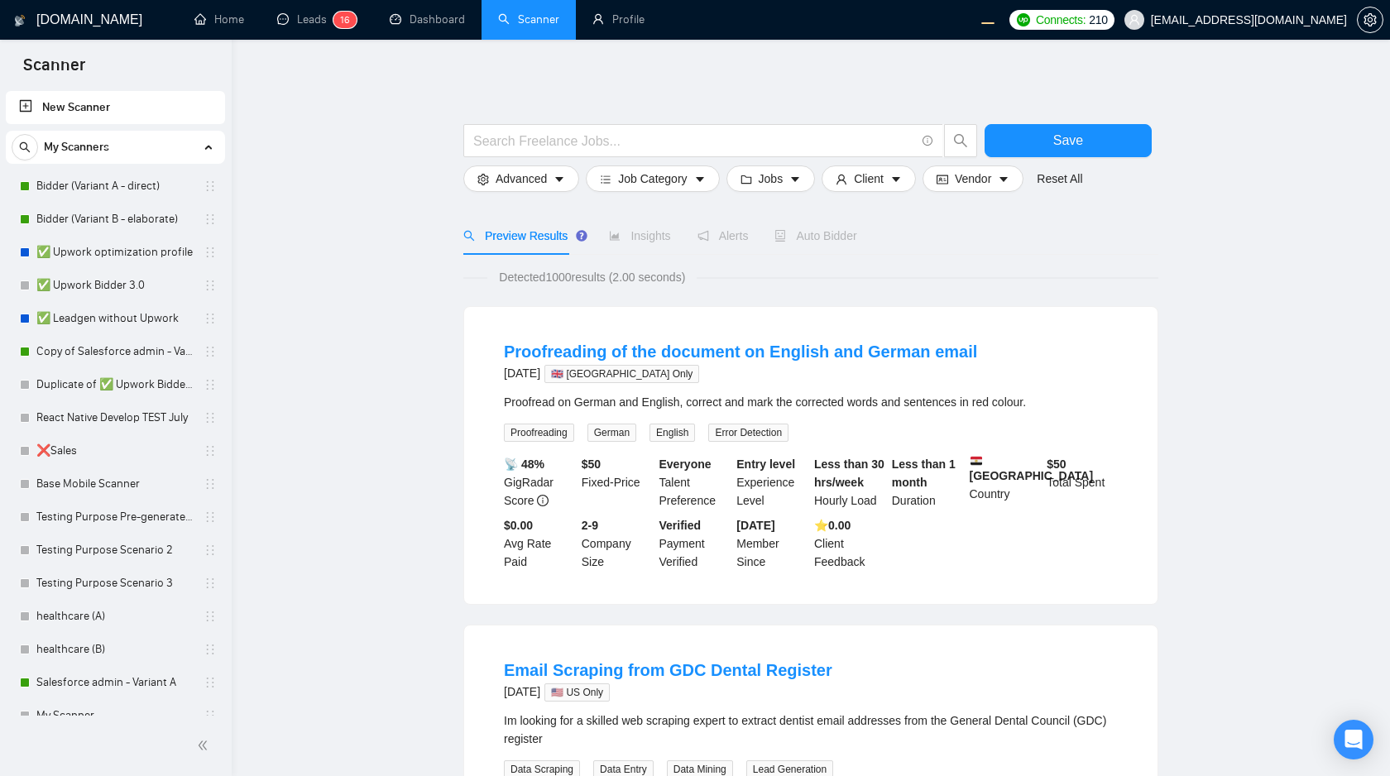
click at [98, 105] on link "New Scanner" at bounding box center [115, 107] width 193 height 33
click at [502, 143] on input "text" at bounding box center [694, 141] width 442 height 21
type input "p"
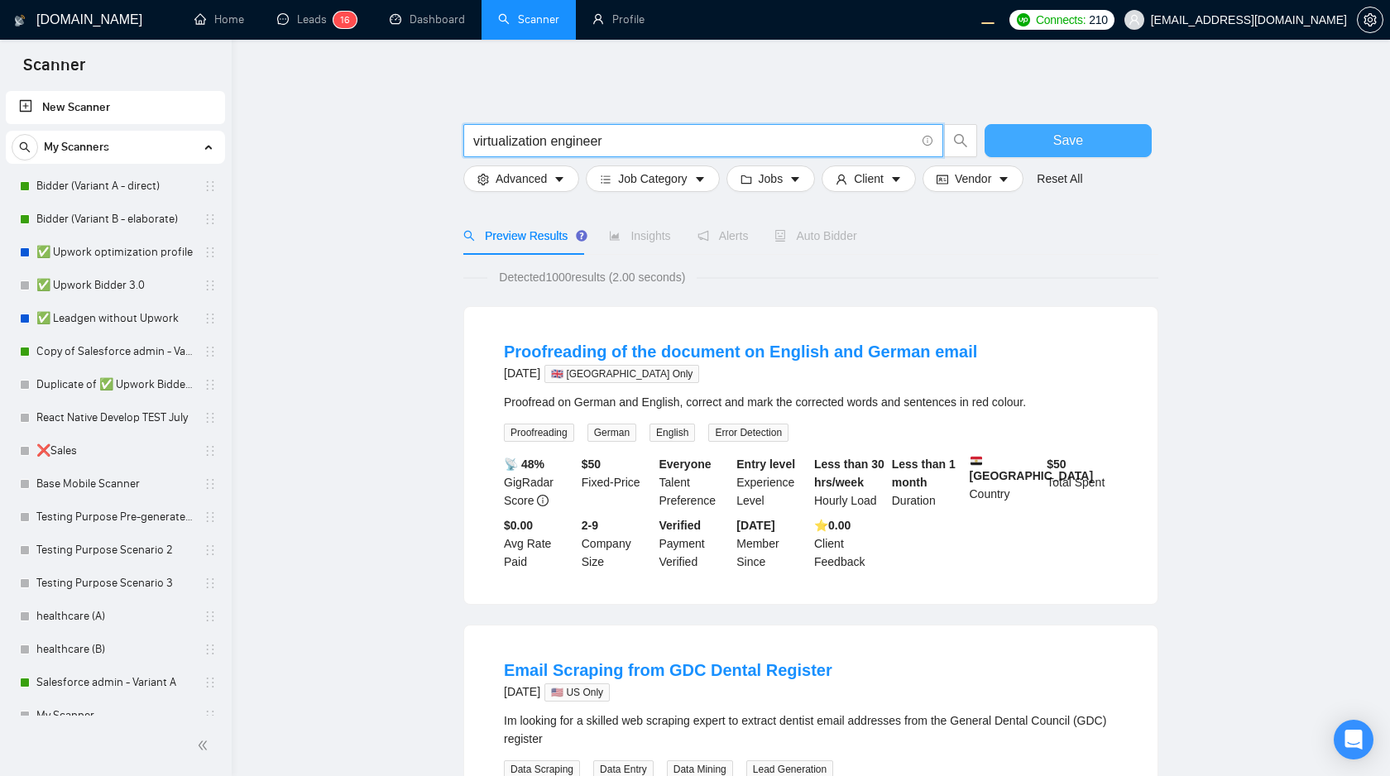
type input "virtualization engineer"
click at [1005, 138] on button "Save" at bounding box center [1068, 140] width 167 height 33
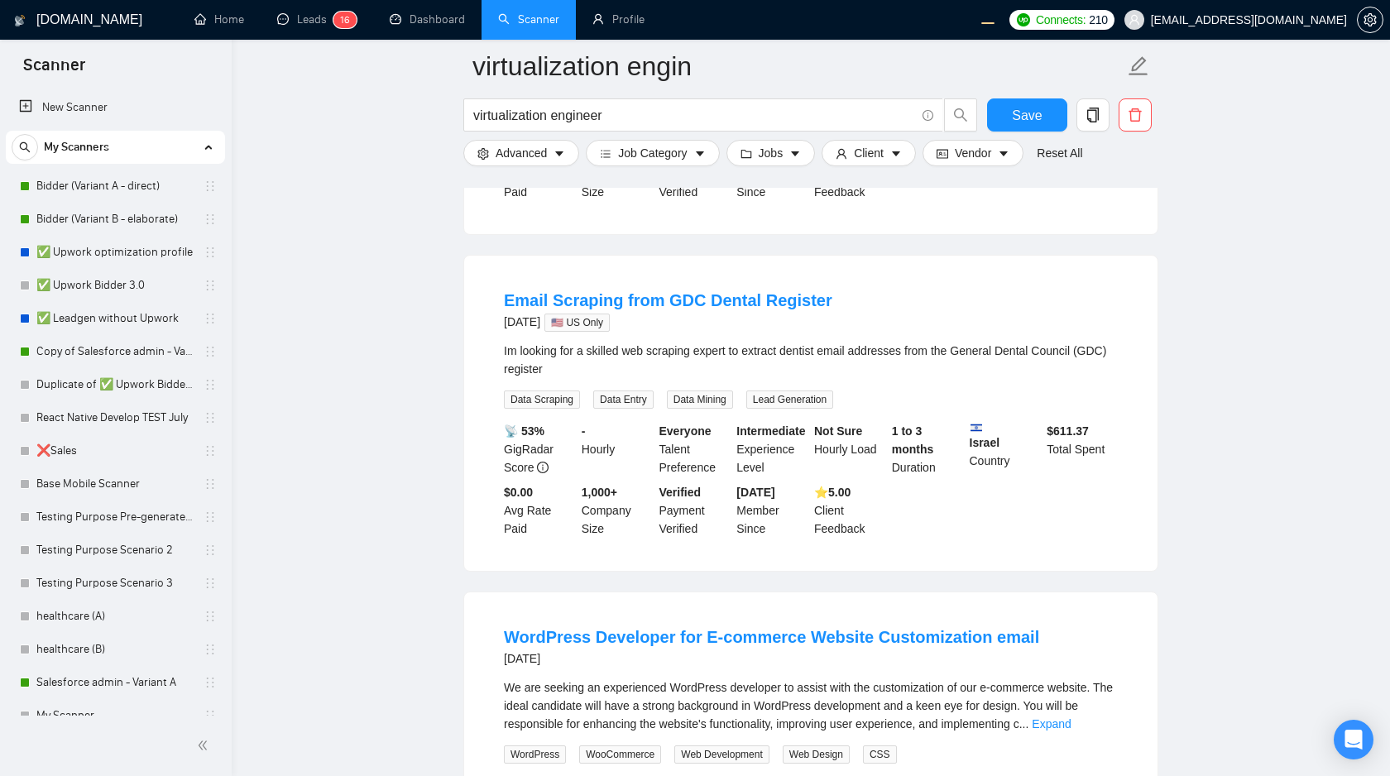
scroll to position [408, 0]
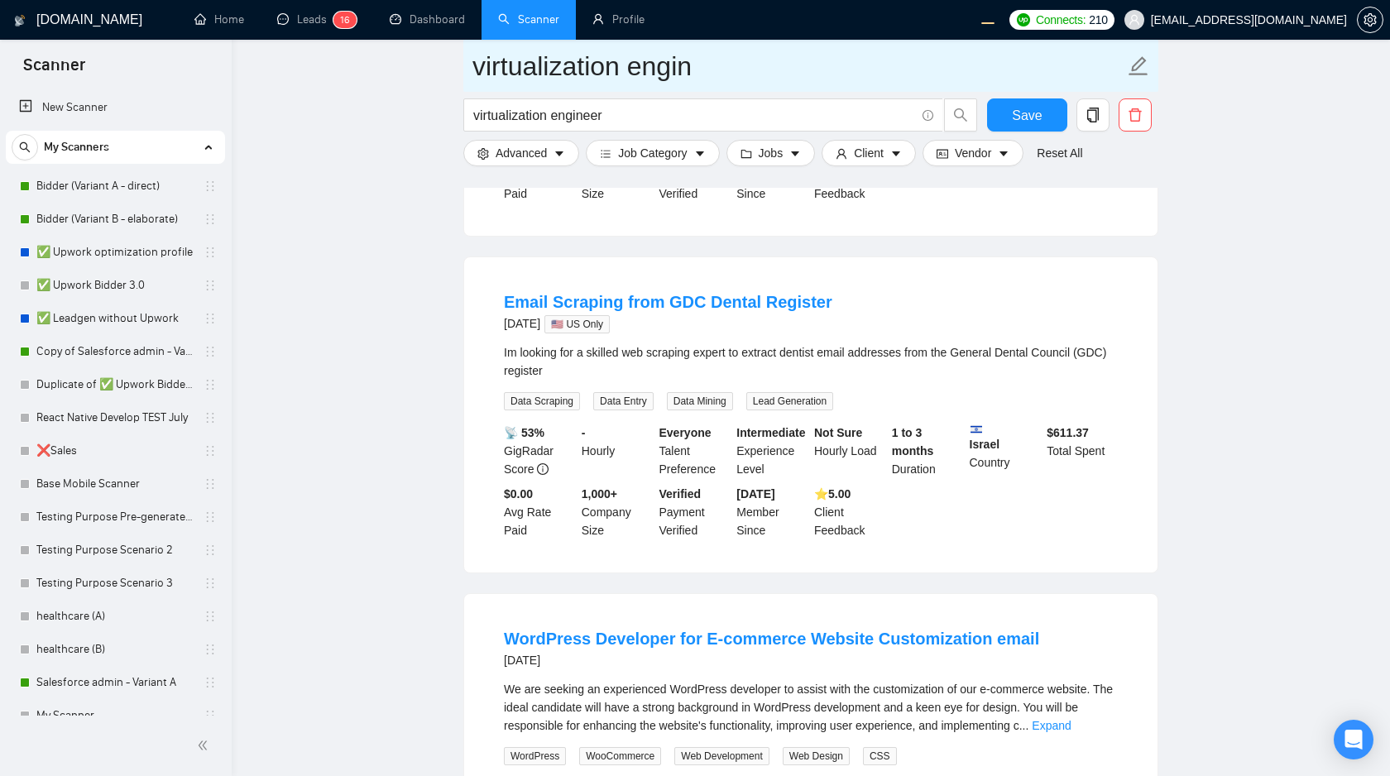
click at [972, 55] on input "virtualization engin" at bounding box center [799, 66] width 652 height 41
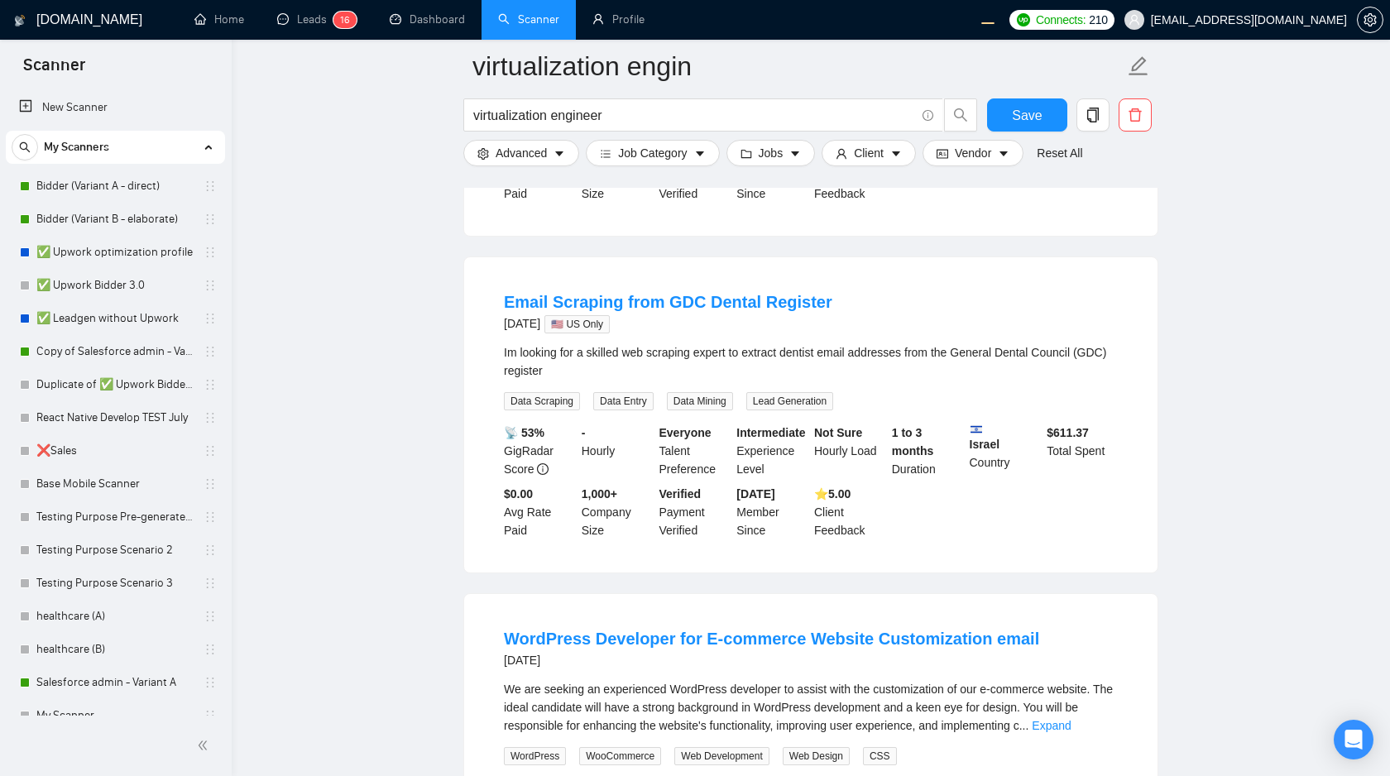
click at [1040, 351] on div "Im looking for a skilled web scraping expert to extract dentist email addresses…" at bounding box center [811, 361] width 614 height 36
click at [1232, 432] on main "virtualization engin virtualization engineer Save Advanced Job Category Jobs Cl…" at bounding box center [811, 677] width 1106 height 2038
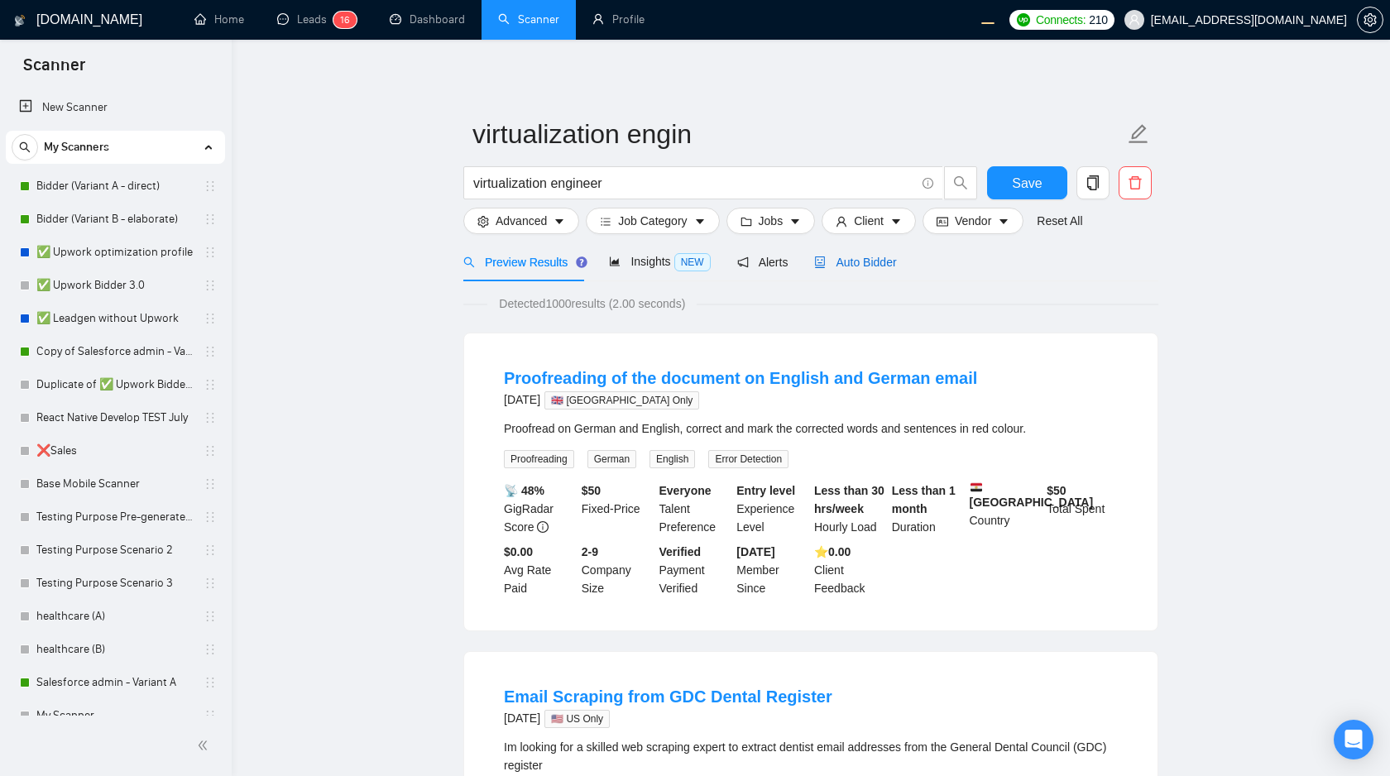
click at [852, 259] on span "Auto Bidder" at bounding box center [855, 262] width 82 height 13
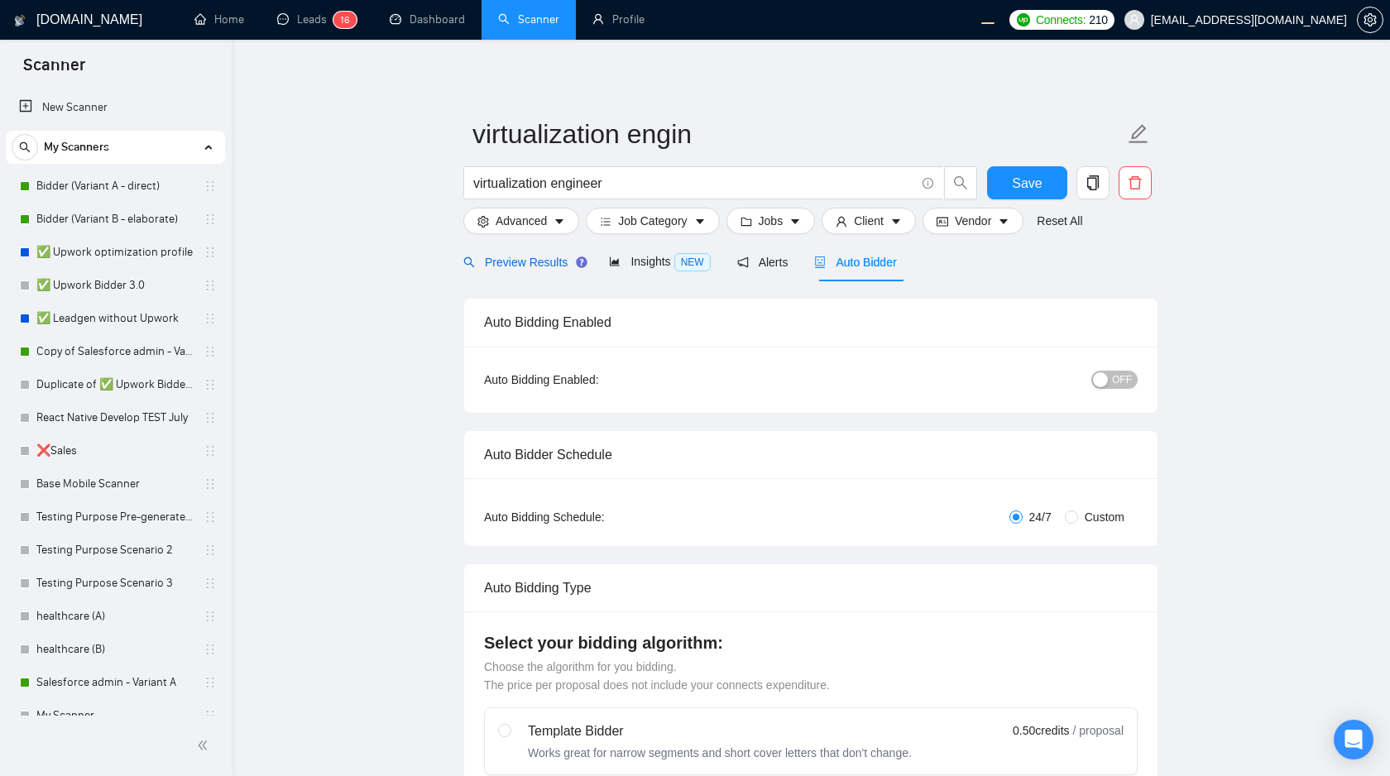
click at [542, 271] on div "Preview Results" at bounding box center [522, 262] width 119 height 18
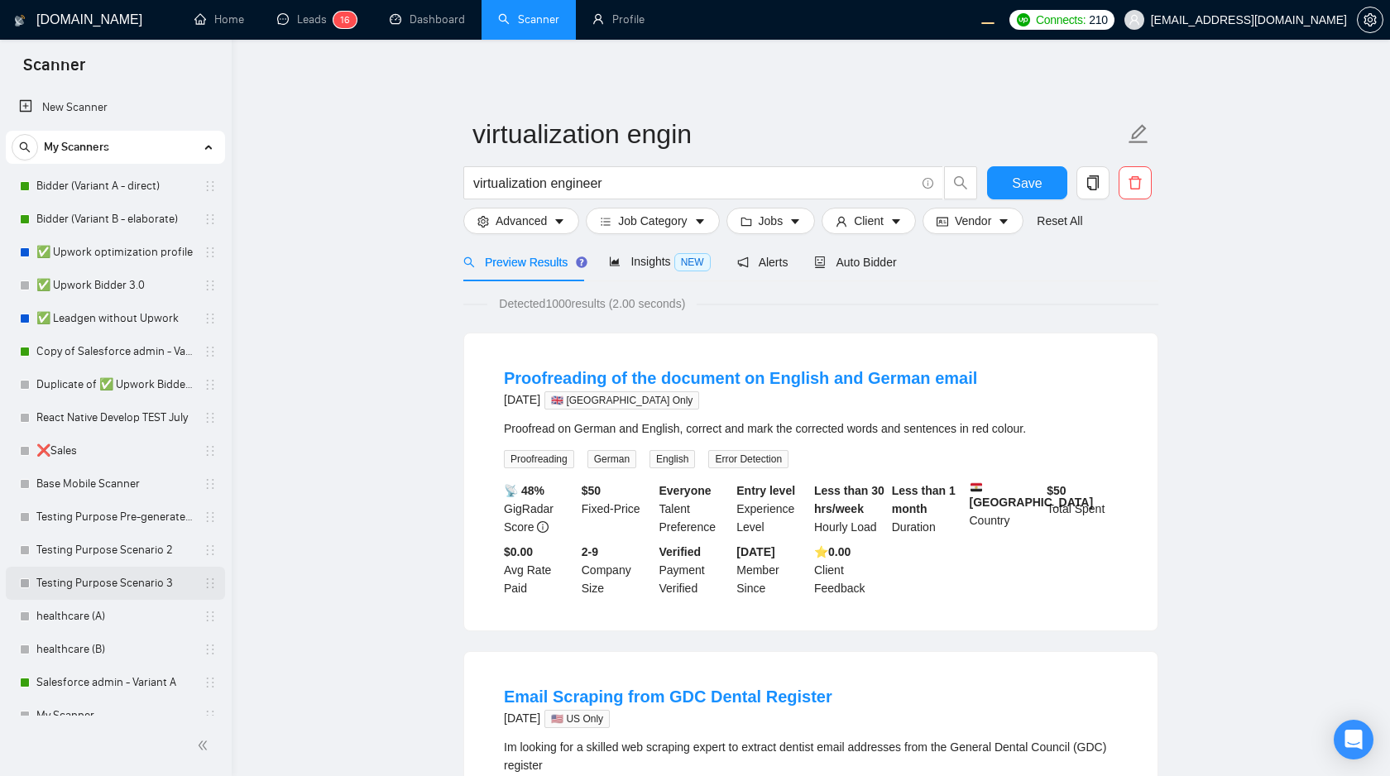
scroll to position [83, 0]
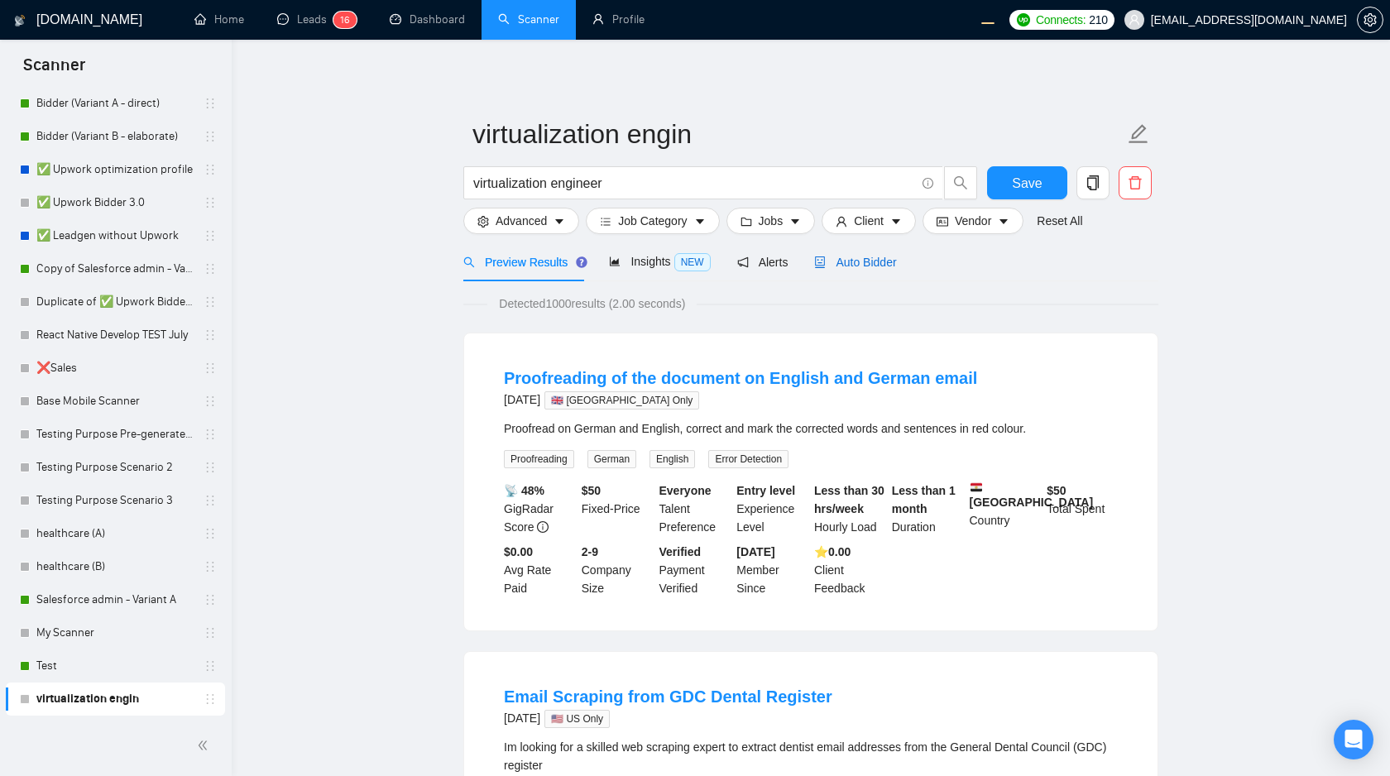
click at [866, 266] on span "Auto Bidder" at bounding box center [855, 262] width 82 height 13
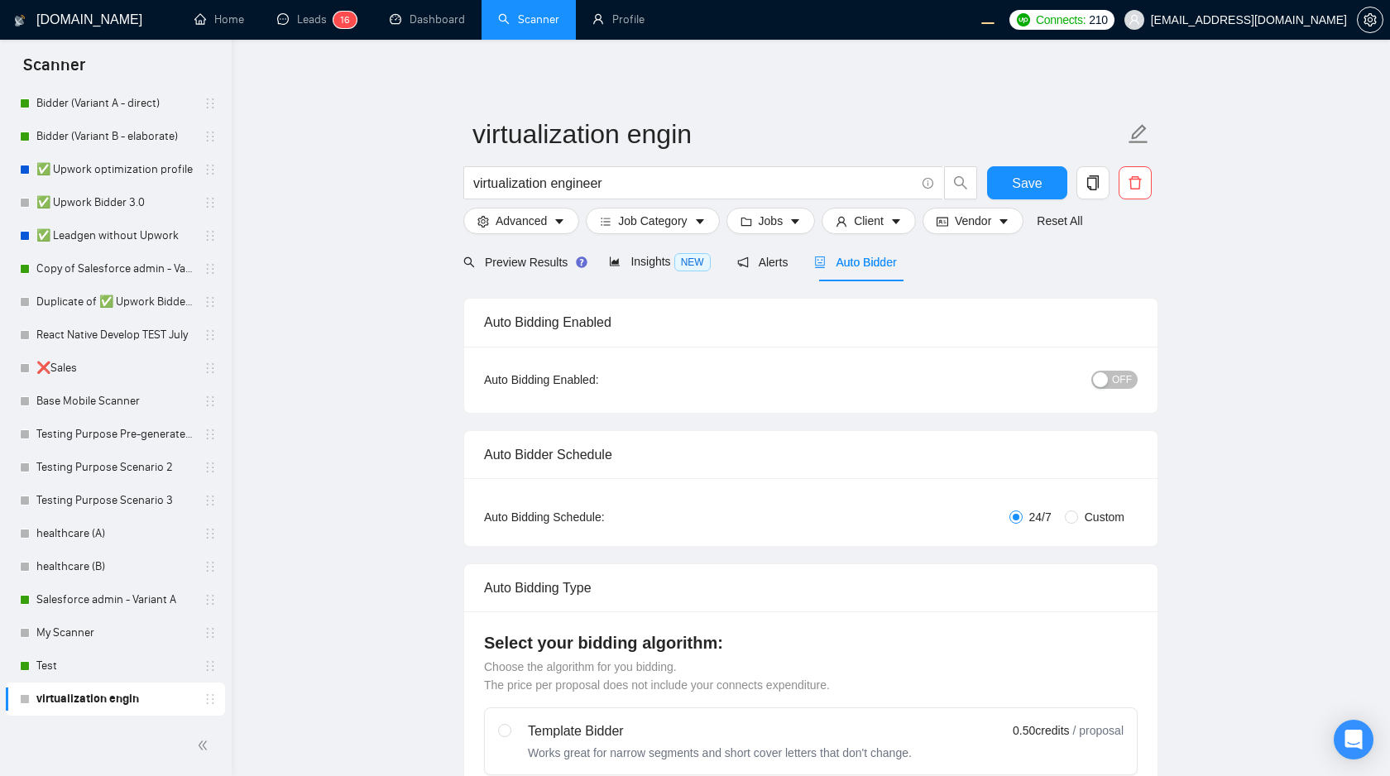
click at [1102, 385] on div "button" at bounding box center [1100, 379] width 15 height 15
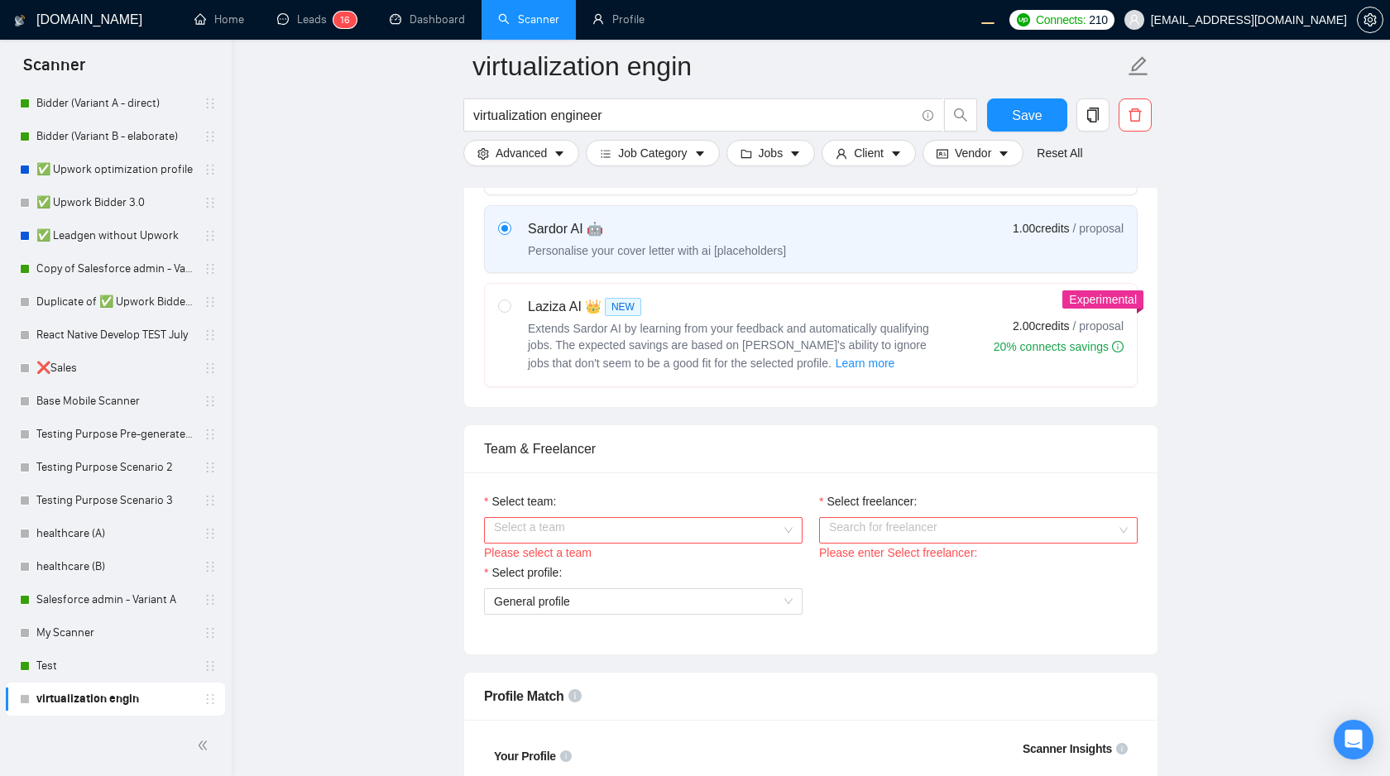
scroll to position [614, 0]
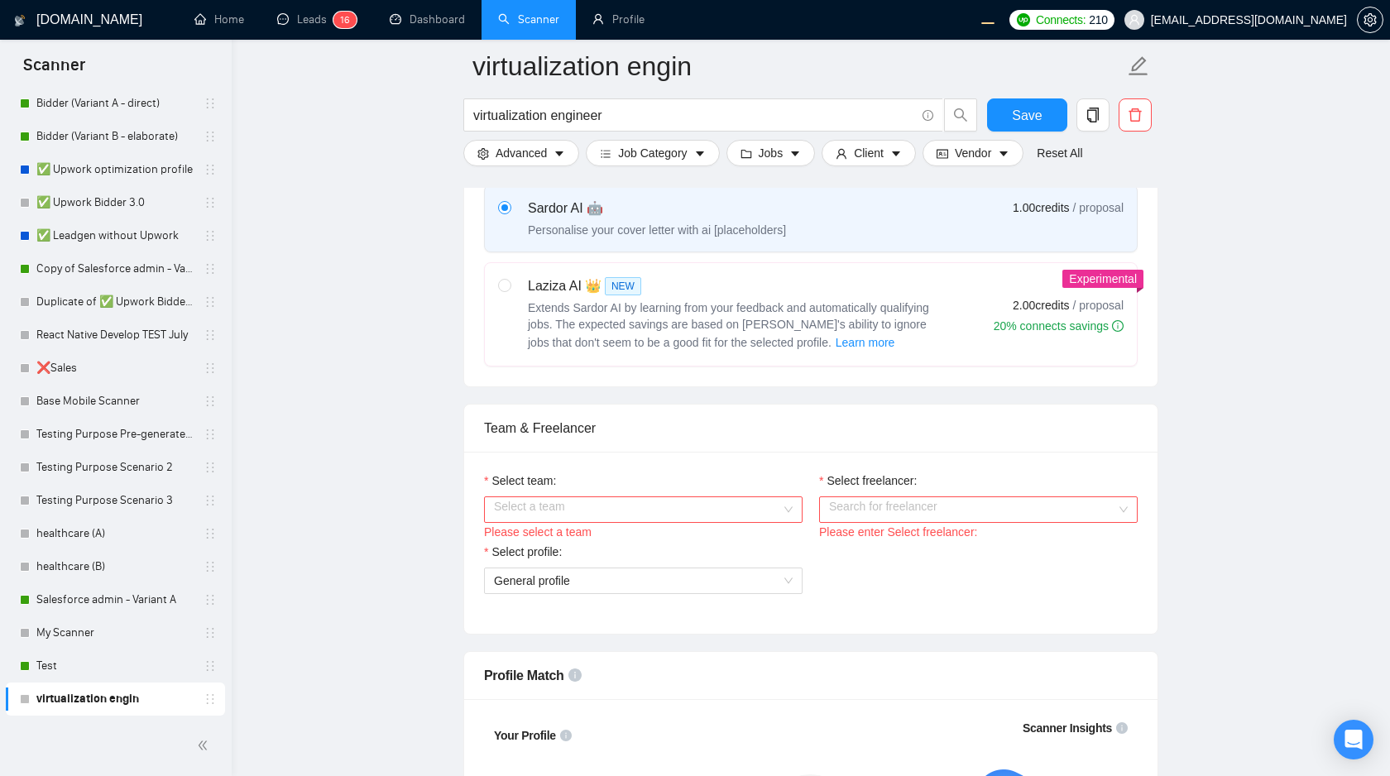
click at [654, 516] on input "Select team:" at bounding box center [637, 509] width 287 height 25
click at [619, 545] on div "WorkWise Agency" at bounding box center [643, 542] width 299 height 18
click at [844, 507] on input "Select freelancer:" at bounding box center [972, 509] width 287 height 25
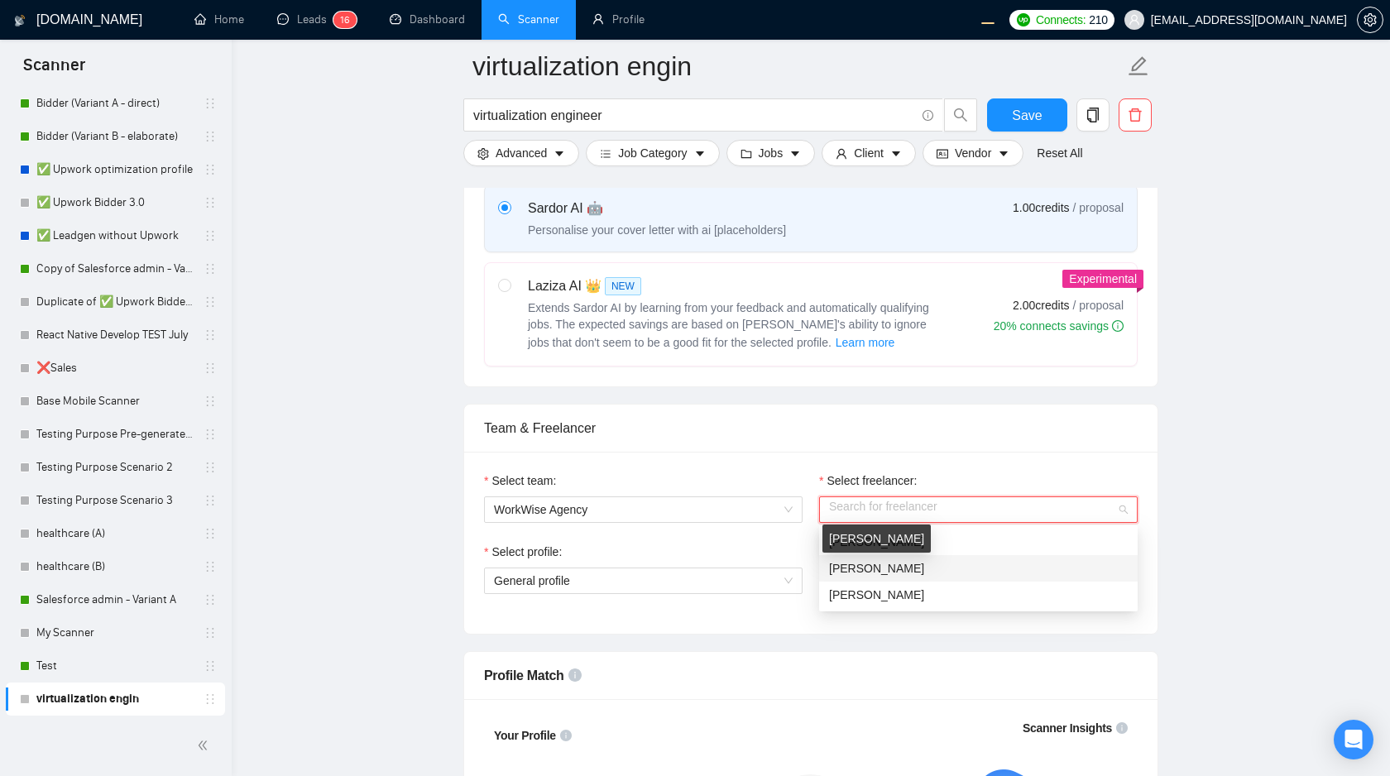
click at [867, 568] on span "Olena Zhuravska" at bounding box center [876, 568] width 95 height 13
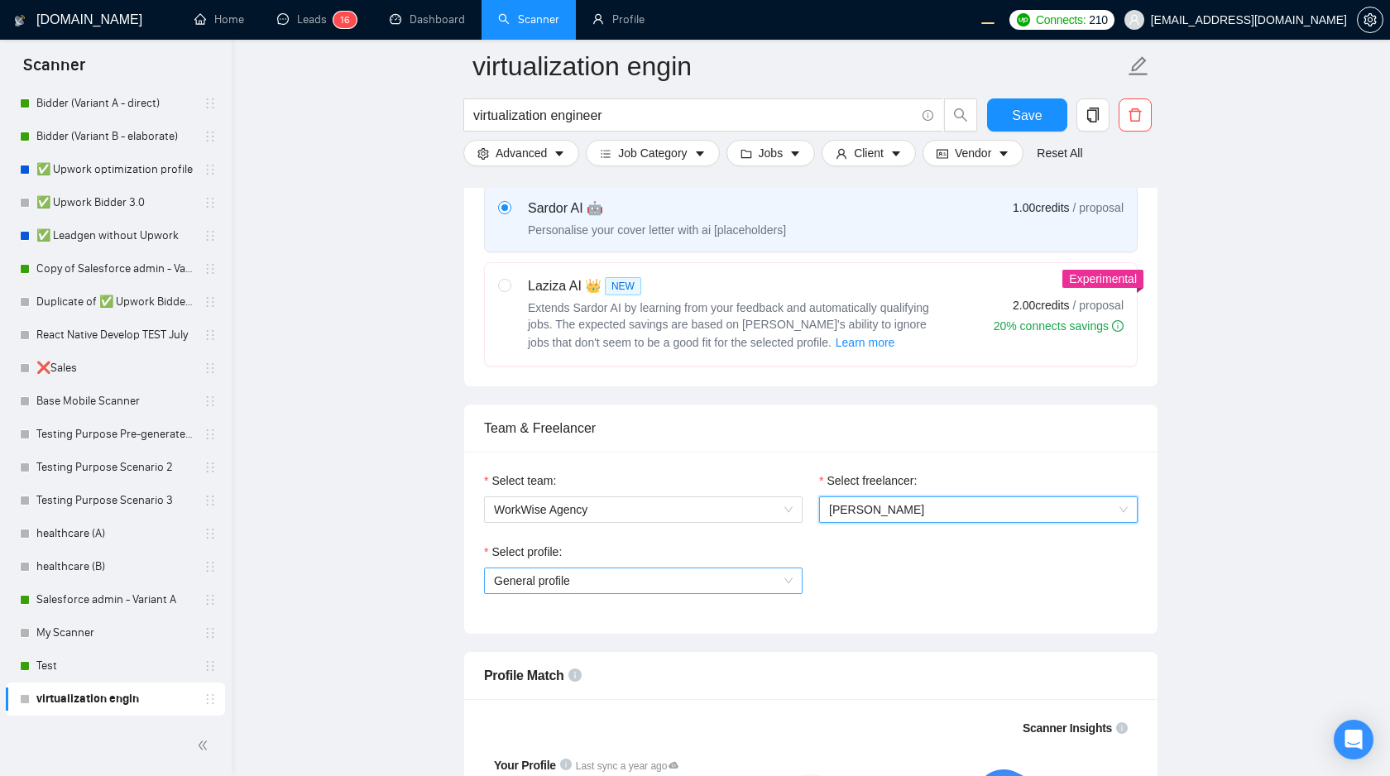
click at [685, 581] on span "General profile" at bounding box center [643, 581] width 299 height 25
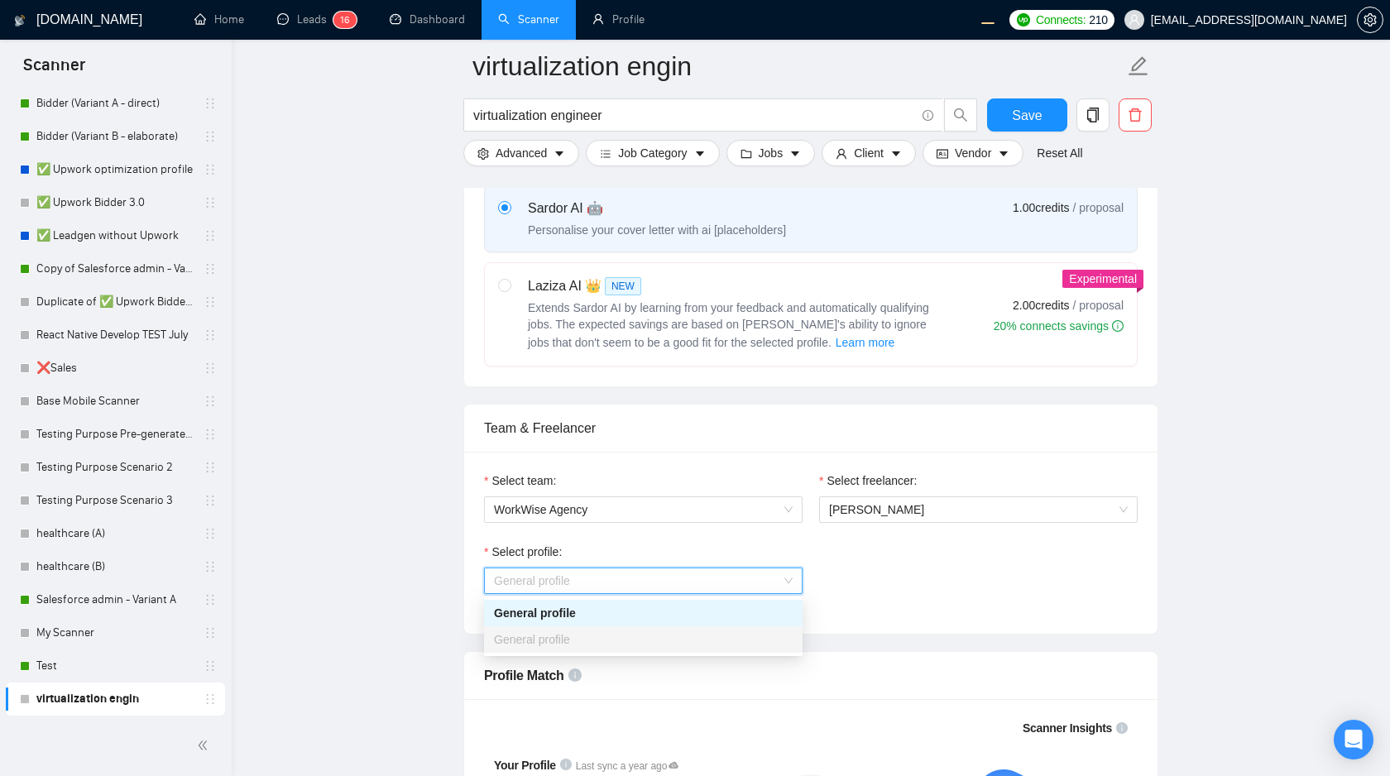
click at [891, 601] on div "Select profile: General profile" at bounding box center [811, 578] width 670 height 71
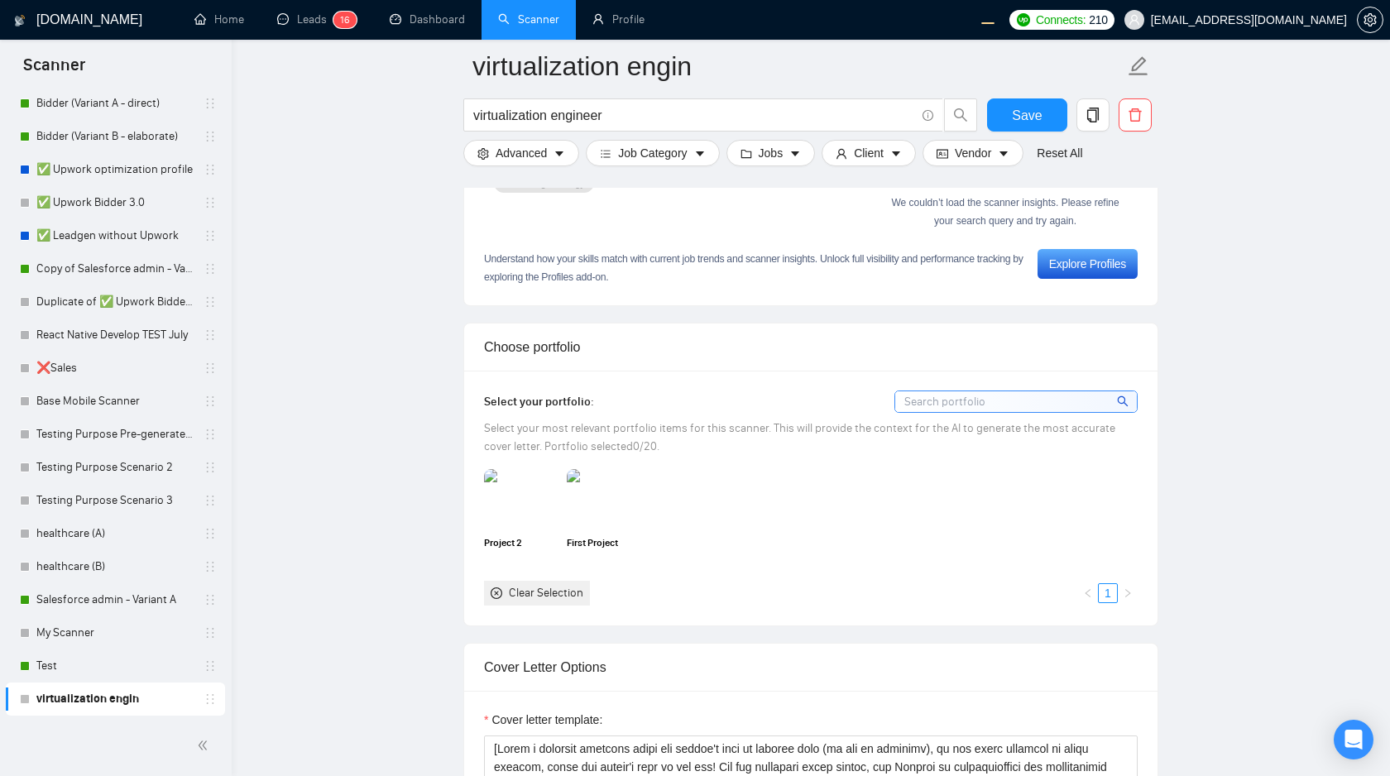
scroll to position [1303, 0]
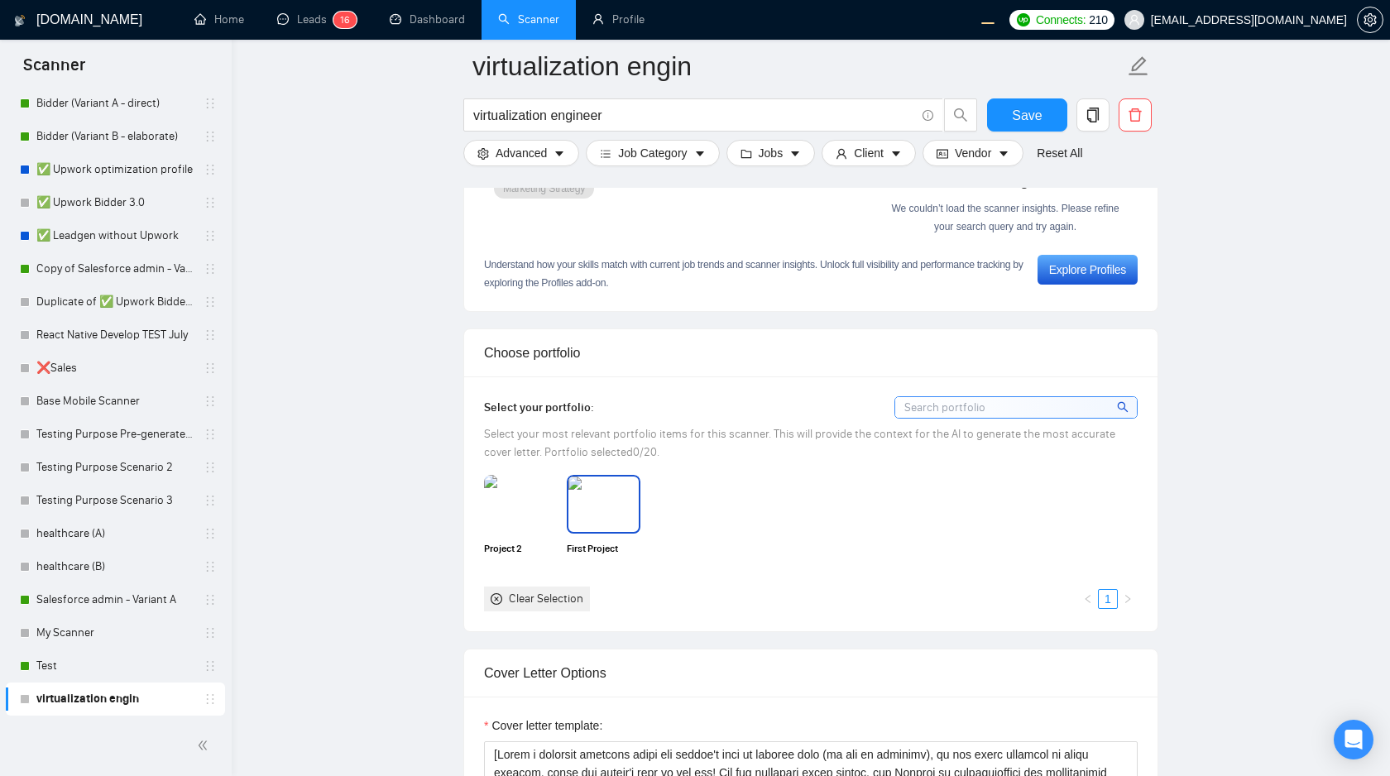
click at [588, 480] on img at bounding box center [604, 504] width 70 height 55
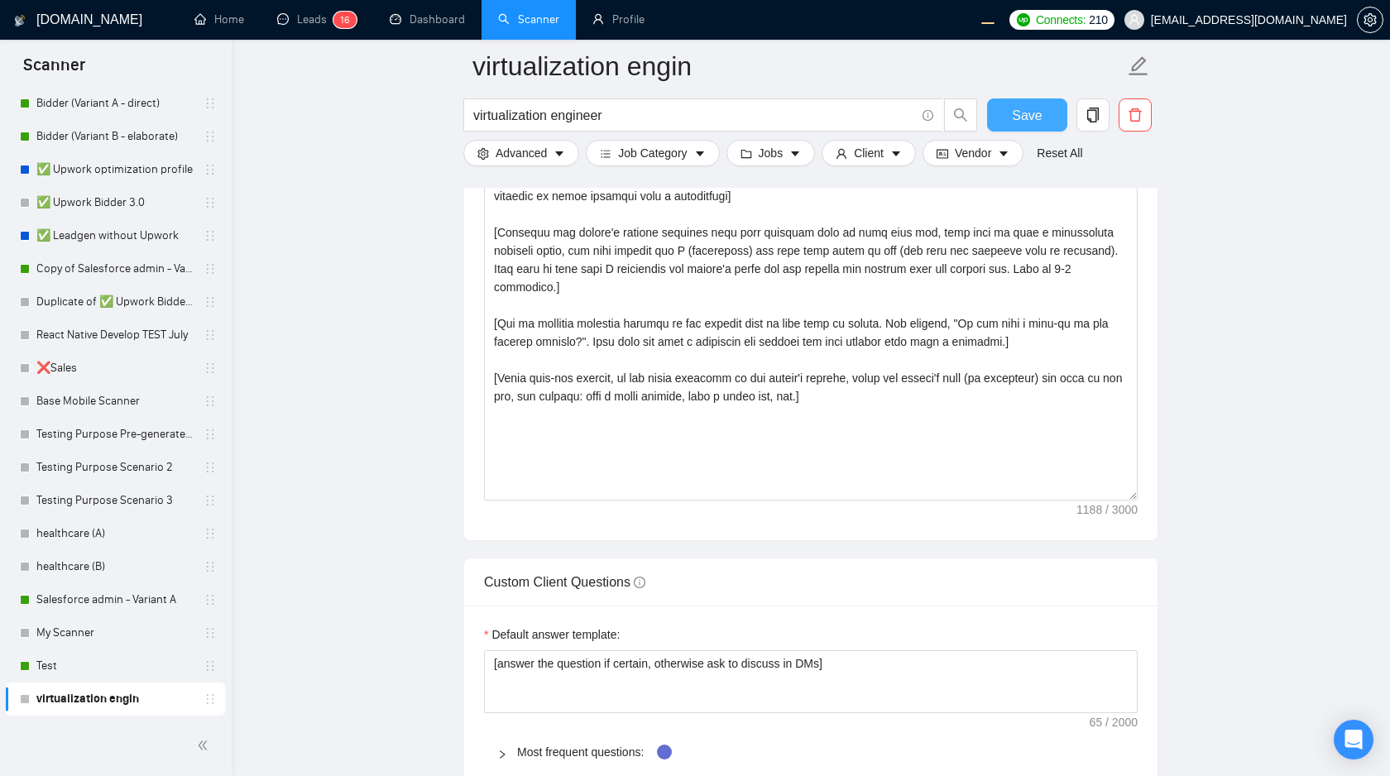
scroll to position [1915, 0]
click at [1029, 111] on span "Save" at bounding box center [1027, 115] width 30 height 21
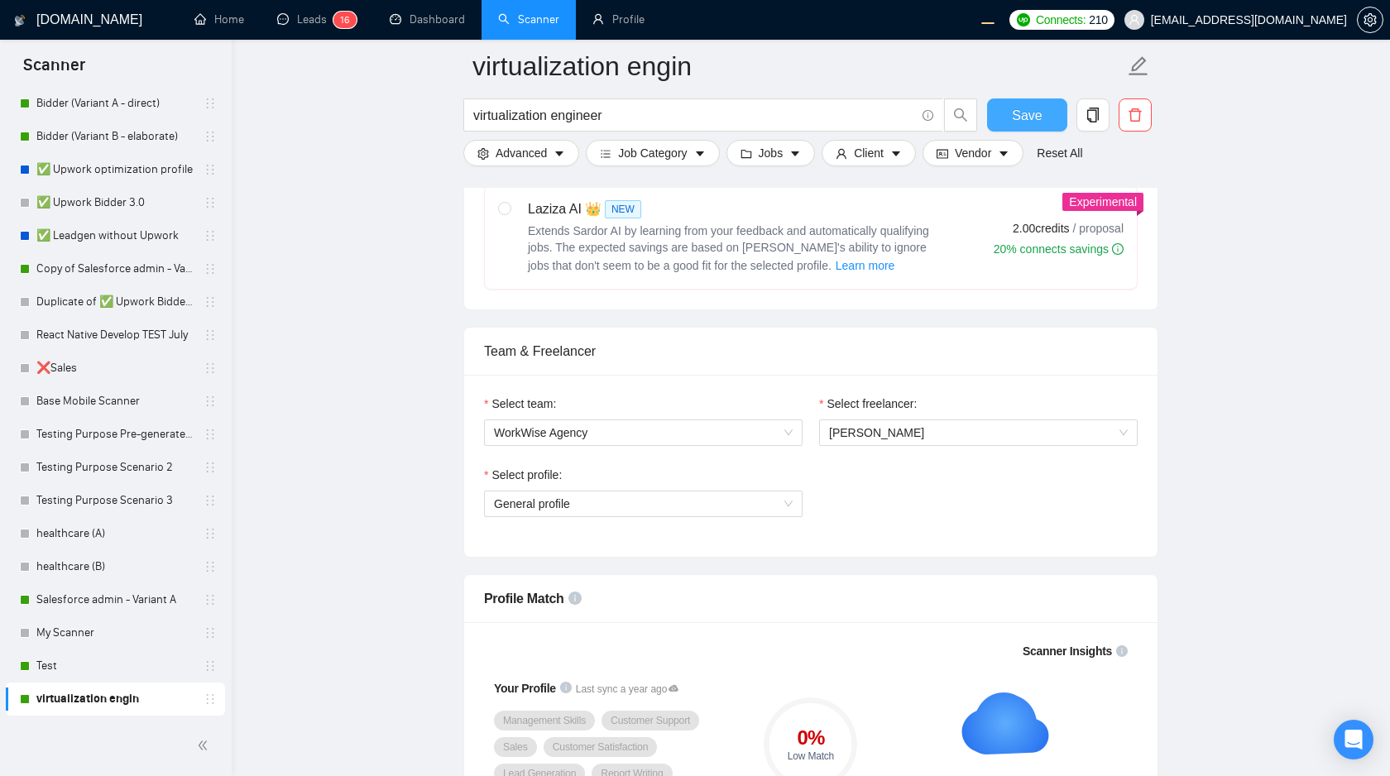
scroll to position [907, 0]
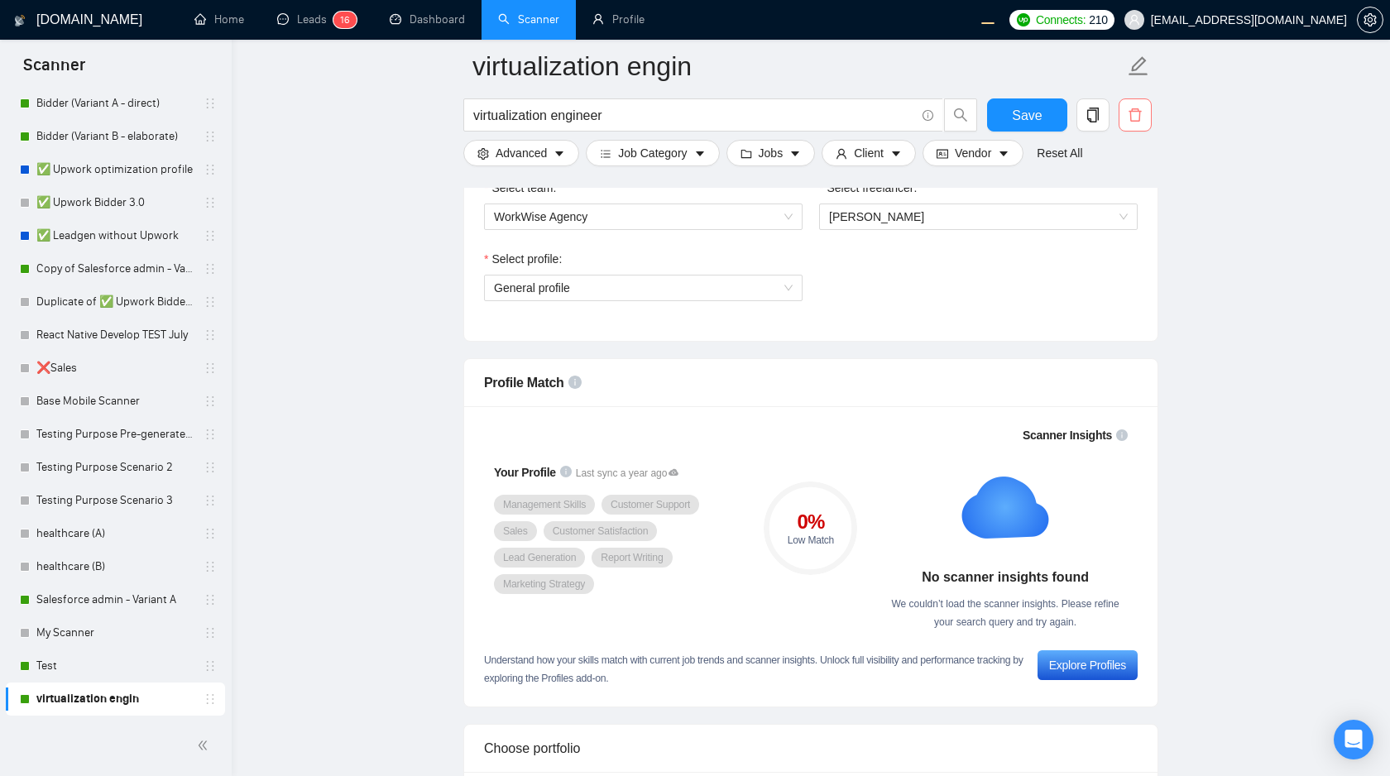
click at [1130, 118] on icon "delete" at bounding box center [1135, 115] width 15 height 15
click at [1116, 199] on span "Yes" at bounding box center [1115, 199] width 19 height 18
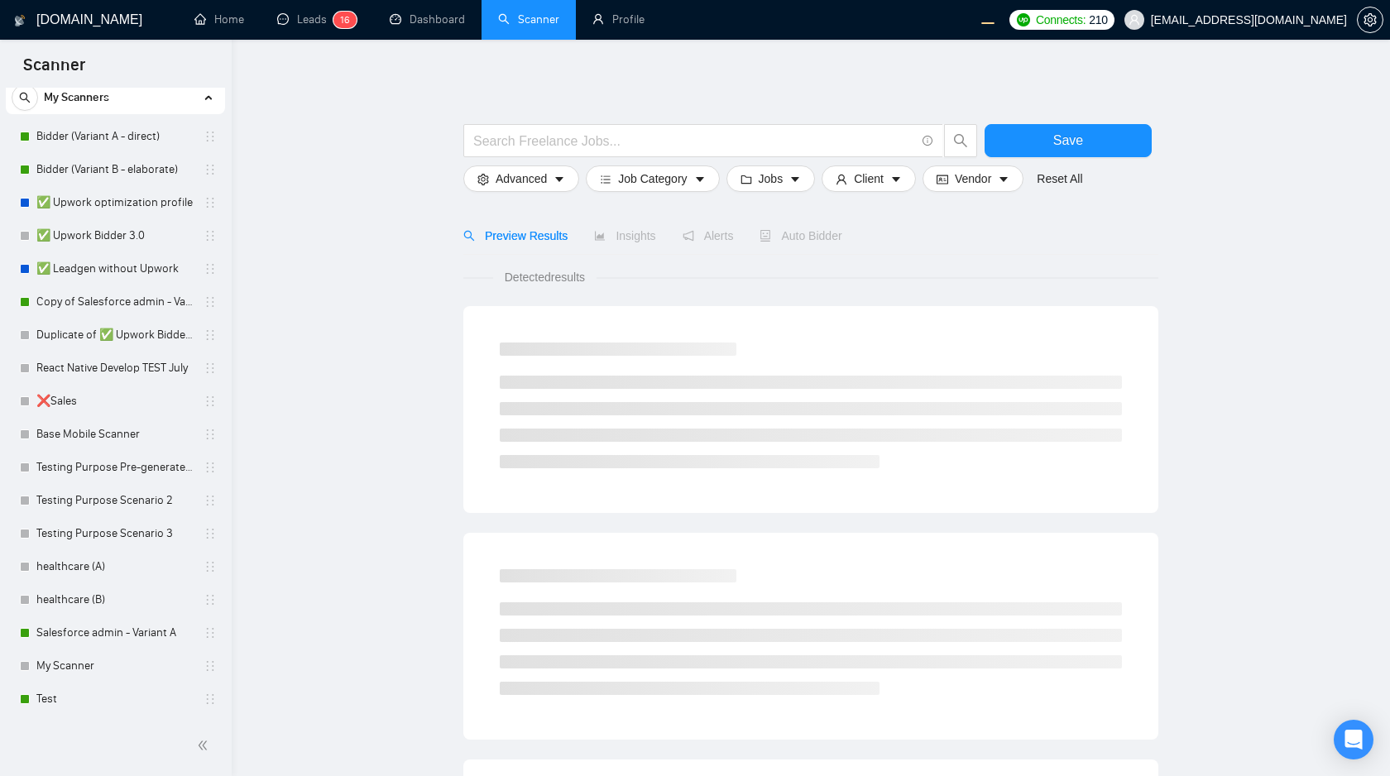
scroll to position [50, 0]
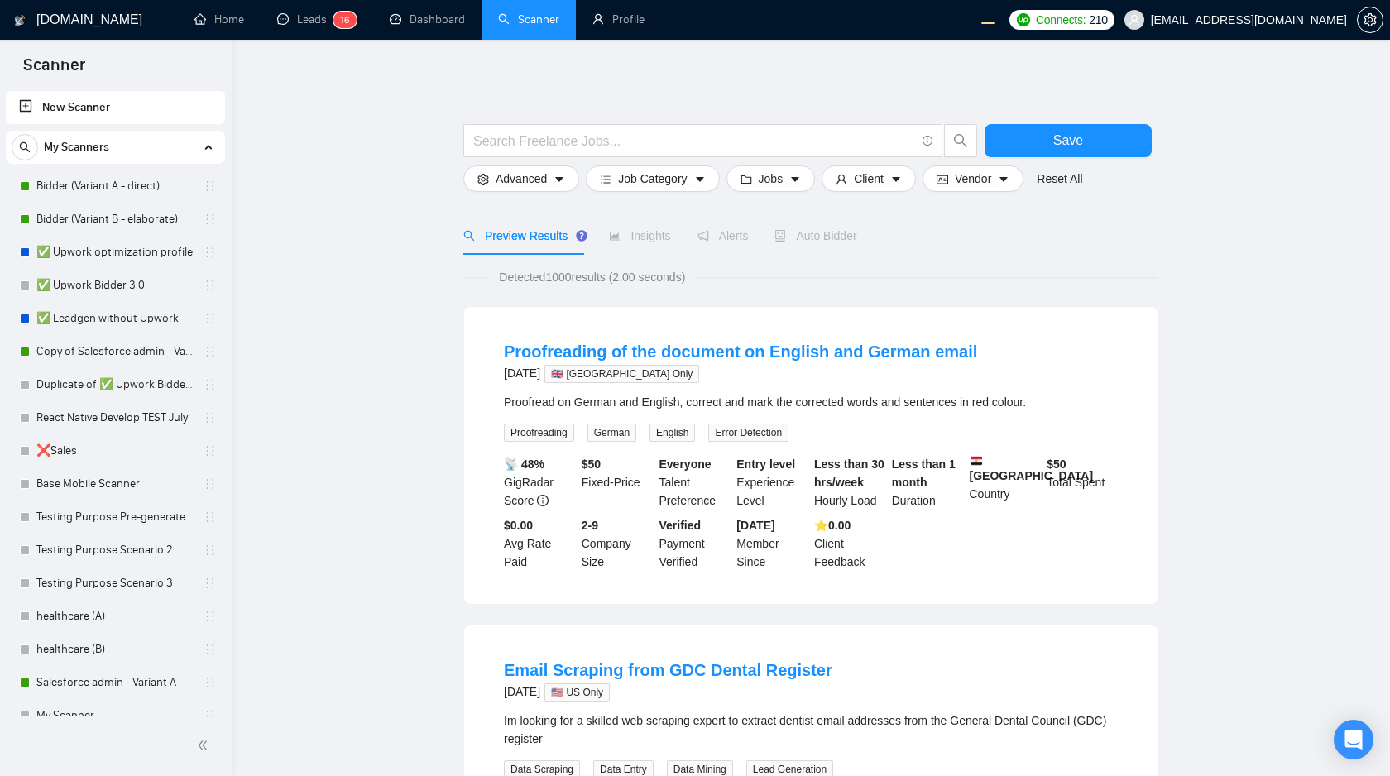
click at [74, 102] on link "New Scanner" at bounding box center [115, 107] width 193 height 33
click at [519, 139] on input "text" at bounding box center [694, 141] width 442 height 21
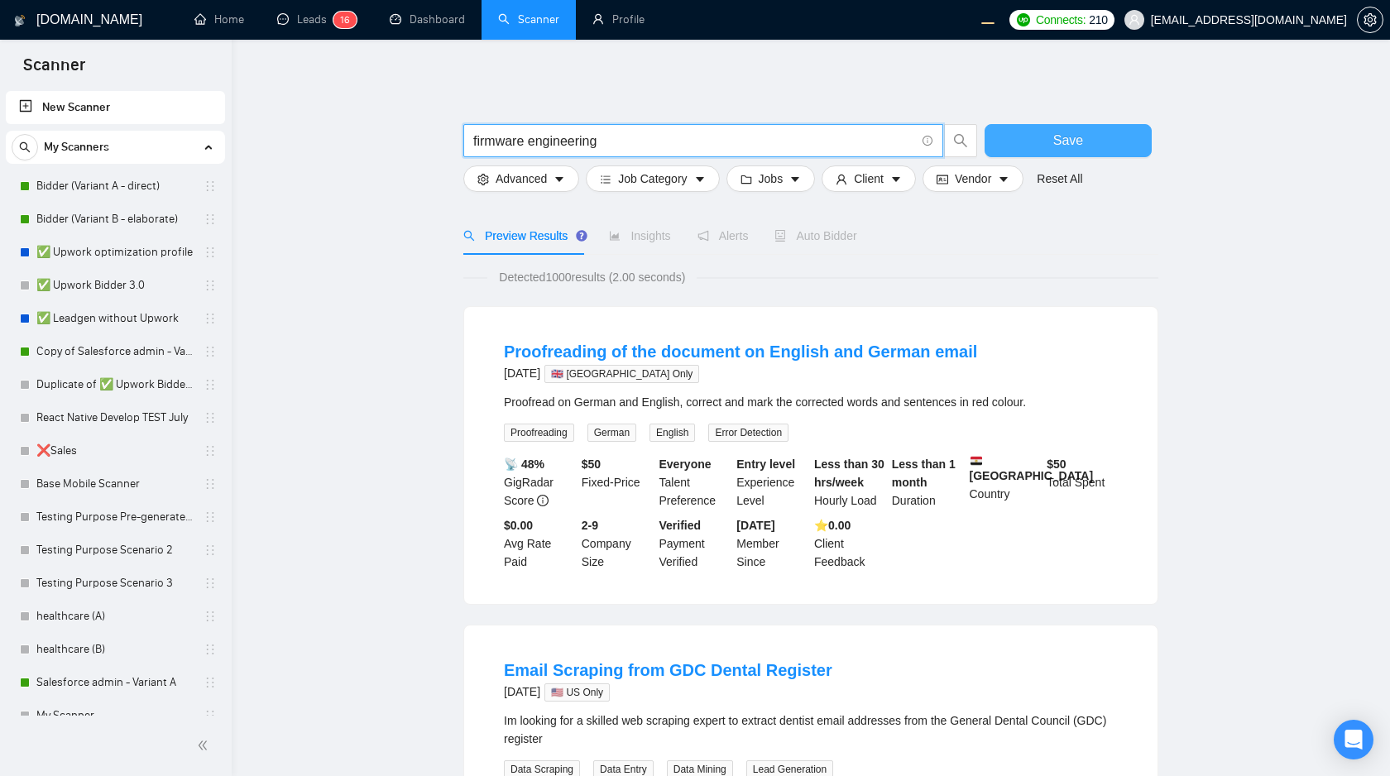
type input "firmware engineering"
click at [1054, 141] on span "Save" at bounding box center [1069, 140] width 30 height 21
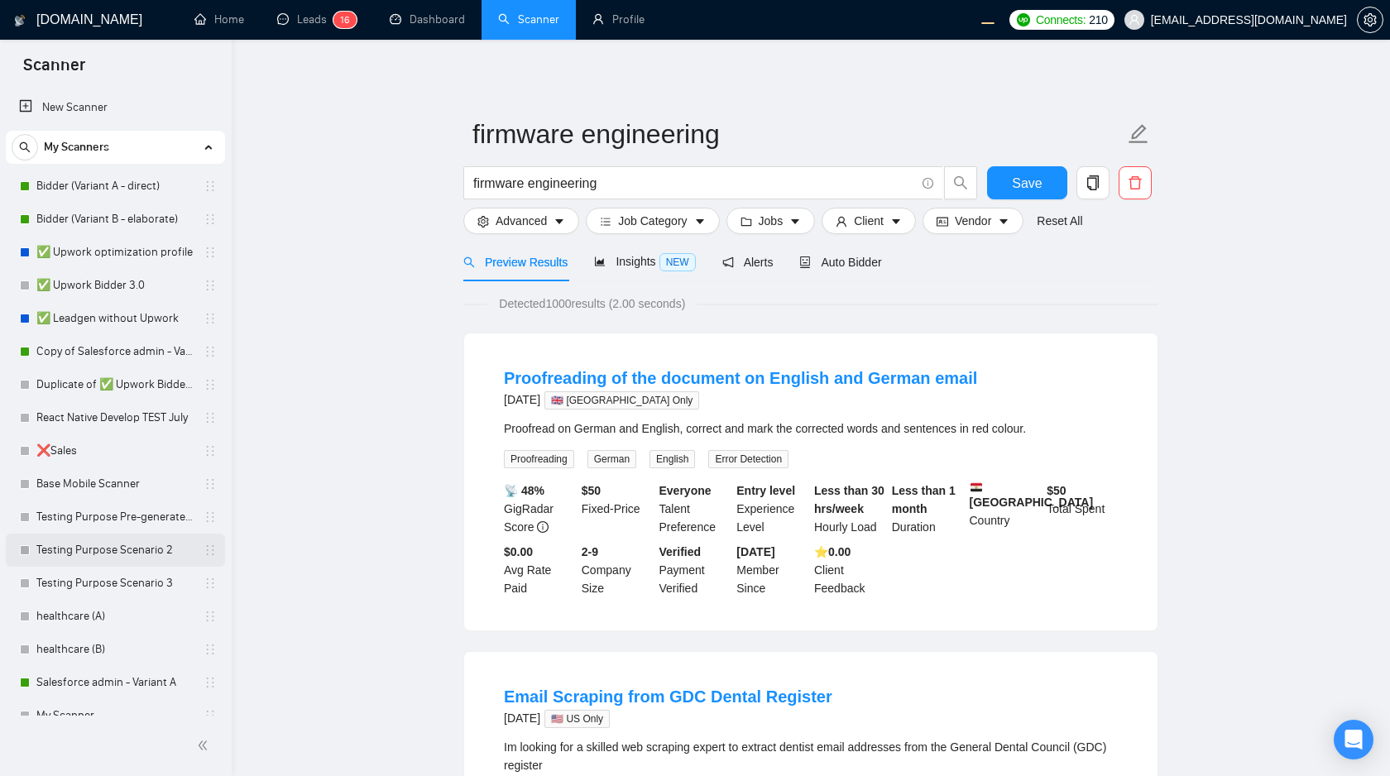
scroll to position [83, 0]
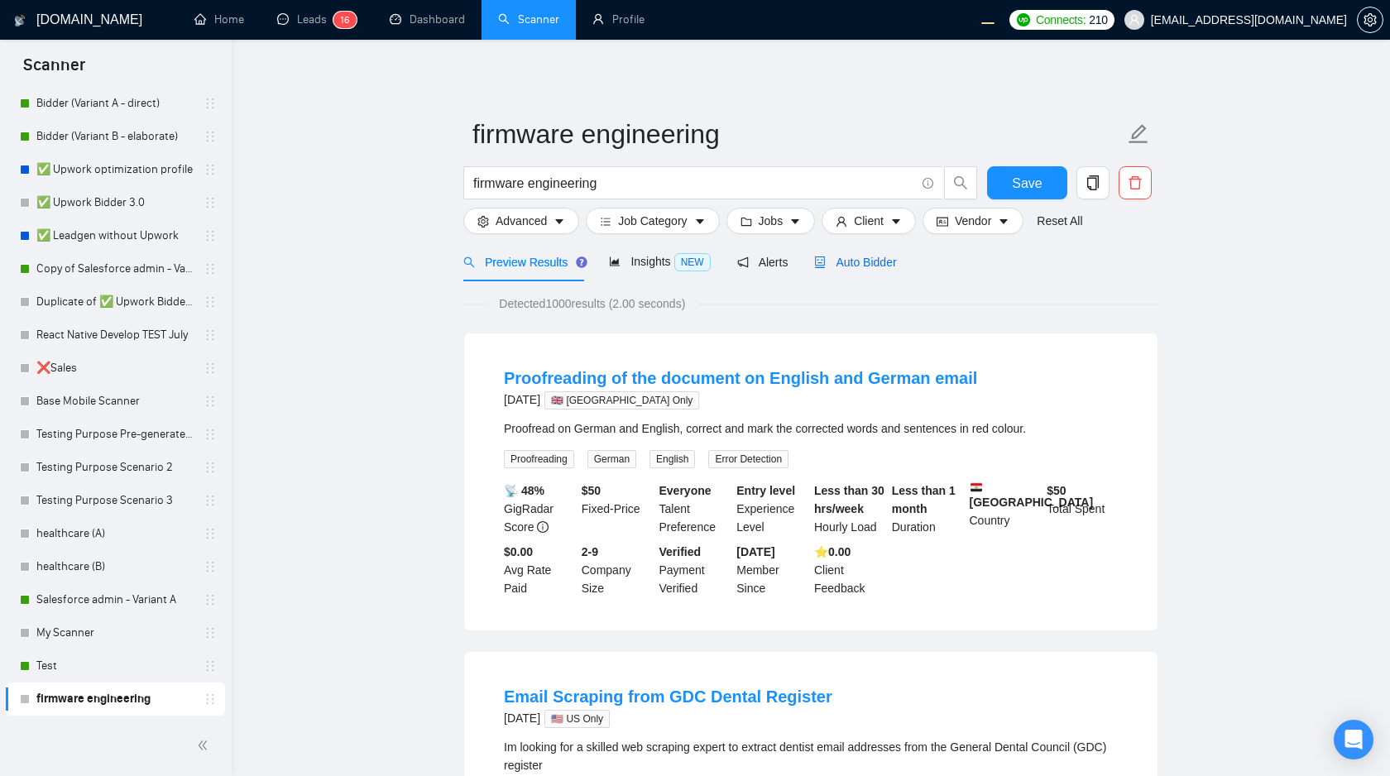
click at [862, 269] on div "Auto Bidder" at bounding box center [855, 262] width 82 height 18
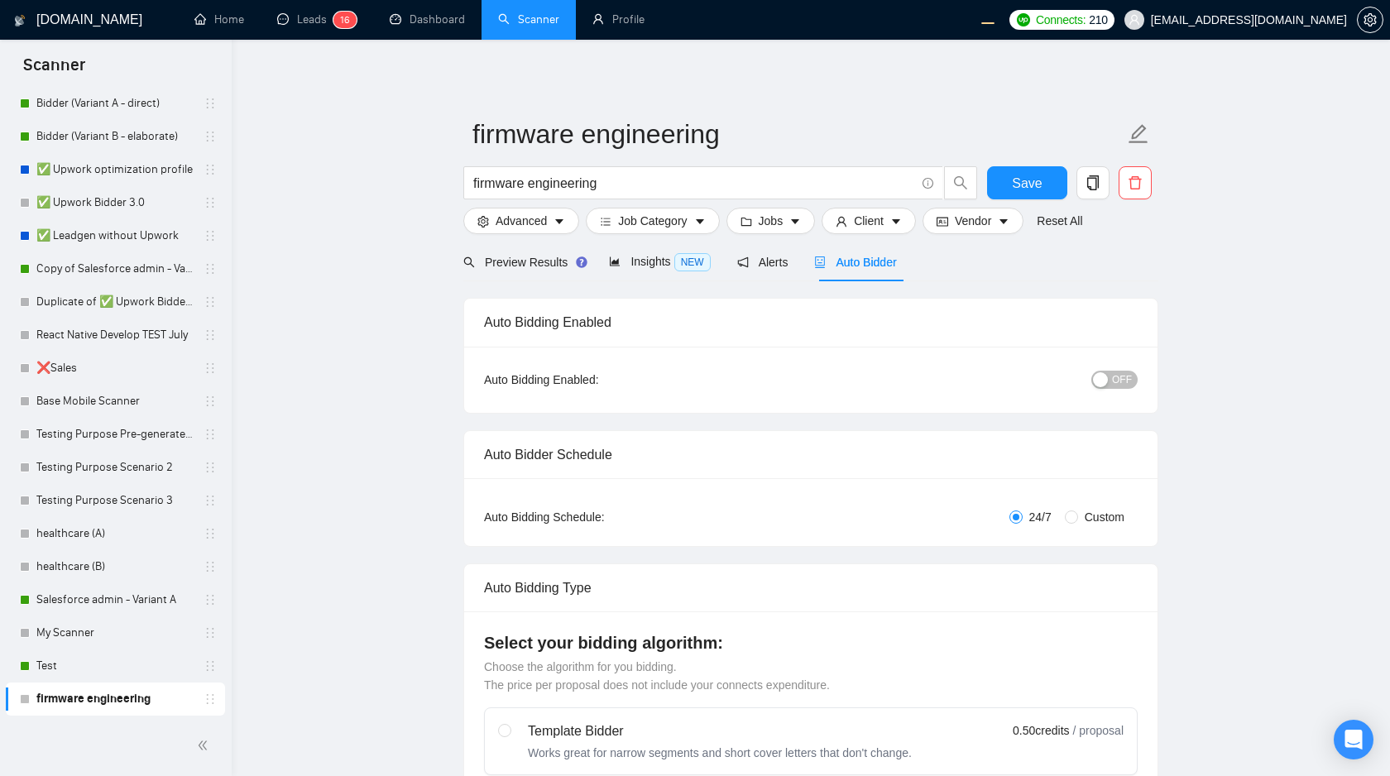
click at [1125, 372] on span "OFF" at bounding box center [1122, 380] width 20 height 18
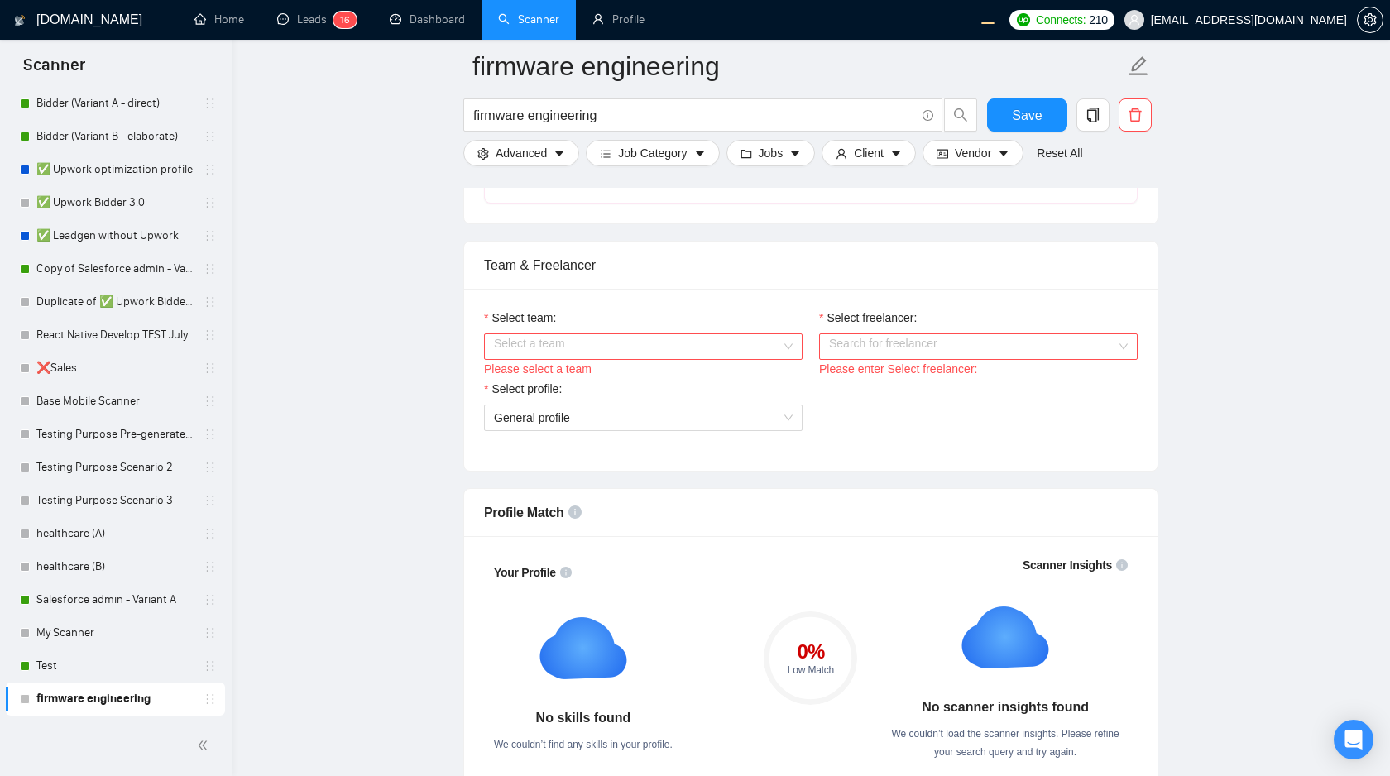
scroll to position [784, 0]
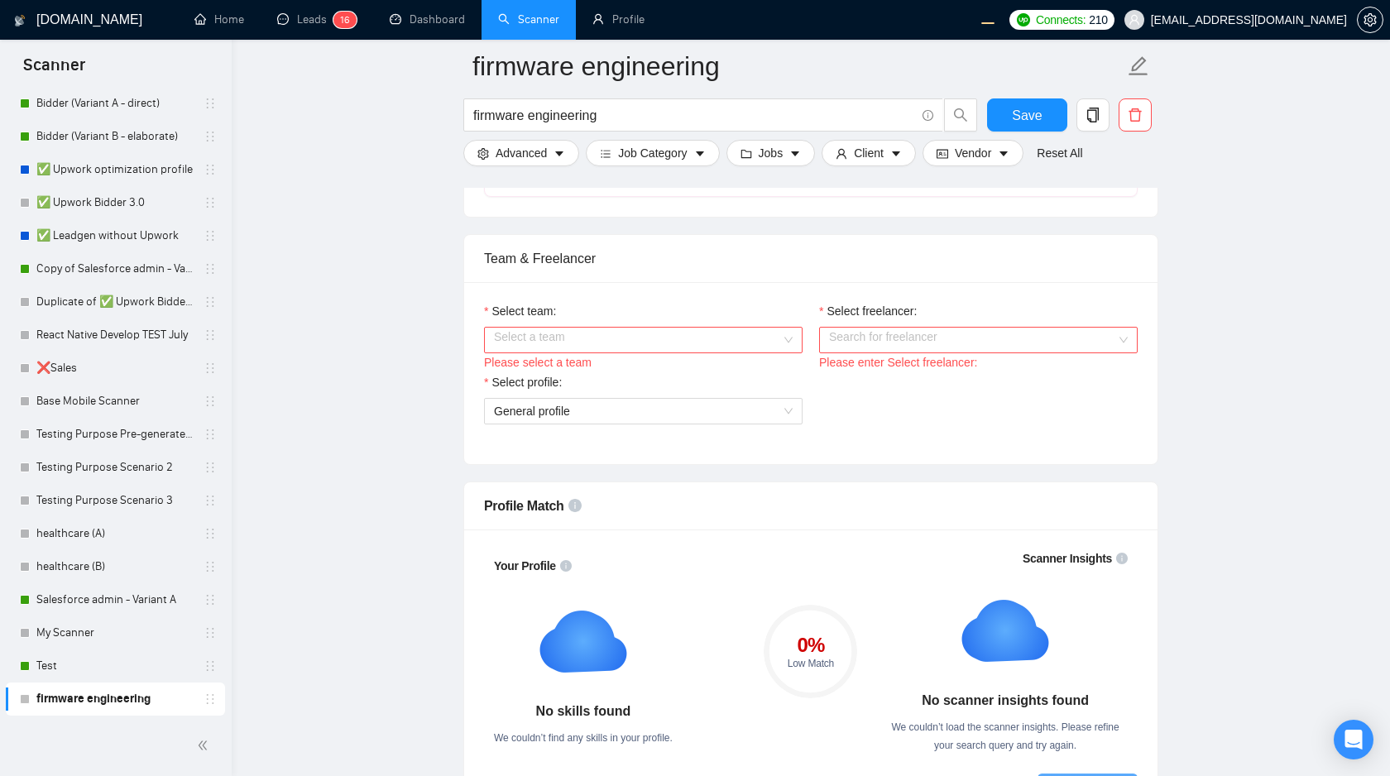
click at [703, 350] on input "Select team:" at bounding box center [637, 340] width 287 height 25
click at [673, 381] on div "WorkWise Agency" at bounding box center [643, 372] width 299 height 18
click at [896, 335] on input "Select freelancer:" at bounding box center [972, 340] width 287 height 25
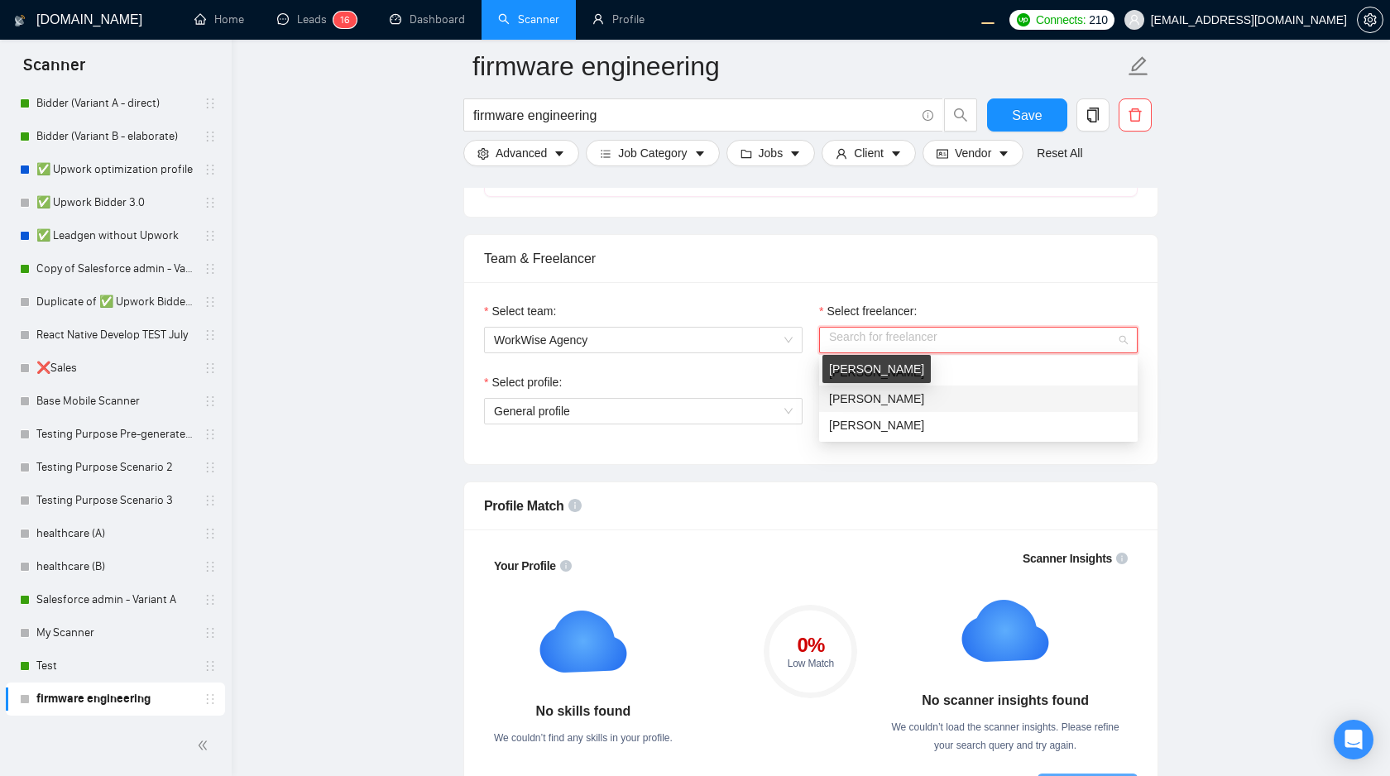
click at [913, 402] on span "Olena Zhuravska" at bounding box center [876, 398] width 95 height 13
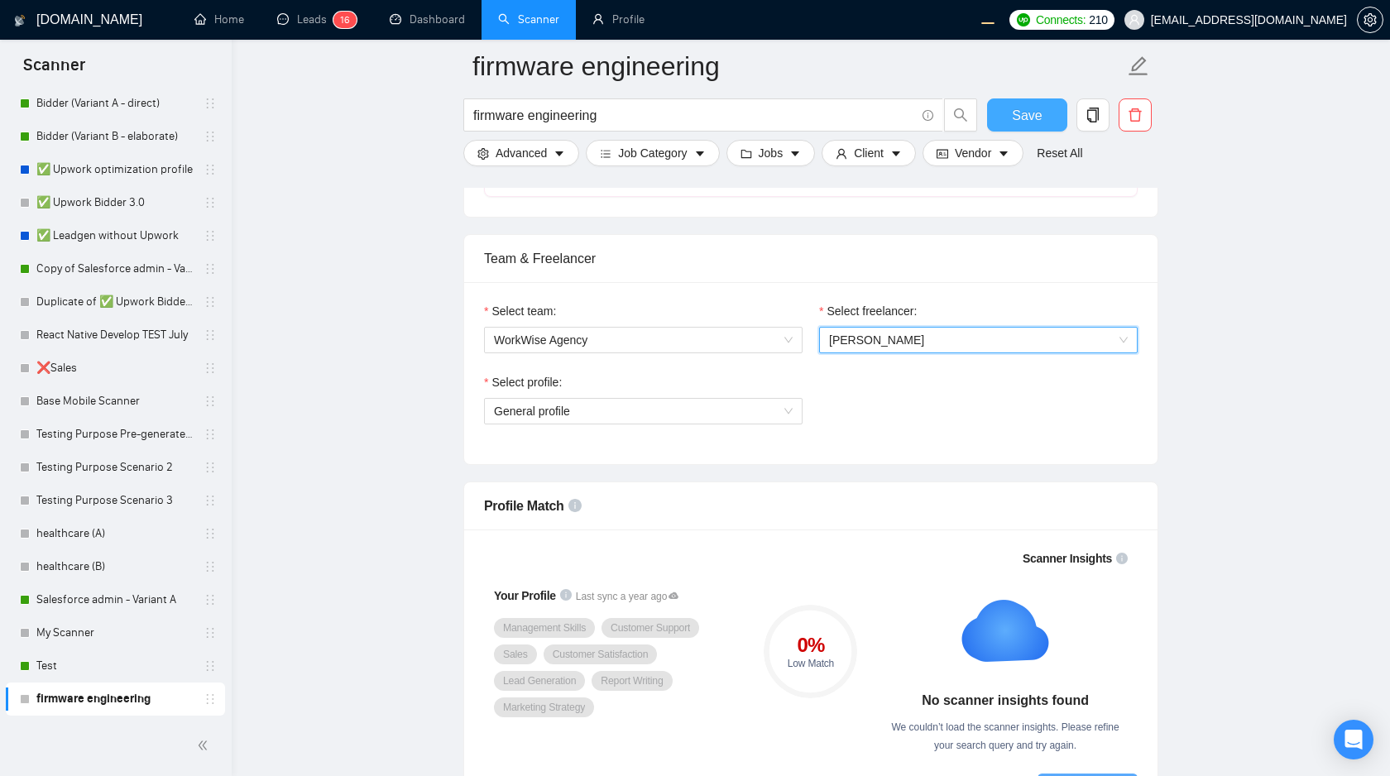
click at [1019, 118] on span "Save" at bounding box center [1027, 115] width 30 height 21
click at [1124, 118] on span "delete" at bounding box center [1135, 115] width 31 height 15
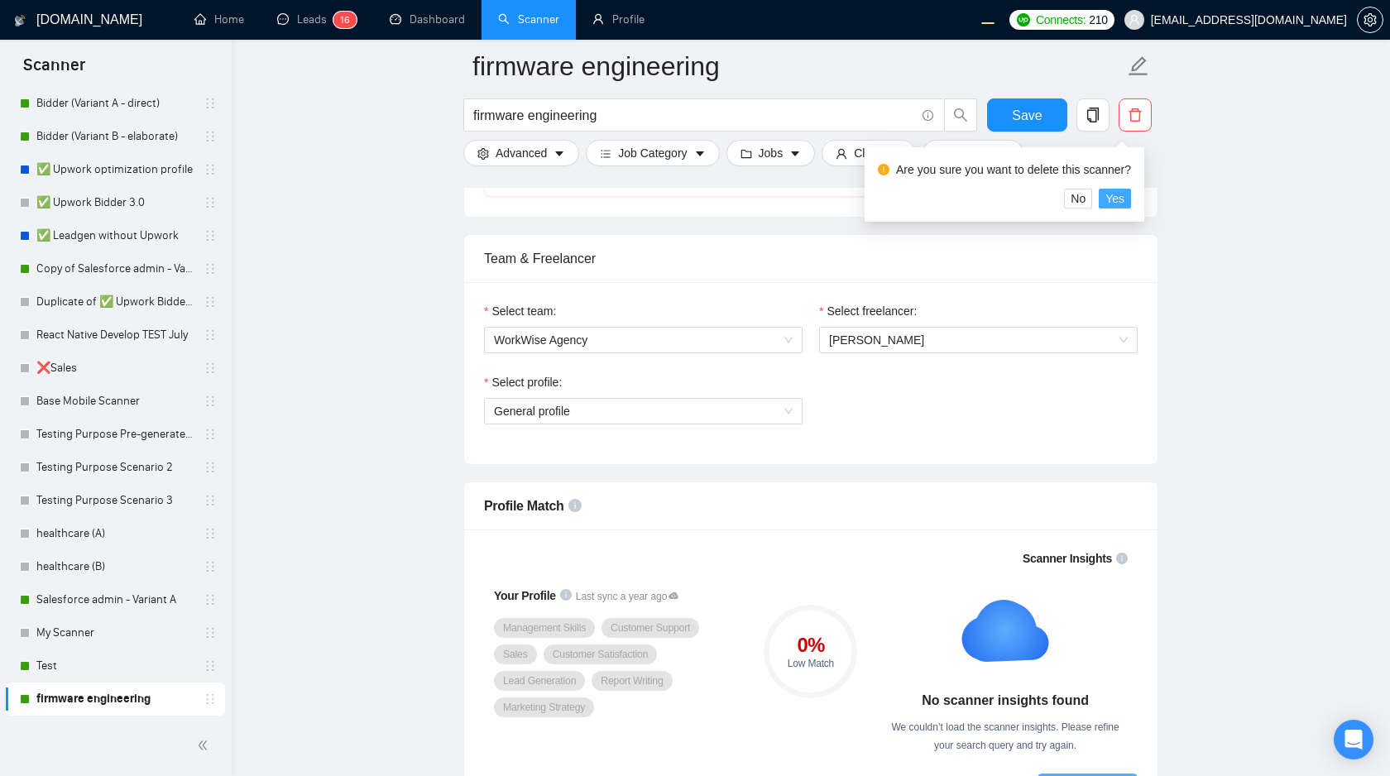
click at [1117, 199] on span "Yes" at bounding box center [1115, 199] width 19 height 18
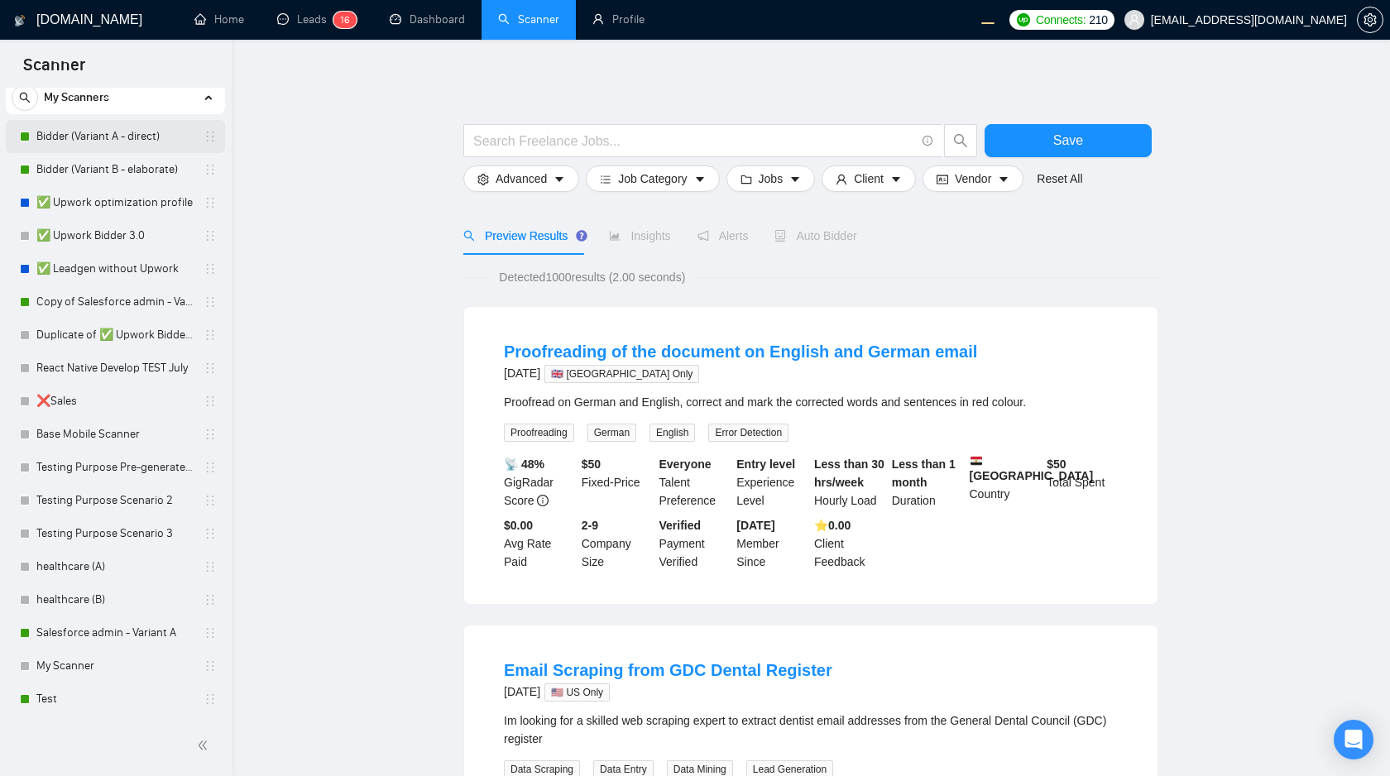
click at [55, 142] on link "Bidder (Variant A - direct)" at bounding box center [114, 136] width 157 height 33
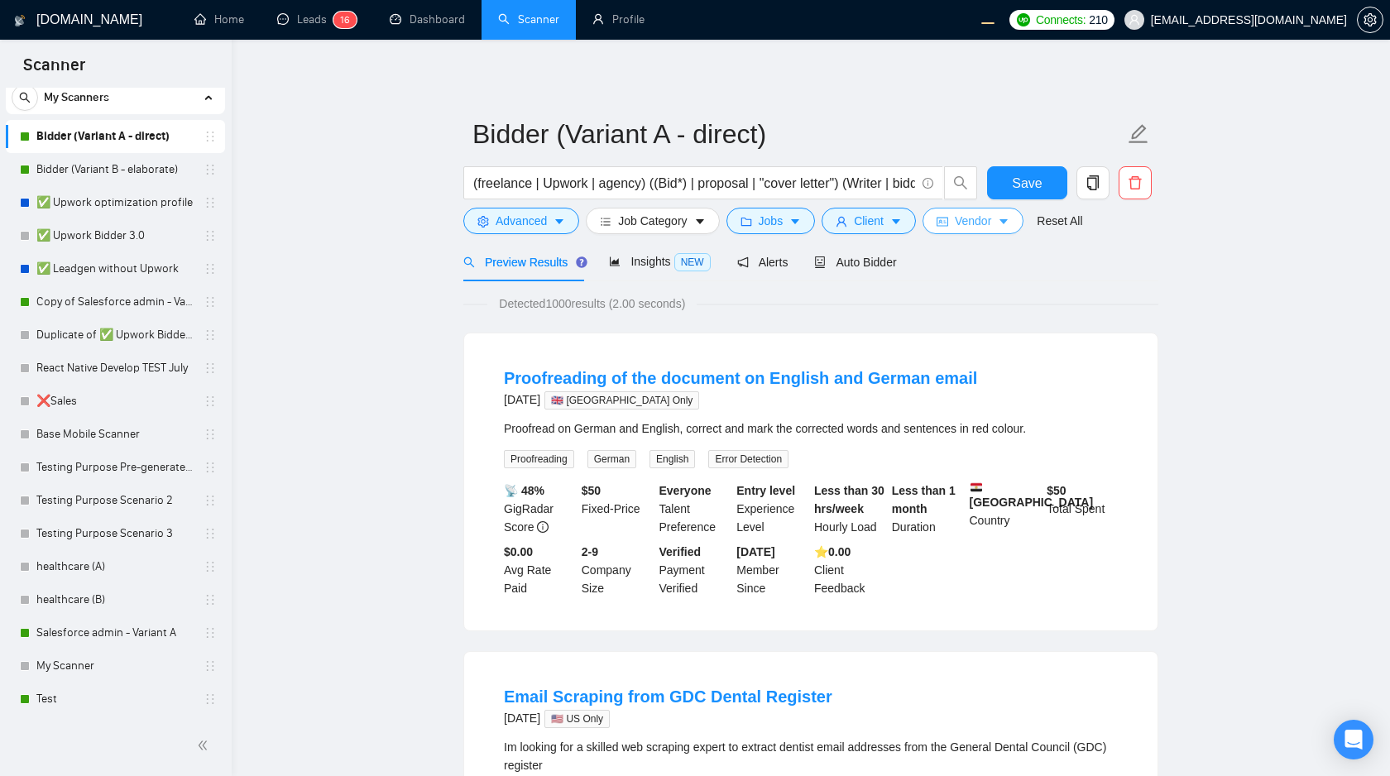
click at [1001, 225] on button "Vendor" at bounding box center [973, 221] width 101 height 26
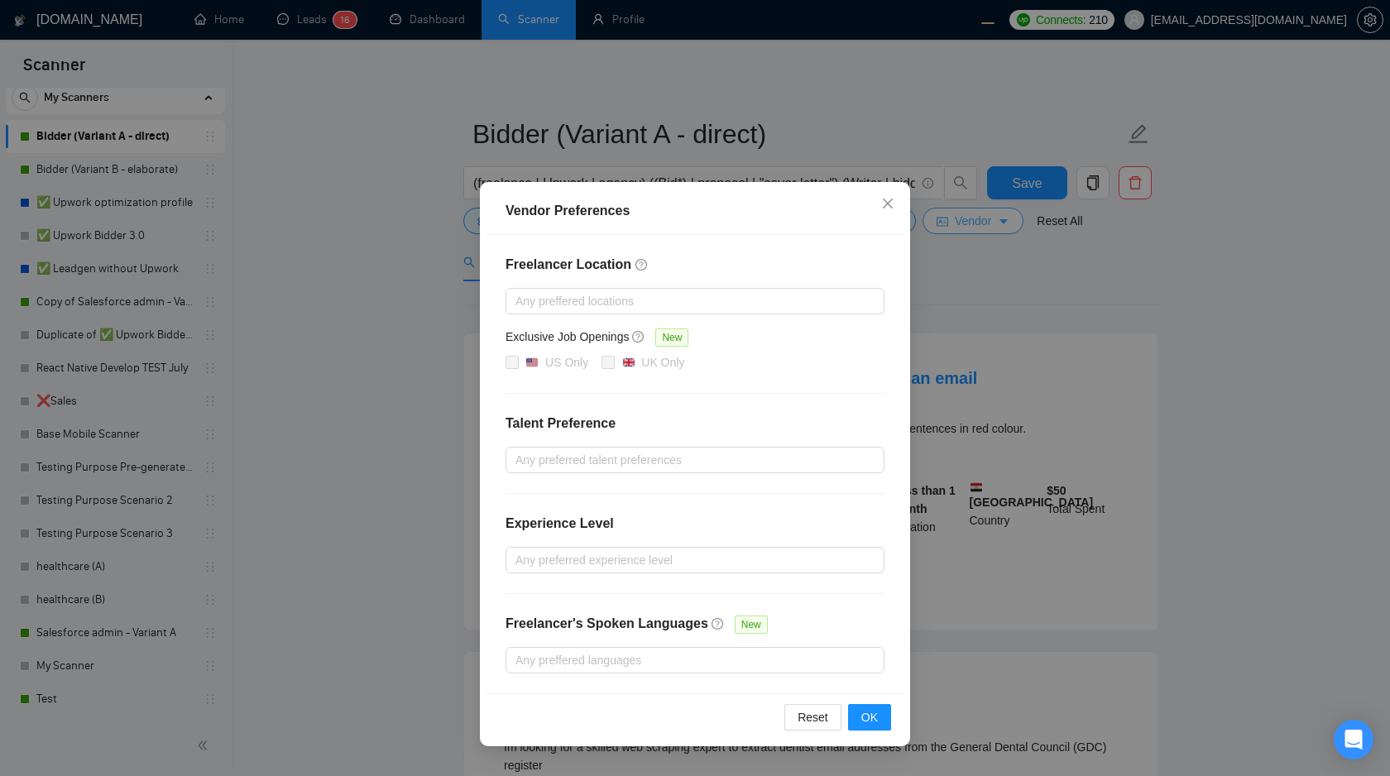
click at [1001, 225] on div "Vendor Preferences Freelancer Location Any preffered locations Exclusive Job Op…" at bounding box center [695, 388] width 1390 height 776
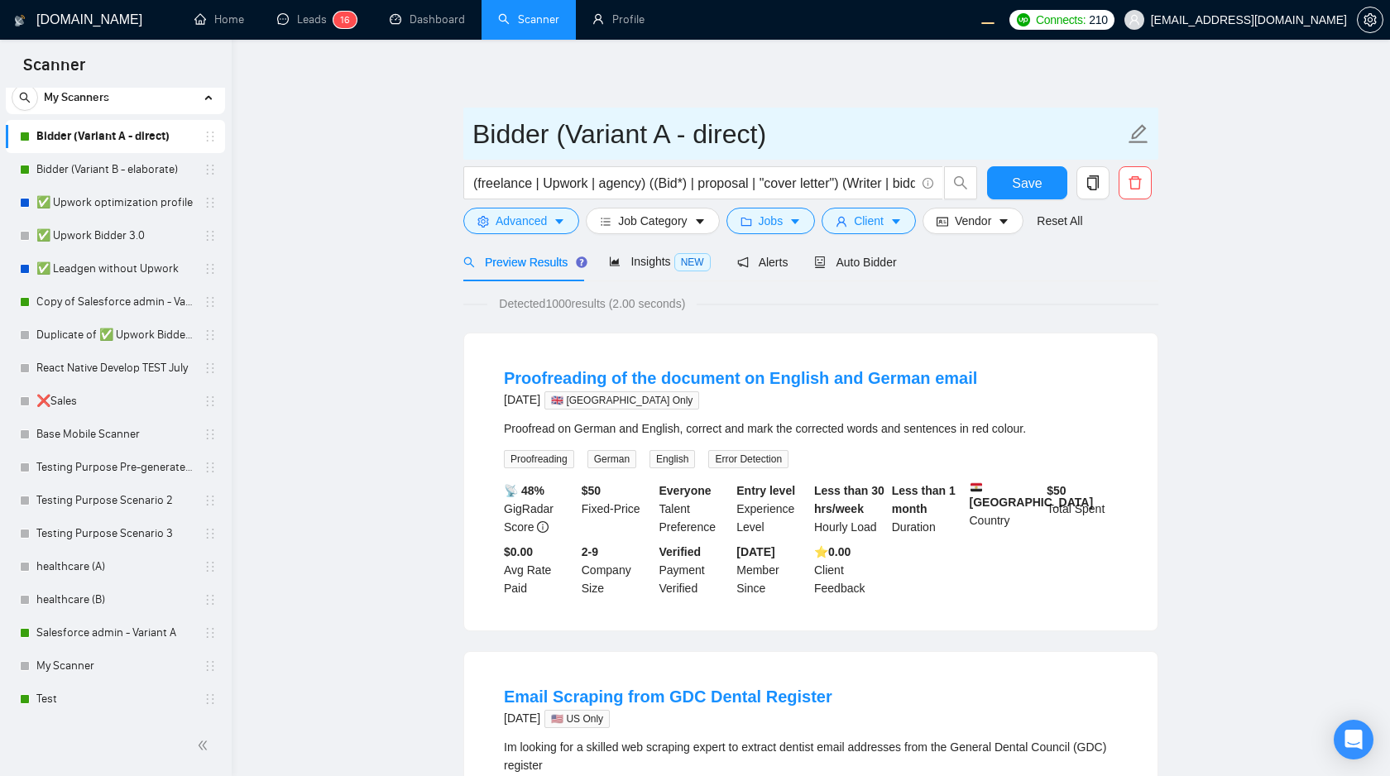
click at [1140, 132] on icon "edit" at bounding box center [1139, 134] width 22 height 22
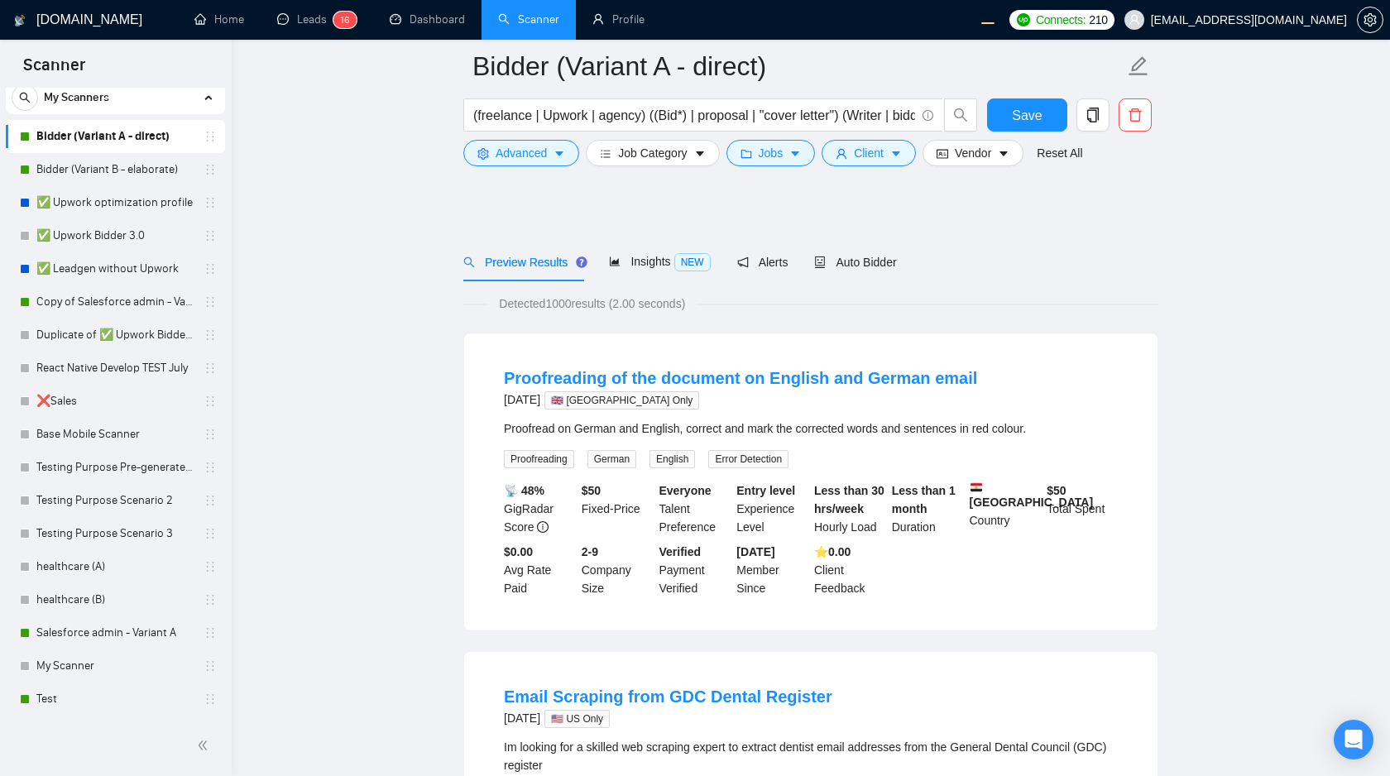
scroll to position [1428, 0]
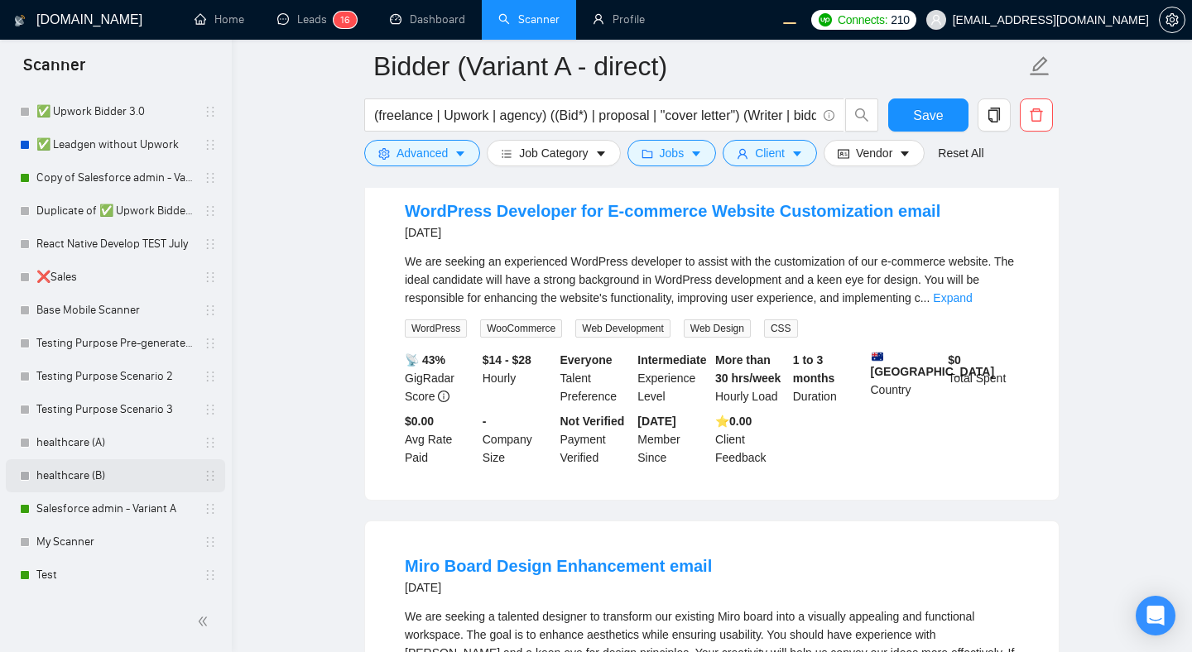
click at [65, 484] on link "healthcare (B)" at bounding box center [114, 475] width 157 height 33
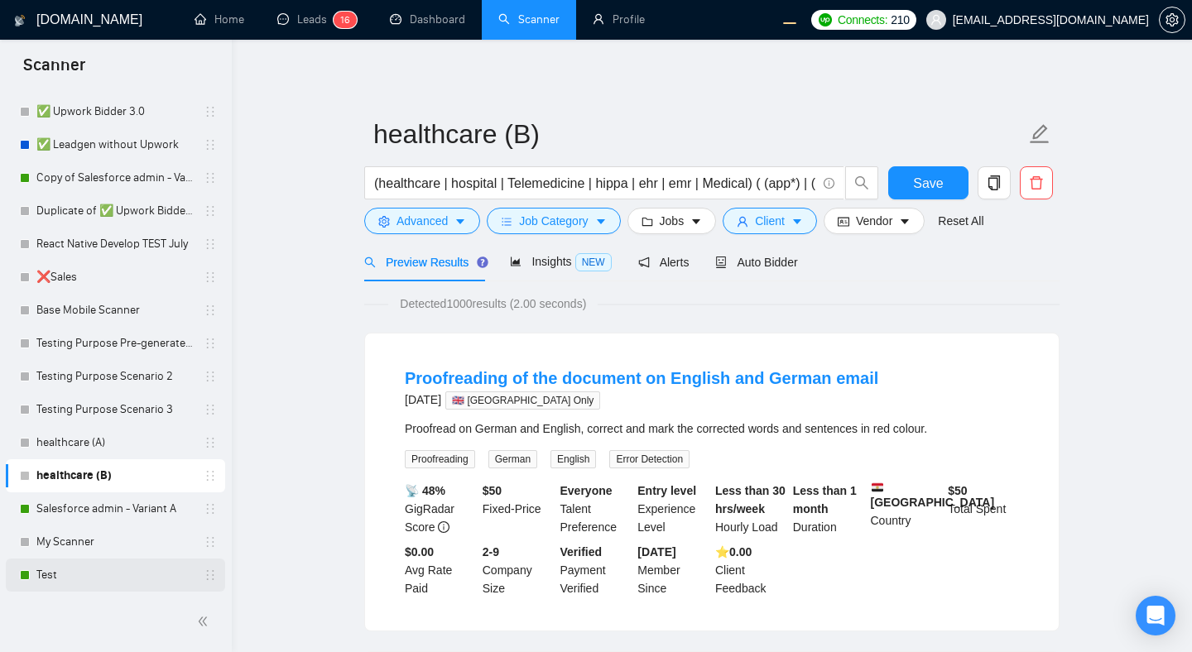
click at [97, 570] on link "Test" at bounding box center [114, 575] width 157 height 33
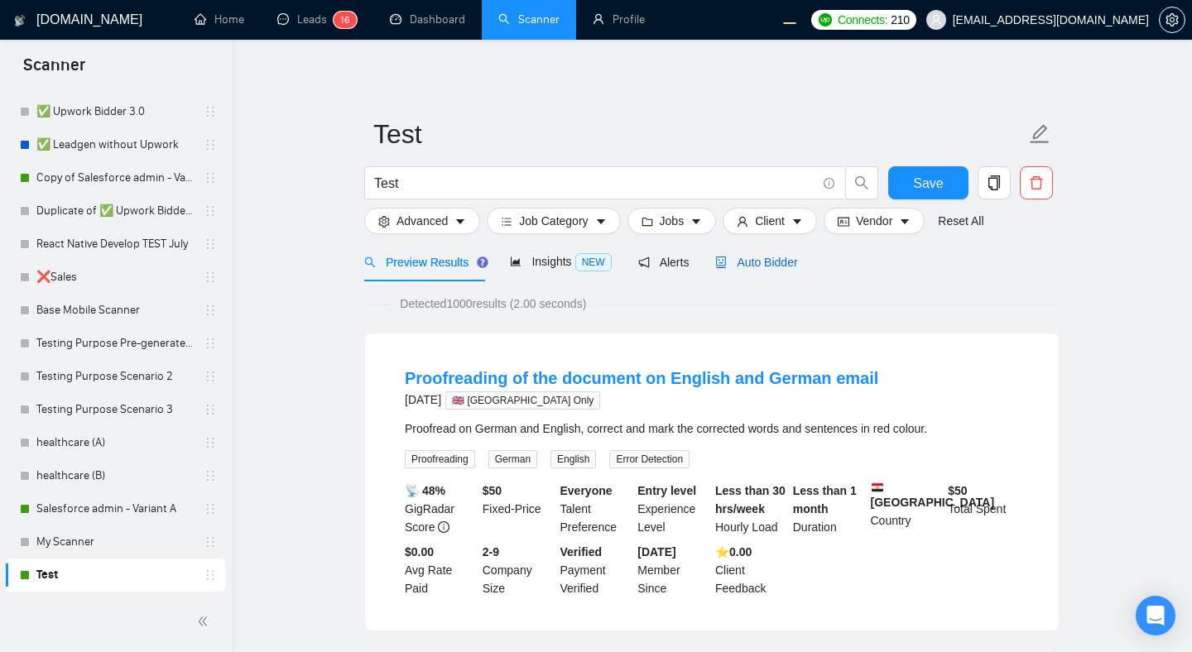
click at [745, 264] on span "Auto Bidder" at bounding box center [756, 262] width 82 height 13
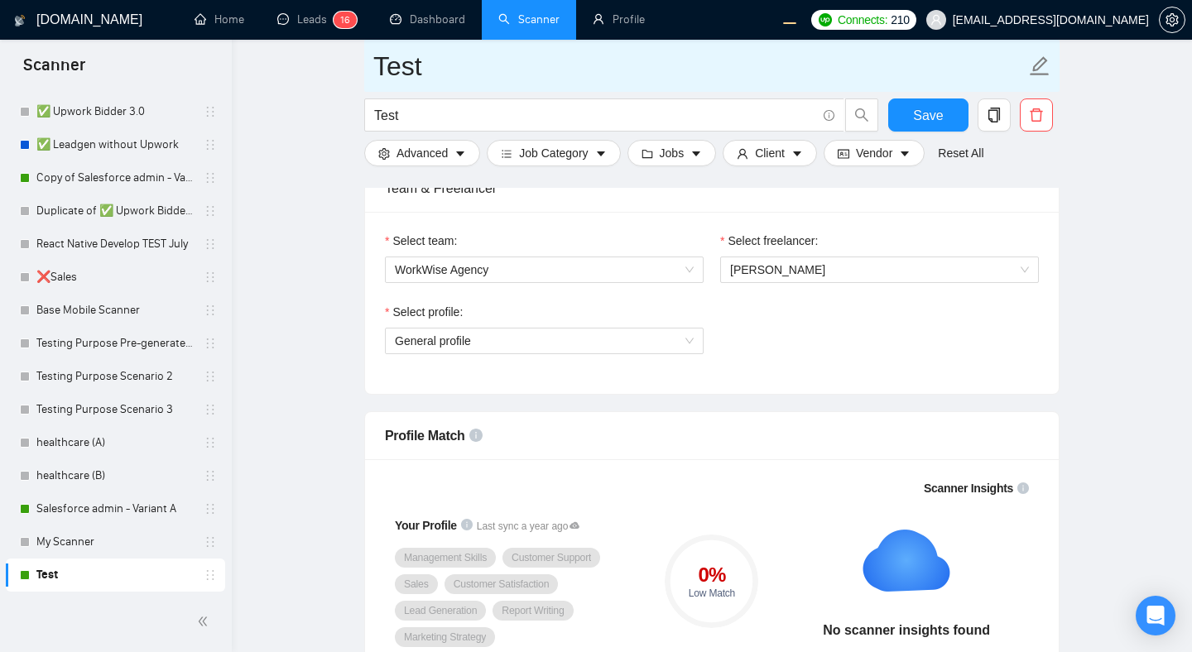
scroll to position [853, 0]
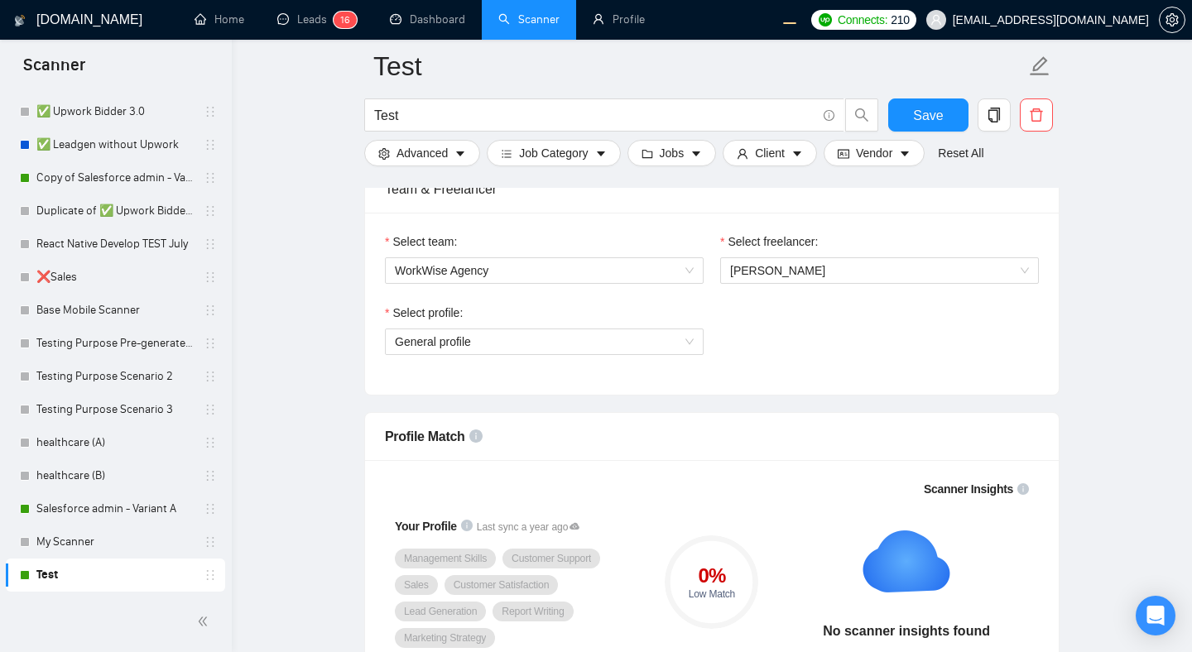
click at [748, 381] on div "Select team: WorkWise Agency Select freelancer: Olena Zhuravska Select profile:…" at bounding box center [712, 304] width 694 height 182
click at [766, 340] on div "Select profile: General profile" at bounding box center [712, 339] width 670 height 71
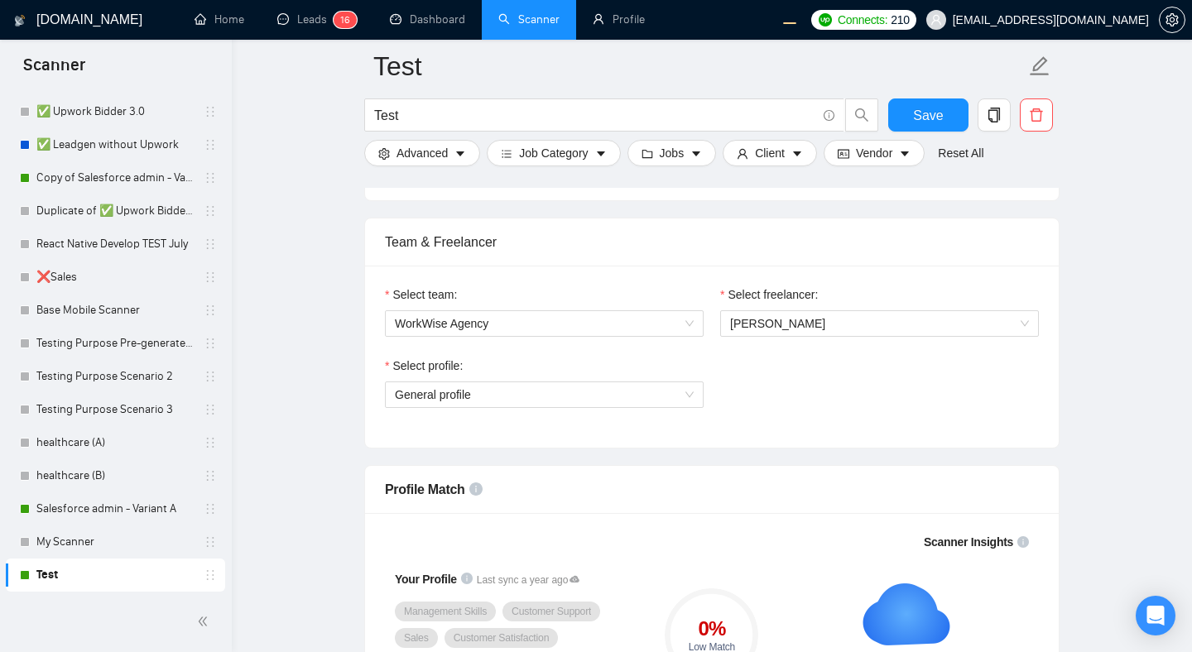
scroll to position [778, 0]
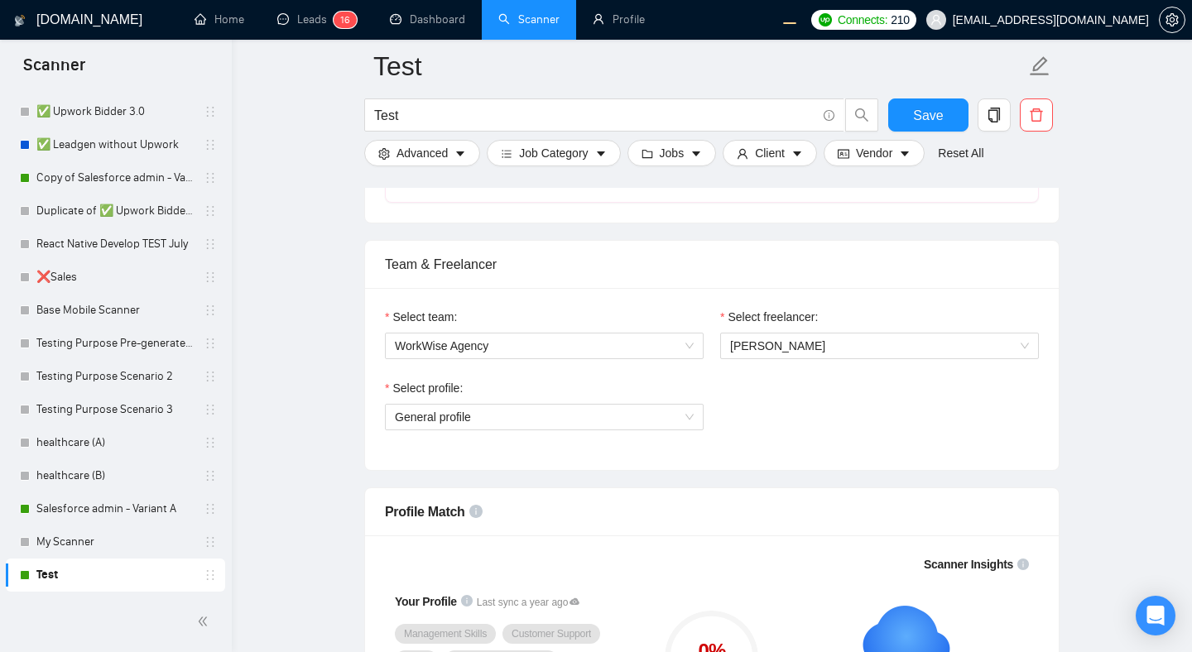
click at [814, 285] on div "Team & Freelancer" at bounding box center [712, 264] width 654 height 47
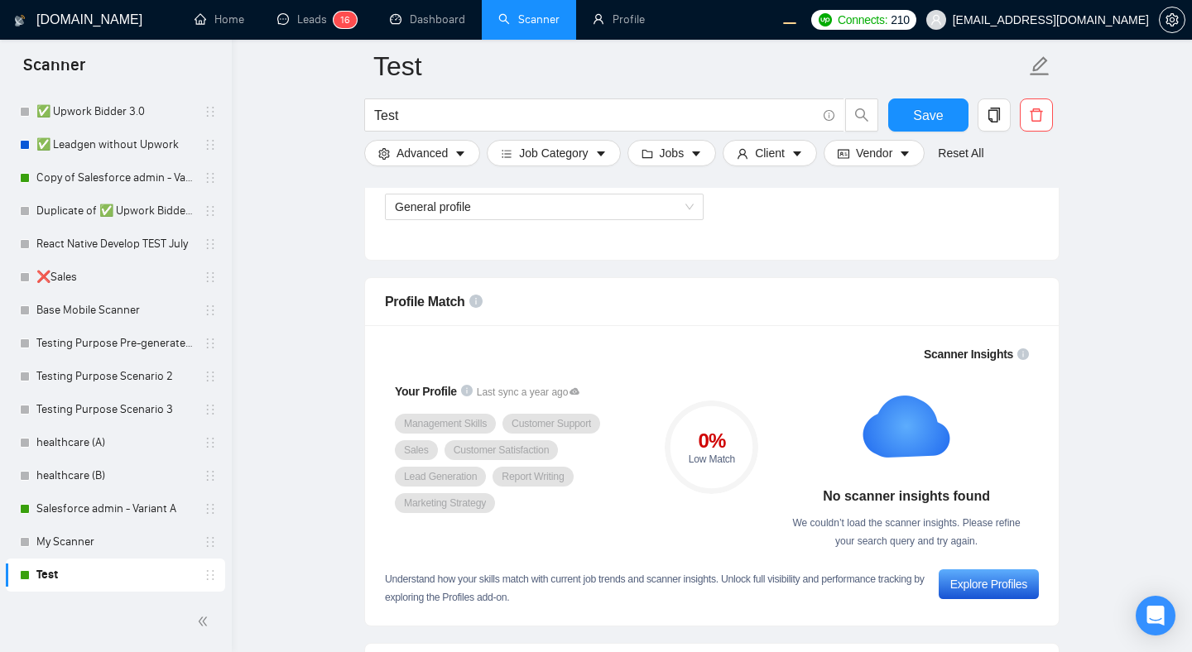
scroll to position [901, 0]
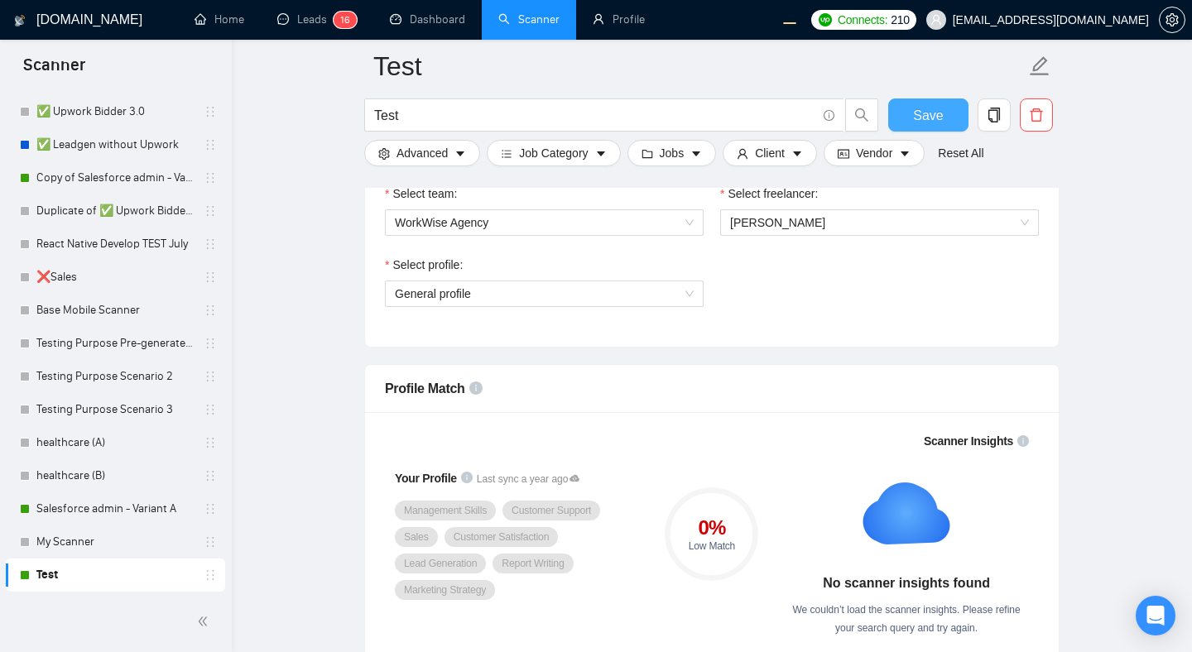
click at [900, 118] on button "Save" at bounding box center [928, 114] width 80 height 33
click at [987, 295] on div "Select profile: General profile" at bounding box center [712, 291] width 670 height 71
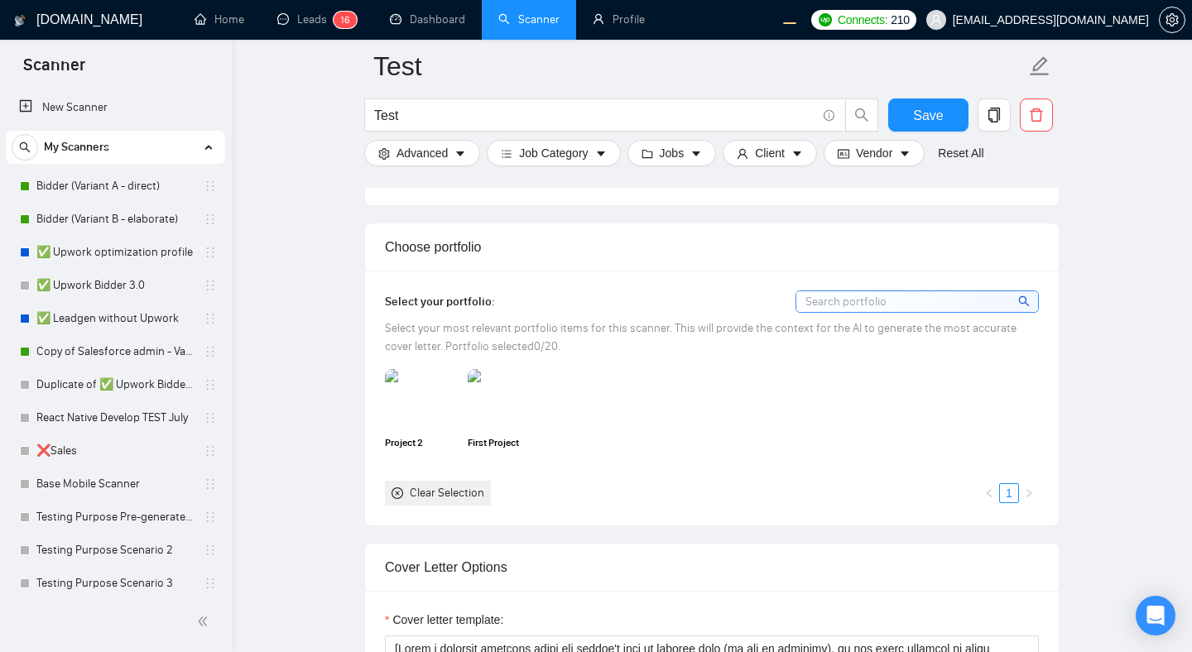
scroll to position [1409, 0]
click at [946, 405] on div "Project 2 First Project Clear Selection 1" at bounding box center [712, 436] width 664 height 136
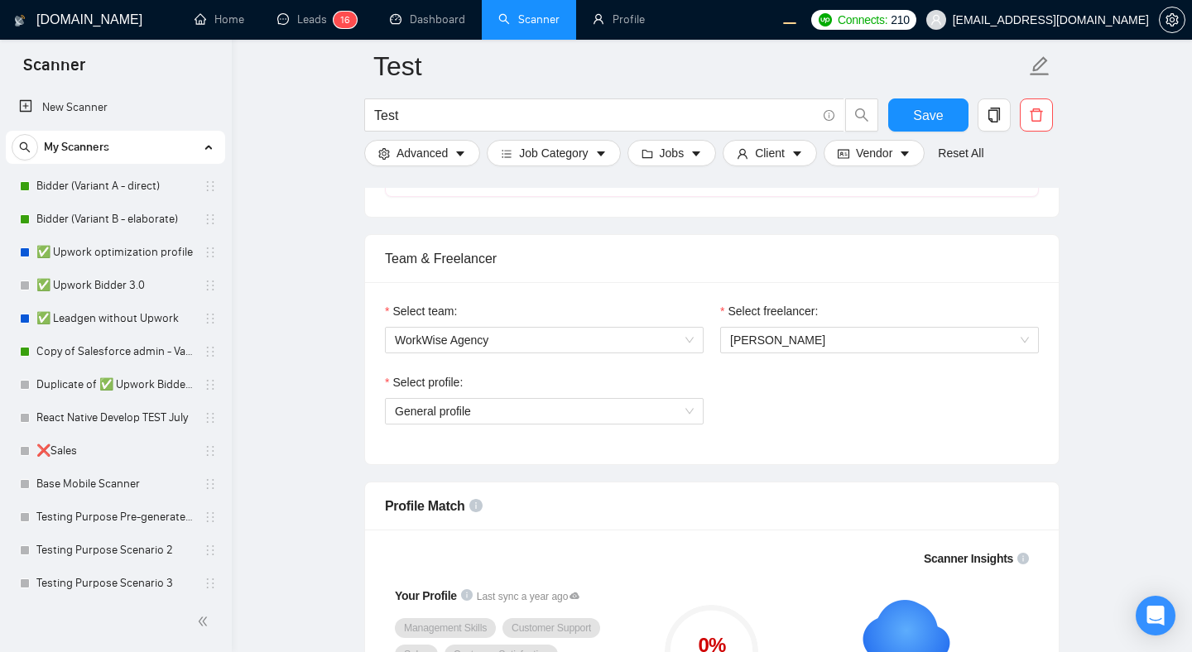
scroll to position [742, 0]
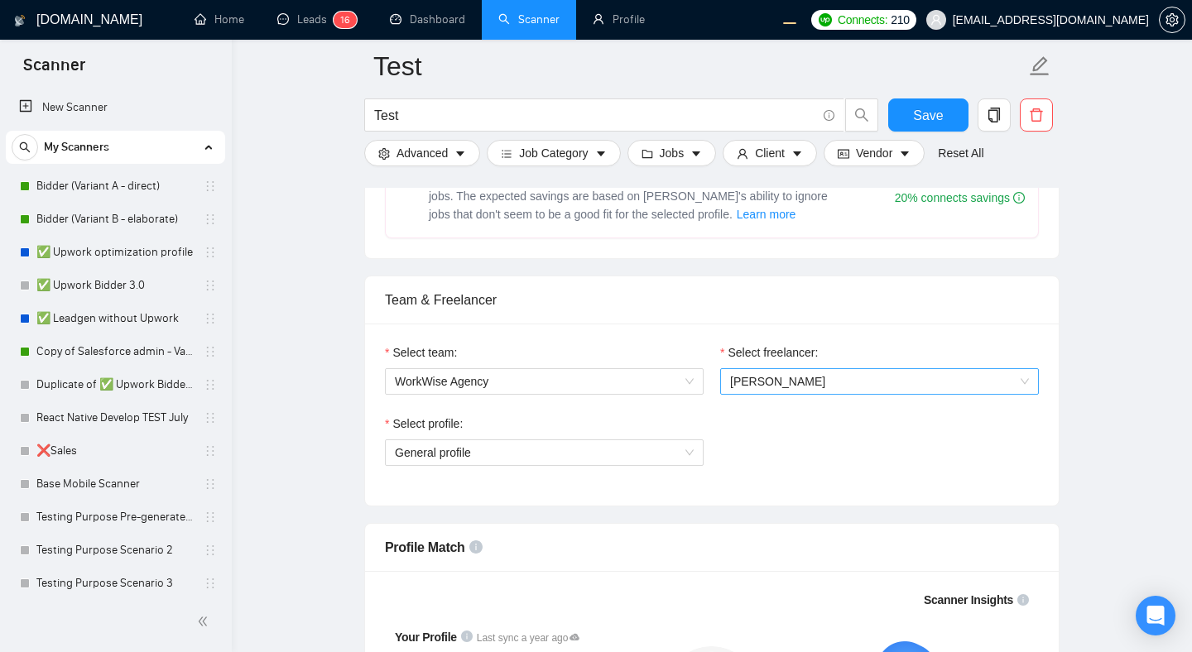
click at [919, 378] on span "[PERSON_NAME]" at bounding box center [879, 381] width 299 height 25
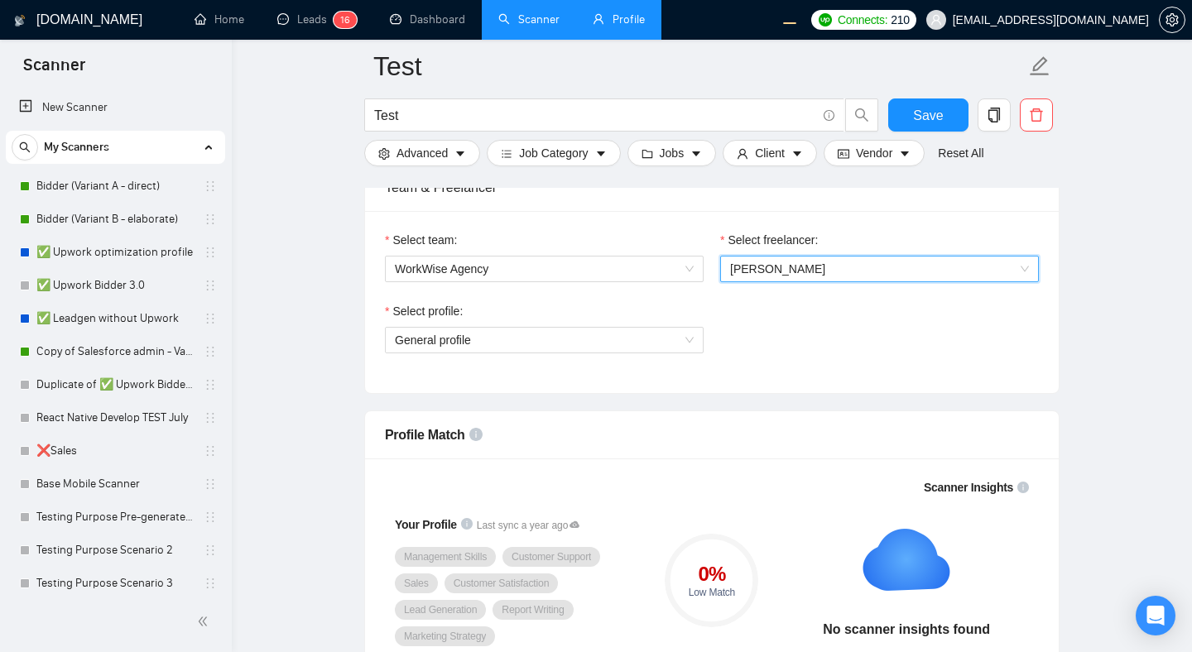
scroll to position [1231, 0]
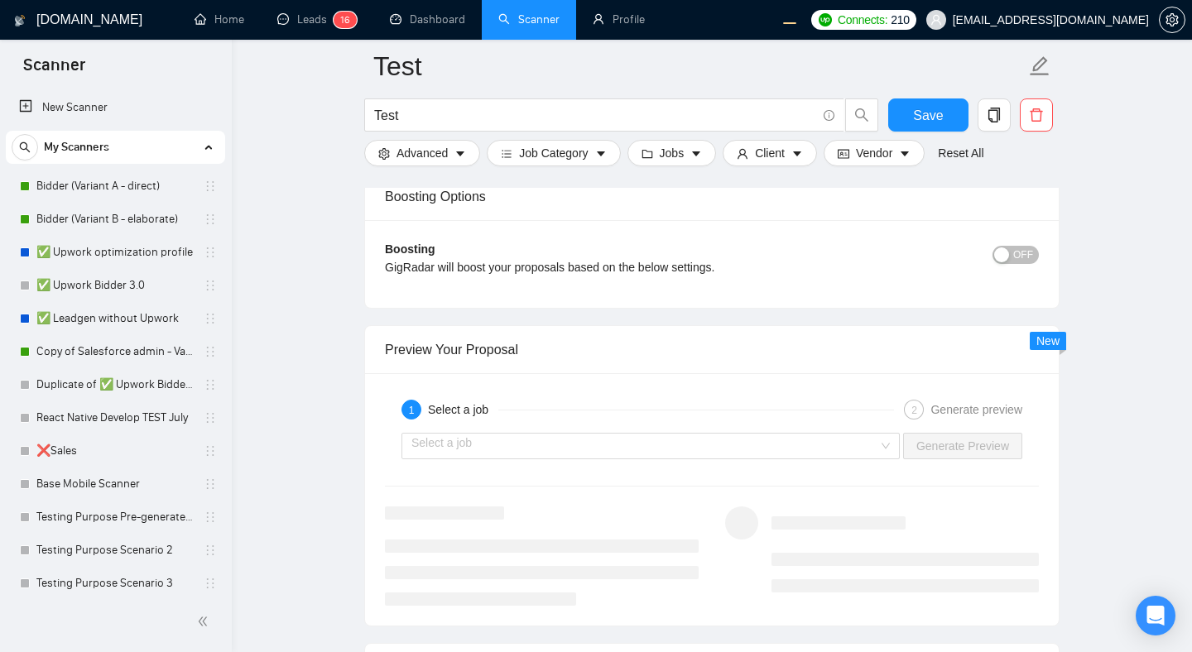
scroll to position [2937, 0]
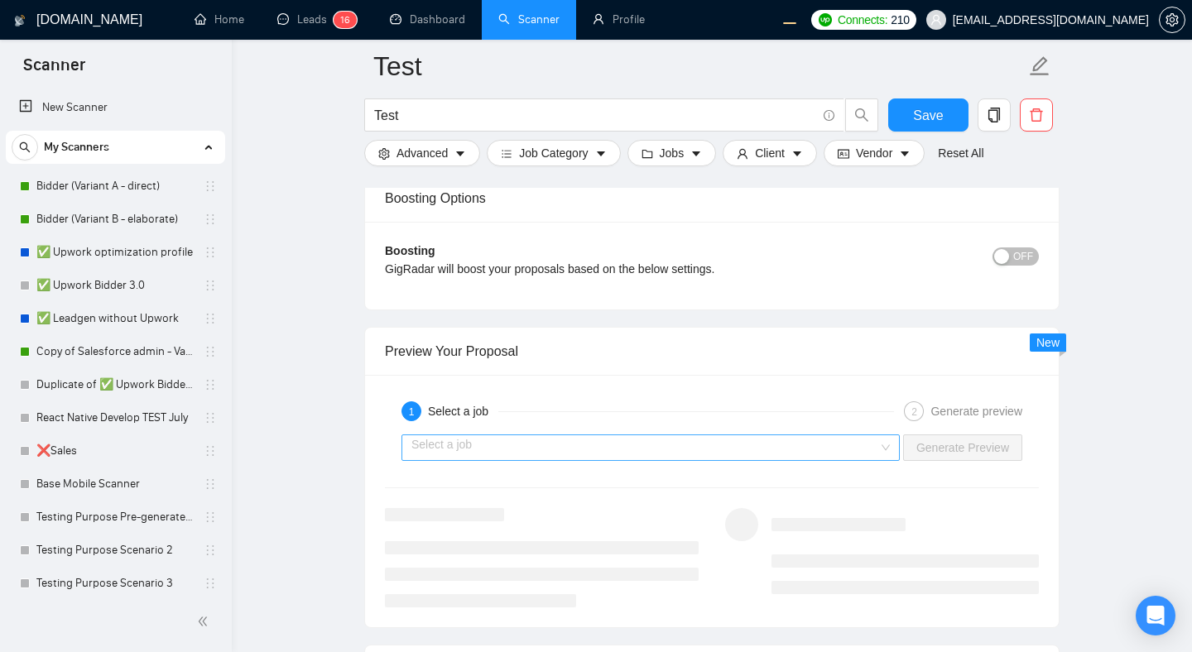
click at [810, 446] on input "search" at bounding box center [644, 447] width 467 height 25
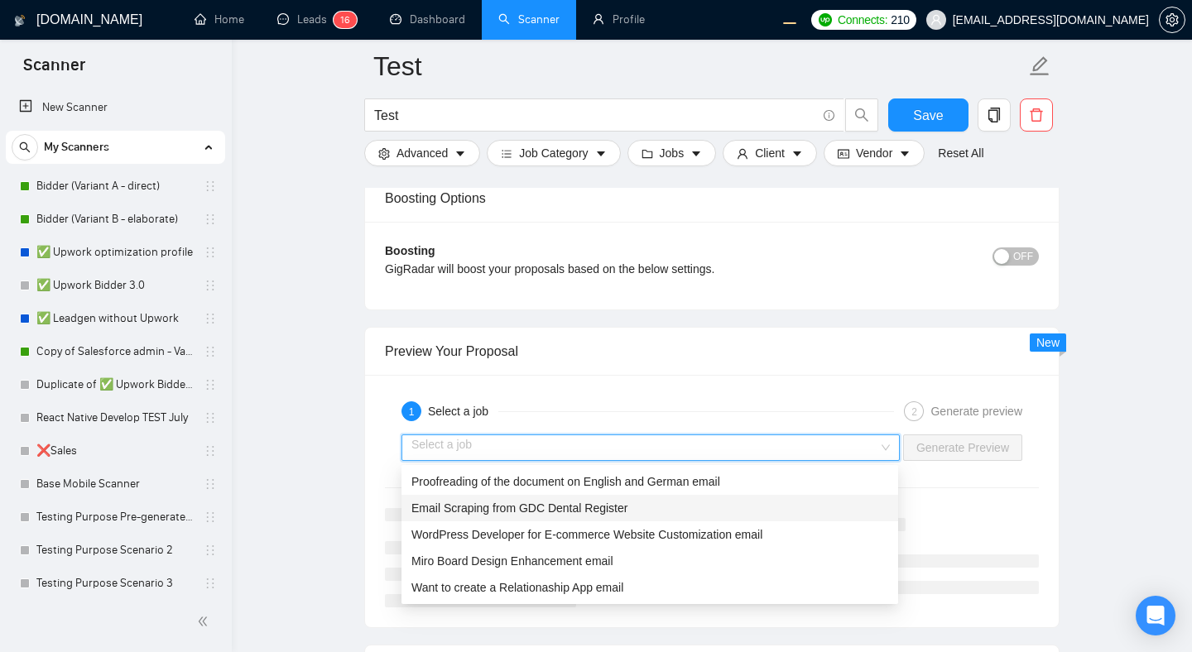
click at [656, 499] on div "Email Scraping from GDC Dental Register" at bounding box center [649, 508] width 477 height 18
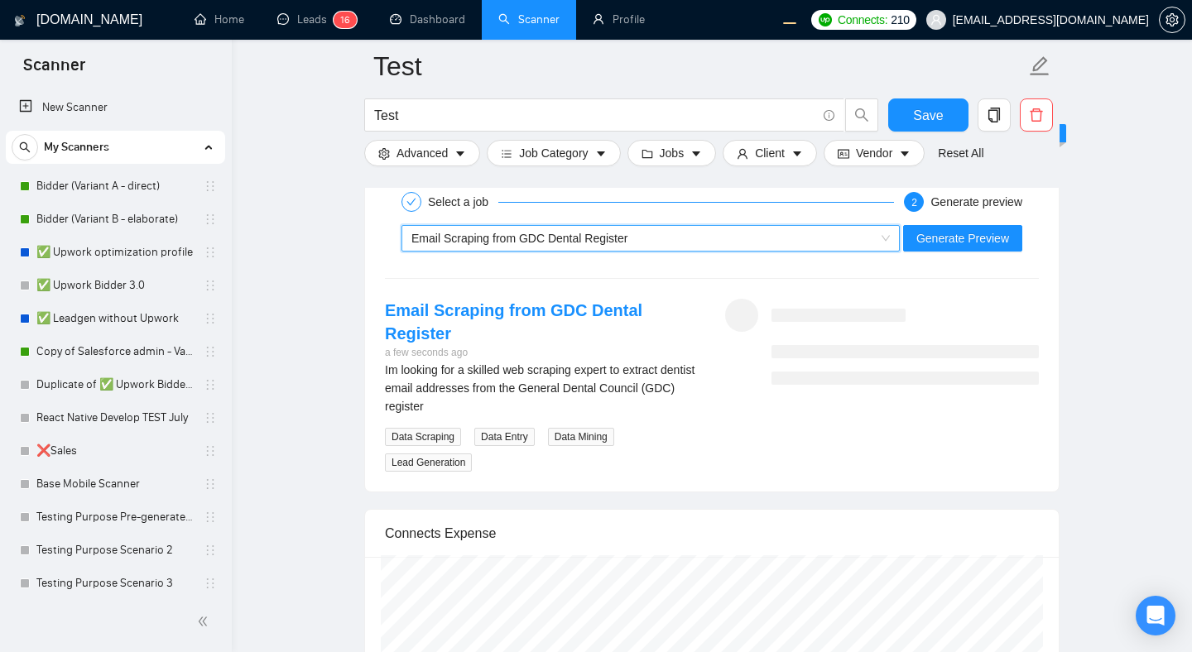
scroll to position [3167, 0]
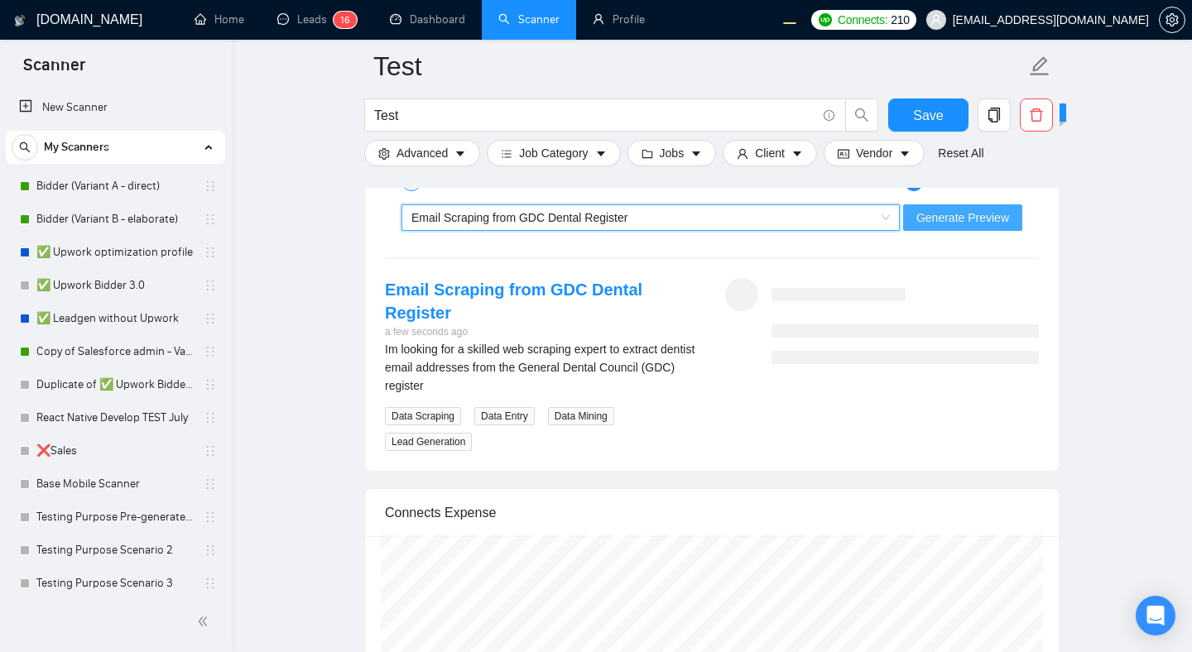
click at [951, 224] on span "Generate Preview" at bounding box center [962, 218] width 93 height 18
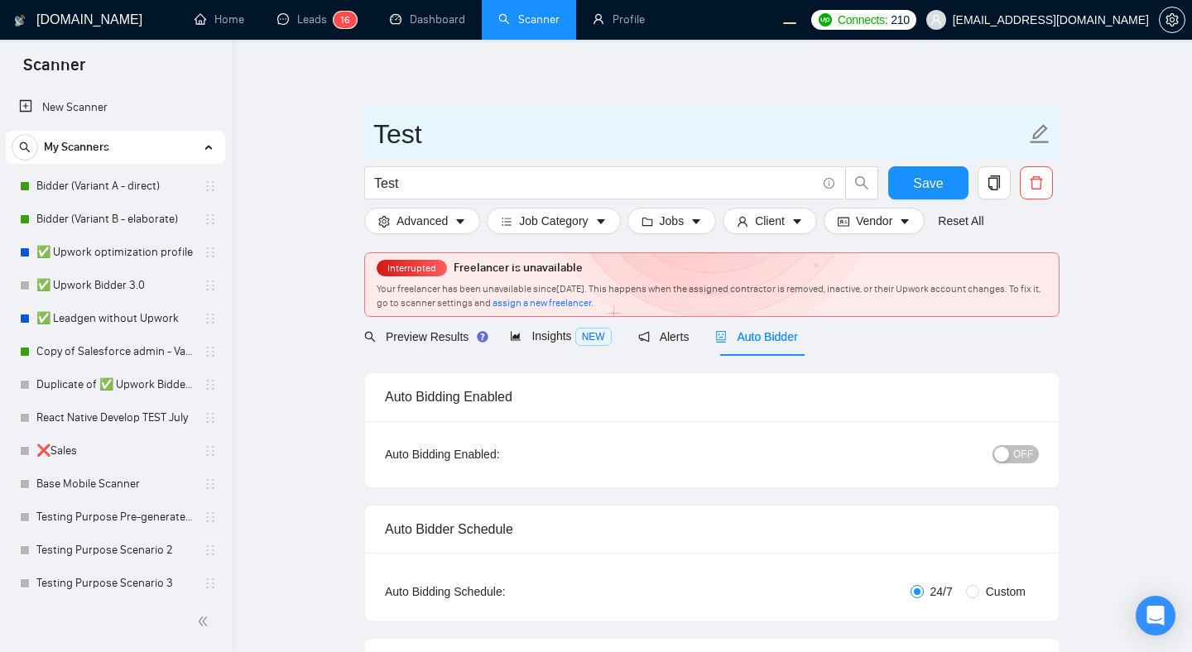
click at [721, 152] on input "Test" at bounding box center [699, 133] width 652 height 41
click at [759, 110] on span "Test" at bounding box center [711, 134] width 695 height 52
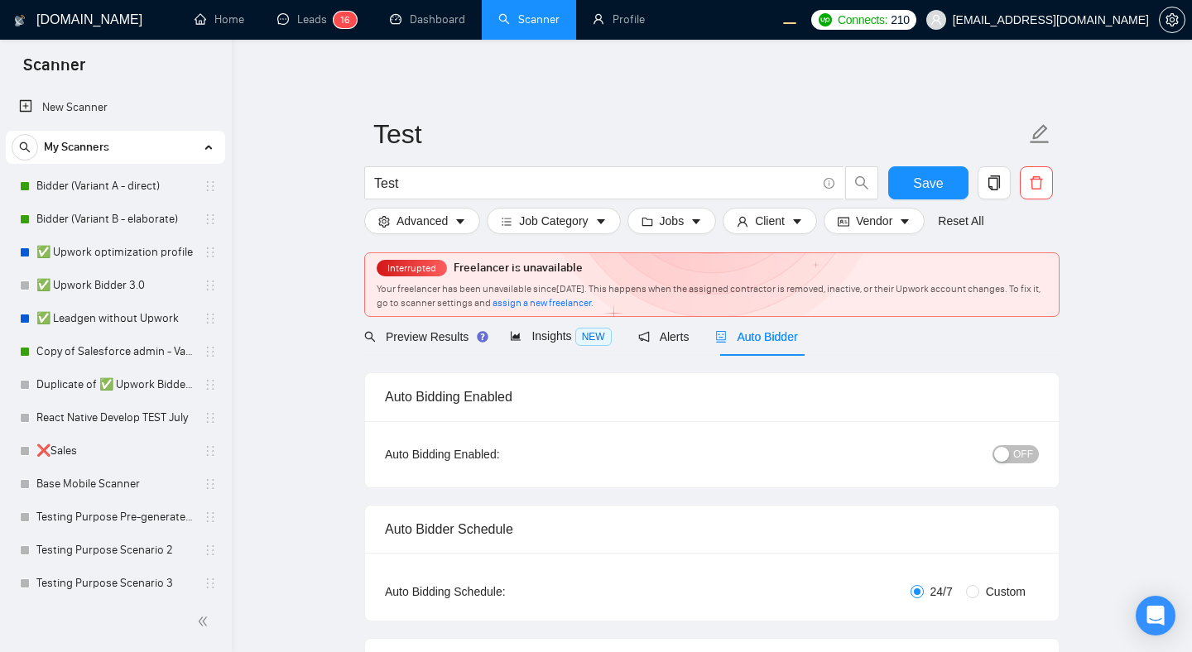
click at [425, 277] on div "Interrupted Freelancer is unavailable" at bounding box center [480, 268] width 206 height 18
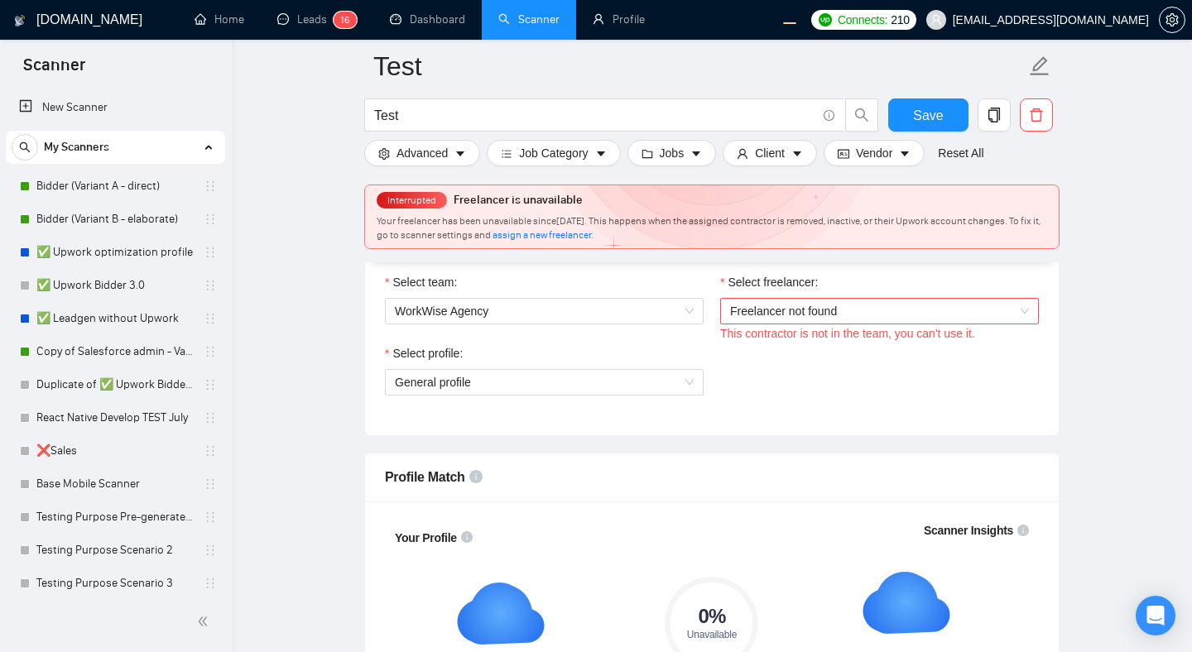
scroll to position [800, 0]
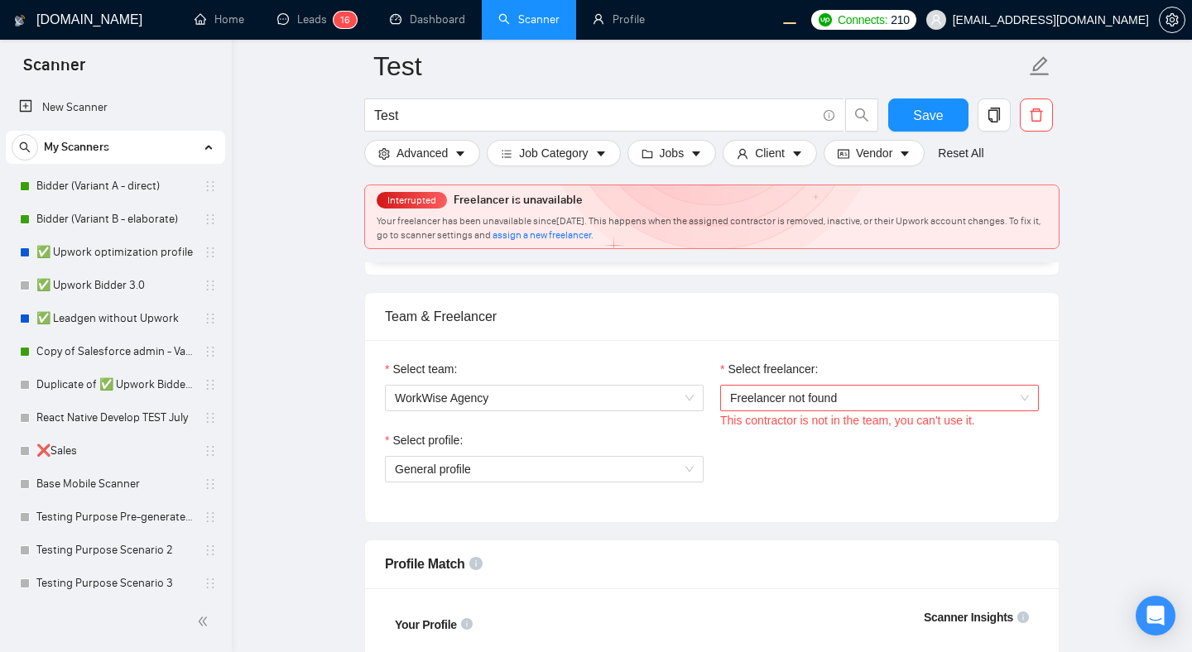
click at [846, 409] on span "Freelancer not found" at bounding box center [879, 398] width 299 height 25
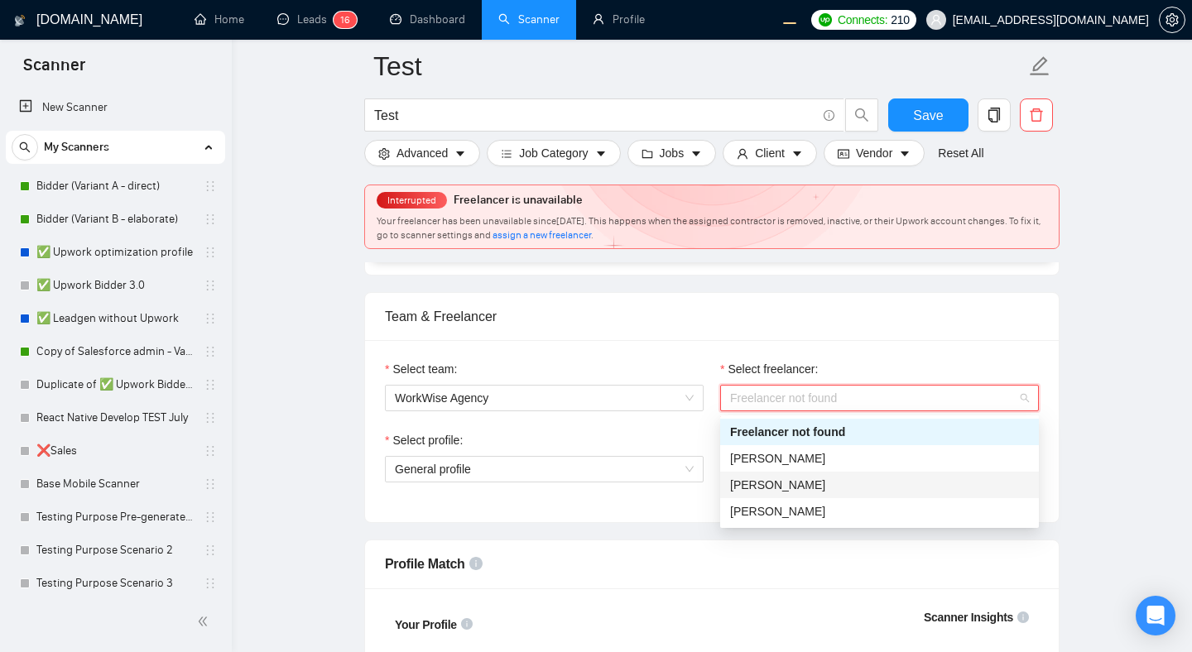
click at [882, 483] on div "[PERSON_NAME]" at bounding box center [879, 485] width 299 height 18
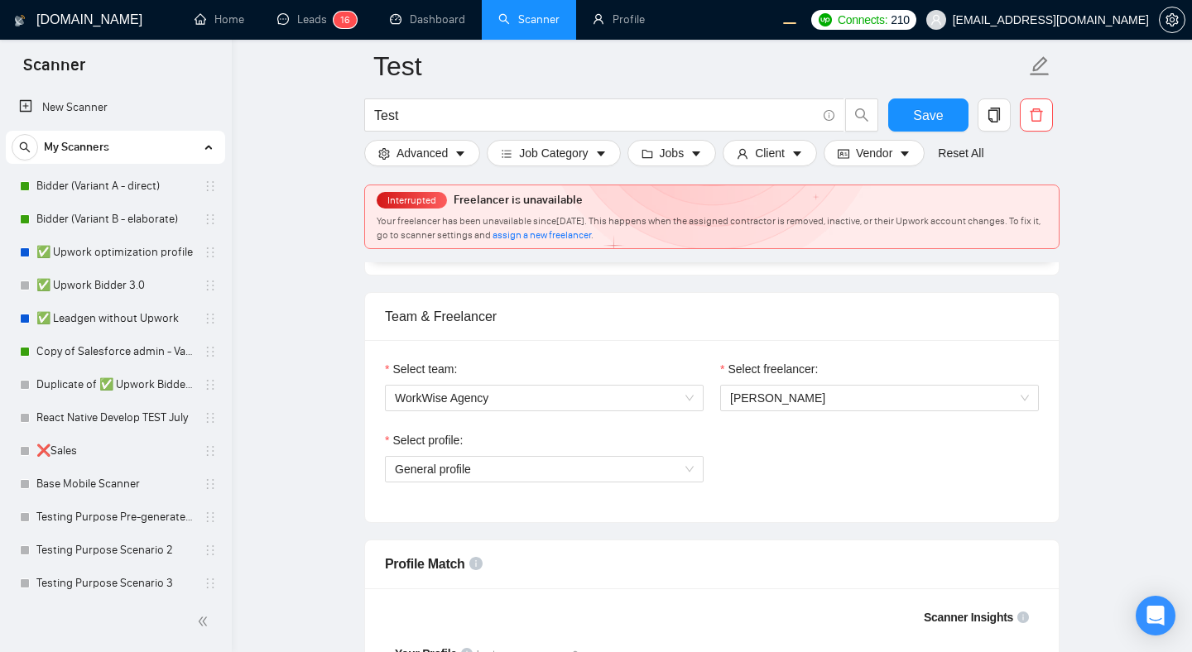
click at [1000, 452] on div "Select profile: General profile" at bounding box center [712, 466] width 670 height 71
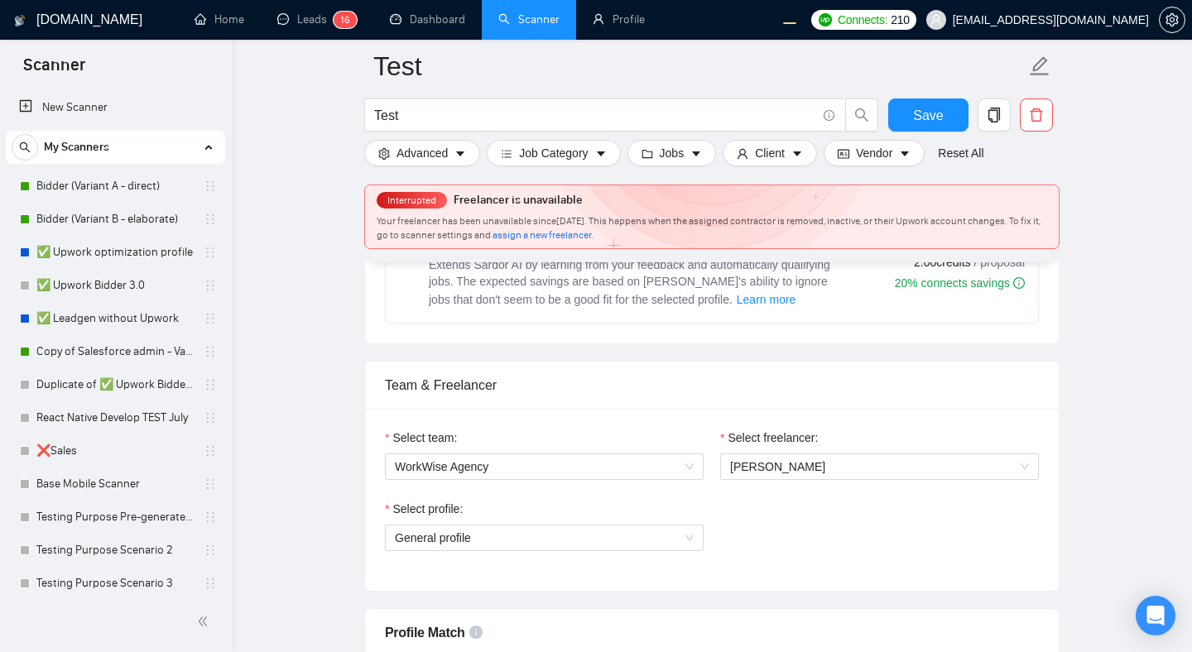
scroll to position [724, 0]
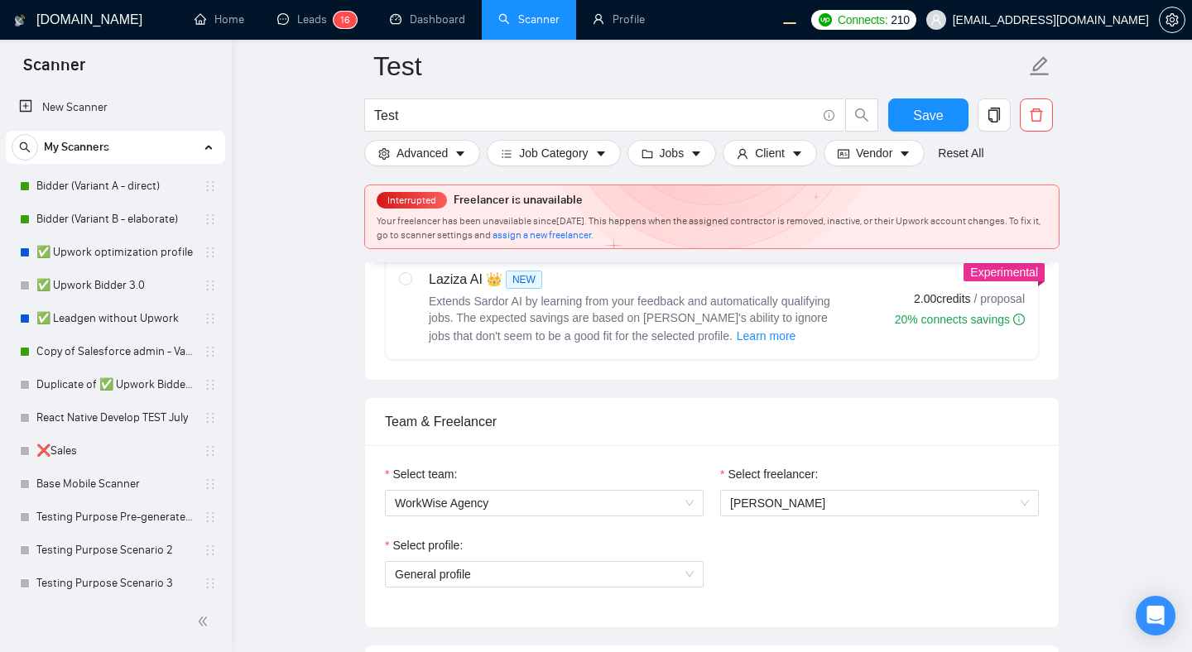
scroll to position [693, 0]
click at [926, 121] on span "Save" at bounding box center [928, 115] width 30 height 21
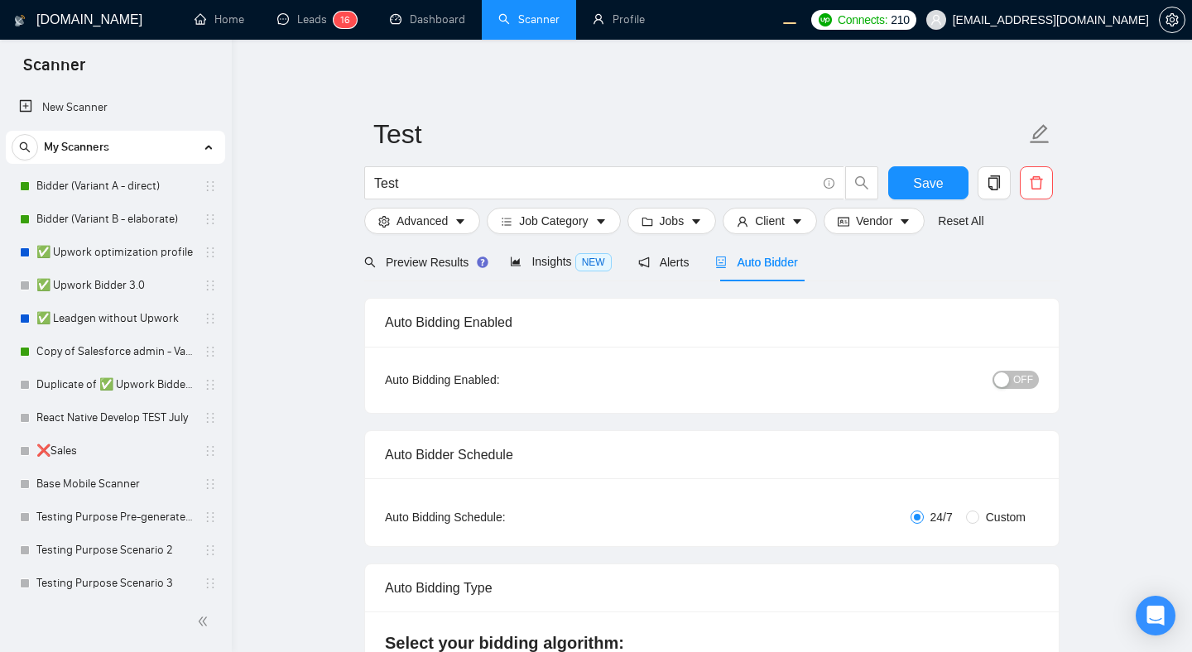
click at [218, 13] on link "Home" at bounding box center [219, 19] width 50 height 14
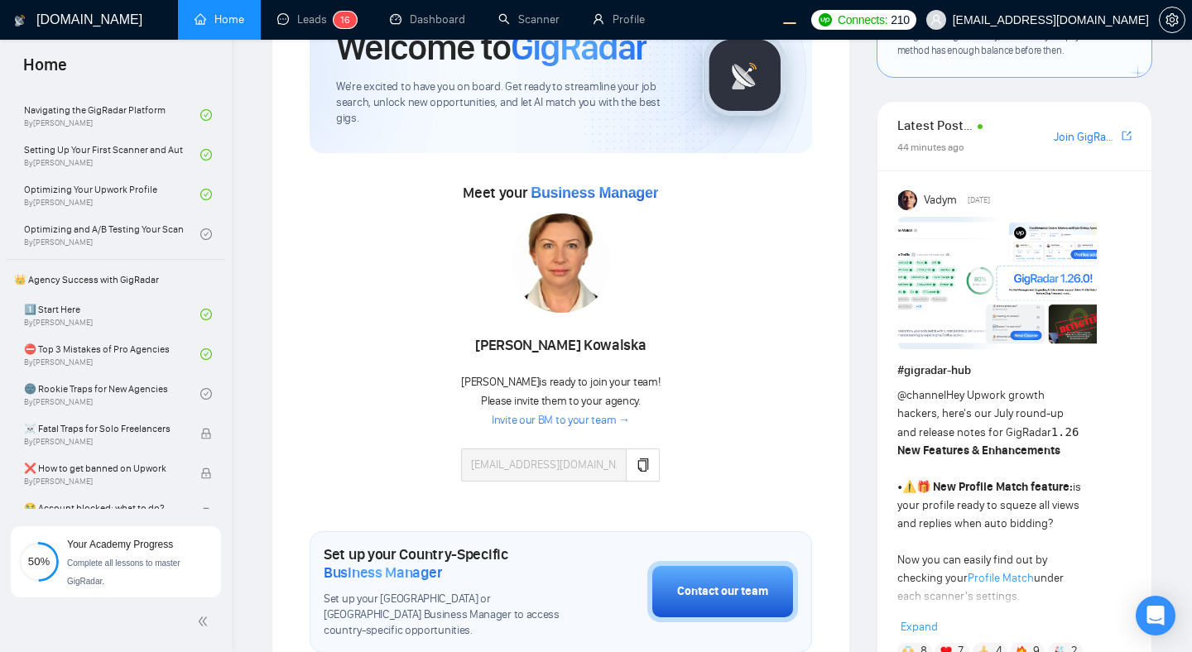
scroll to position [92, 0]
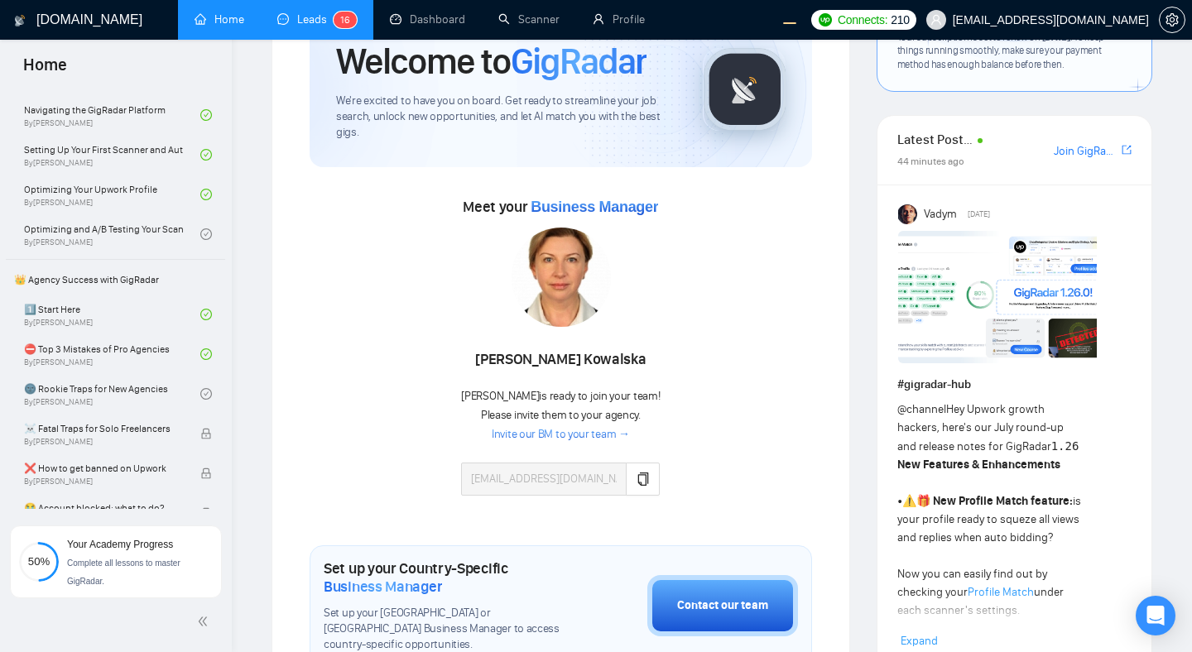
click at [291, 22] on link "Leads 1 6" at bounding box center [316, 19] width 79 height 14
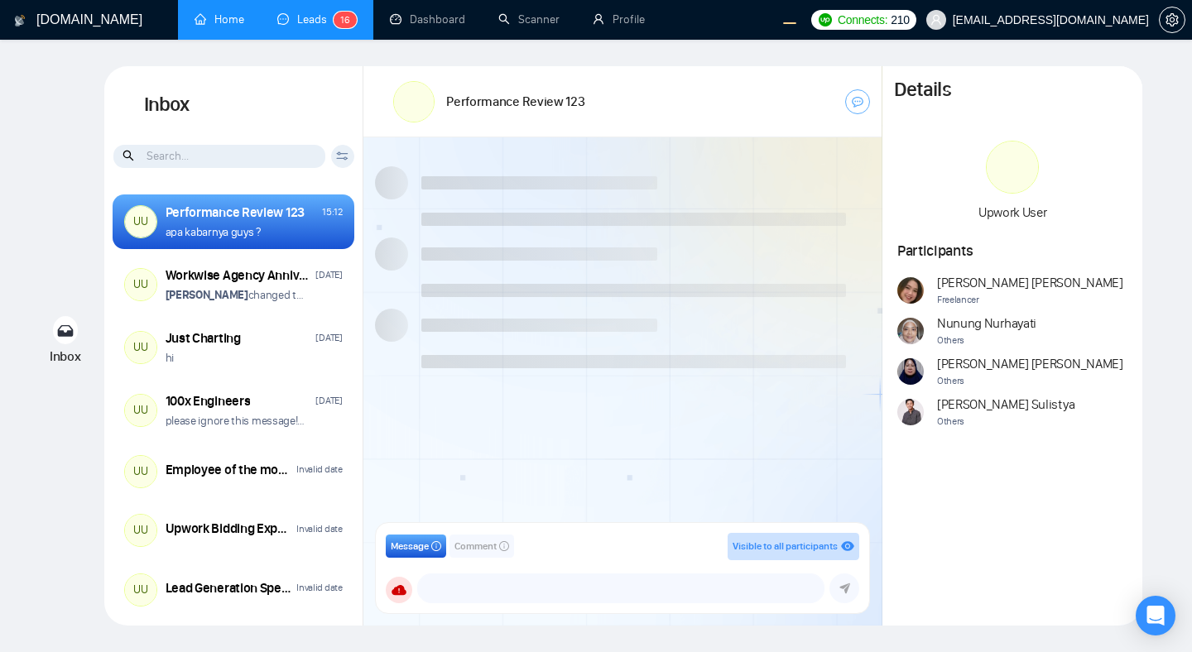
scroll to position [1499, 0]
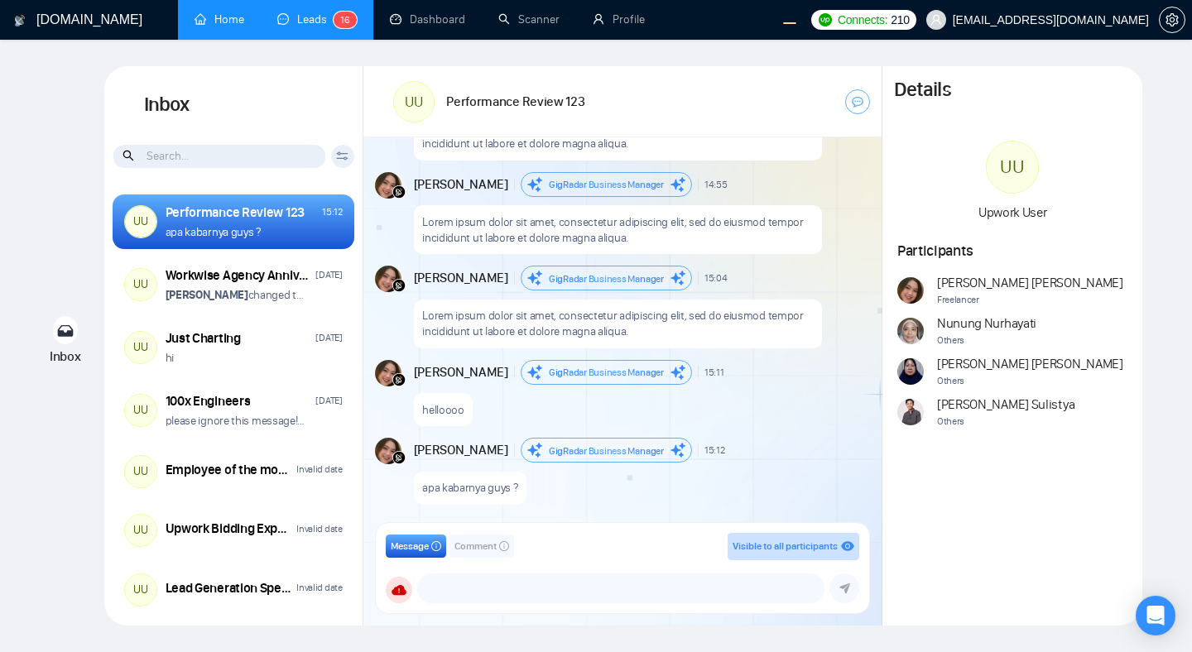
click at [668, 238] on p "Lorem ipsum dolor sit amet, consectetur adipiscing elit, sed do eiusmod tempor …" at bounding box center [617, 229] width 391 height 31
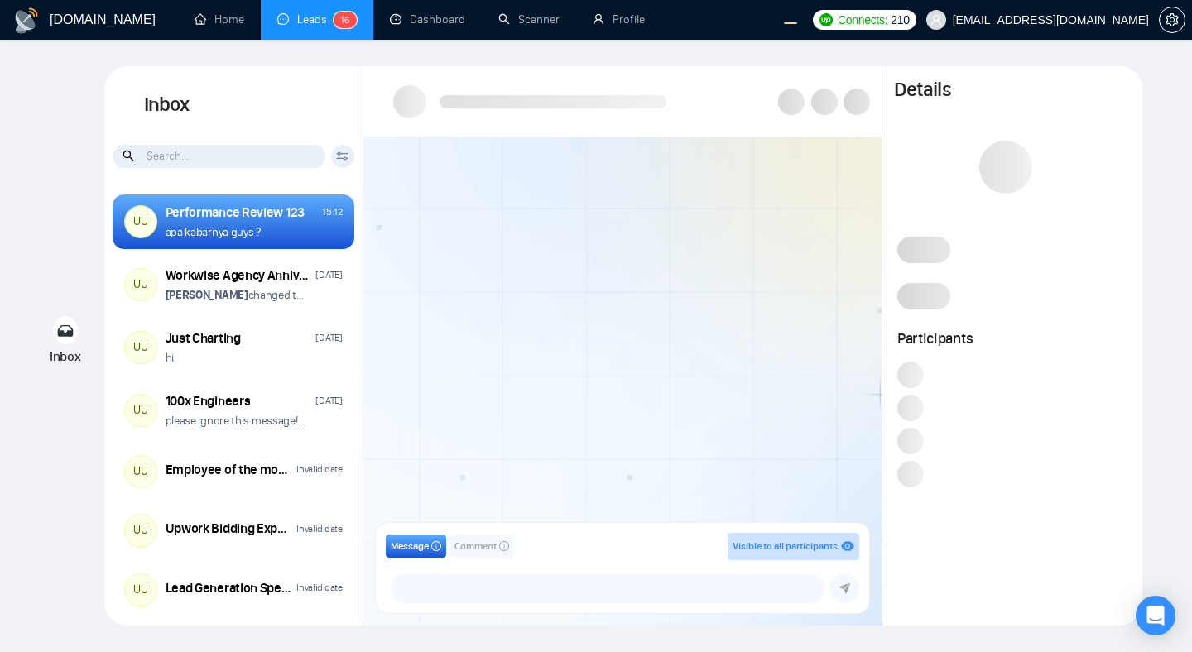
click at [754, 358] on div at bounding box center [622, 335] width 518 height 396
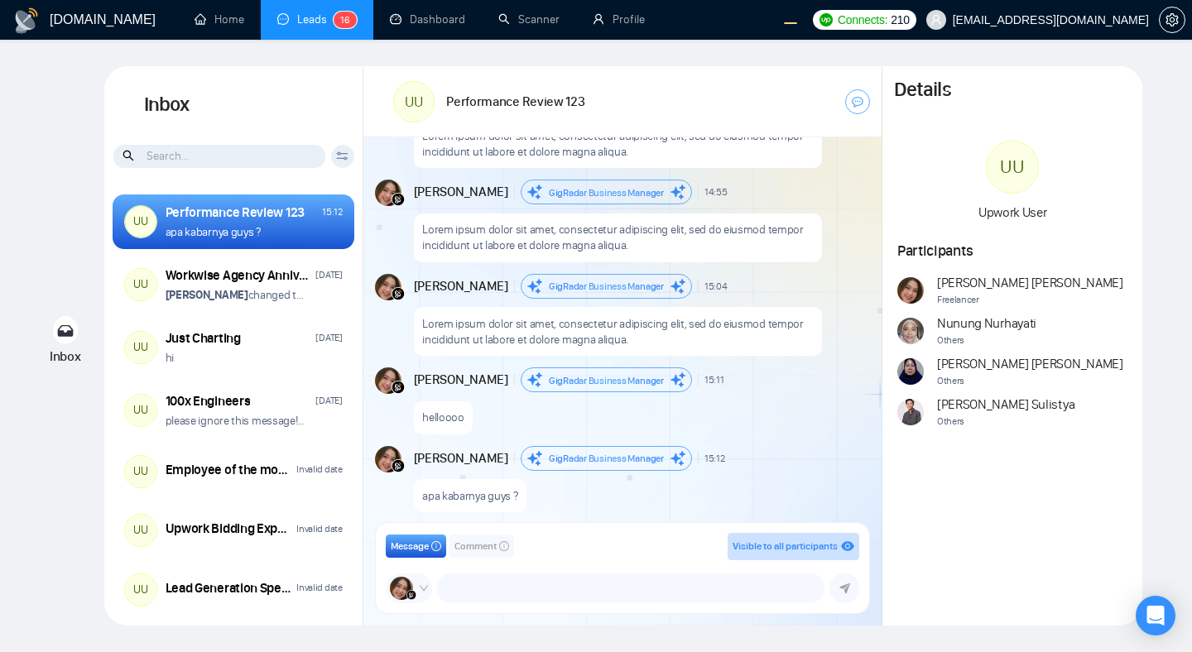
scroll to position [2672, 0]
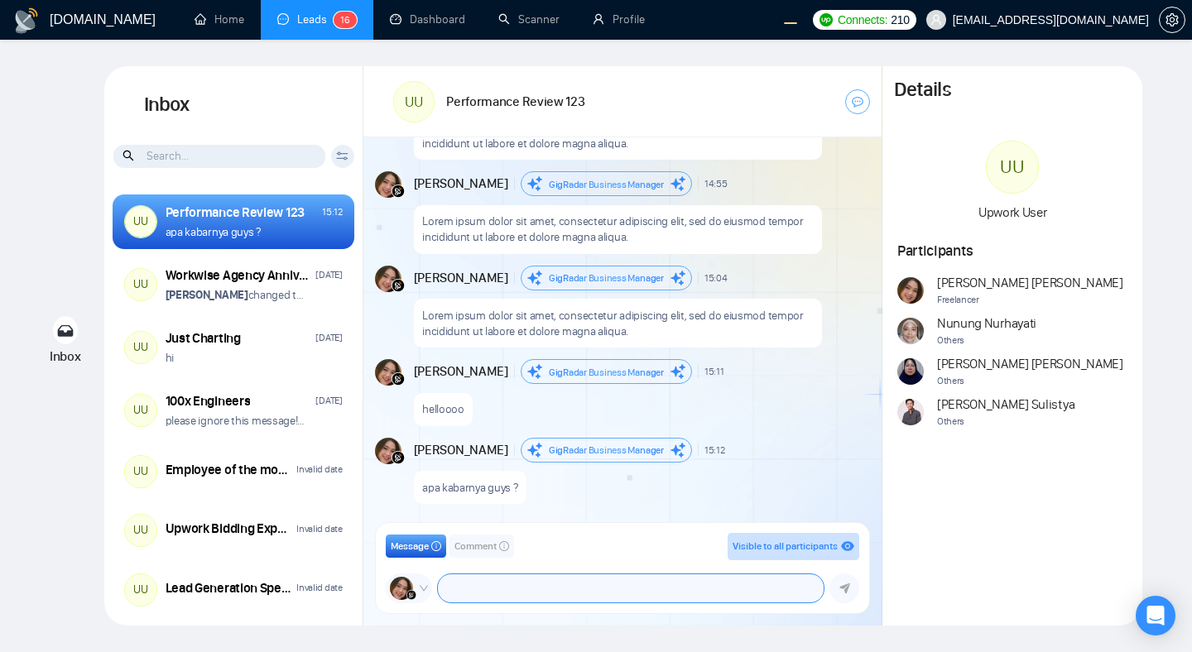
click at [528, 595] on textarea at bounding box center [631, 588] width 386 height 28
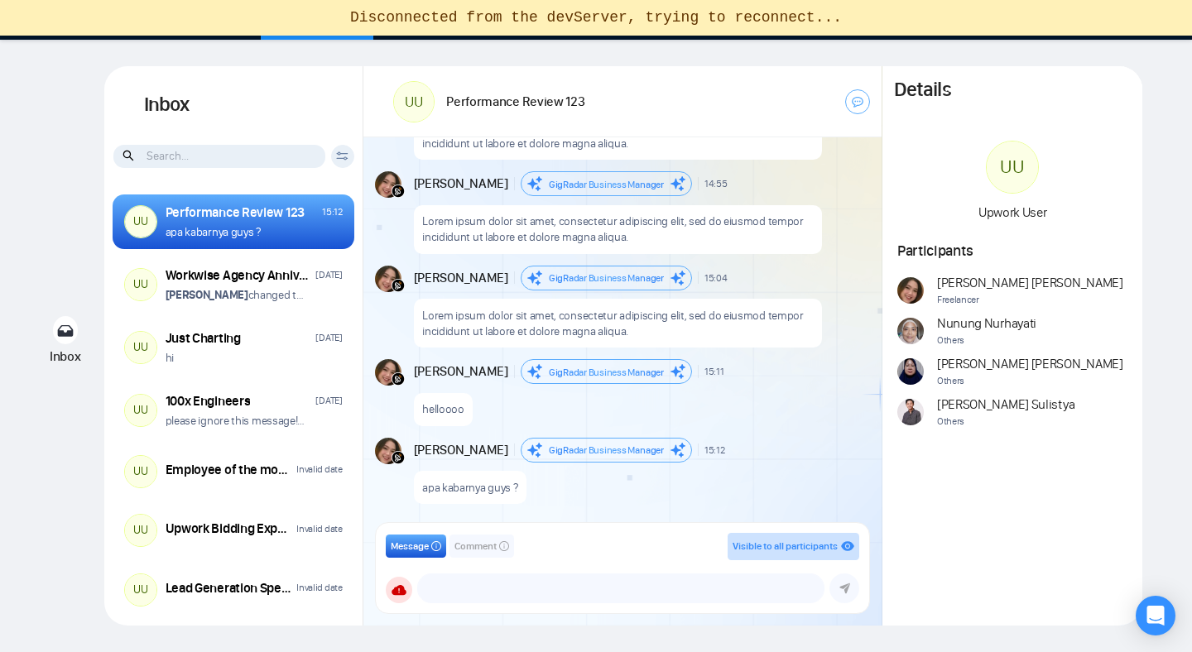
click at [819, 106] on div at bounding box center [776, 101] width 185 height 47
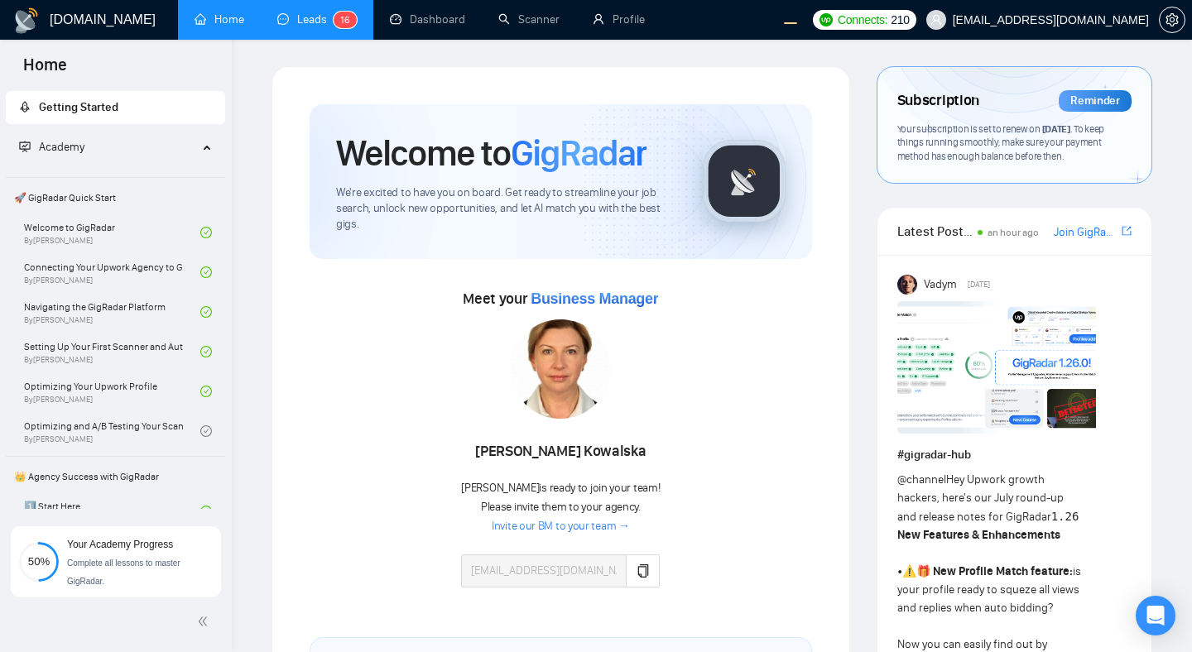
click at [294, 12] on link "Leads 1 6" at bounding box center [316, 19] width 79 height 14
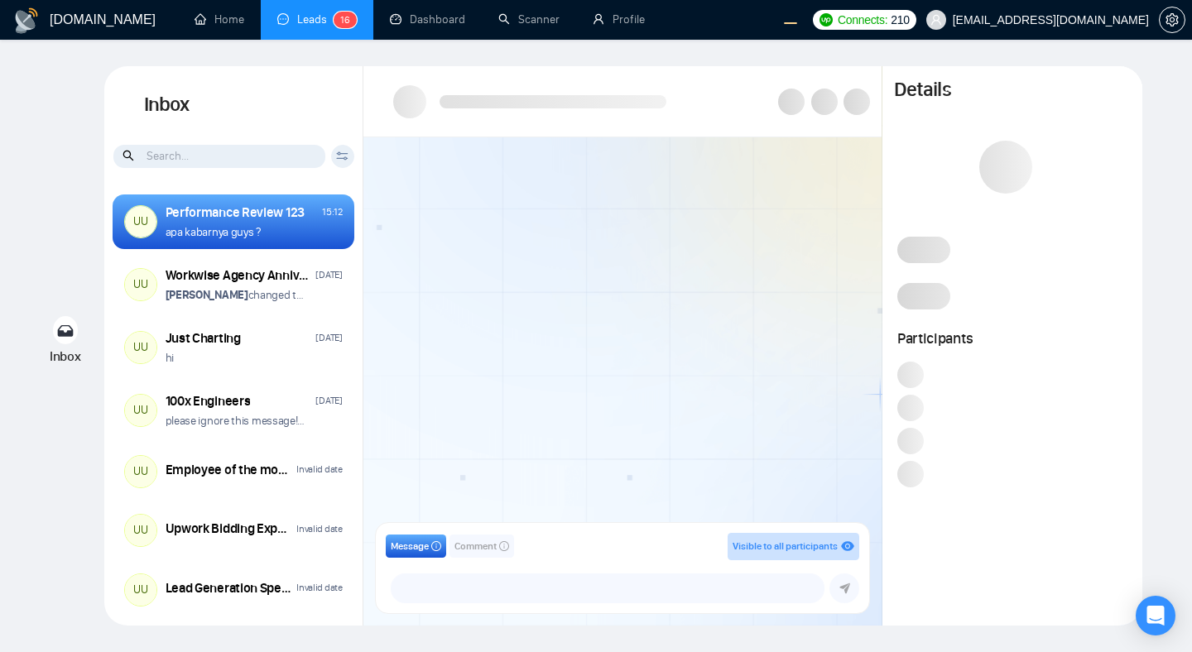
click at [642, 419] on div at bounding box center [622, 335] width 518 height 396
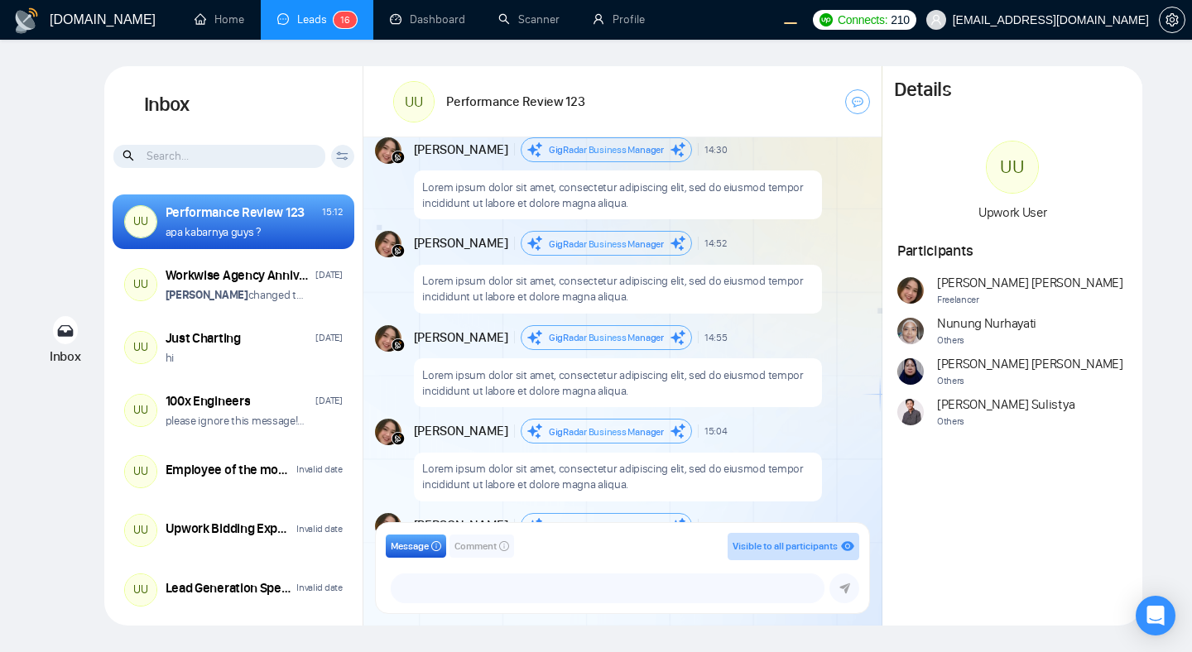
scroll to position [1499, 0]
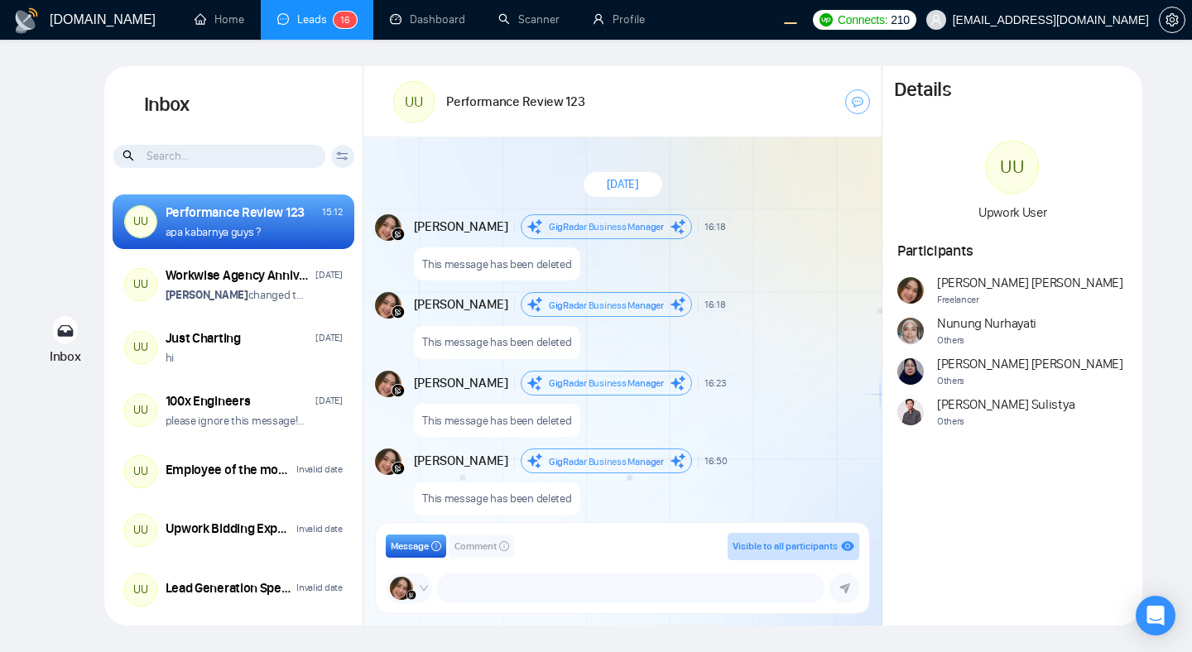
scroll to position [1499, 0]
